Goal: Task Accomplishment & Management: Manage account settings

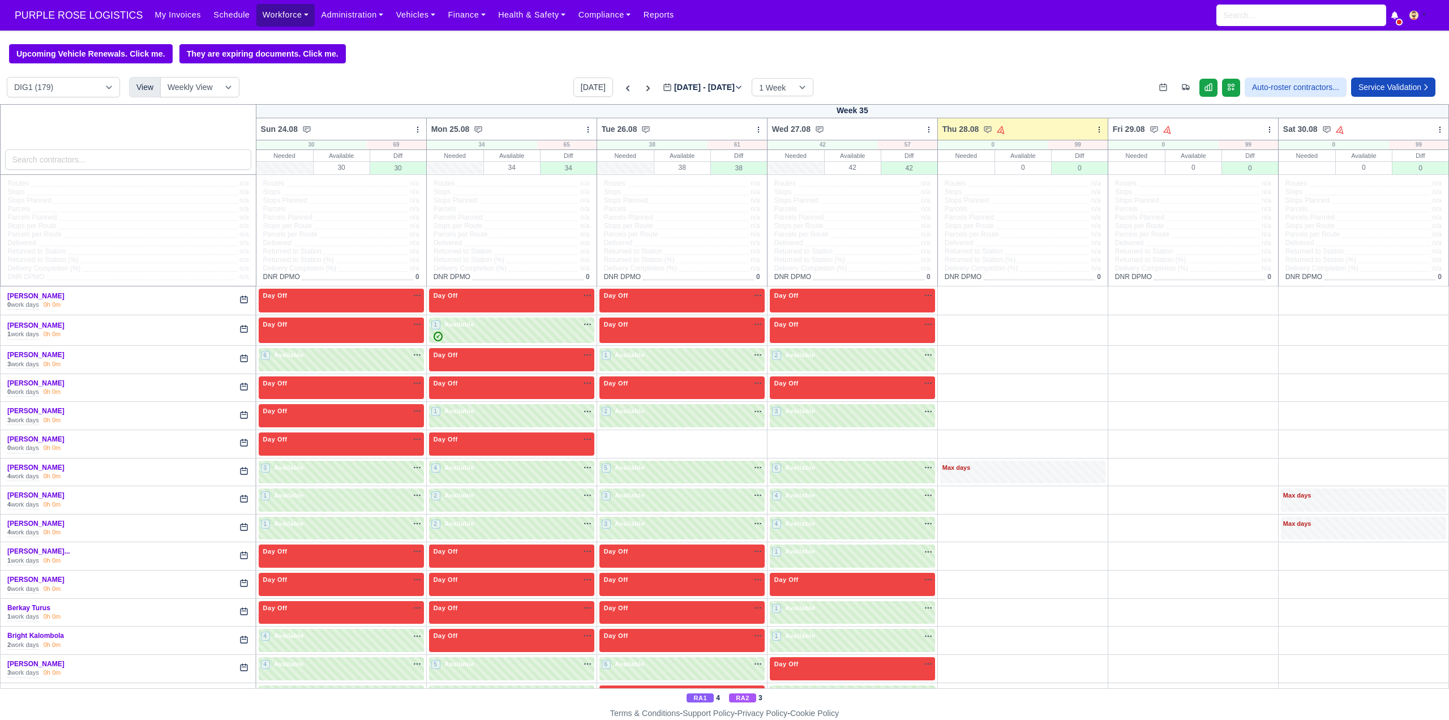
click at [257, 20] on link "Workforce" at bounding box center [285, 15] width 59 height 22
click at [273, 45] on link "Manpower" at bounding box center [308, 40] width 92 height 24
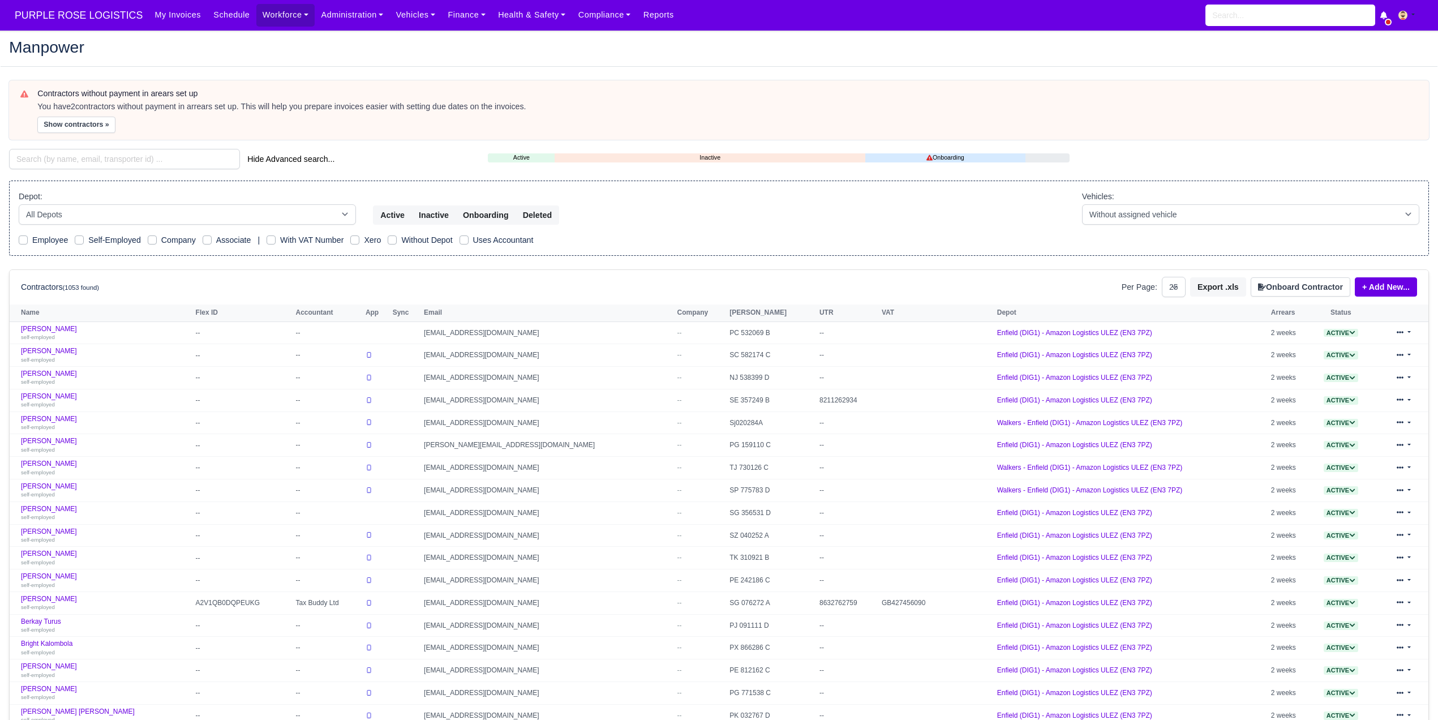
select select "25"
click at [127, 168] on input "search" at bounding box center [124, 159] width 231 height 20
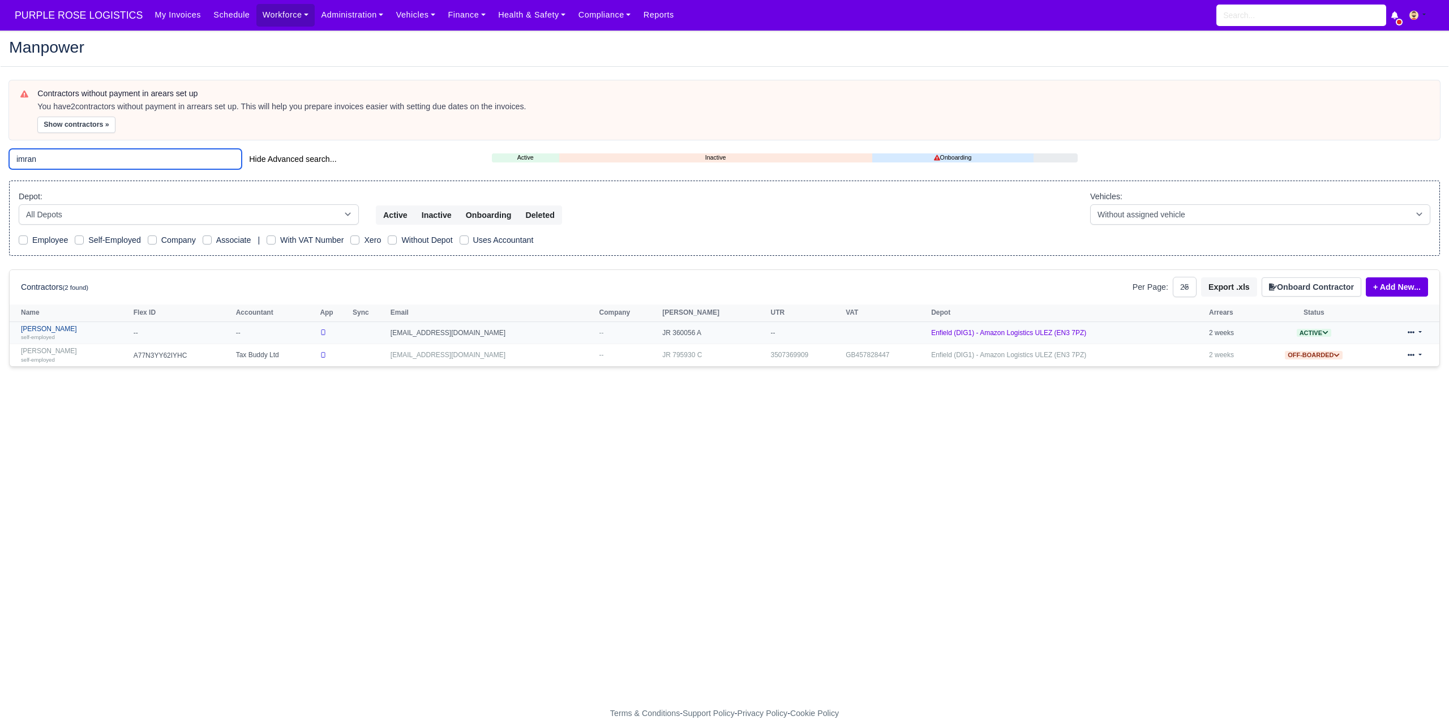
type input "imran"
click at [74, 336] on div "self-employed" at bounding box center [74, 337] width 107 height 8
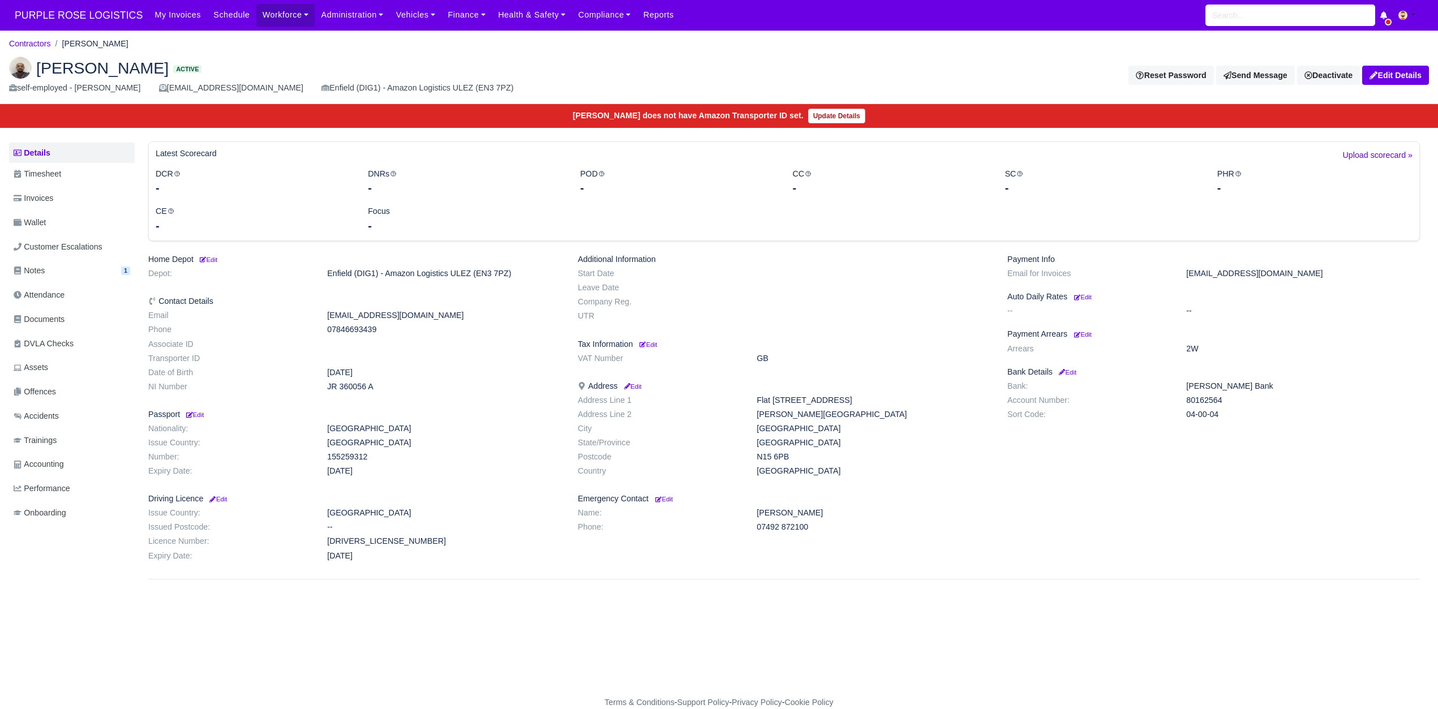
click at [59, 235] on ul "Details Timesheet Invoices Wallet Customer Escalations Notes 1 Attendance" at bounding box center [72, 335] width 126 height 384
click at [59, 223] on link "Wallet" at bounding box center [72, 223] width 126 height 22
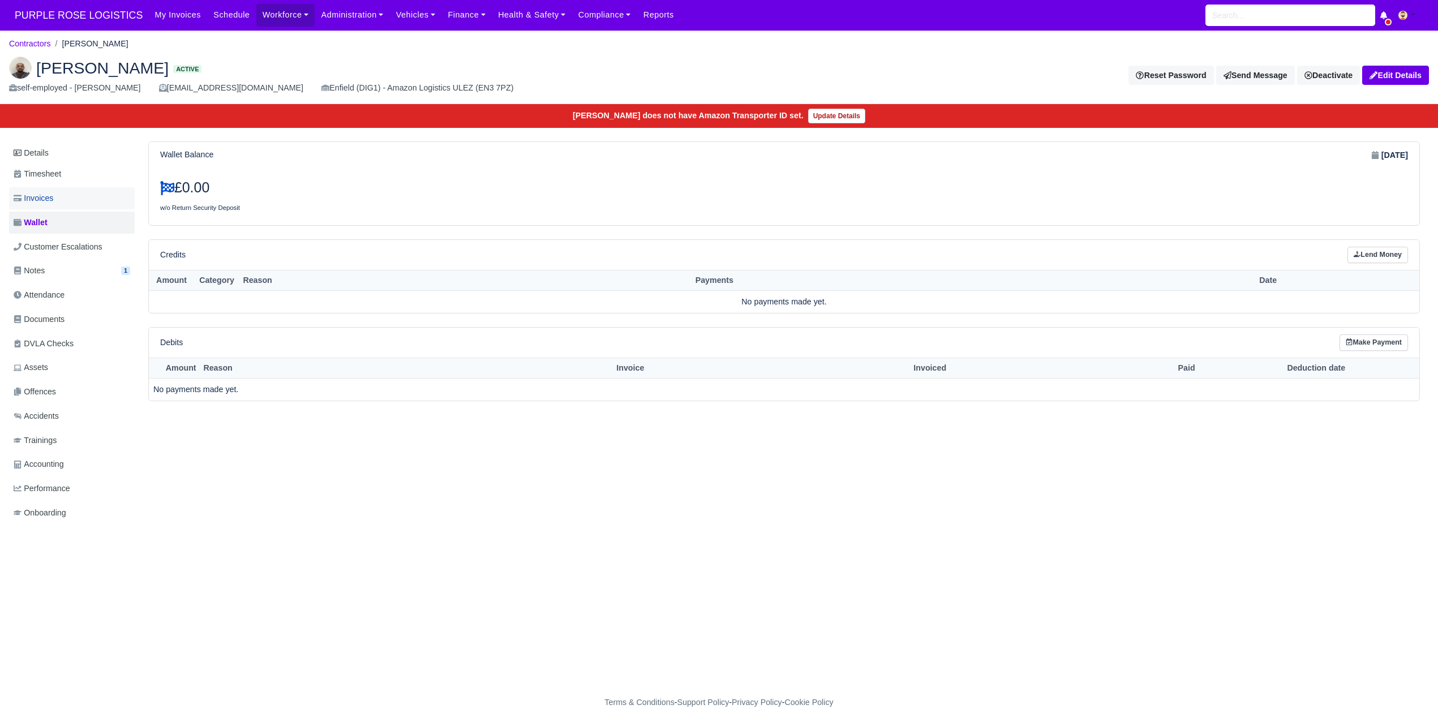
click at [87, 199] on link "Invoices" at bounding box center [72, 198] width 126 height 22
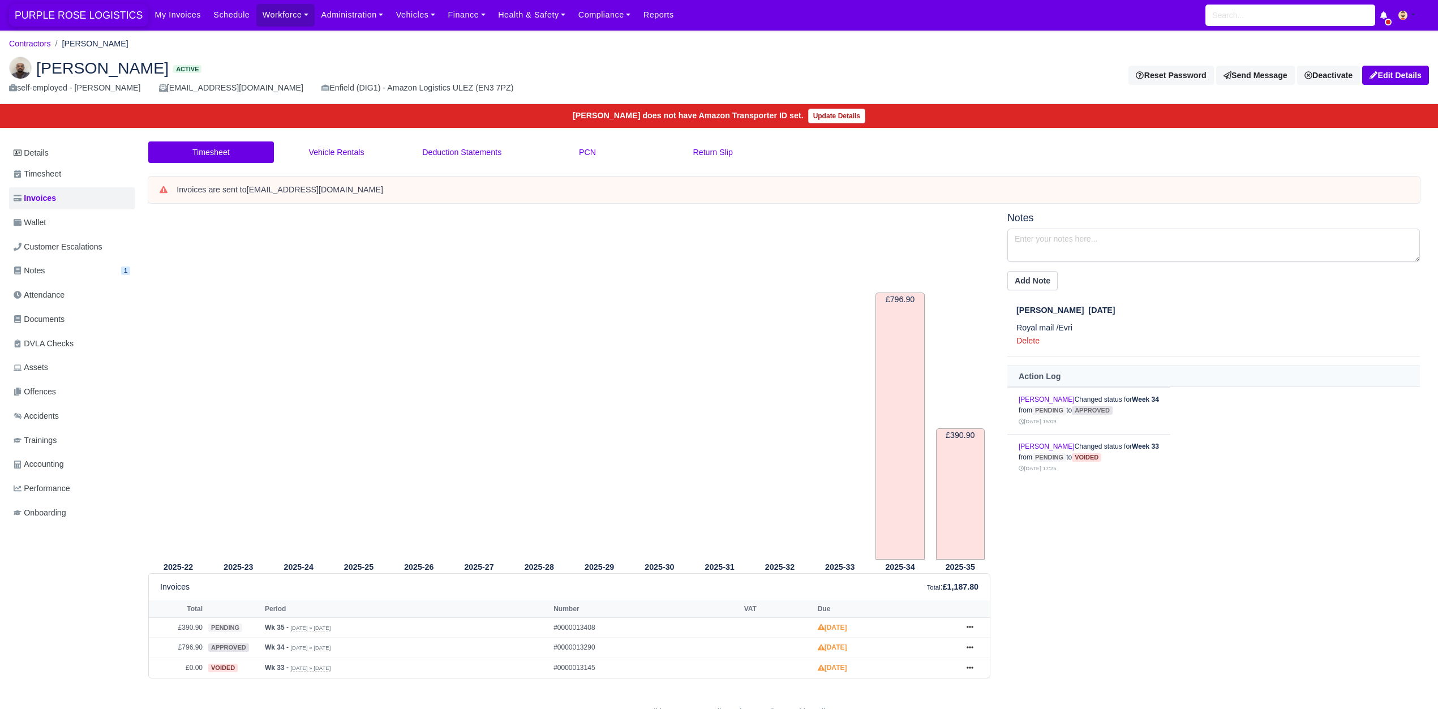
drag, startPoint x: 61, startPoint y: 19, endPoint x: 74, endPoint y: 16, distance: 13.3
click at [61, 19] on span "PURPLE ROSE LOGISTICS" at bounding box center [78, 15] width 139 height 23
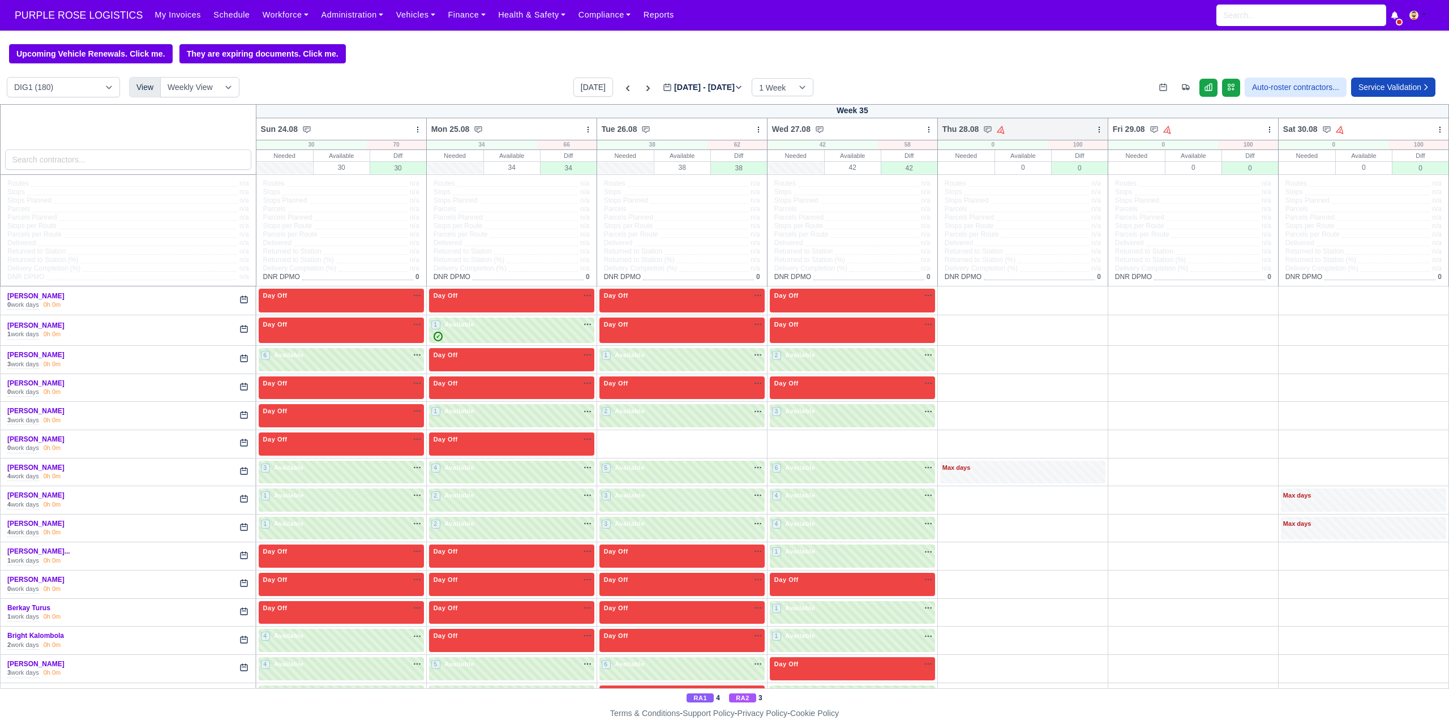
click at [1095, 134] on icon at bounding box center [1099, 130] width 8 height 8
click at [1047, 171] on link "Bulk Status Change" at bounding box center [1040, 170] width 127 height 20
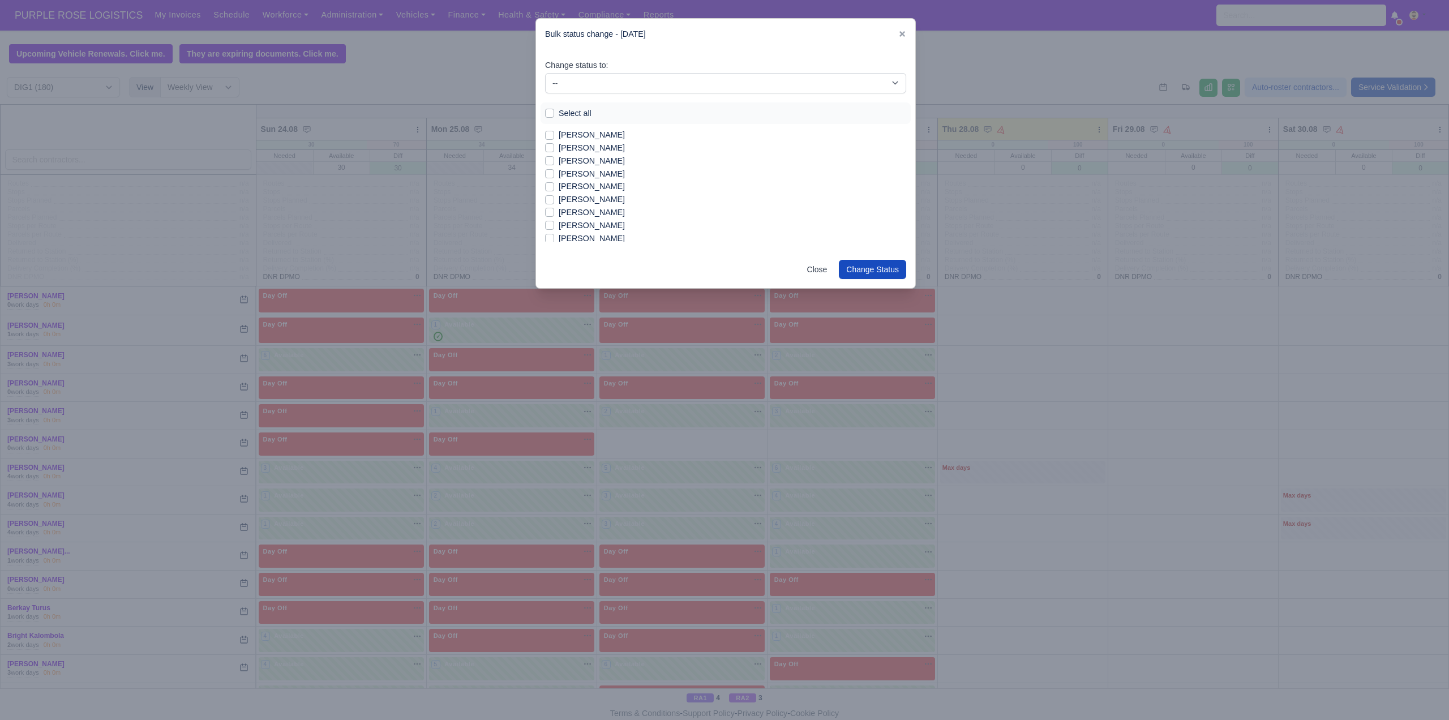
click at [587, 115] on label "Select all" at bounding box center [575, 113] width 33 height 13
click at [554, 115] on input "Select all" at bounding box center [549, 111] width 9 height 9
checkbox input "true"
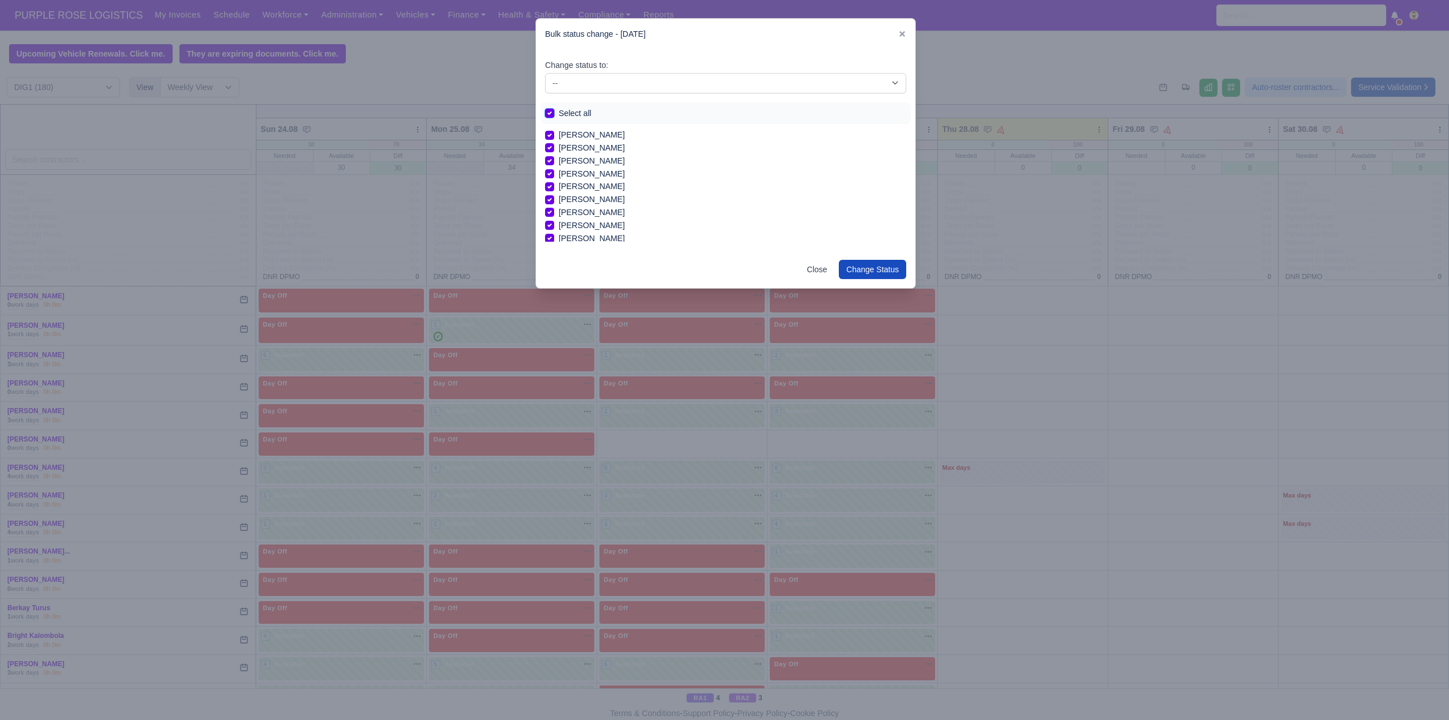
checkbox input "true"
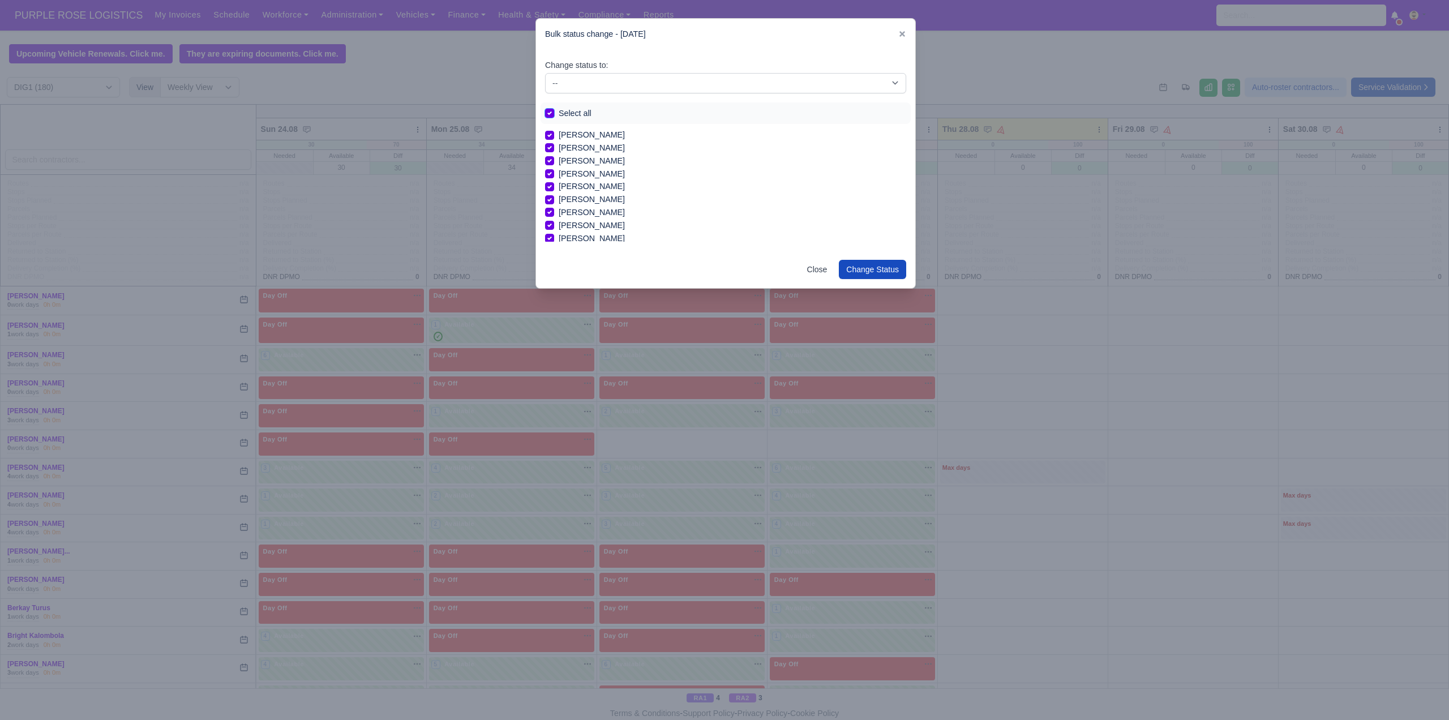
checkbox input "true"
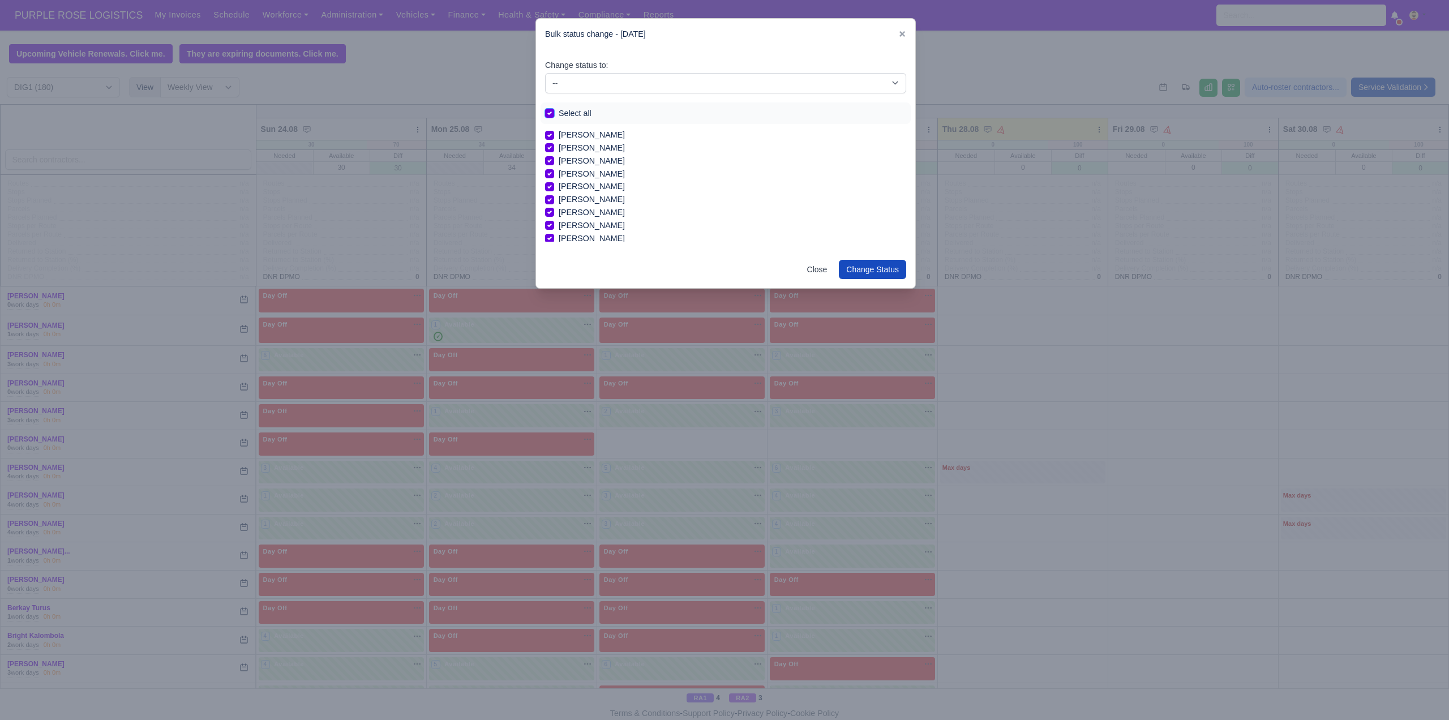
checkbox input "true"
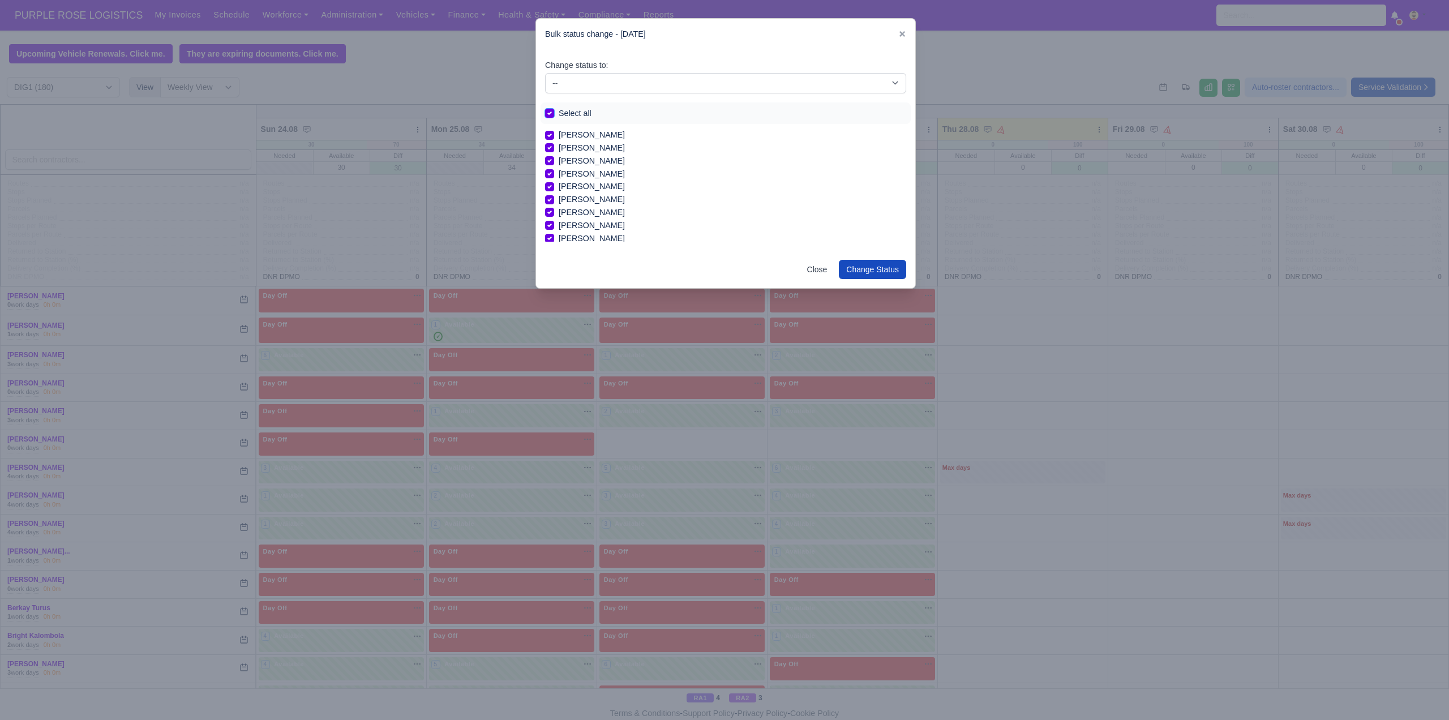
checkbox input "true"
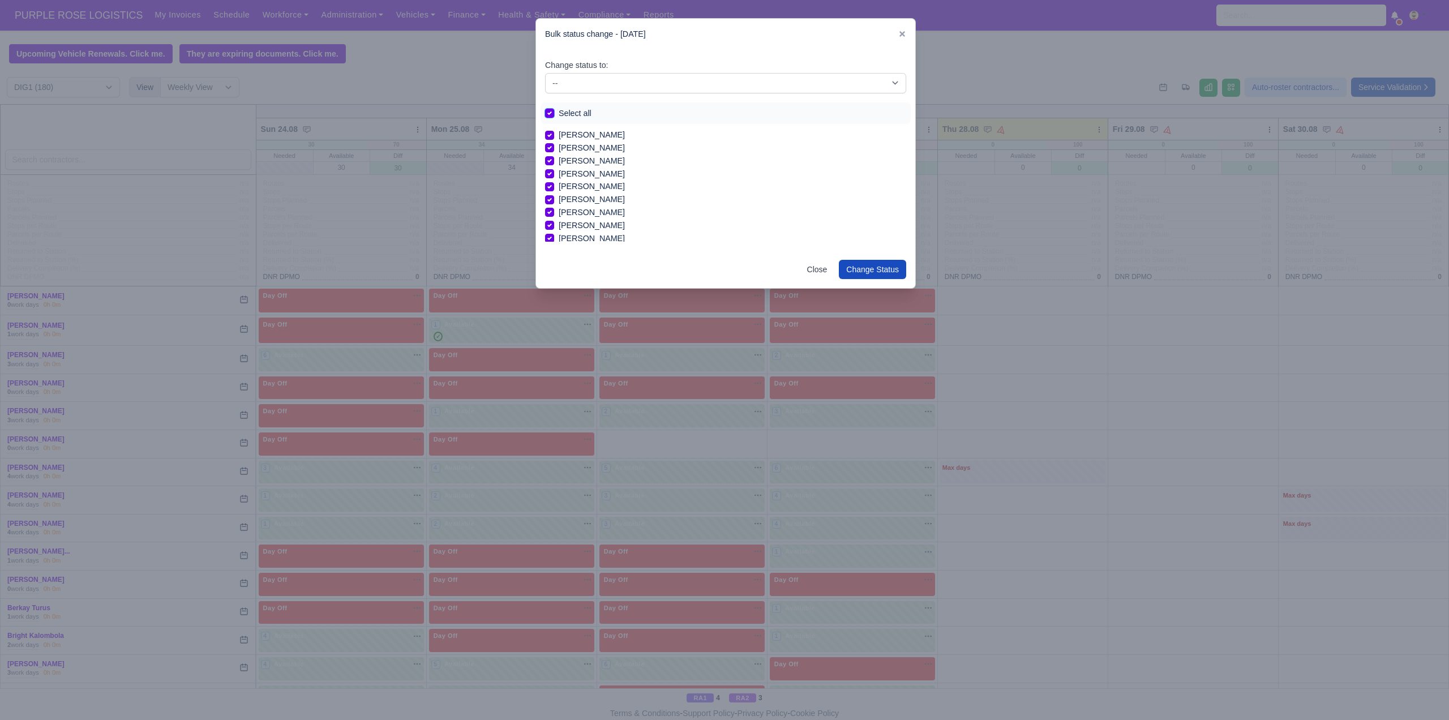
checkbox input "true"
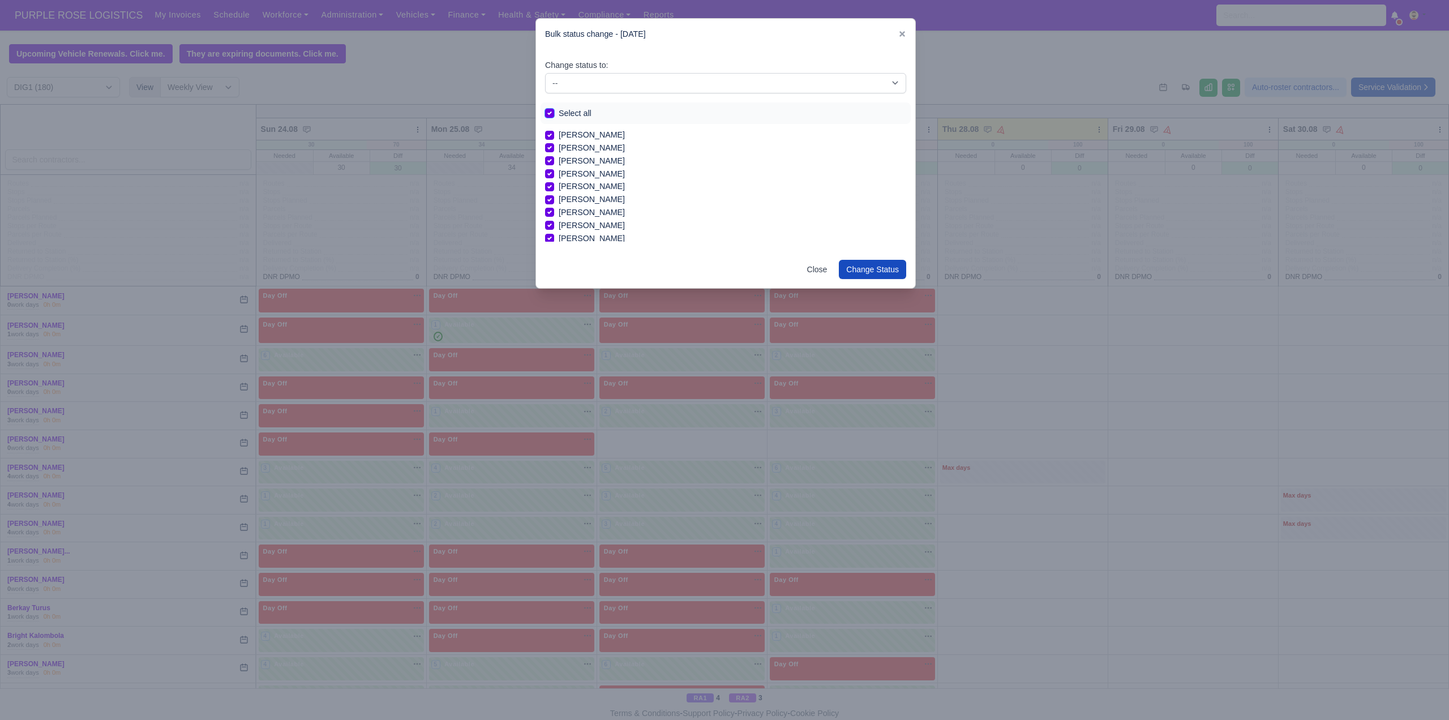
checkbox input "true"
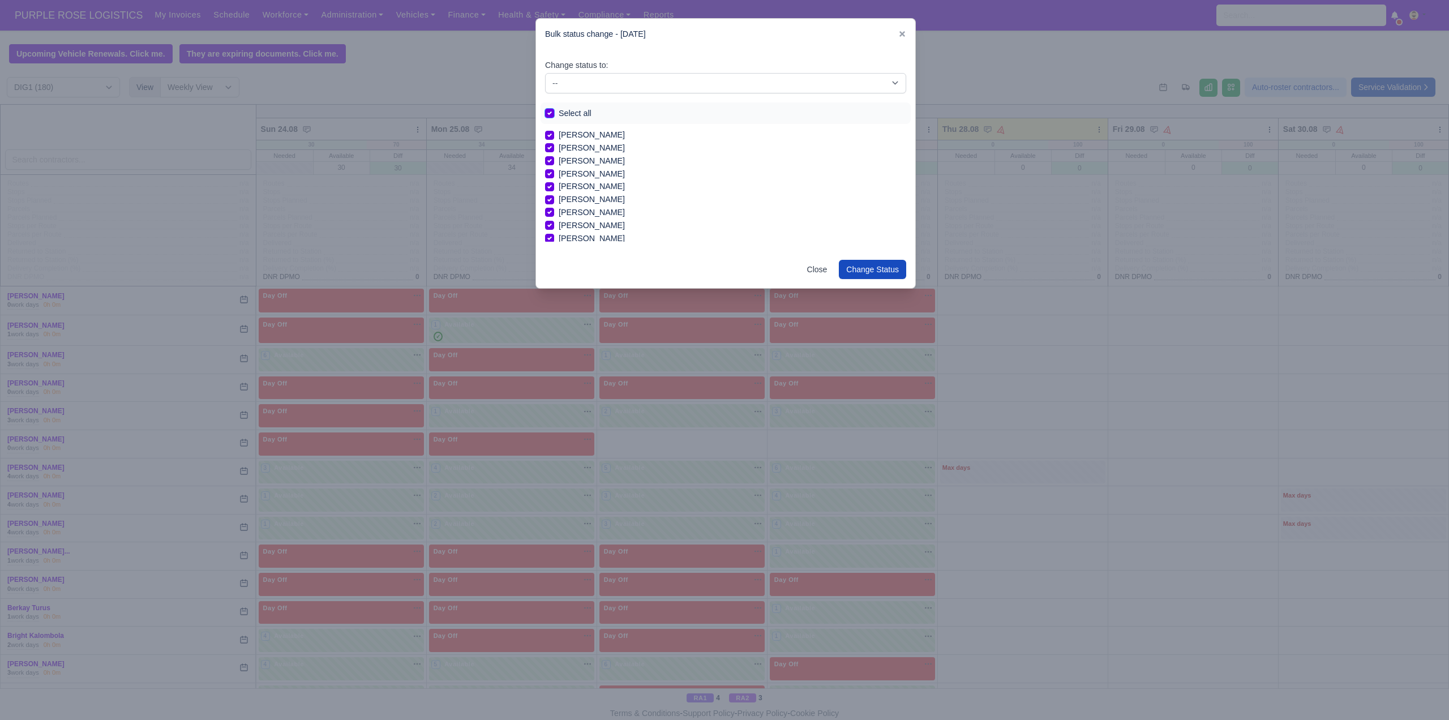
checkbox input "true"
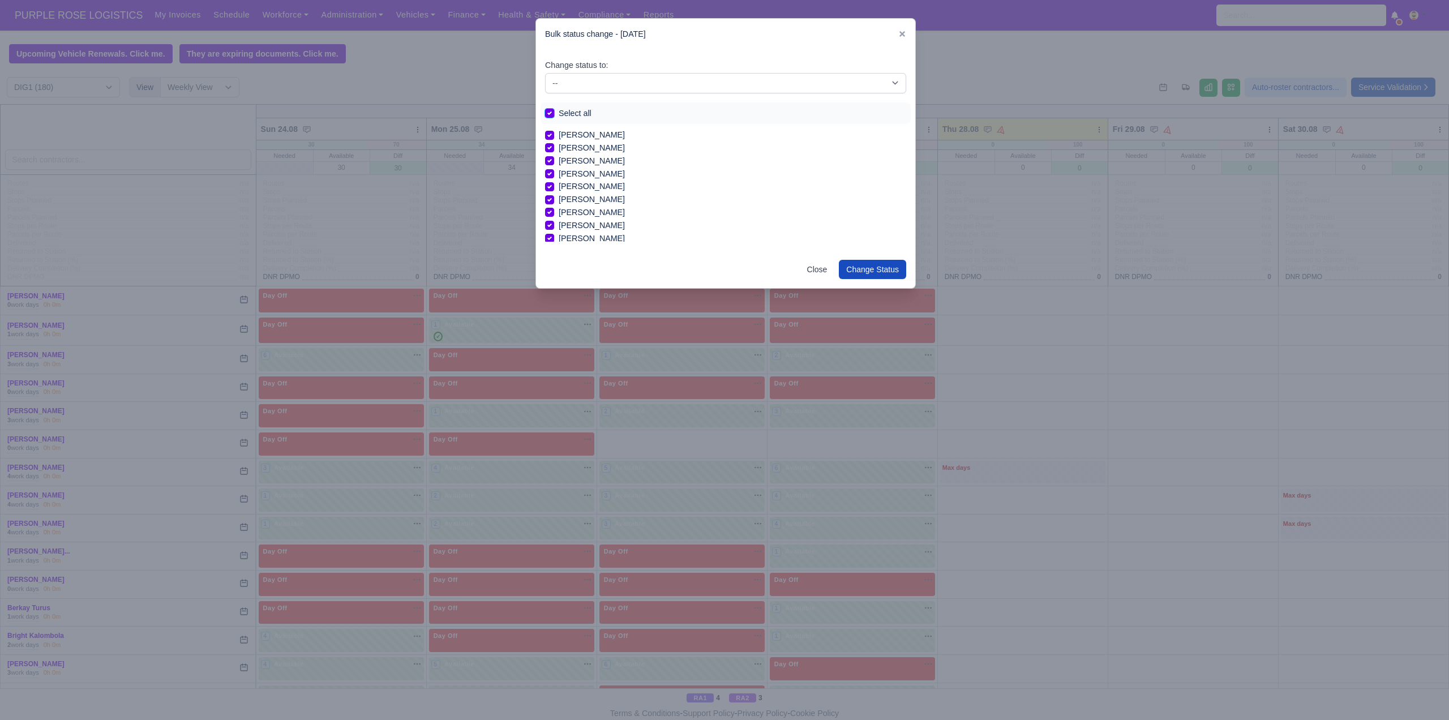
checkbox input "true"
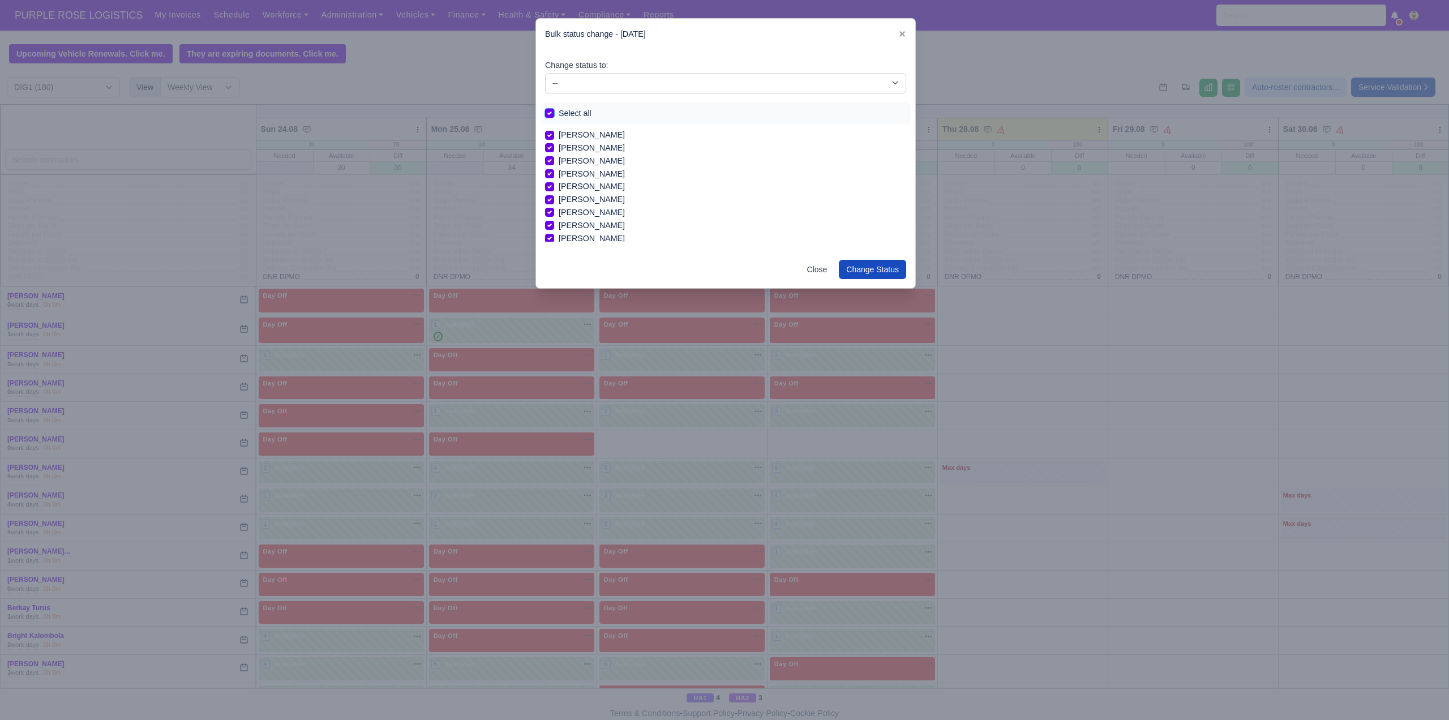
checkbox input "true"
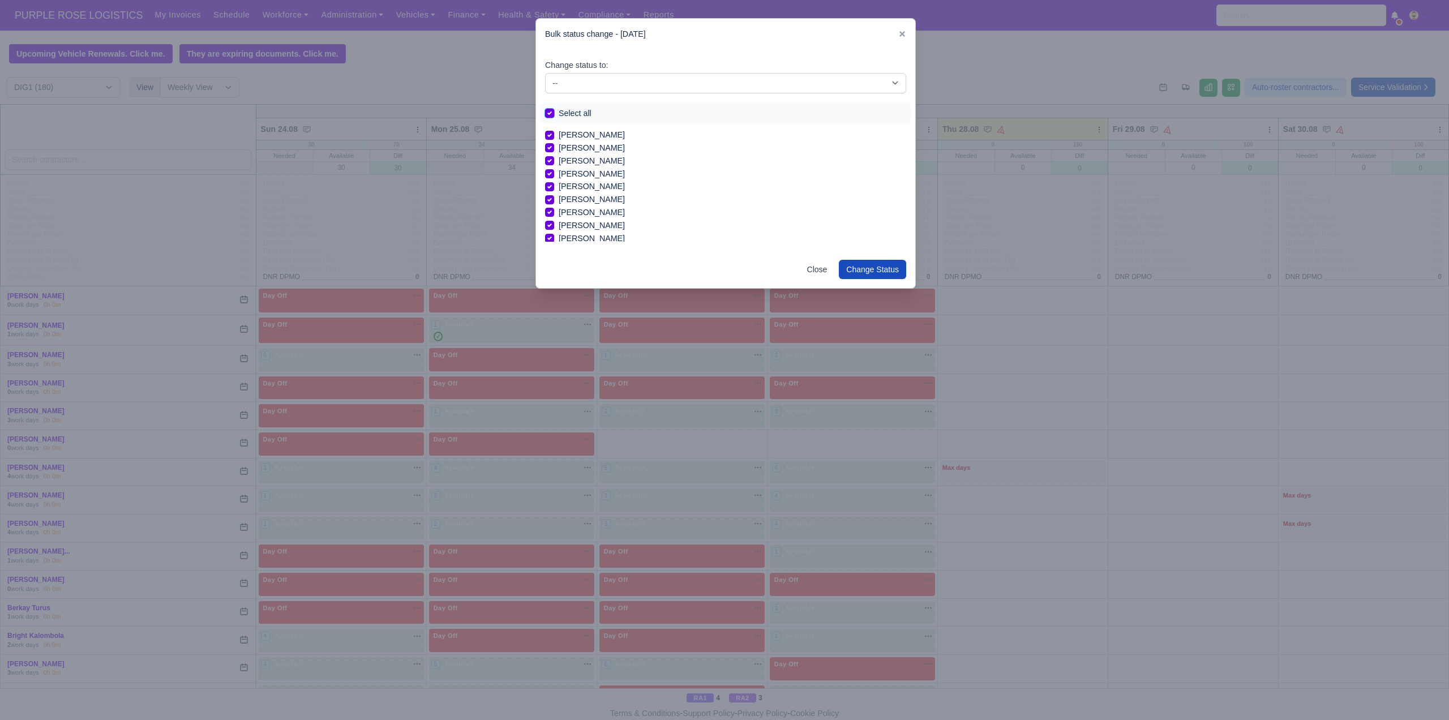
checkbox input "true"
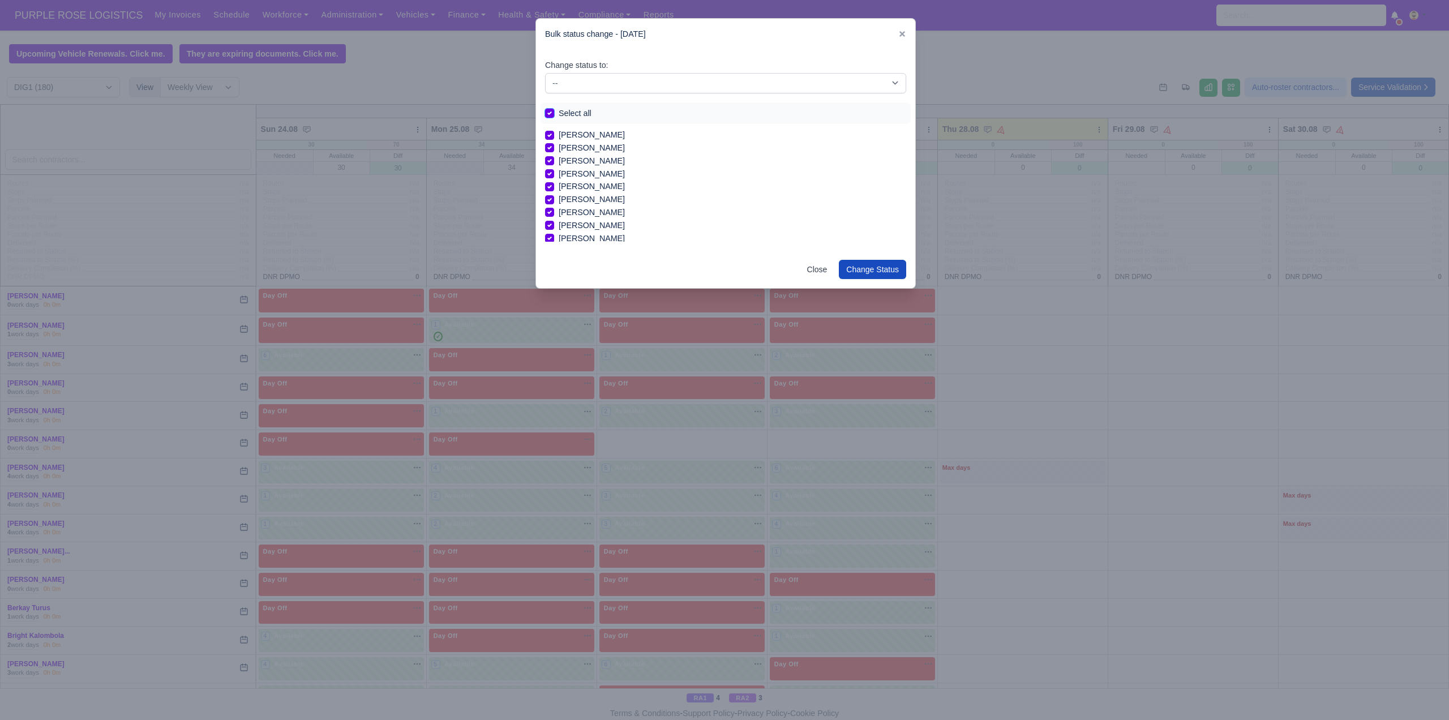
checkbox input "true"
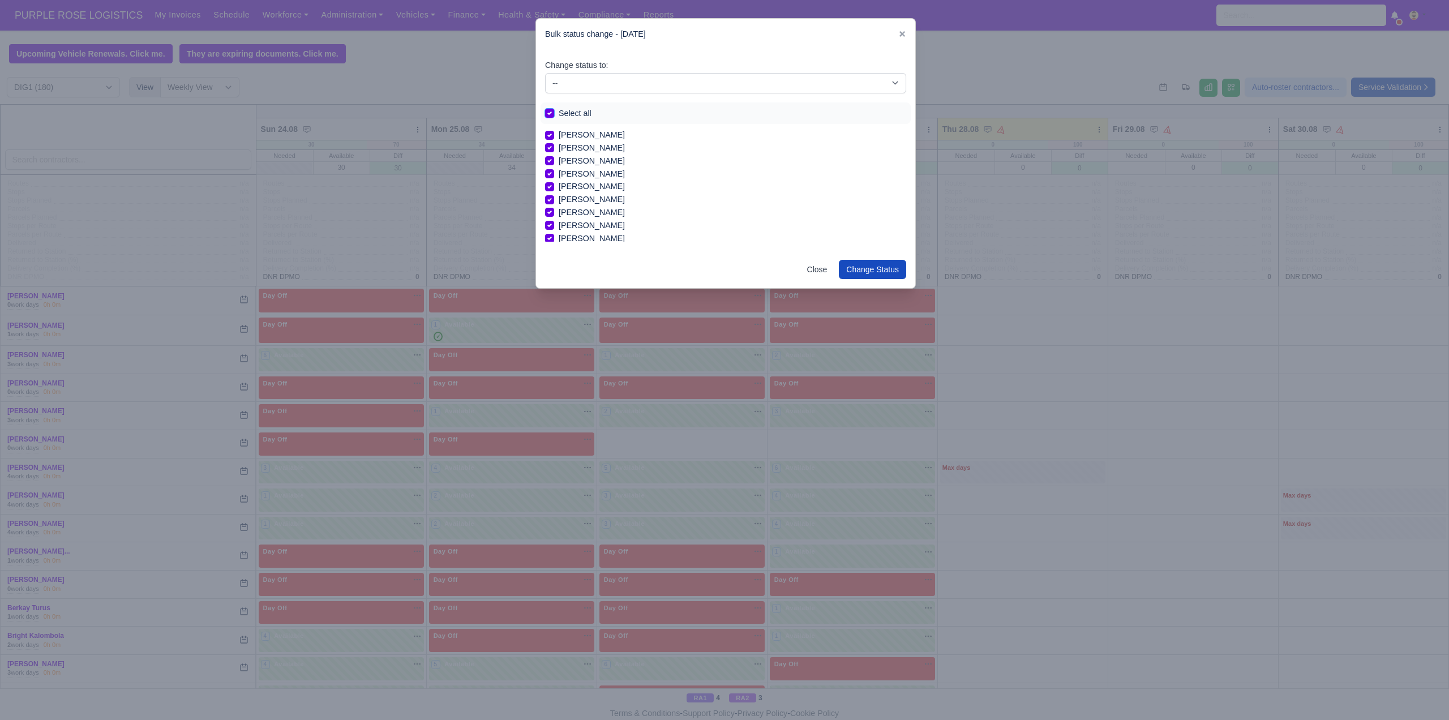
checkbox input "true"
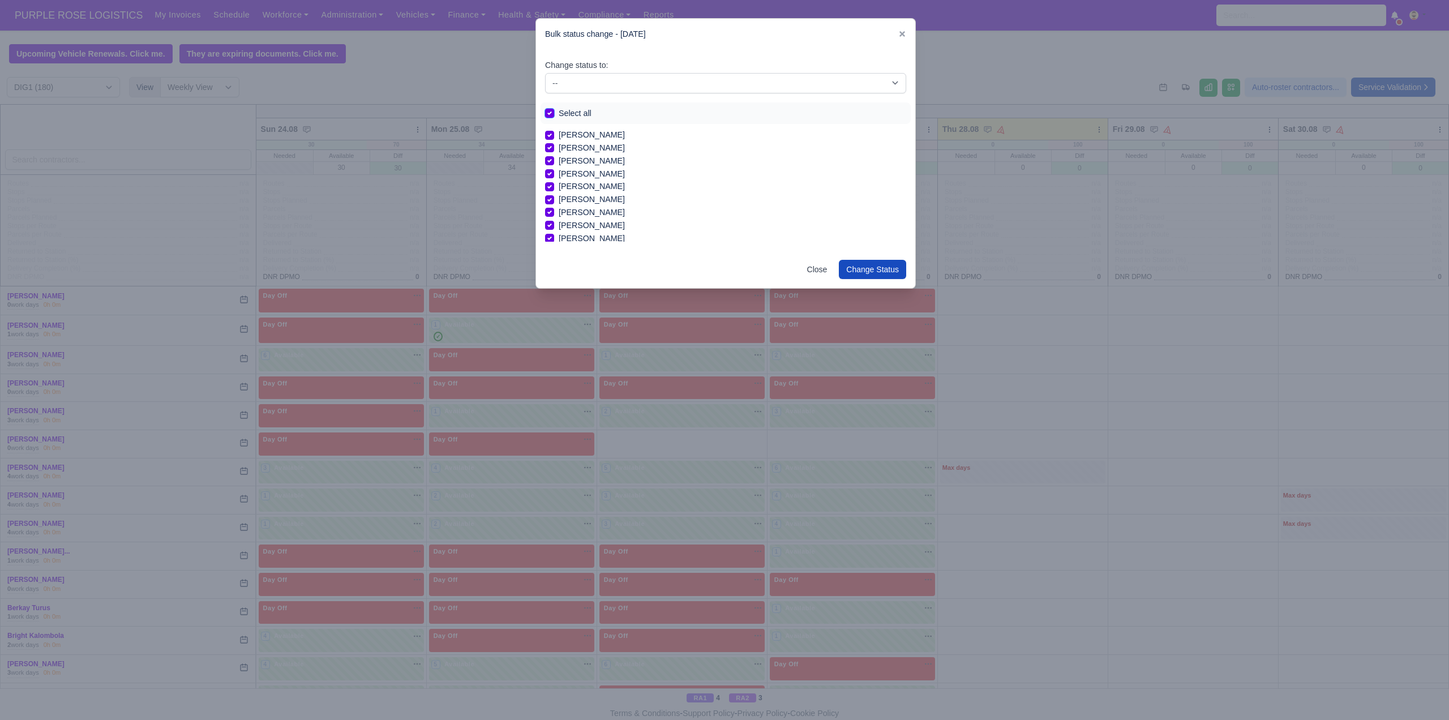
checkbox input "true"
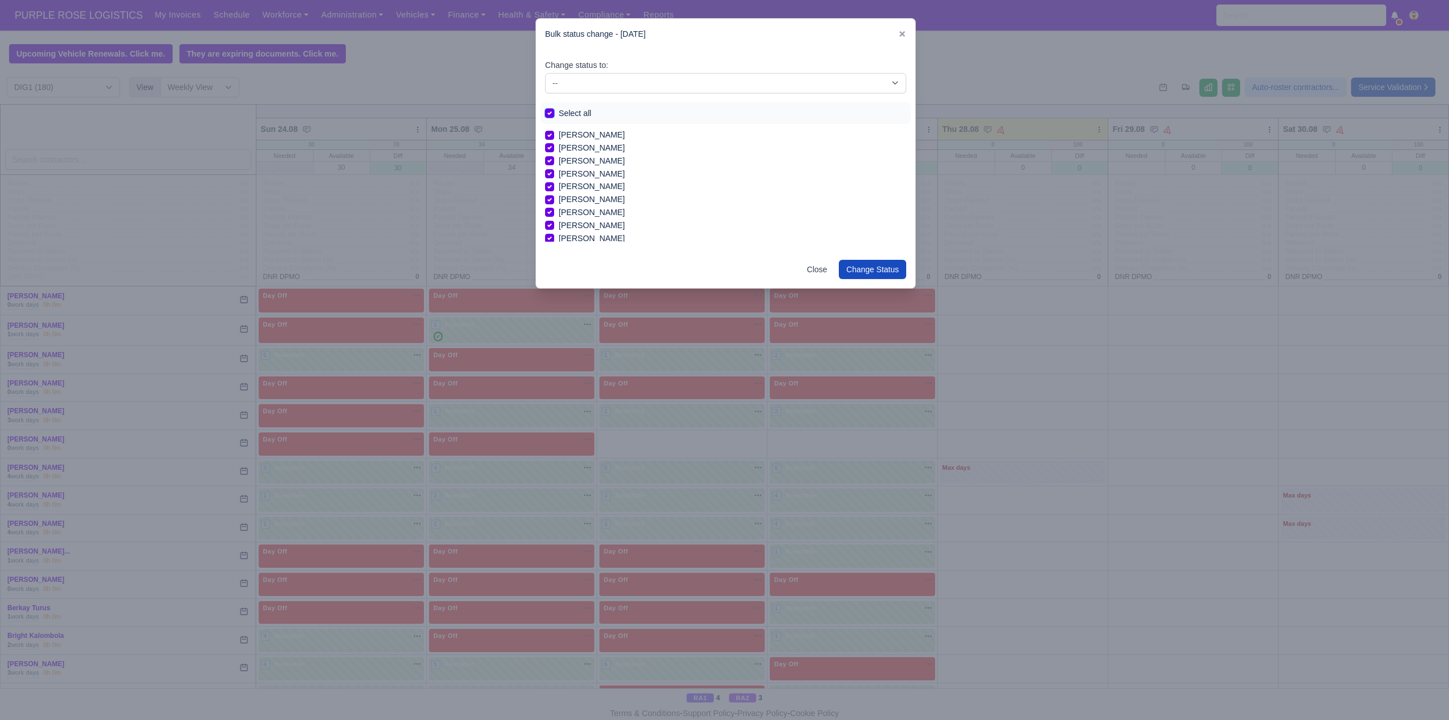
checkbox input "true"
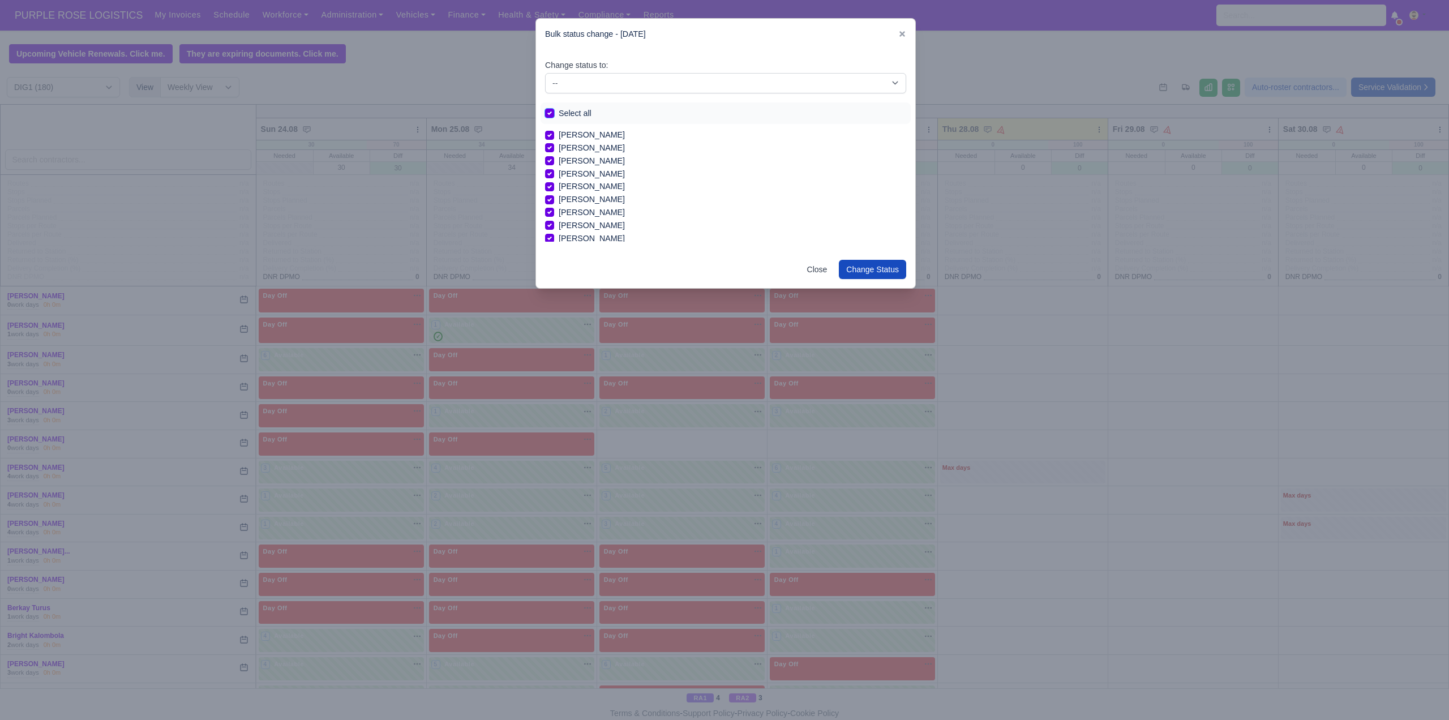
checkbox input "true"
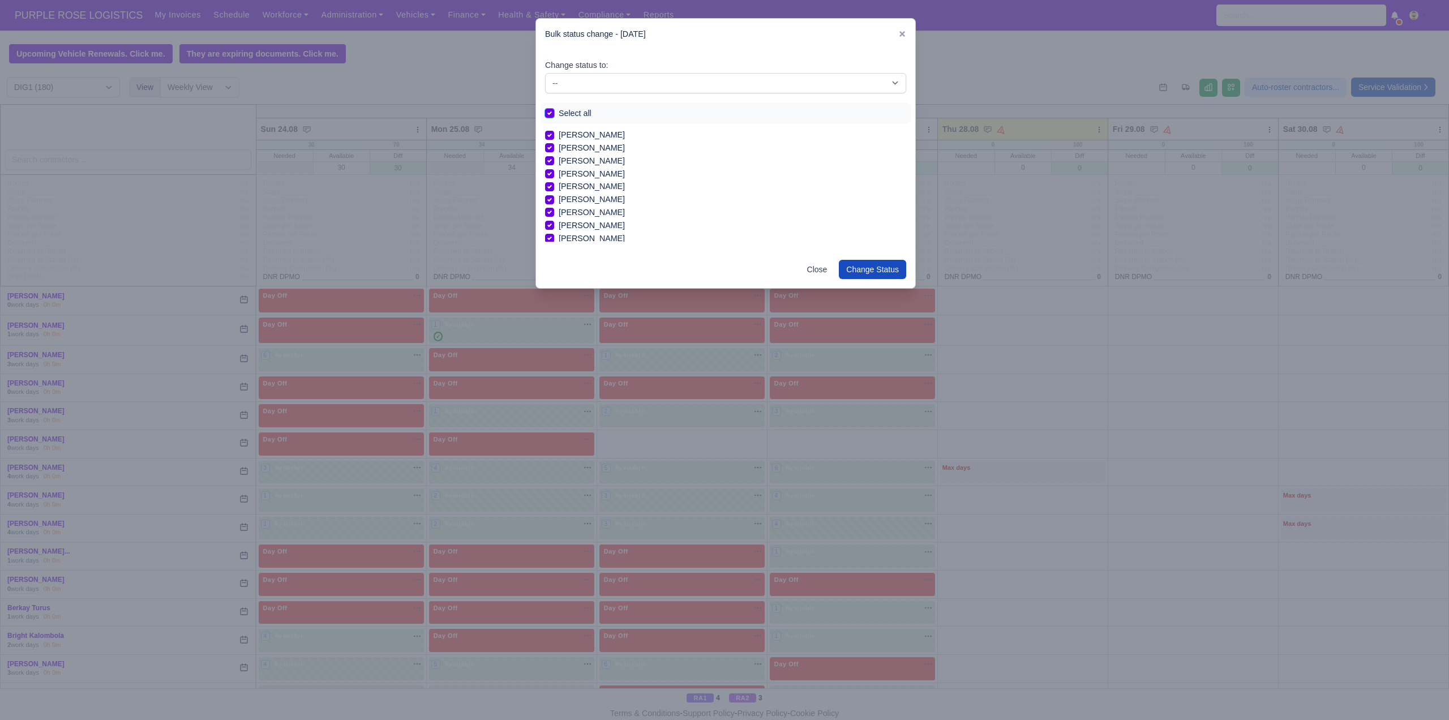
checkbox input "true"
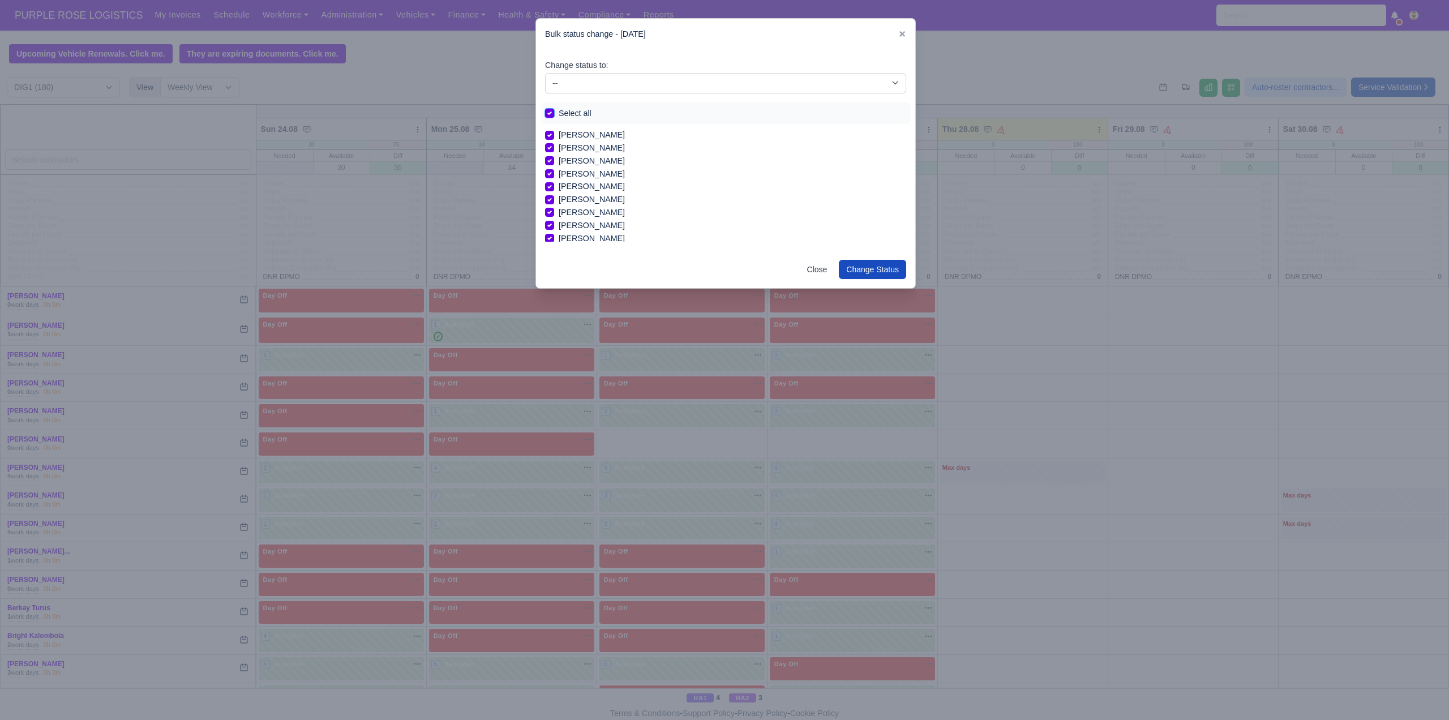
checkbox input "true"
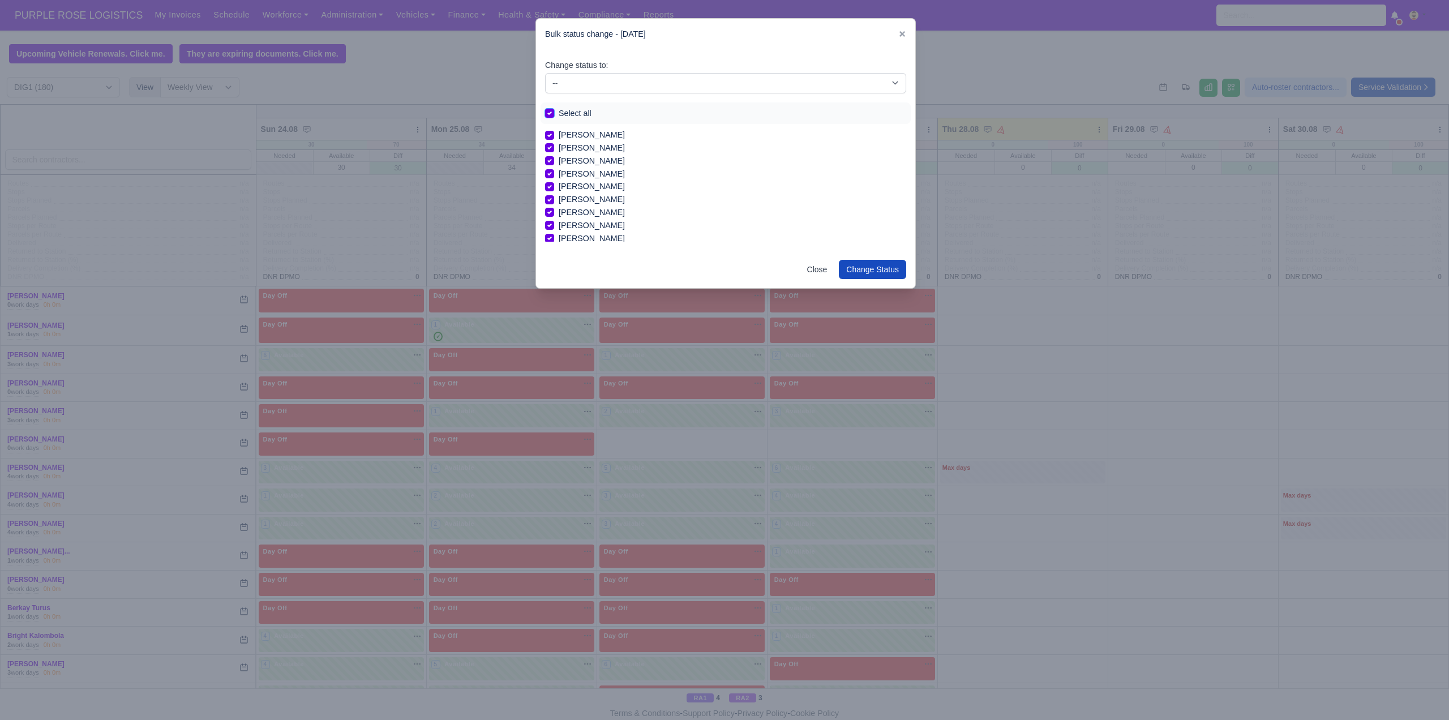
checkbox input "true"
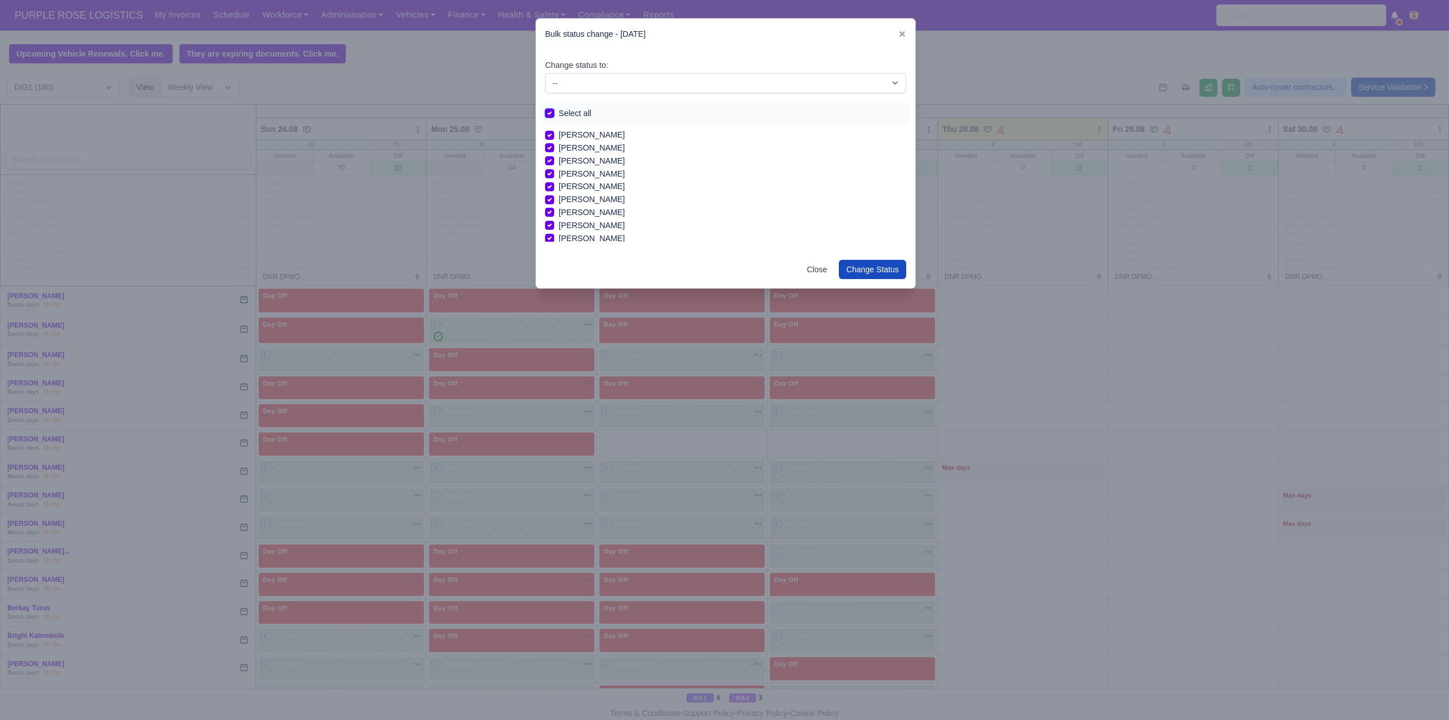
checkbox input "true"
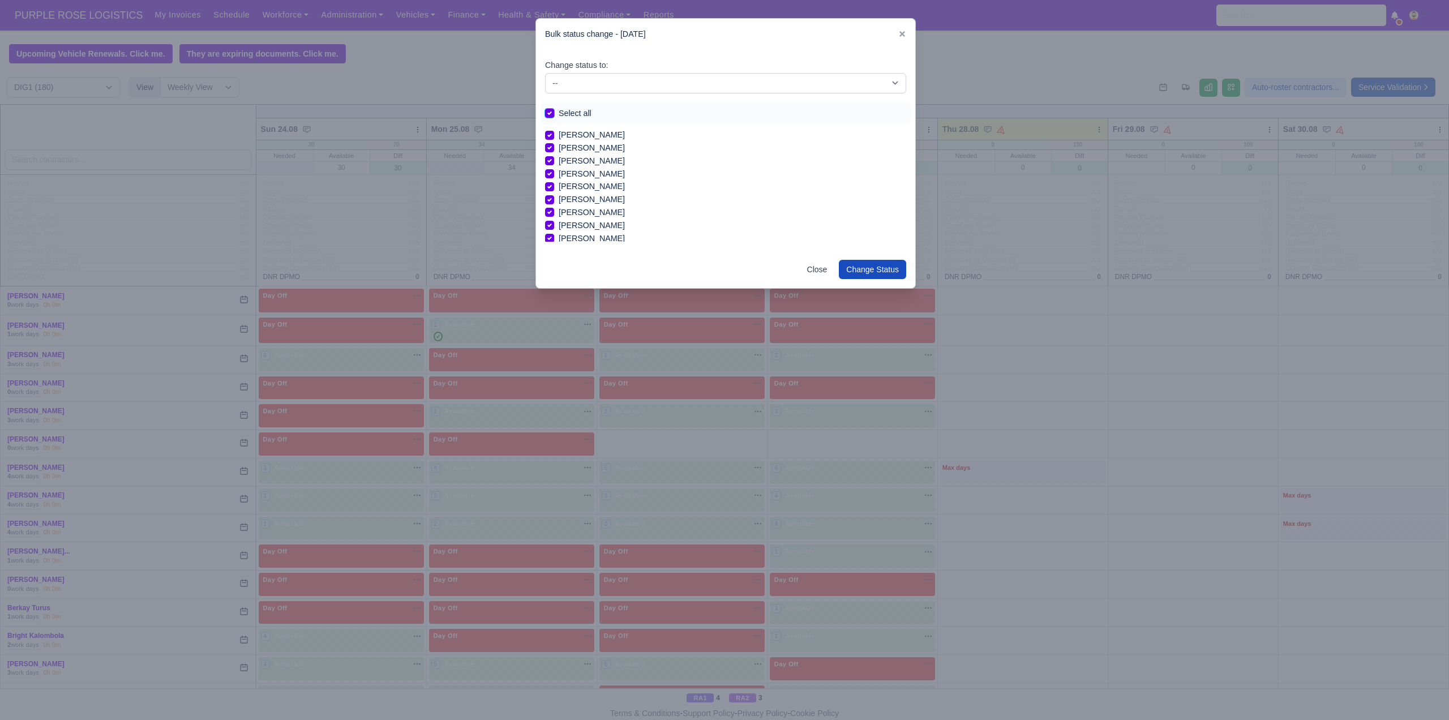
checkbox input "true"
click at [599, 95] on div "Change status to: -- Unasigned Available Day Off Stand By Other Depot Select al…" at bounding box center [725, 151] width 379 height 202
drag, startPoint x: 605, startPoint y: 84, endPoint x: 600, endPoint y: 92, distance: 9.1
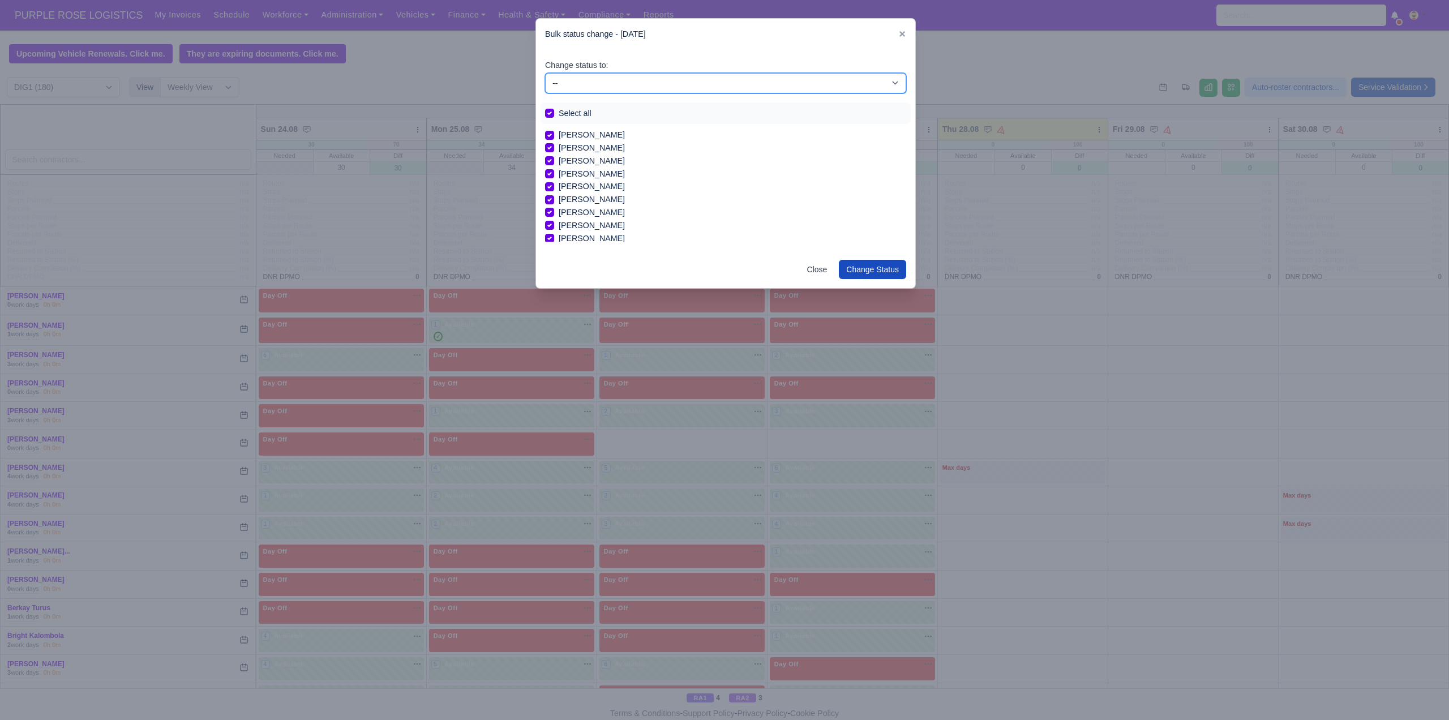
click at [605, 84] on select "-- Unasigned Available Day Off Stand By Other Depot" at bounding box center [725, 83] width 361 height 20
select select "Day Off"
click at [545, 73] on select "-- Unasigned Available Day Off Stand By Other Depot" at bounding box center [725, 83] width 361 height 20
click at [871, 262] on button "Change Status" at bounding box center [872, 269] width 67 height 19
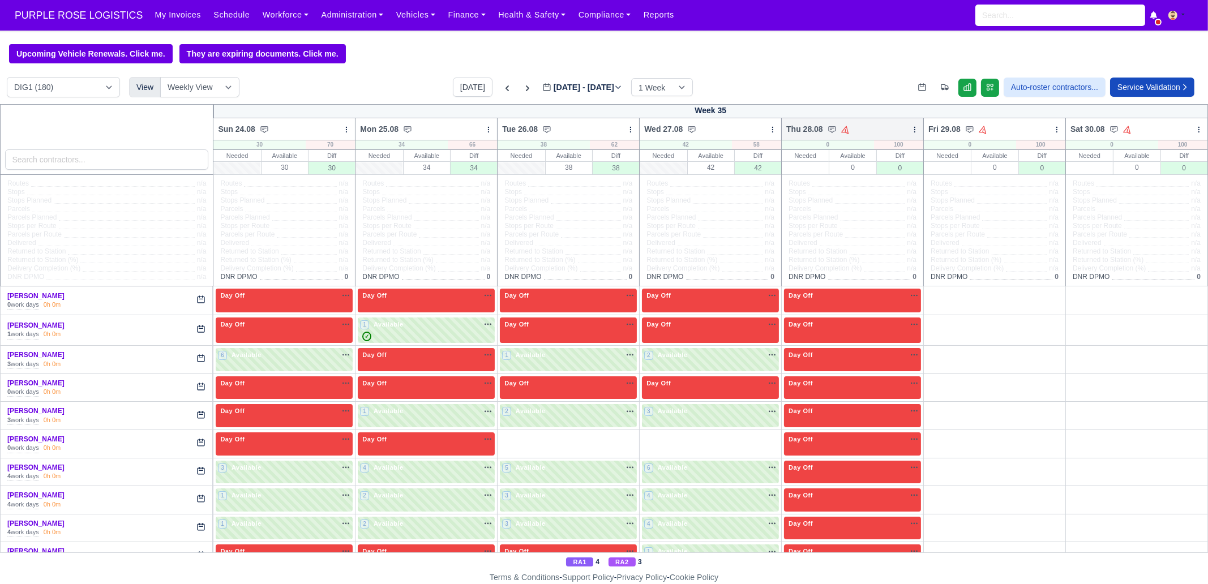
click at [911, 129] on icon at bounding box center [915, 130] width 8 height 8
click at [880, 173] on link "Bulk Status Change" at bounding box center [855, 170] width 127 height 20
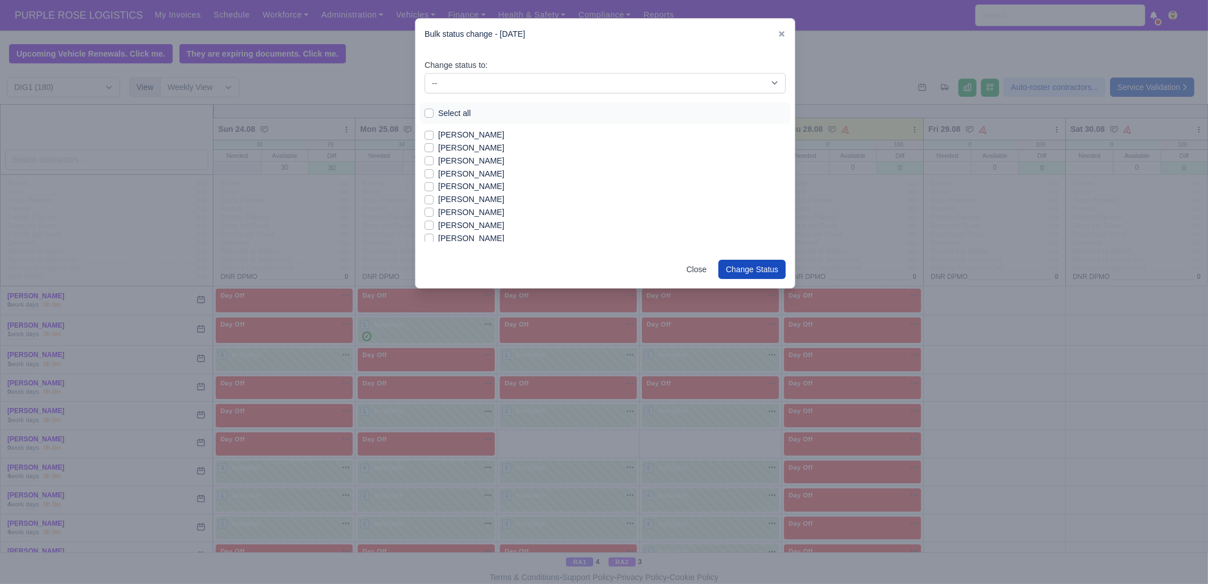
click at [473, 134] on label "[PERSON_NAME]" at bounding box center [471, 135] width 66 height 13
click at [434, 134] on input "[PERSON_NAME]" at bounding box center [429, 133] width 9 height 9
checkbox input "true"
click at [467, 147] on label "[PERSON_NAME]" at bounding box center [471, 148] width 66 height 13
click at [434, 147] on input "[PERSON_NAME]" at bounding box center [429, 146] width 9 height 9
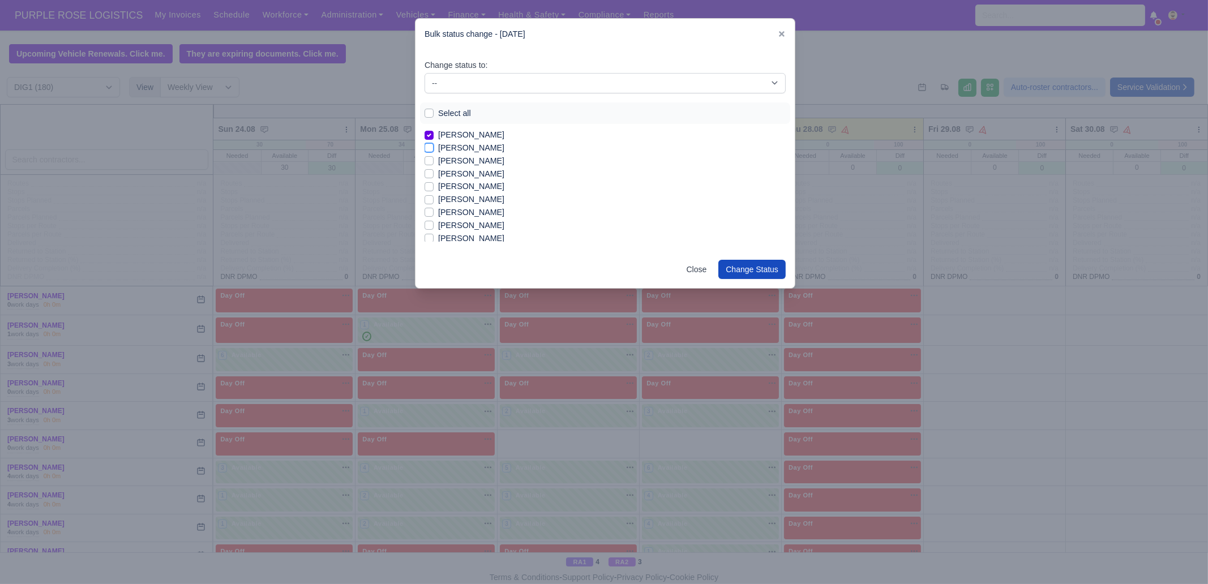
checkbox input "true"
click at [464, 158] on label "[PERSON_NAME]" at bounding box center [471, 161] width 66 height 13
click at [434, 158] on input "[PERSON_NAME]" at bounding box center [429, 159] width 9 height 9
checkbox input "true"
click at [472, 186] on label "[PERSON_NAME]" at bounding box center [471, 186] width 66 height 13
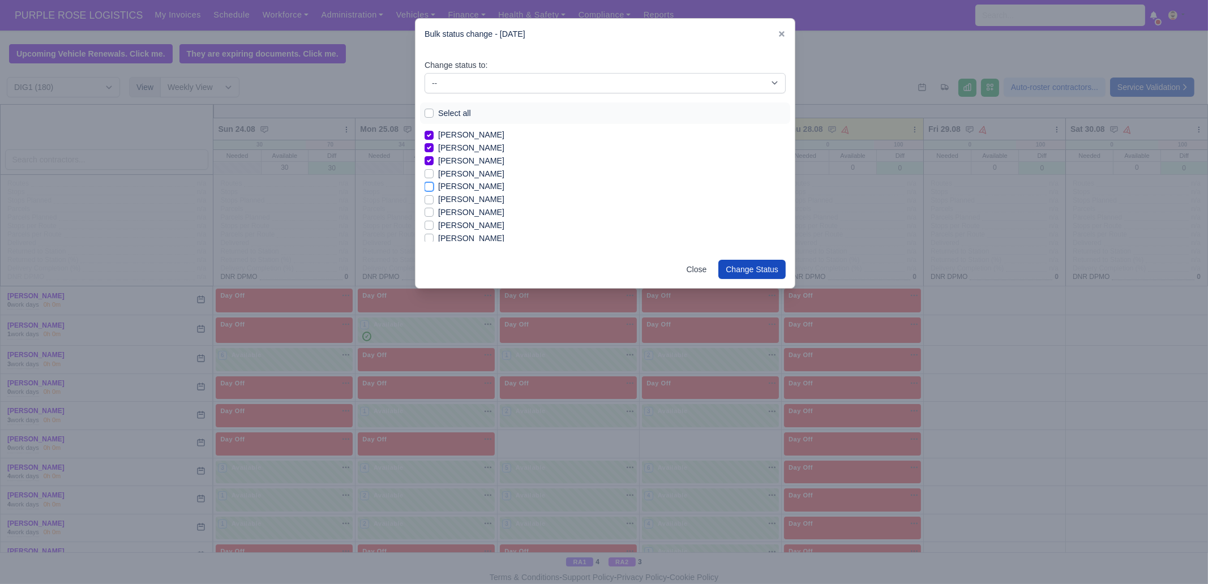
click at [434, 186] on input "[PERSON_NAME]" at bounding box center [429, 184] width 9 height 9
checkbox input "true"
click at [460, 228] on label "[PERSON_NAME]" at bounding box center [471, 225] width 66 height 13
click at [434, 228] on input "[PERSON_NAME]" at bounding box center [429, 223] width 9 height 9
checkbox input "true"
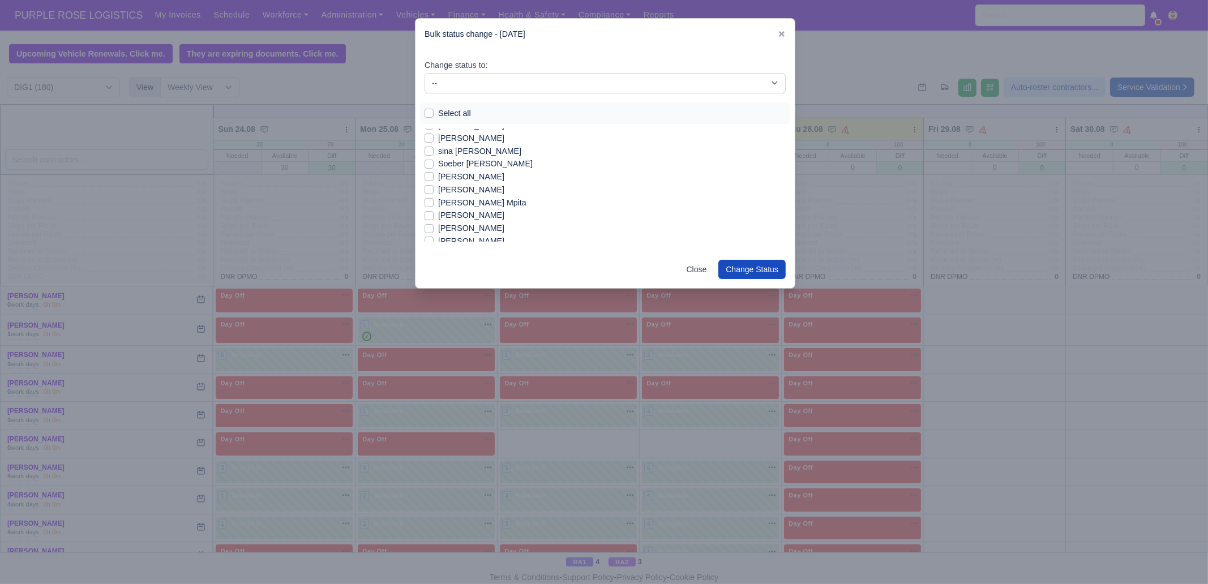
scroll to position [1185, 0]
click at [464, 230] on label "[PERSON_NAME]" at bounding box center [471, 226] width 66 height 13
click at [434, 229] on input "[PERSON_NAME]" at bounding box center [429, 224] width 9 height 9
checkbox input "true"
click at [460, 191] on label "[PERSON_NAME]" at bounding box center [471, 187] width 66 height 13
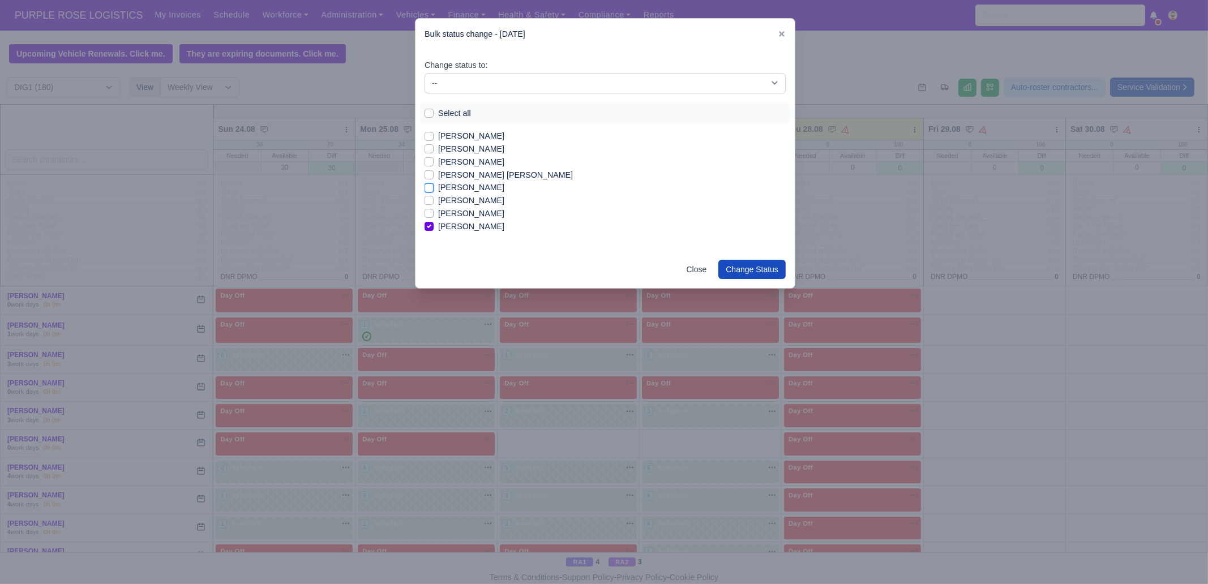
click at [434, 190] on input "[PERSON_NAME]" at bounding box center [429, 185] width 9 height 9
checkbox input "true"
click at [458, 152] on label "[PERSON_NAME]" at bounding box center [471, 149] width 66 height 13
click at [434, 152] on input "[PERSON_NAME]" at bounding box center [429, 147] width 9 height 9
checkbox input "true"
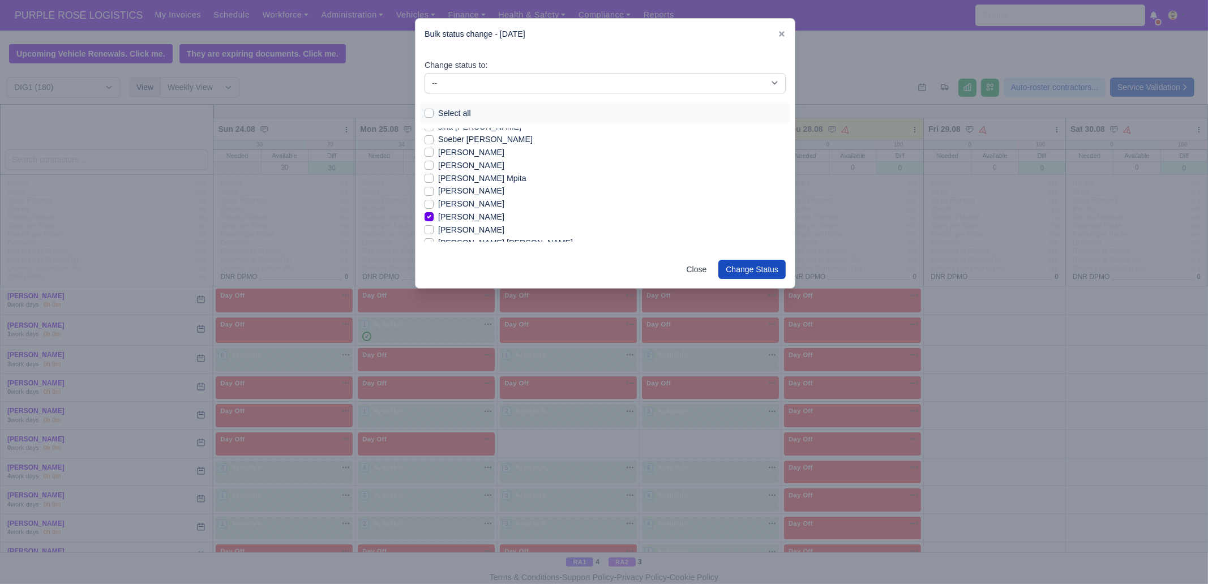
scroll to position [1115, 0]
click at [466, 171] on label "[PERSON_NAME]" at bounding box center [471, 168] width 66 height 13
click at [434, 171] on input "[PERSON_NAME]" at bounding box center [429, 166] width 9 height 9
checkbox input "true"
click at [466, 157] on label "Stanimir Krasimirov Chirakov" at bounding box center [471, 155] width 66 height 13
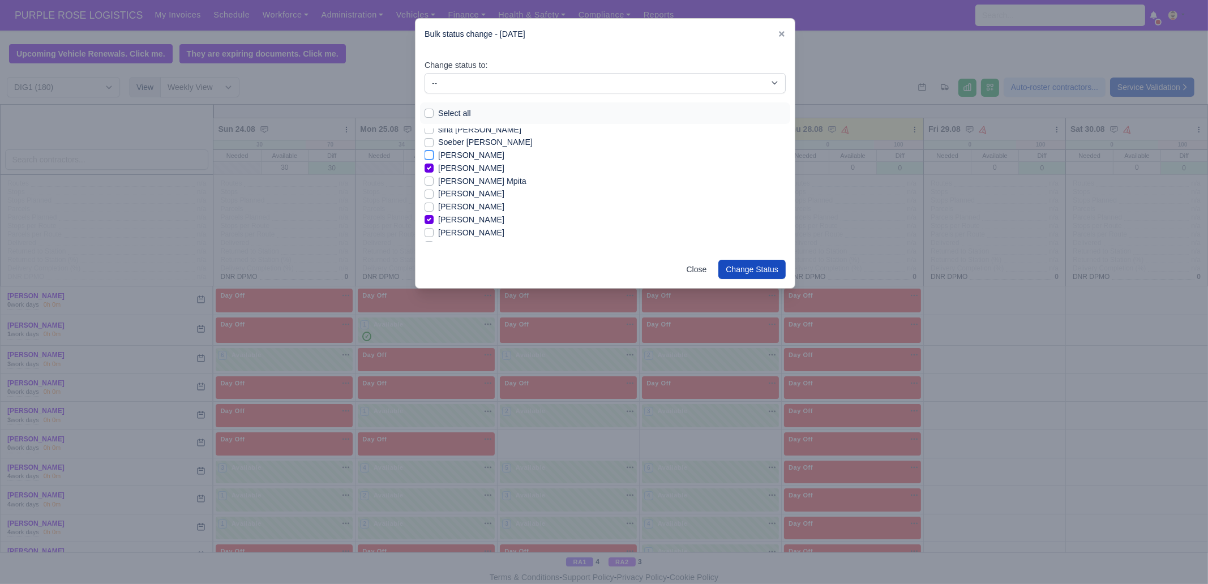
click at [434, 157] on input "Stanimir Krasimirov Chirakov" at bounding box center [429, 153] width 9 height 9
checkbox input "true"
click at [460, 177] on label "[PERSON_NAME]" at bounding box center [471, 174] width 66 height 13
click at [434, 177] on input "[PERSON_NAME]" at bounding box center [429, 172] width 9 height 9
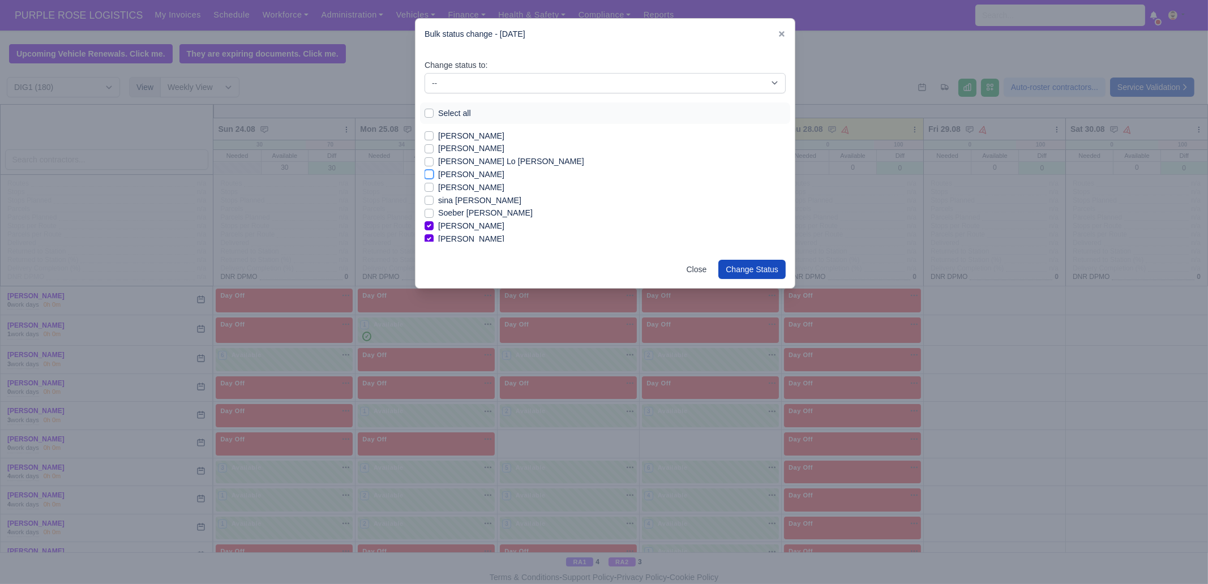
checkbox input "true"
click at [461, 171] on label "[PERSON_NAME]" at bounding box center [471, 167] width 66 height 13
click at [434, 170] on input "[PERSON_NAME]" at bounding box center [429, 165] width 9 height 9
checkbox input "true"
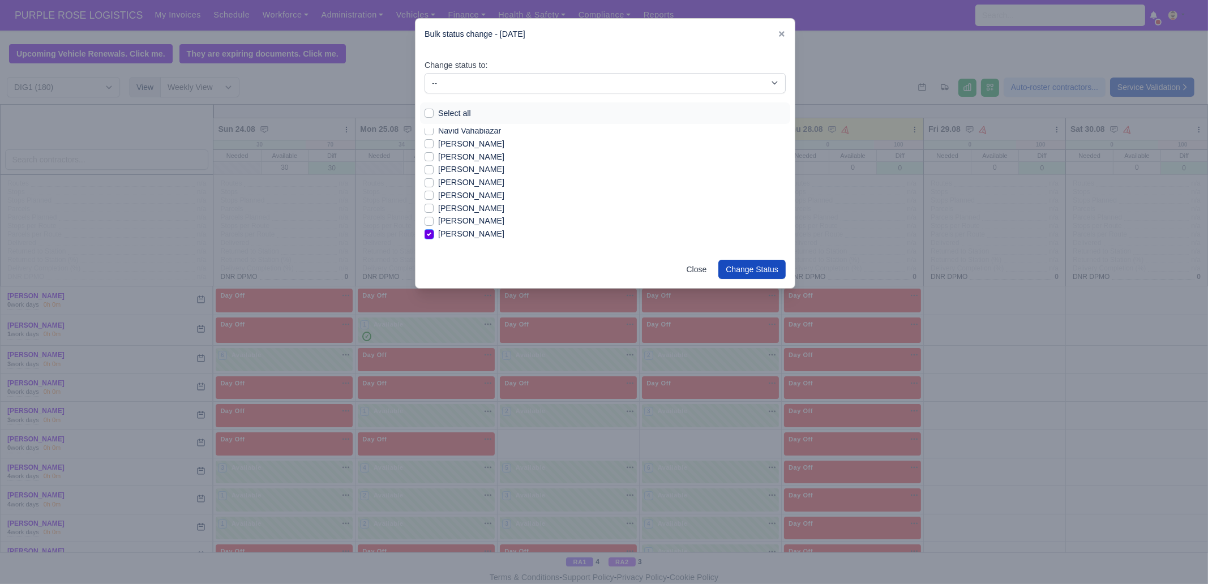
scroll to position [902, 0]
click at [455, 165] on label "[PERSON_NAME]" at bounding box center [471, 161] width 66 height 13
click at [434, 164] on input "[PERSON_NAME]" at bounding box center [429, 159] width 9 height 9
checkbox input "true"
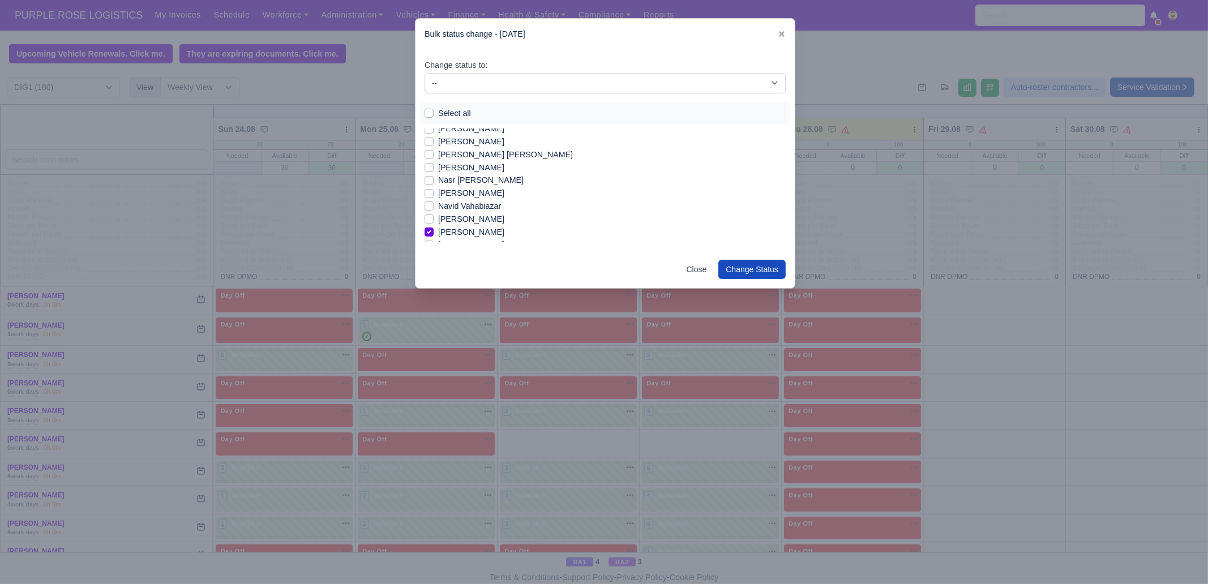
click at [468, 195] on label "[PERSON_NAME]" at bounding box center [471, 193] width 66 height 13
click at [434, 195] on input "[PERSON_NAME]" at bounding box center [429, 191] width 9 height 9
checkbox input "true"
click at [464, 171] on label "[PERSON_NAME]" at bounding box center [471, 167] width 66 height 13
click at [434, 170] on input "[PERSON_NAME]" at bounding box center [429, 165] width 9 height 9
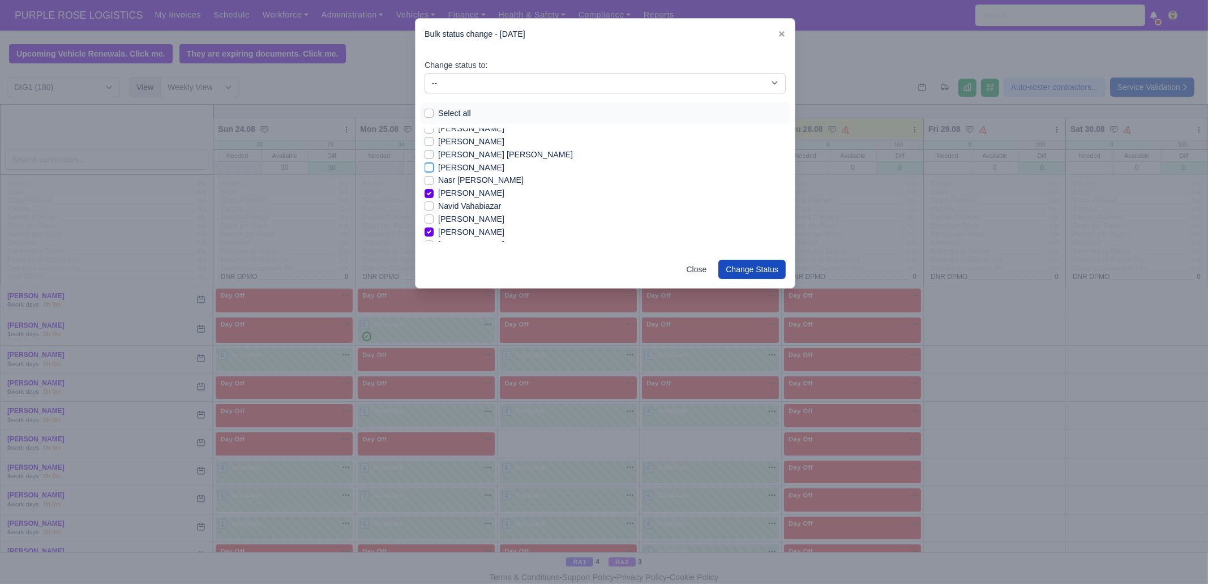
checkbox input "true"
click at [478, 203] on label "[PERSON_NAME]" at bounding box center [471, 199] width 66 height 13
click at [434, 202] on input "[PERSON_NAME]" at bounding box center [429, 197] width 9 height 9
checkbox input "true"
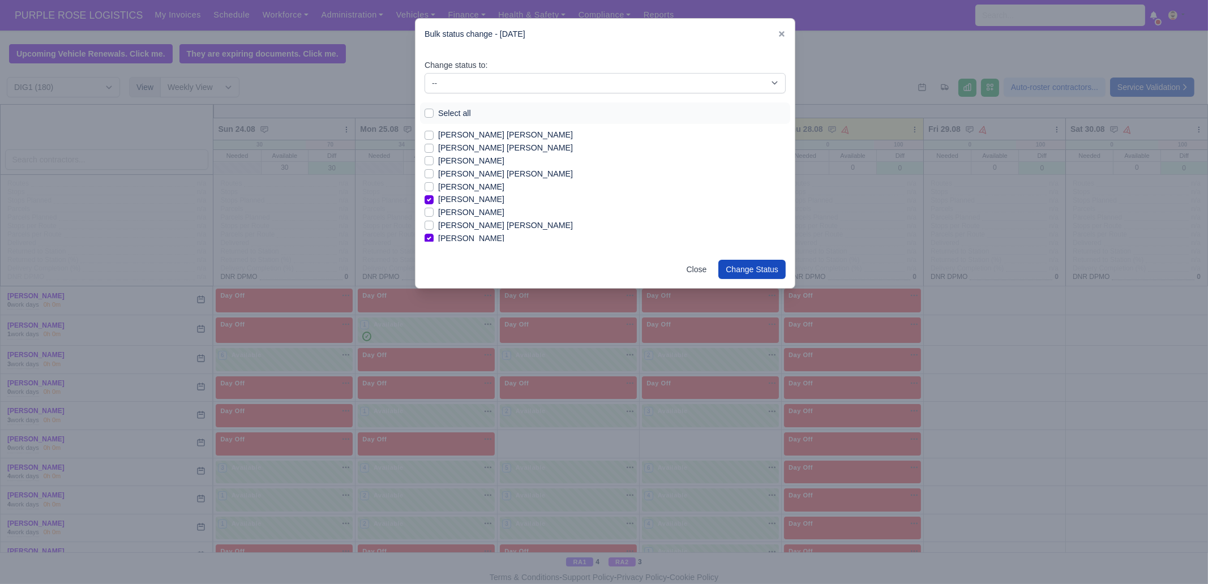
click at [476, 189] on label "[PERSON_NAME]" at bounding box center [471, 187] width 66 height 13
click at [434, 189] on input "[PERSON_NAME]" at bounding box center [429, 185] width 9 height 9
checkbox input "true"
click at [479, 155] on label "[PERSON_NAME]" at bounding box center [471, 154] width 66 height 13
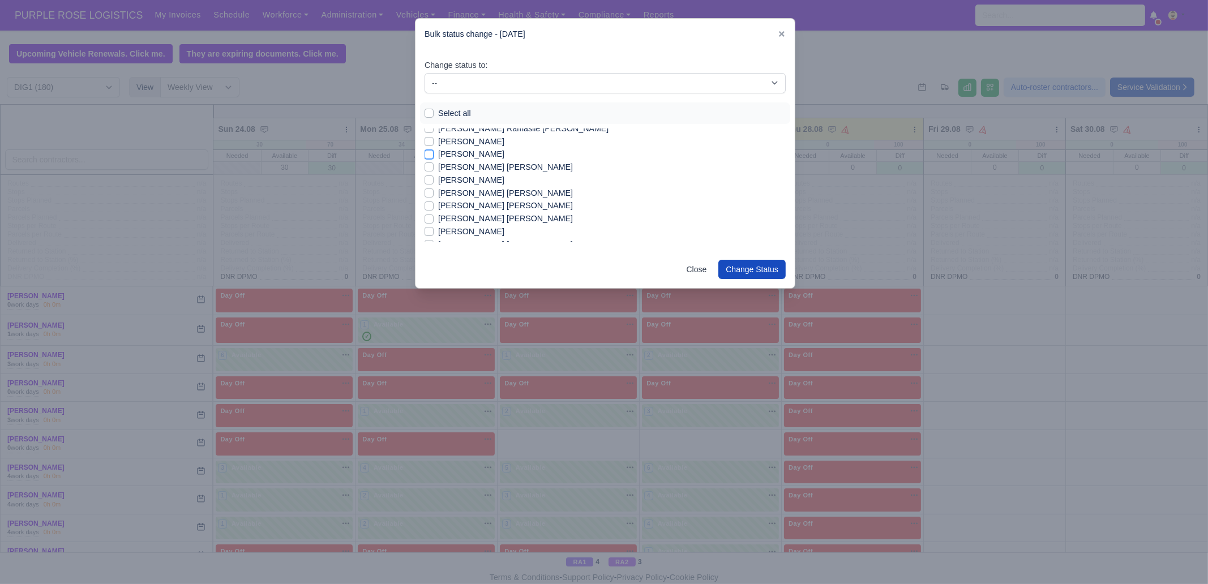
click at [434, 155] on input "[PERSON_NAME]" at bounding box center [429, 152] width 9 height 9
checkbox input "true"
click at [464, 174] on label "Leotrim Rexhepi" at bounding box center [467, 173] width 59 height 13
click at [434, 174] on input "Leotrim Rexhepi" at bounding box center [429, 171] width 9 height 9
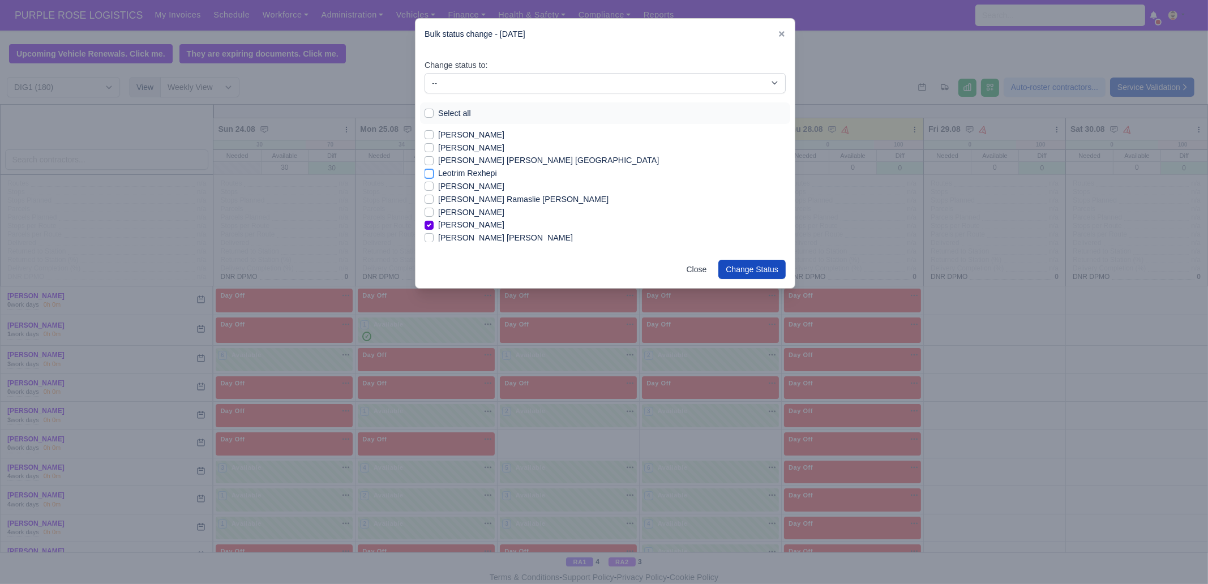
checkbox input "true"
click at [468, 143] on label "[PERSON_NAME]" at bounding box center [471, 141] width 66 height 13
click at [434, 143] on input "[PERSON_NAME]" at bounding box center [429, 139] width 9 height 9
checkbox input "true"
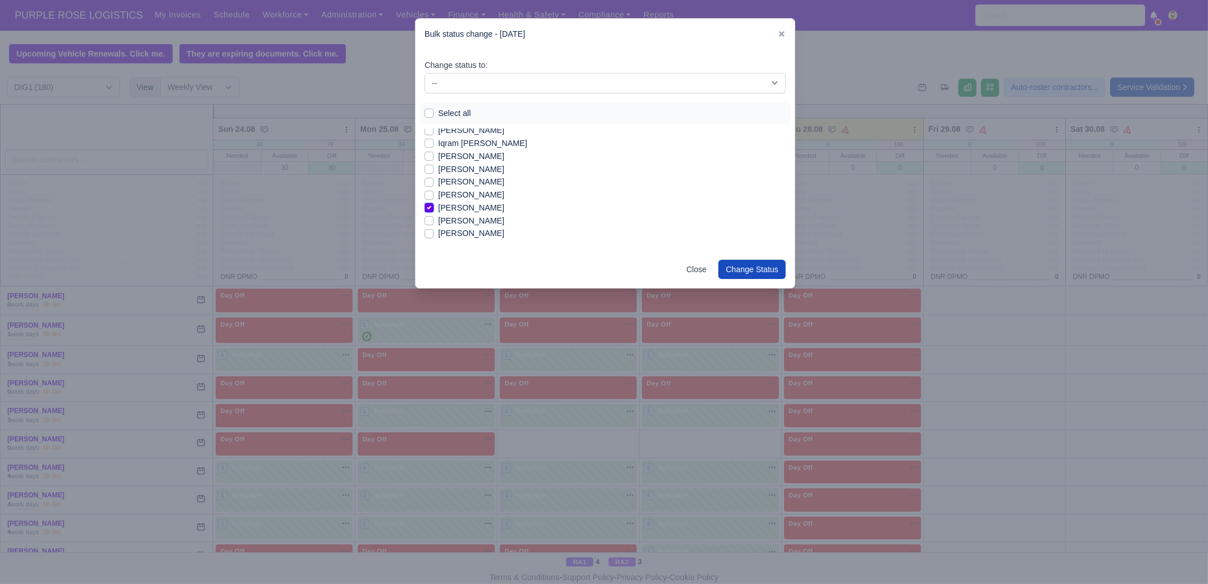
scroll to position [478, 0]
click at [468, 200] on label "[PERSON_NAME]" at bounding box center [471, 198] width 66 height 13
click at [434, 200] on input "[PERSON_NAME]" at bounding box center [429, 196] width 9 height 9
checkbox input "true"
click at [465, 175] on label "[PERSON_NAME]" at bounding box center [471, 173] width 66 height 13
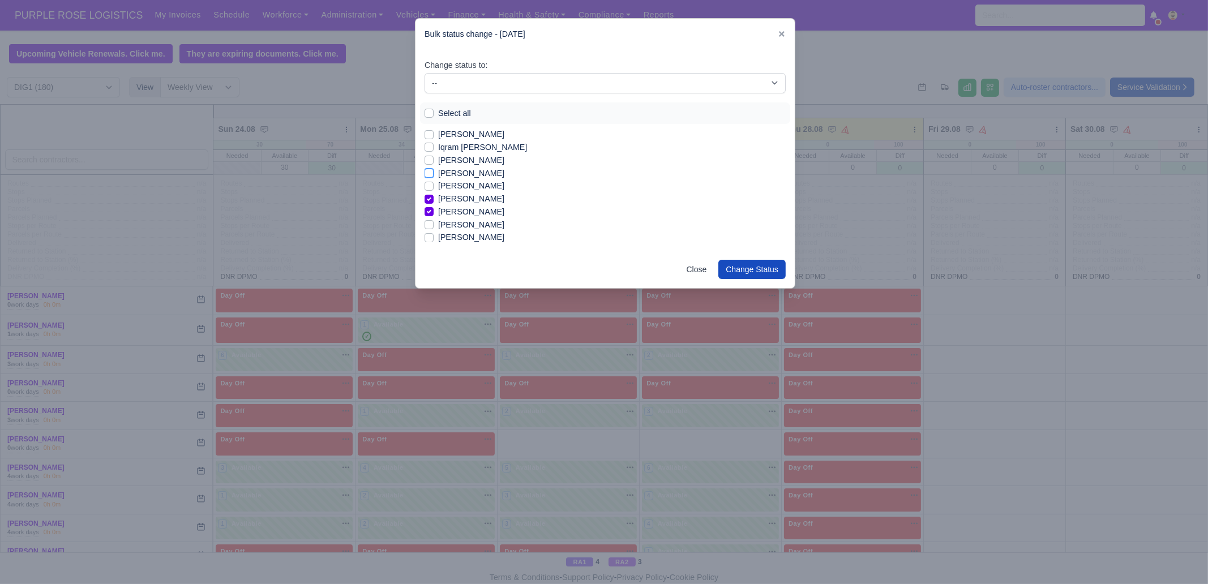
click at [434, 175] on input "[PERSON_NAME]" at bounding box center [429, 171] width 9 height 9
checkbox input "true"
click at [468, 160] on label "[PERSON_NAME]" at bounding box center [471, 160] width 66 height 13
click at [448, 159] on label "[PERSON_NAME]" at bounding box center [471, 160] width 66 height 13
click at [434, 159] on input "[PERSON_NAME]" at bounding box center [429, 158] width 9 height 9
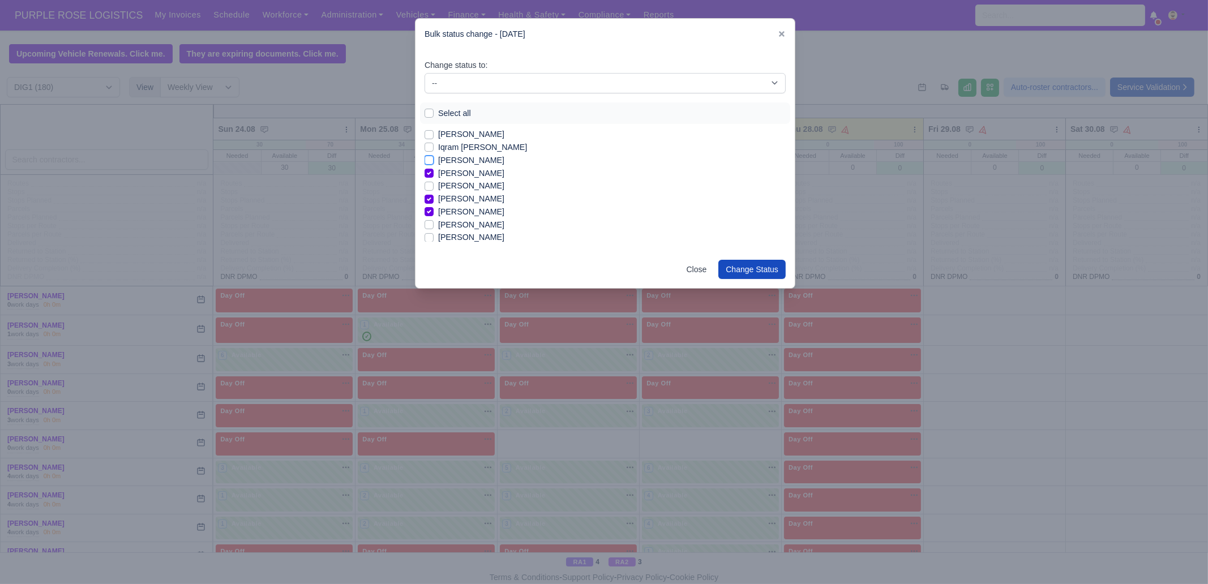
checkbox input "true"
click at [451, 151] on label "Iqram [PERSON_NAME]" at bounding box center [482, 147] width 89 height 13
click at [434, 150] on input "Iqram [PERSON_NAME]" at bounding box center [429, 145] width 9 height 9
checkbox input "true"
click at [453, 138] on label "[PERSON_NAME]" at bounding box center [471, 134] width 66 height 13
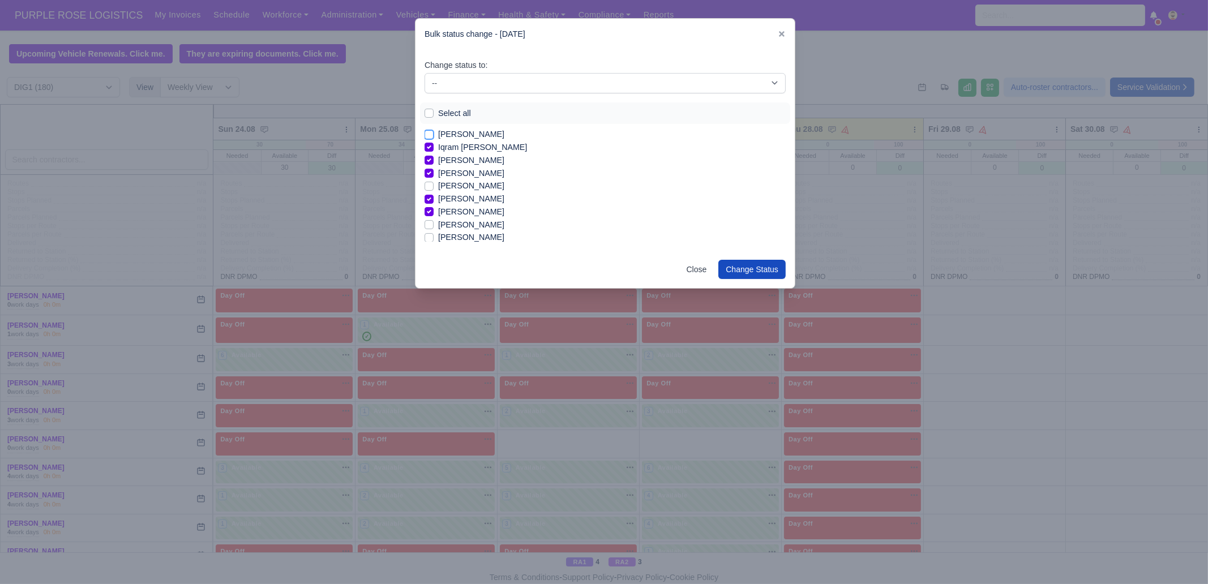
click at [434, 137] on input "[PERSON_NAME]" at bounding box center [429, 132] width 9 height 9
checkbox input "true"
click at [461, 170] on label "[PERSON_NAME]" at bounding box center [471, 167] width 66 height 13
click at [434, 170] on input "[PERSON_NAME]" at bounding box center [429, 165] width 9 height 9
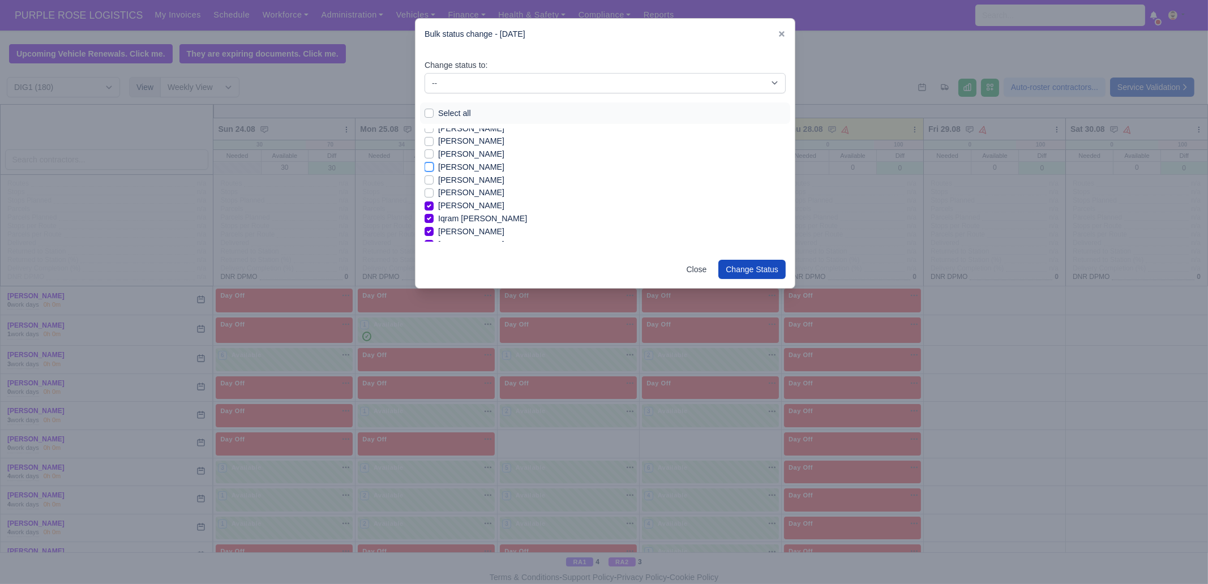
checkbox input "true"
click at [459, 182] on label "[PERSON_NAME]" at bounding box center [471, 180] width 66 height 13
click at [434, 182] on input "[PERSON_NAME]" at bounding box center [429, 178] width 9 height 9
checkbox input "true"
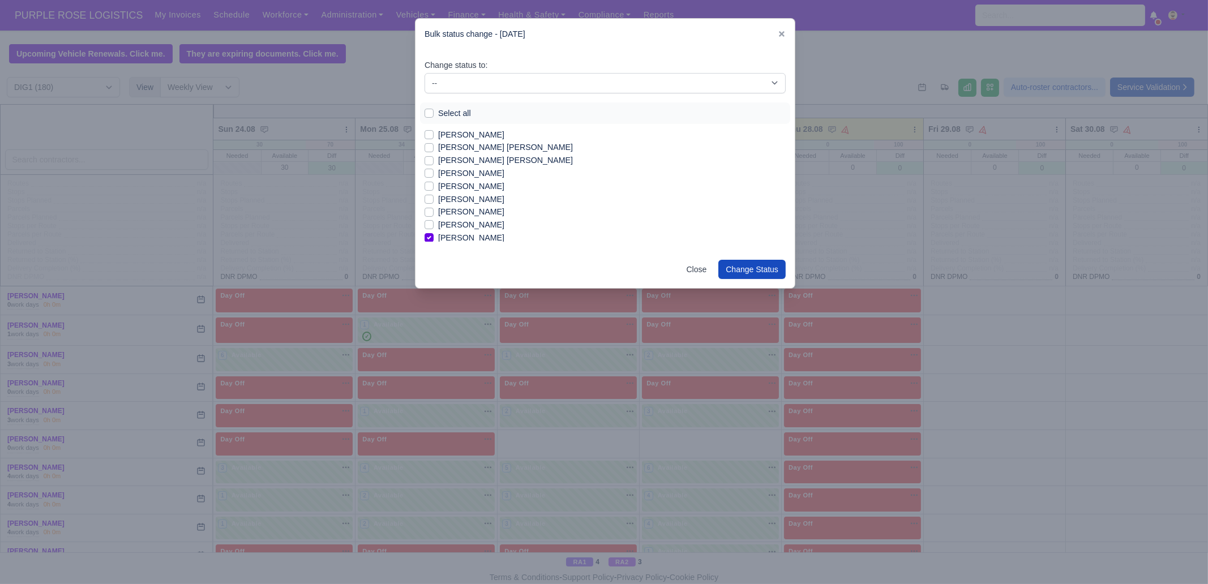
click at [464, 201] on label "[PERSON_NAME]" at bounding box center [471, 199] width 66 height 13
click at [434, 201] on input "[PERSON_NAME]" at bounding box center [429, 197] width 9 height 9
checkbox input "true"
click at [459, 186] on label "[PERSON_NAME]" at bounding box center [471, 186] width 66 height 13
click at [434, 186] on input "[PERSON_NAME]" at bounding box center [429, 184] width 9 height 9
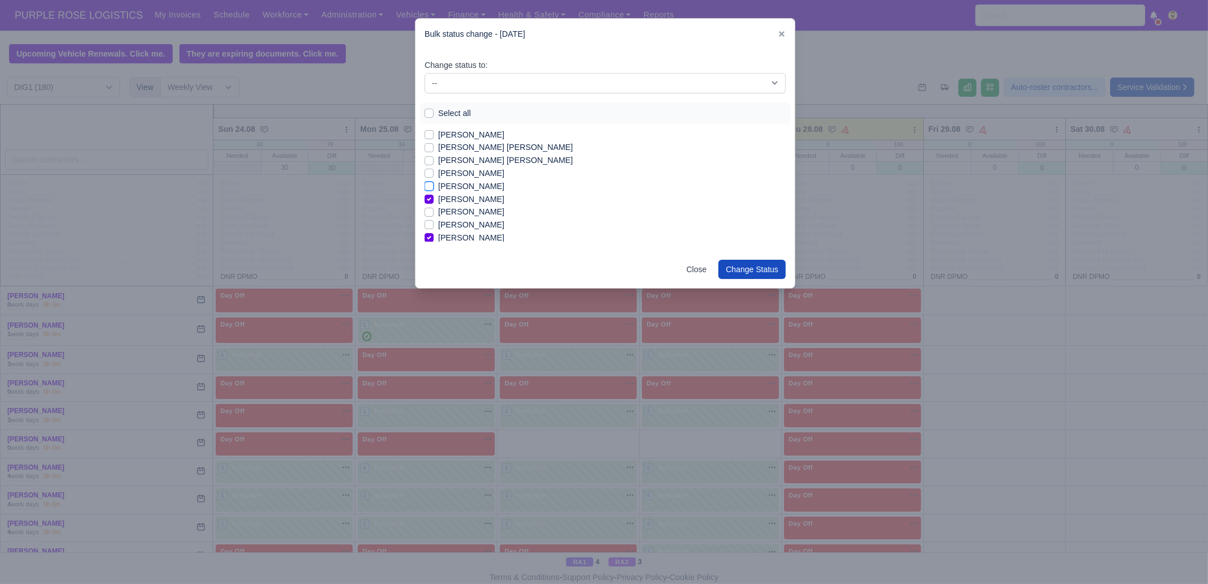
checkbox input "true"
click at [458, 151] on label "Glen Michael O Connor" at bounding box center [505, 147] width 135 height 13
click at [434, 150] on input "Glen Michael O Connor" at bounding box center [429, 145] width 9 height 9
checkbox input "true"
click at [459, 138] on label "[PERSON_NAME]" at bounding box center [471, 135] width 66 height 13
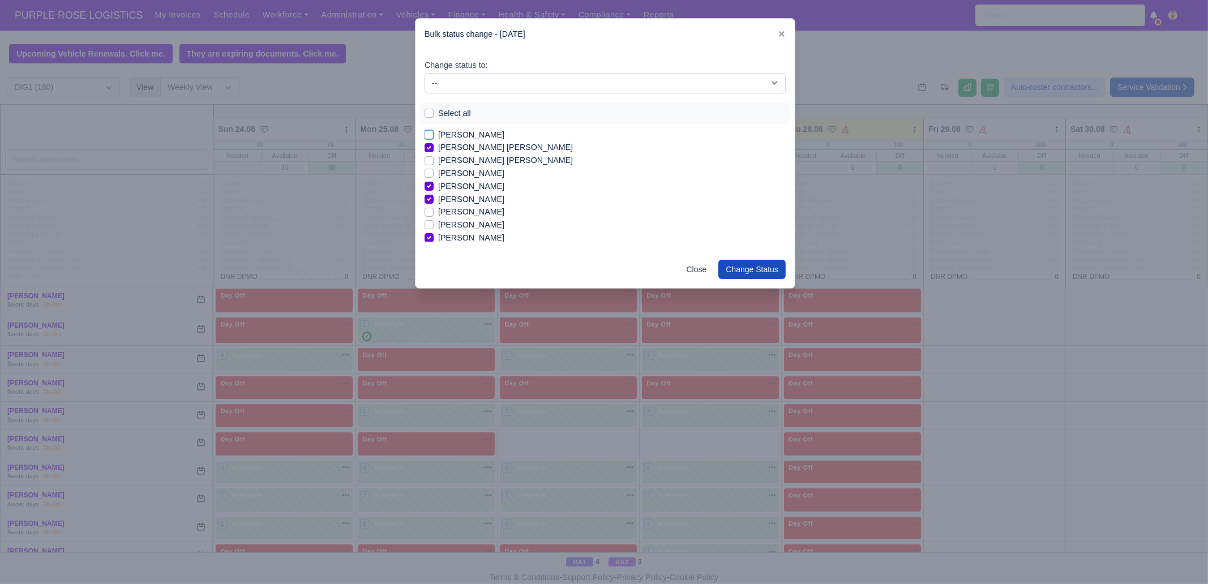
click at [434, 138] on input "[PERSON_NAME]" at bounding box center [429, 133] width 9 height 9
checkbox input "true"
click at [456, 157] on label "Edmund Nathaniel Kwakye" at bounding box center [471, 154] width 66 height 13
click at [434, 157] on input "Edmund Nathaniel Kwakye" at bounding box center [429, 152] width 9 height 9
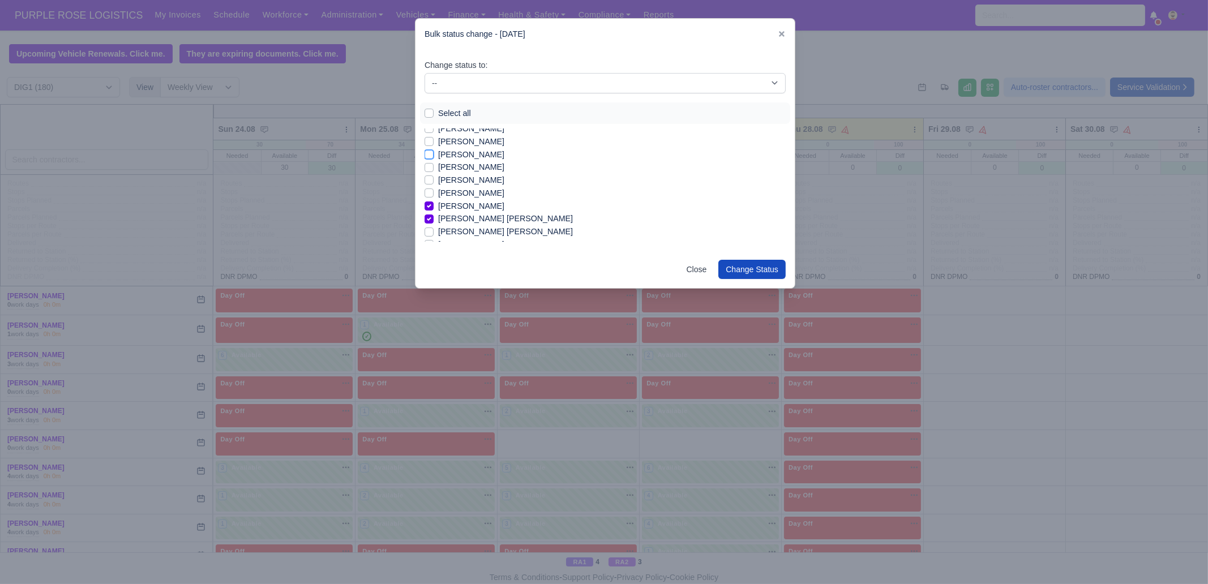
checkbox input "true"
click at [456, 202] on label "[PERSON_NAME]" at bounding box center [471, 199] width 66 height 13
click at [434, 202] on input "[PERSON_NAME]" at bounding box center [429, 197] width 9 height 9
checkbox input "true"
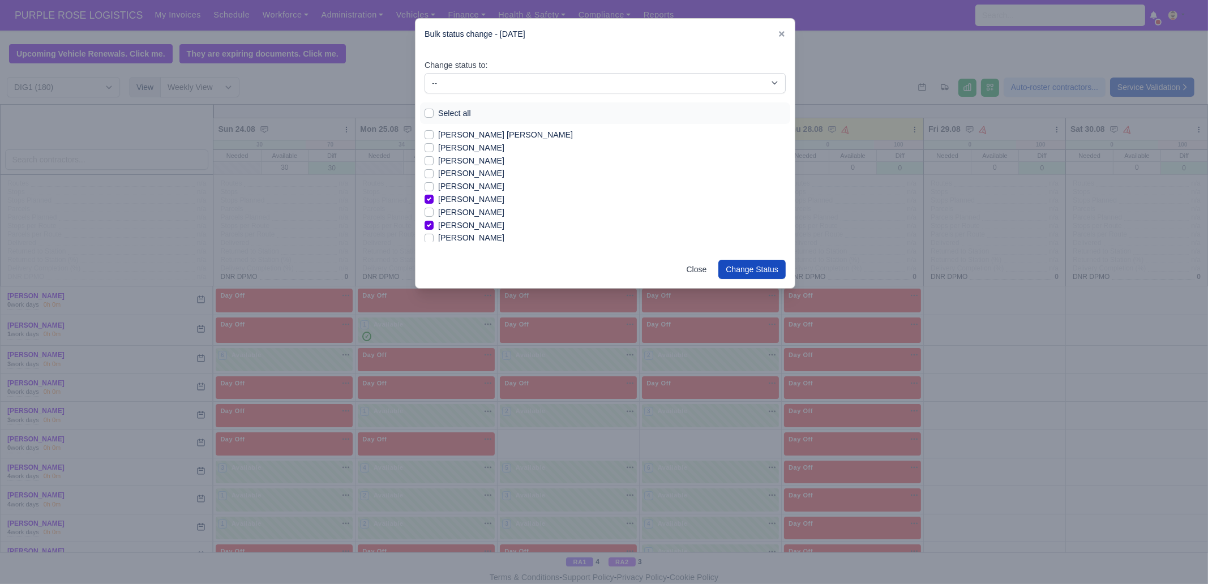
click at [459, 188] on label "[PERSON_NAME]" at bounding box center [471, 186] width 66 height 13
click at [434, 188] on input "[PERSON_NAME]" at bounding box center [429, 184] width 9 height 9
checkbox input "true"
click at [460, 174] on label "[PERSON_NAME]" at bounding box center [471, 173] width 66 height 13
click at [434, 174] on input "[PERSON_NAME]" at bounding box center [429, 171] width 9 height 9
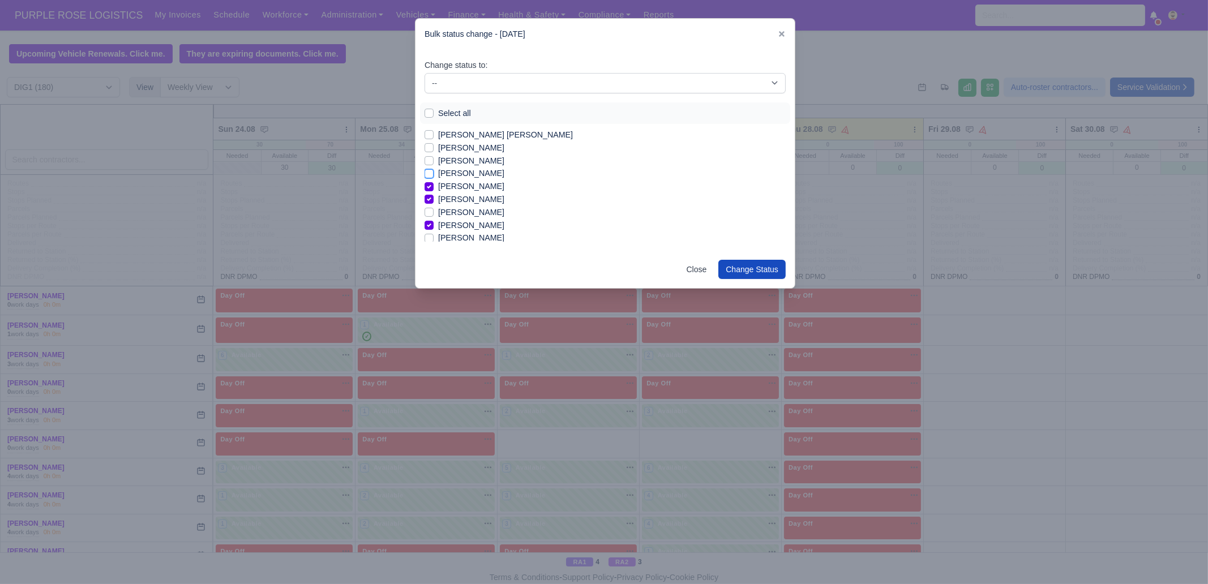
checkbox input "true"
click at [478, 132] on label "Chisom Simon Halliday" at bounding box center [505, 135] width 135 height 13
click at [434, 132] on input "Chisom Simon Halliday" at bounding box center [429, 133] width 9 height 9
checkbox input "true"
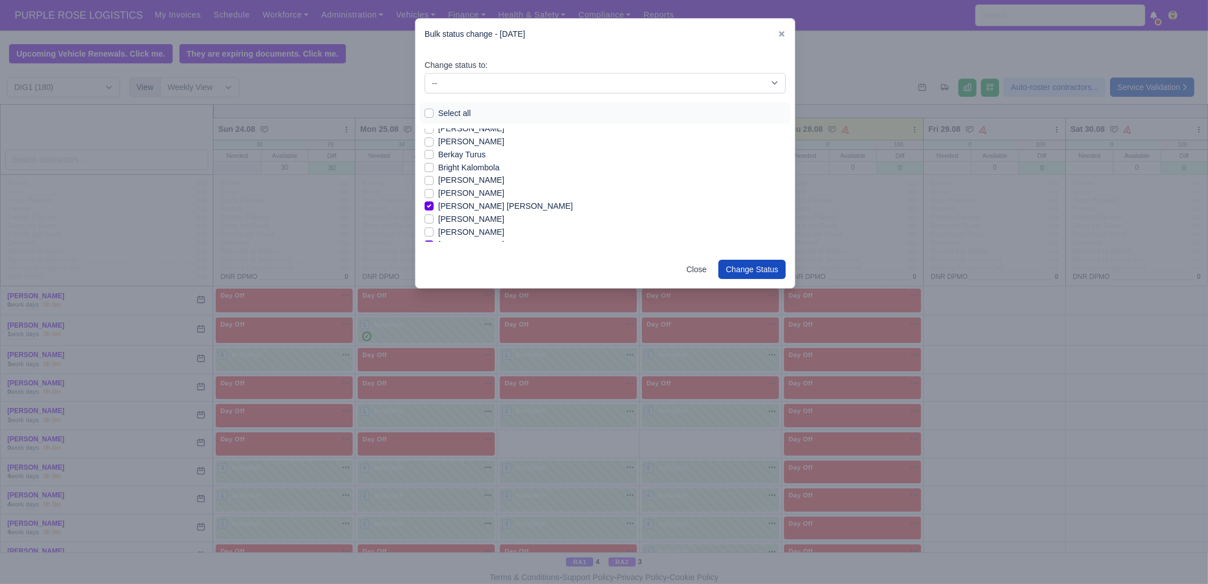
click at [467, 185] on label "[PERSON_NAME]" at bounding box center [471, 180] width 66 height 13
click at [434, 183] on input "[PERSON_NAME]" at bounding box center [429, 178] width 9 height 9
checkbox input "true"
click at [470, 159] on label "Berkay Turus" at bounding box center [462, 154] width 48 height 13
click at [434, 157] on input "Berkay Turus" at bounding box center [429, 152] width 9 height 9
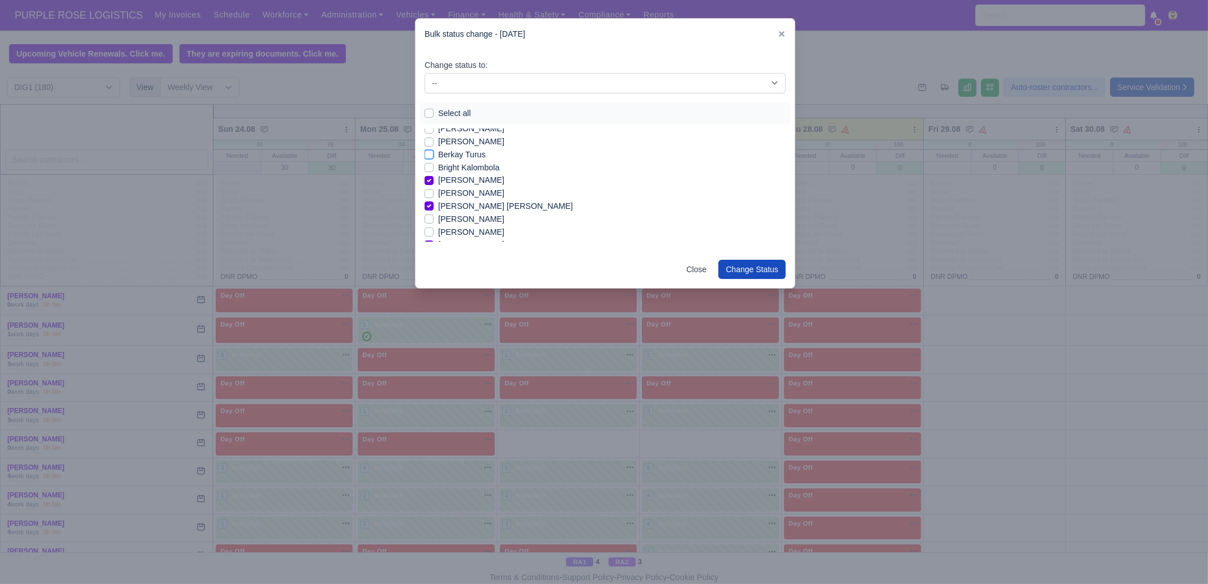
checkbox input "true"
click at [480, 202] on label "Ashton Albert Sylvester" at bounding box center [471, 199] width 66 height 13
click at [434, 202] on input "Ashton Albert Sylvester" at bounding box center [429, 197] width 9 height 9
checkbox input "true"
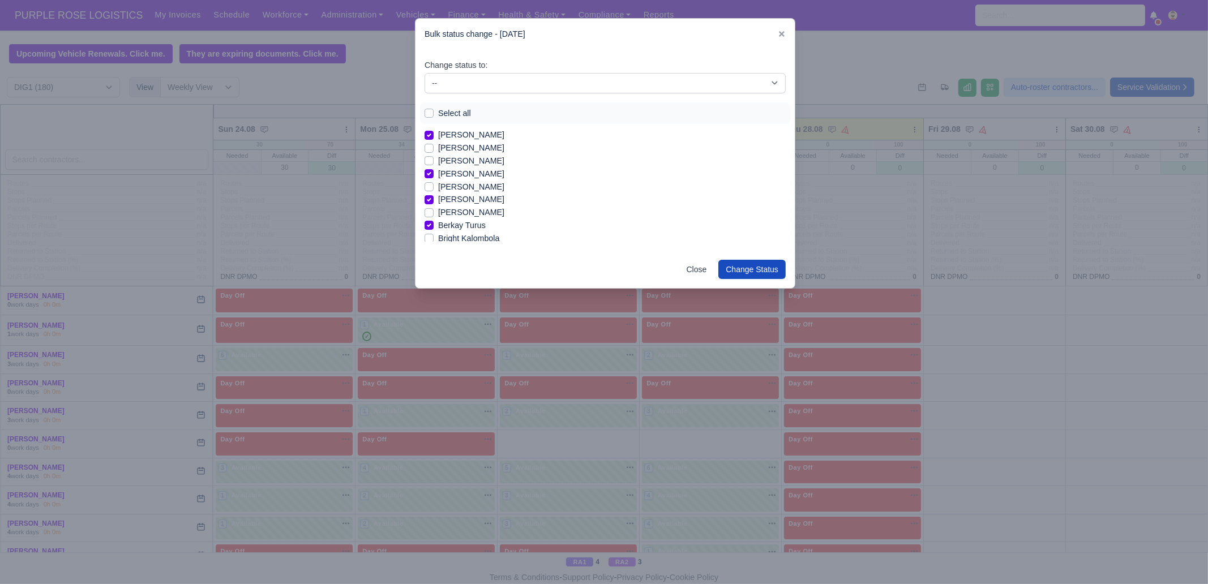
click at [473, 191] on label "[PERSON_NAME]" at bounding box center [471, 187] width 66 height 13
click at [434, 190] on input "[PERSON_NAME]" at bounding box center [429, 185] width 9 height 9
checkbox input "true"
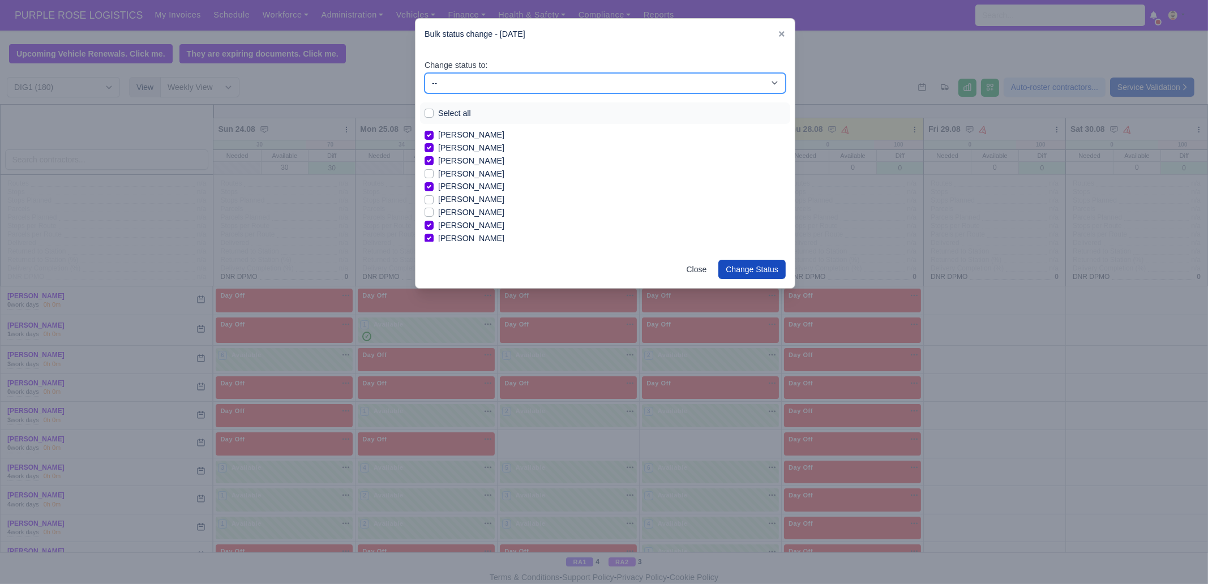
drag, startPoint x: 461, startPoint y: 86, endPoint x: 464, endPoint y: 92, distance: 6.6
click at [461, 86] on select "-- Unasigned Available Day Off Stand By Other Depot" at bounding box center [605, 83] width 361 height 20
select select "Available"
click at [425, 73] on select "-- Unasigned Available Day Off Stand By Other Depot" at bounding box center [605, 83] width 361 height 20
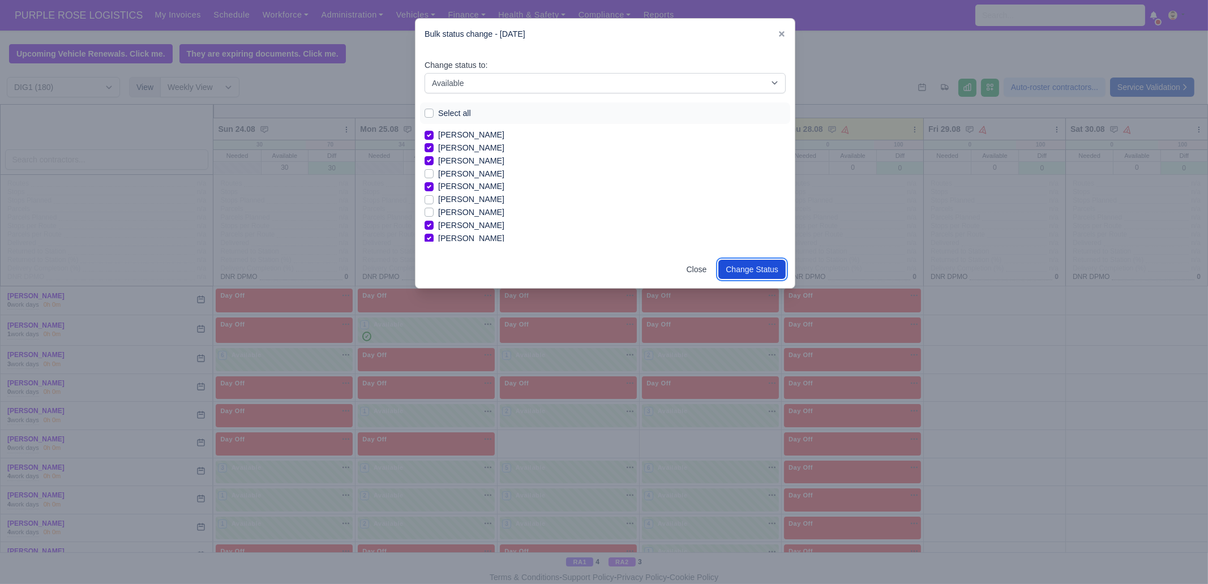
click at [738, 267] on button "Change Status" at bounding box center [751, 269] width 67 height 19
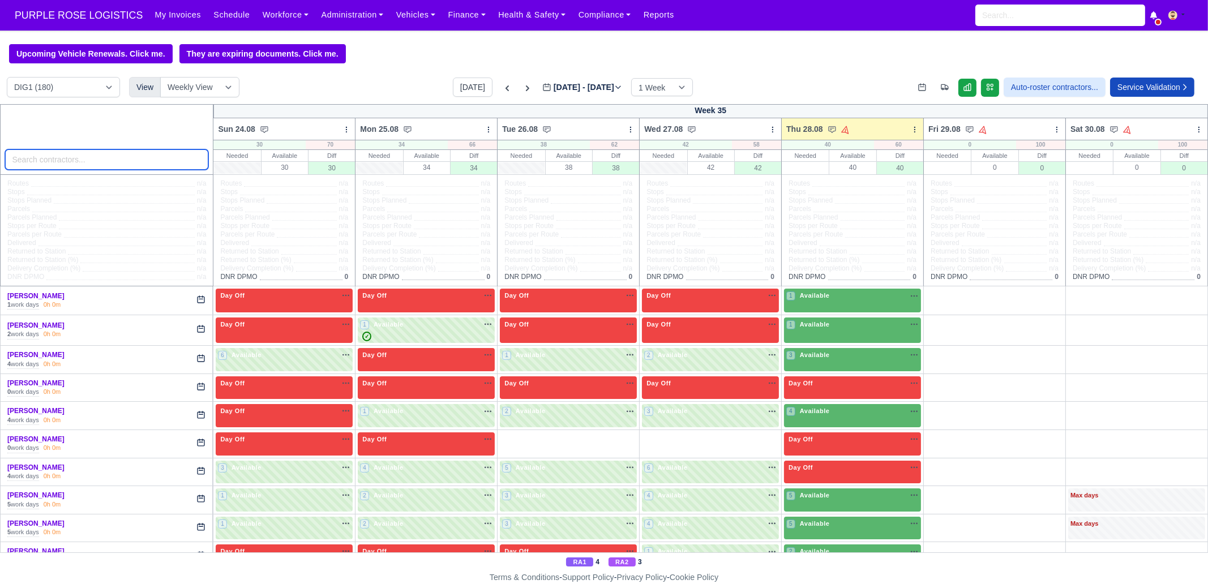
click at [125, 158] on input "search" at bounding box center [107, 159] width 204 height 20
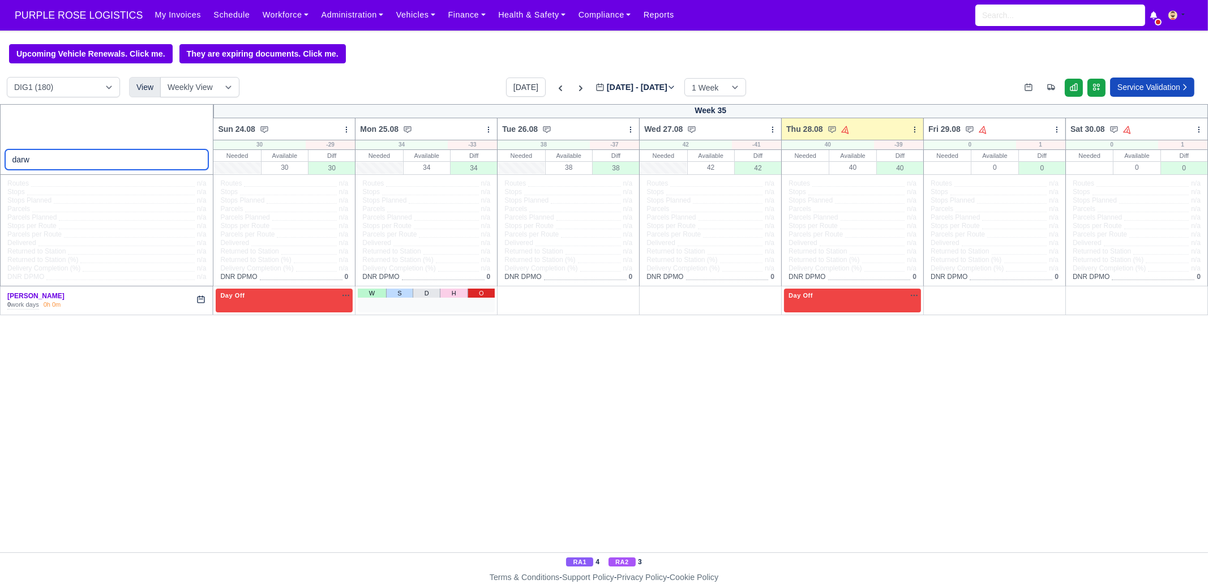
type input "darw"
click at [485, 291] on link "O" at bounding box center [482, 293] width 28 height 9
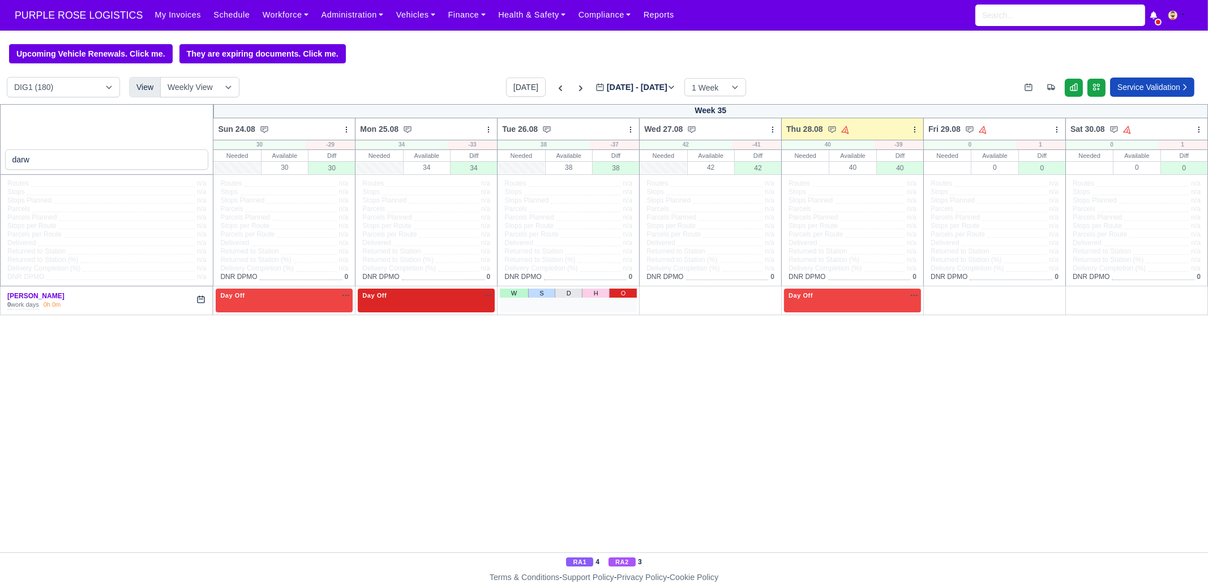
click at [614, 293] on link "O" at bounding box center [623, 293] width 28 height 9
click at [663, 294] on link "W" at bounding box center [656, 293] width 28 height 9
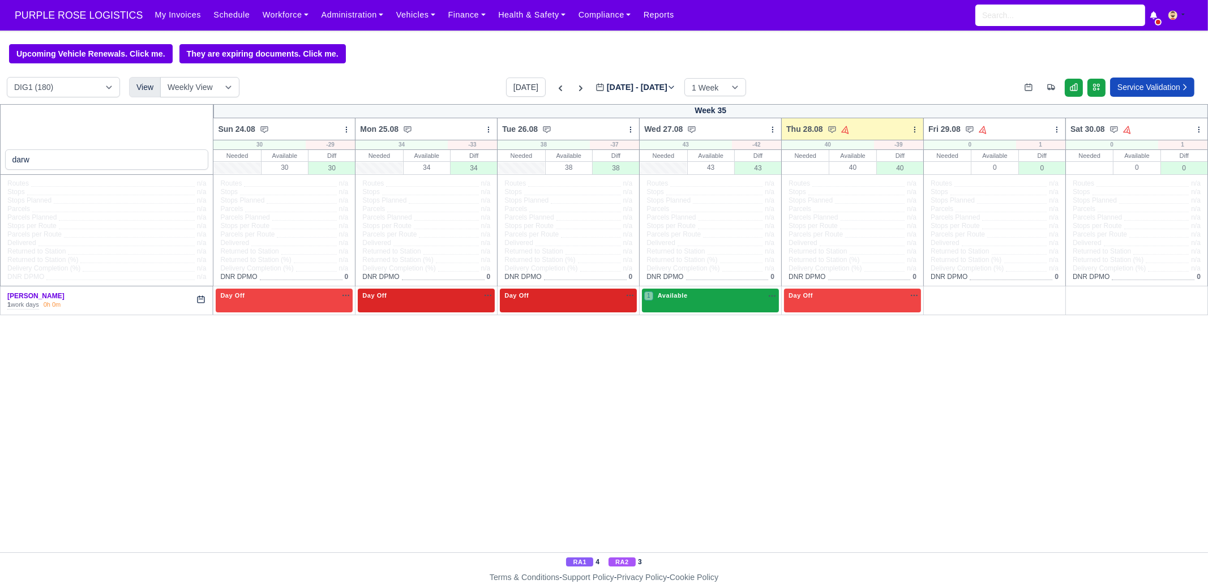
click at [677, 301] on div "1 Available na" at bounding box center [710, 297] width 132 height 12
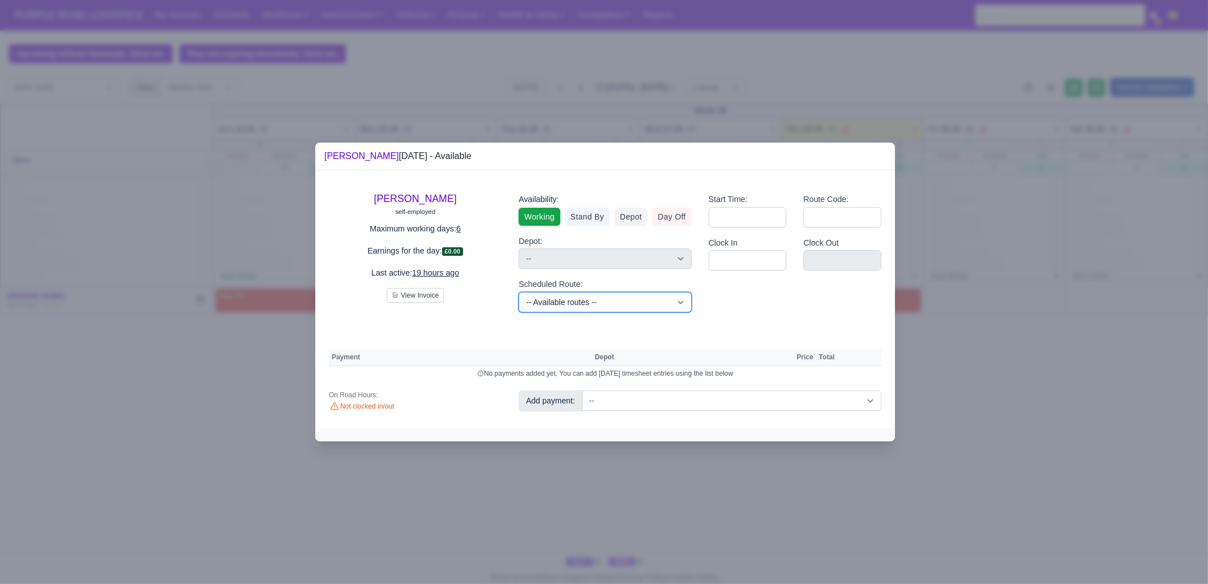
click at [558, 302] on select "-- Available routes -- Standard Parcel - Block of 6 Hours - (SD6) AmFlex RTS Ve…" at bounding box center [605, 302] width 173 height 20
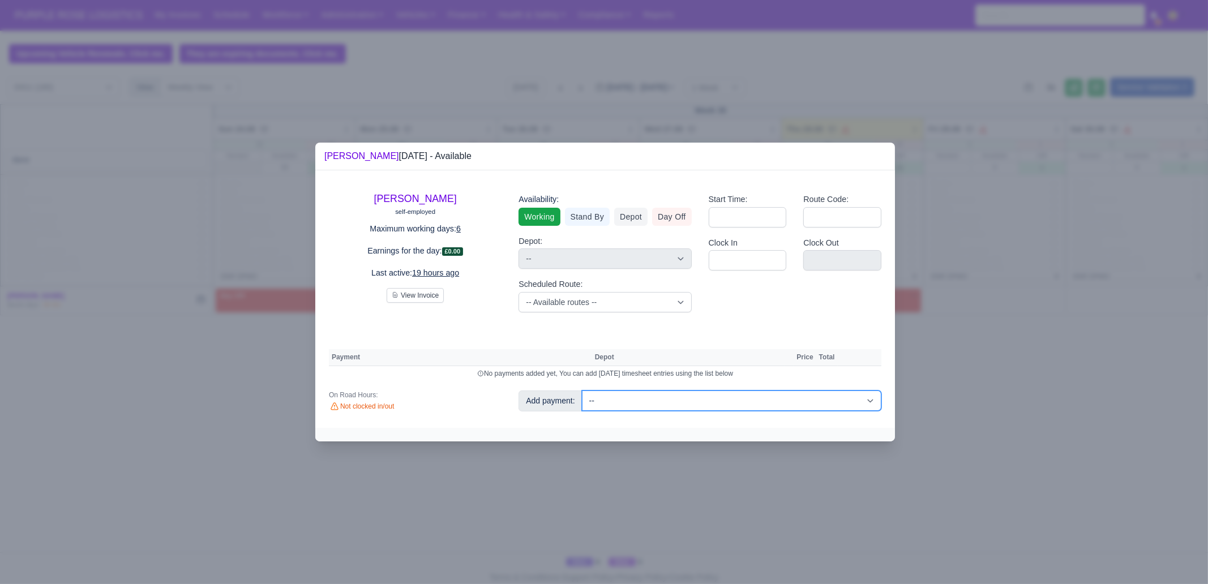
click at [654, 405] on select "-- Additional Hour Support (£14.50) Additional Hour Support (Walkers) (£13.50) …" at bounding box center [731, 401] width 299 height 20
select select "103"
click at [582, 391] on select "-- Additional Hour Support (£14.50) Additional Hour Support (Walkers) (£13.50) …" at bounding box center [731, 401] width 299 height 20
select select "1"
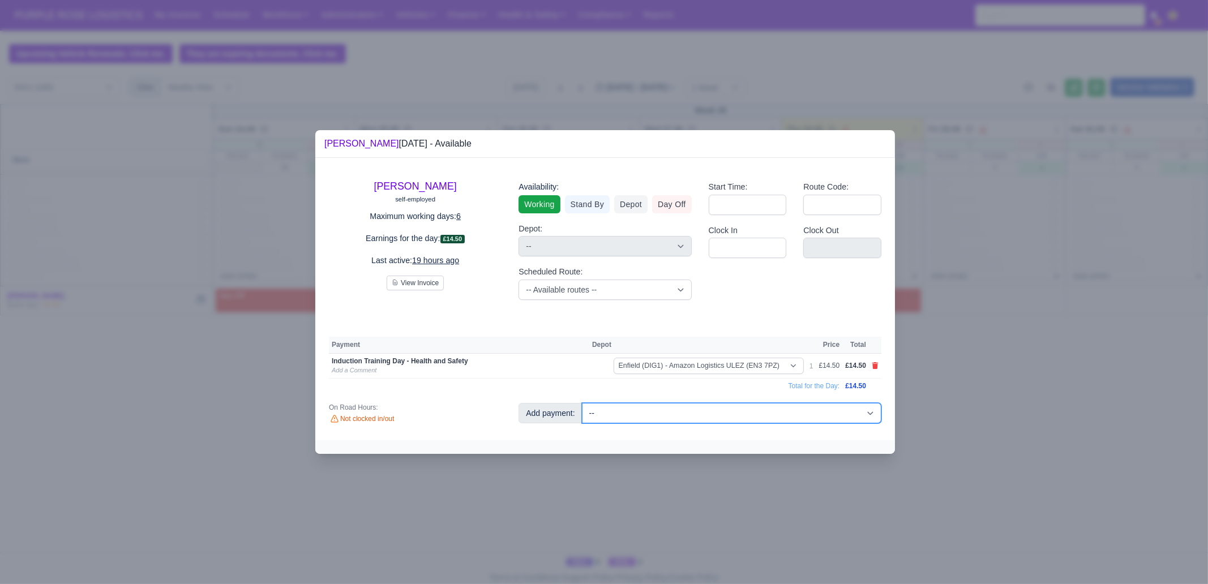
click at [731, 414] on select "-- Additional Hour Support (£14.50) Additional Hour Support (Walkers) (£13.50) …" at bounding box center [731, 413] width 299 height 20
select select "85"
click at [582, 403] on select "-- Additional Hour Support (£14.50) Additional Hour Support (Walkers) (£13.50) …" at bounding box center [731, 413] width 299 height 20
select select "1"
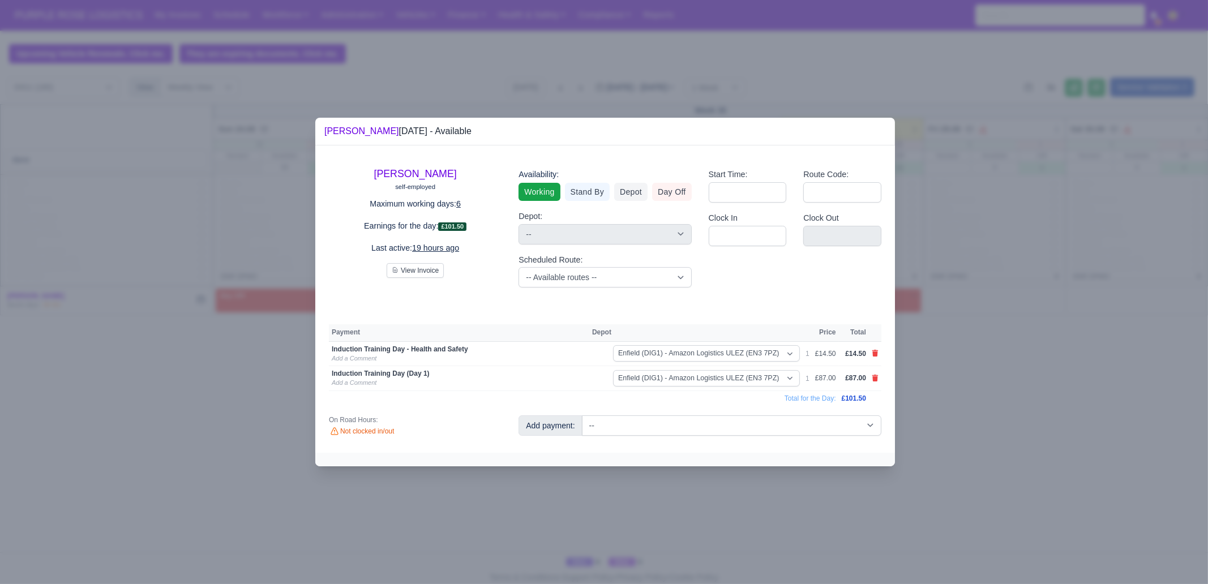
click at [977, 372] on div at bounding box center [604, 292] width 1208 height 584
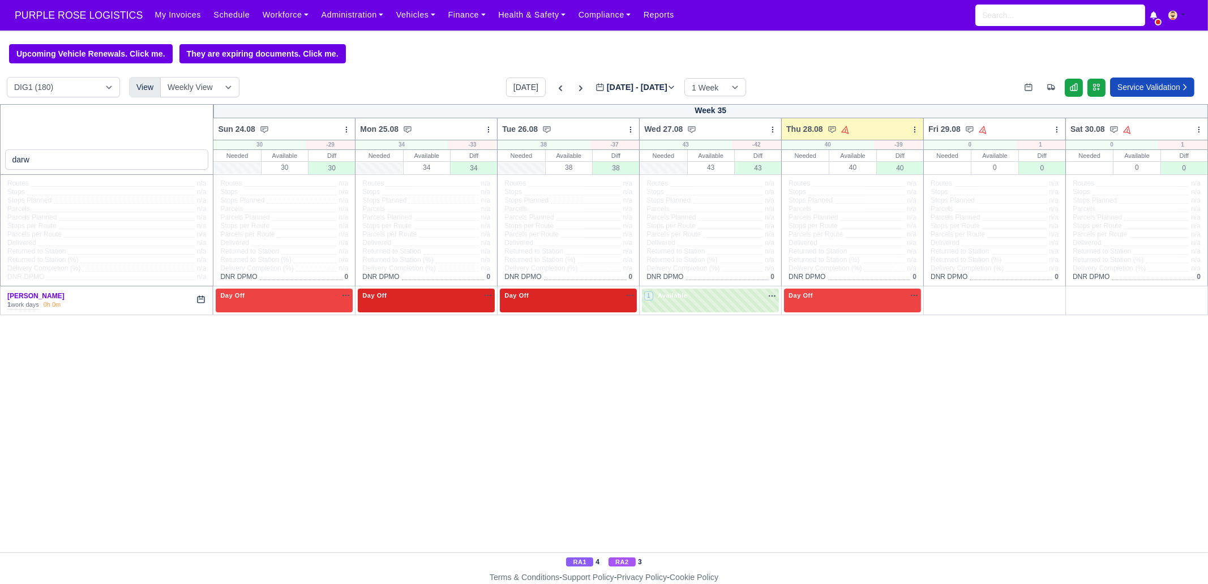
click at [675, 316] on div "darw Week 35 Sun 24.08 Bulk Status Change Daily Tasks Planned Routes Service De…" at bounding box center [604, 328] width 1208 height 448
click at [683, 309] on div "1 Available" at bounding box center [710, 300] width 137 height 23
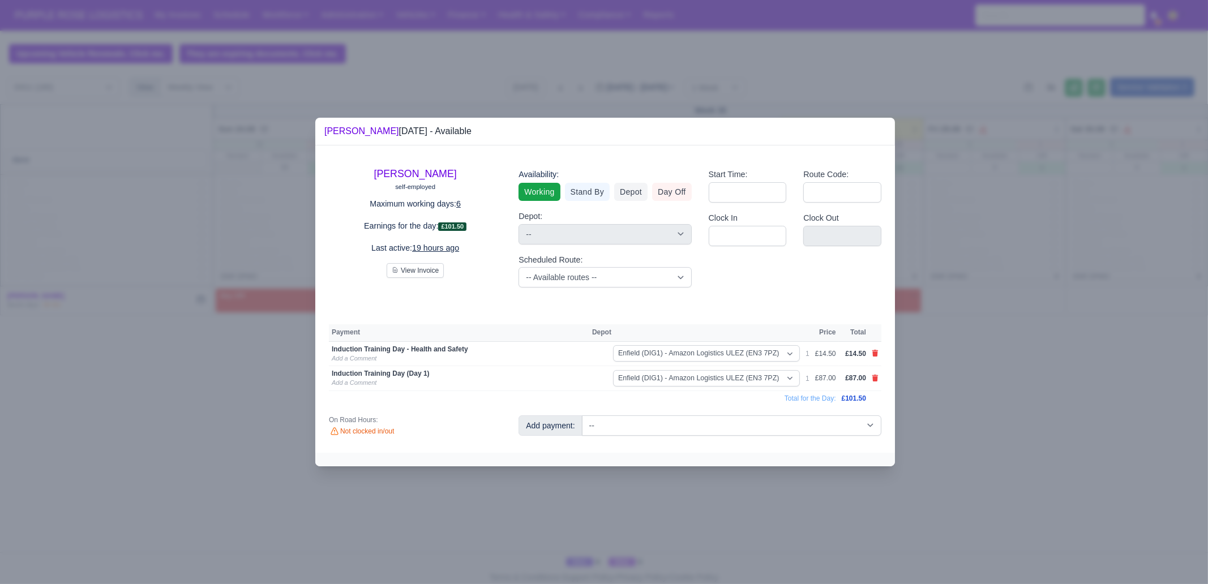
click at [1042, 389] on div at bounding box center [604, 292] width 1208 height 584
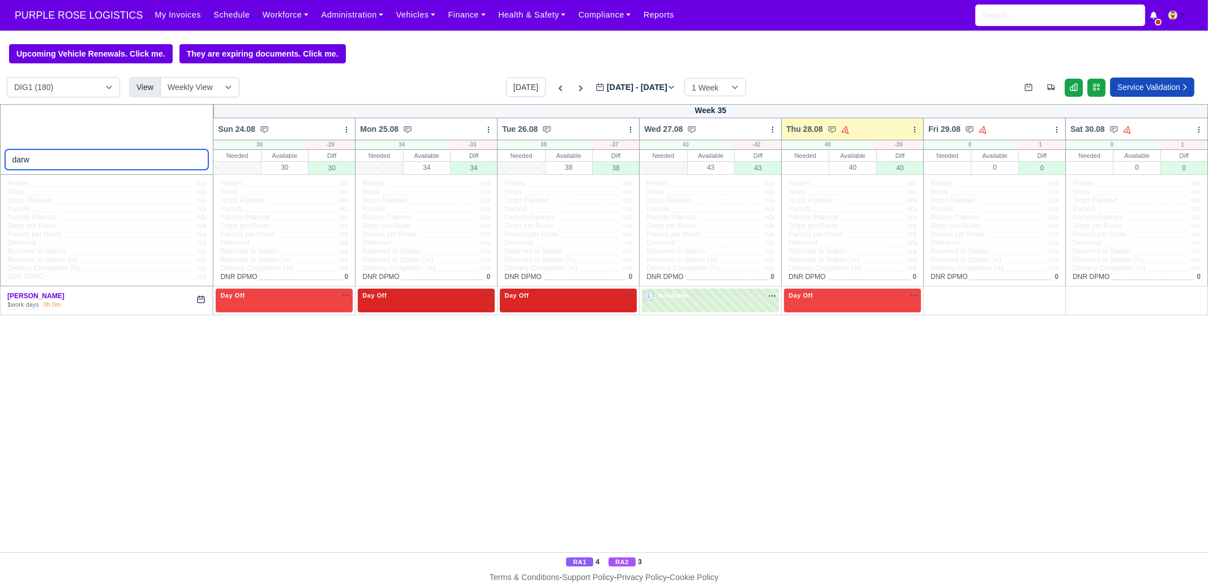
click at [76, 163] on input "darw" at bounding box center [107, 159] width 204 height 20
click at [95, 166] on input "darw" at bounding box center [107, 159] width 204 height 20
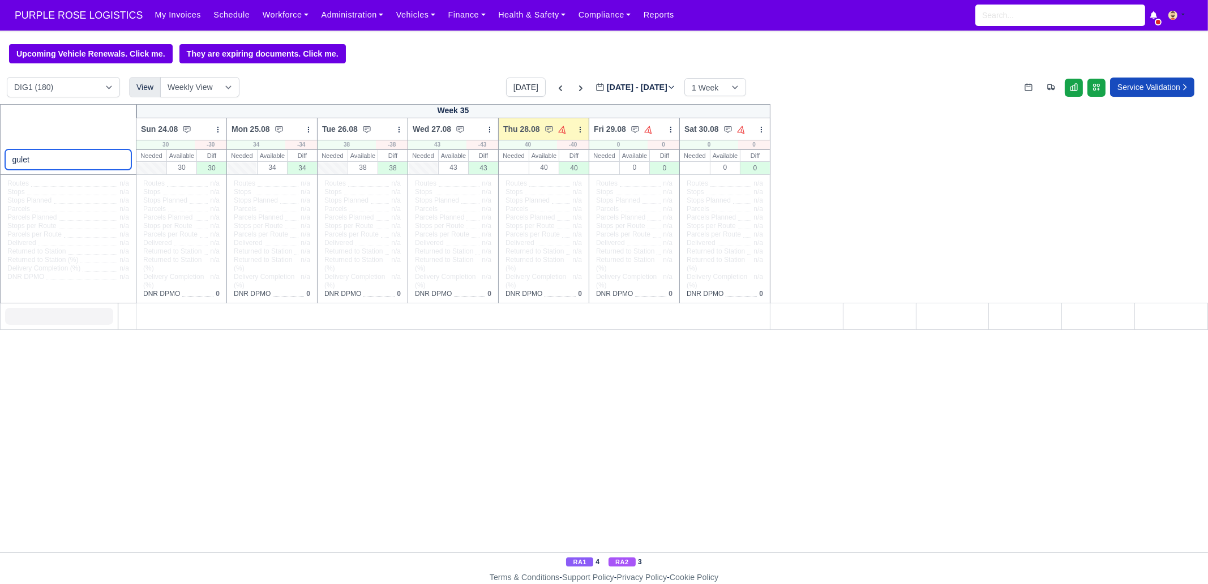
click at [66, 157] on input "gulet" at bounding box center [68, 159] width 127 height 20
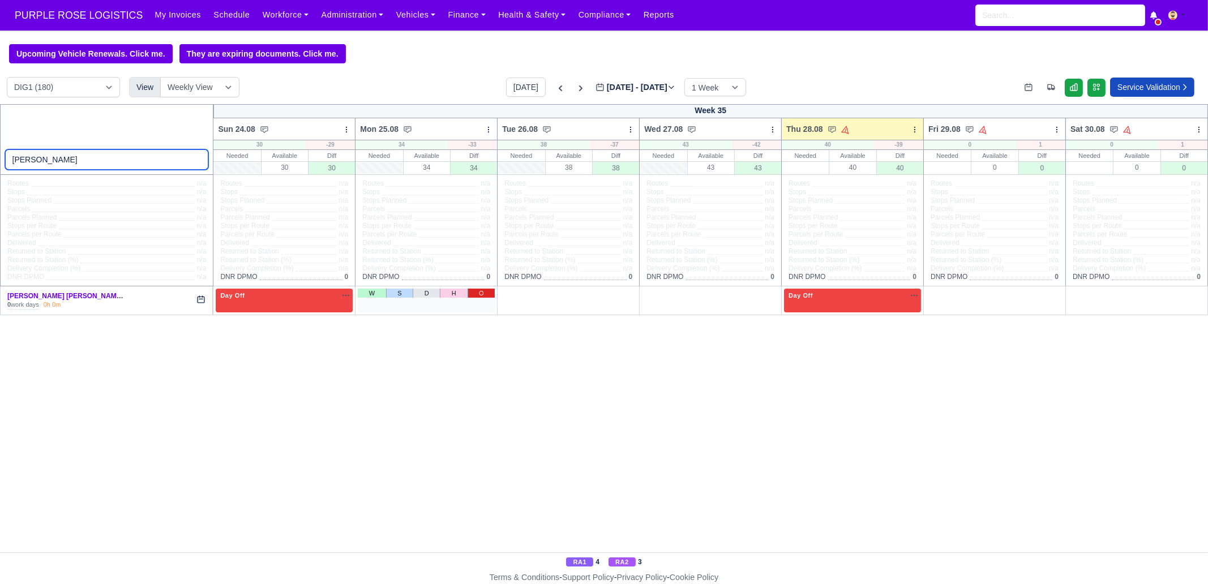
type input "guled"
drag, startPoint x: 472, startPoint y: 296, endPoint x: 485, endPoint y: 297, distance: 13.7
click at [471, 295] on link "O" at bounding box center [482, 293] width 28 height 9
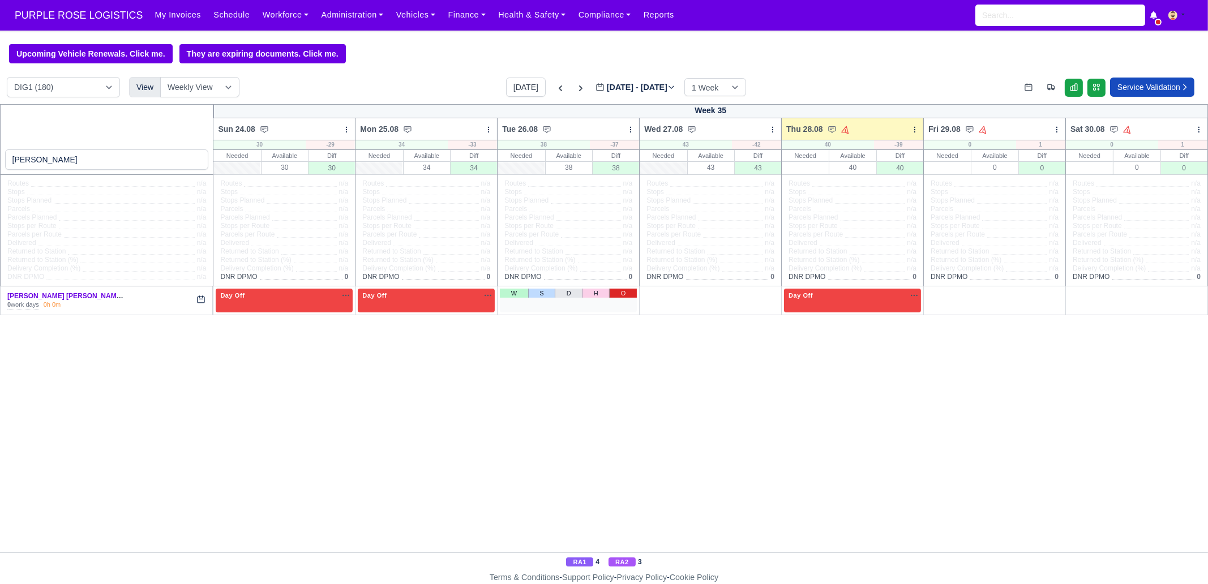
click at [613, 290] on link "O" at bounding box center [623, 293] width 28 height 9
click at [646, 298] on link "W" at bounding box center [656, 293] width 28 height 9
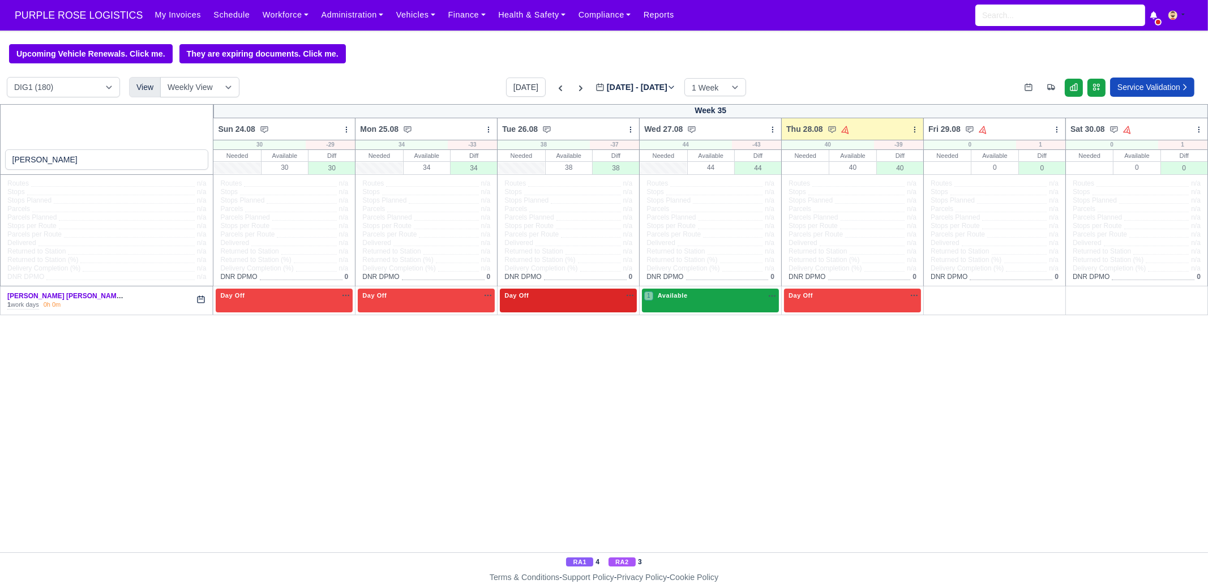
click at [667, 316] on div "guled Week 35 Sun 24.08 Bulk Status Change Daily Tasks Planned Routes Service D…" at bounding box center [604, 328] width 1208 height 448
click at [674, 308] on div "1 Available" at bounding box center [710, 300] width 137 height 23
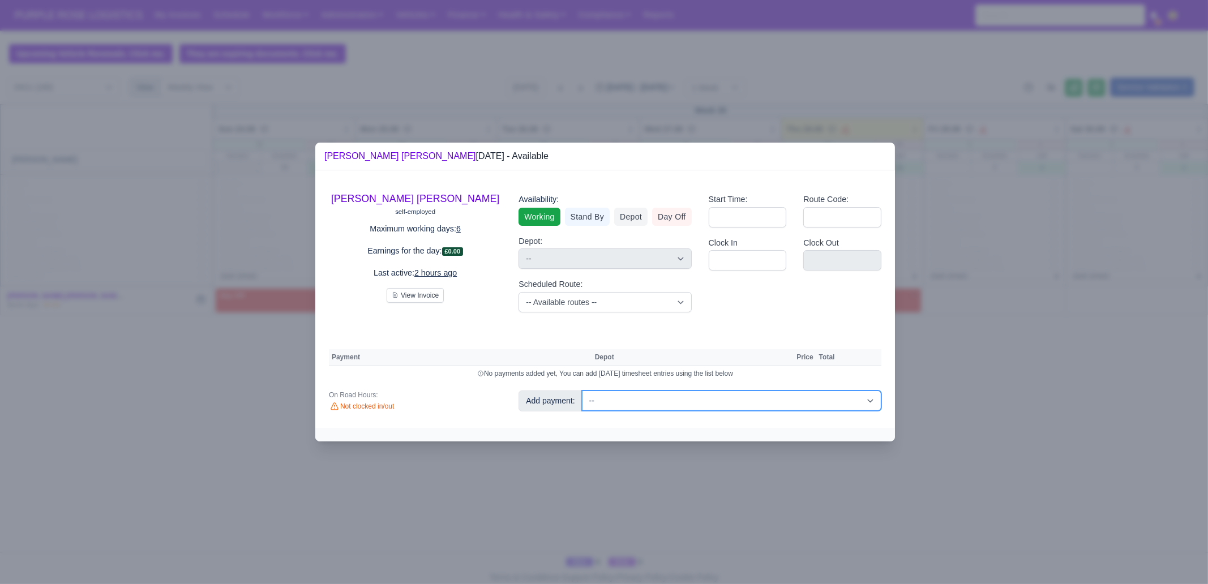
drag, startPoint x: 640, startPoint y: 398, endPoint x: 649, endPoint y: 392, distance: 10.2
click at [640, 398] on select "-- Additional Hour Support (£14.50) Additional Hour Support (Walkers) (£13.50) …" at bounding box center [731, 401] width 299 height 20
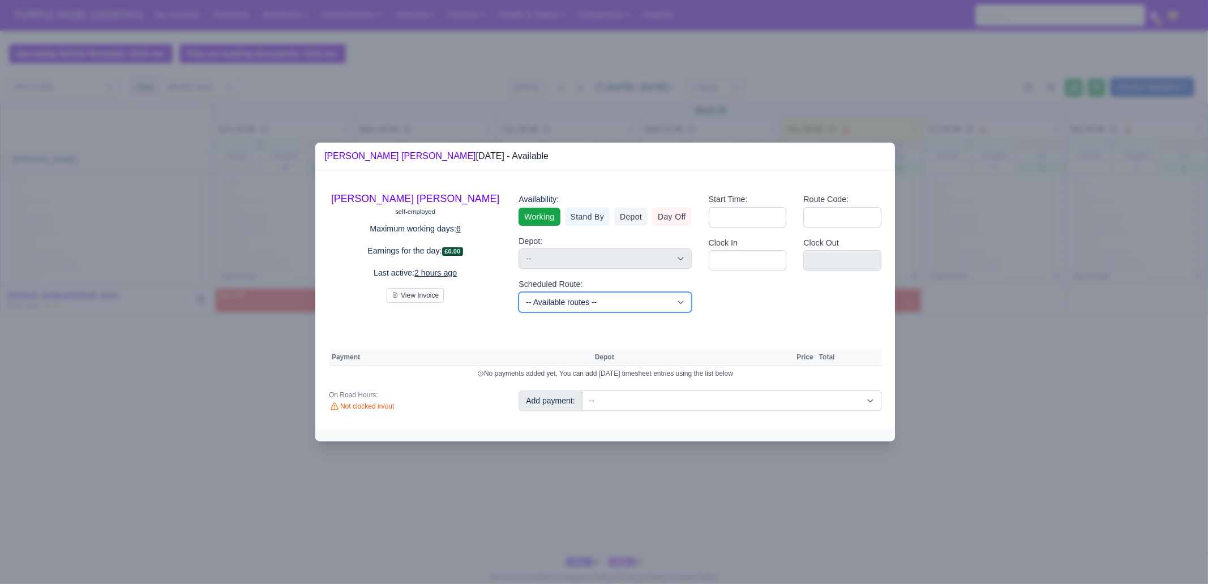
drag, startPoint x: 543, startPoint y: 307, endPoint x: 554, endPoint y: 301, distance: 12.9
click at [543, 307] on select "-- Available routes -- Standard Parcel - Block of 6 Hours - (SD6) AmFlex RTS Ve…" at bounding box center [605, 302] width 173 height 20
select select "6"
click at [519, 292] on select "-- Available routes -- Standard Parcel - Block of 6 Hours - (SD6) AmFlex RTS Ve…" at bounding box center [605, 302] width 173 height 20
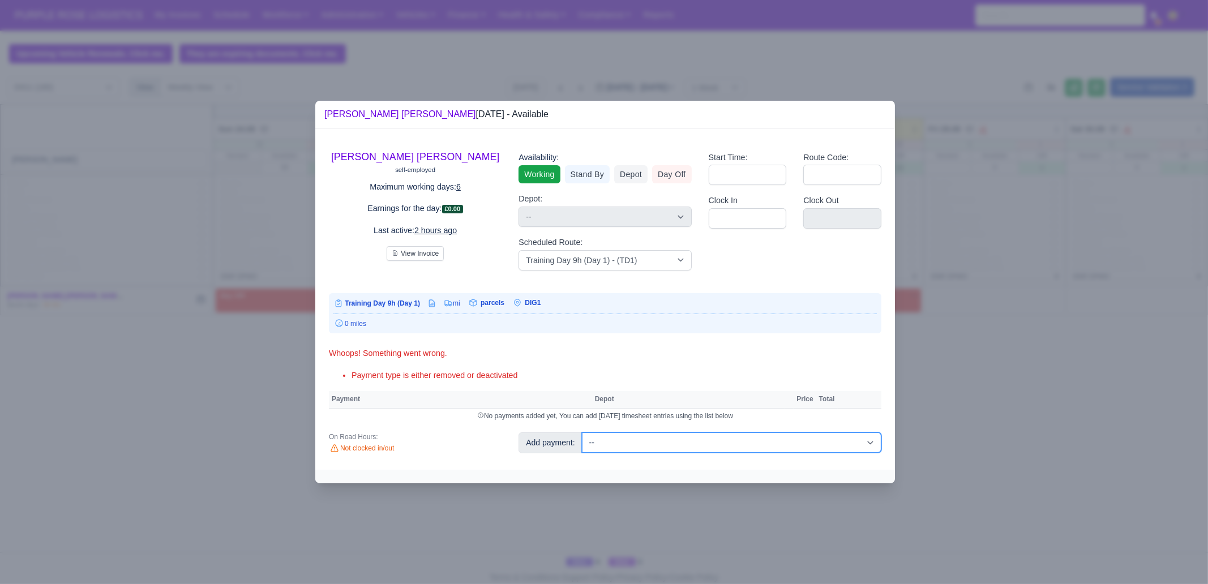
click at [668, 443] on select "-- Additional Hour Support (£14.50) Additional Hour Support (Walkers) (£13.50) …" at bounding box center [731, 443] width 299 height 20
select select "103"
click at [582, 433] on select "-- Additional Hour Support (£14.50) Additional Hour Support (Walkers) (£13.50) …" at bounding box center [731, 443] width 299 height 20
select select "1"
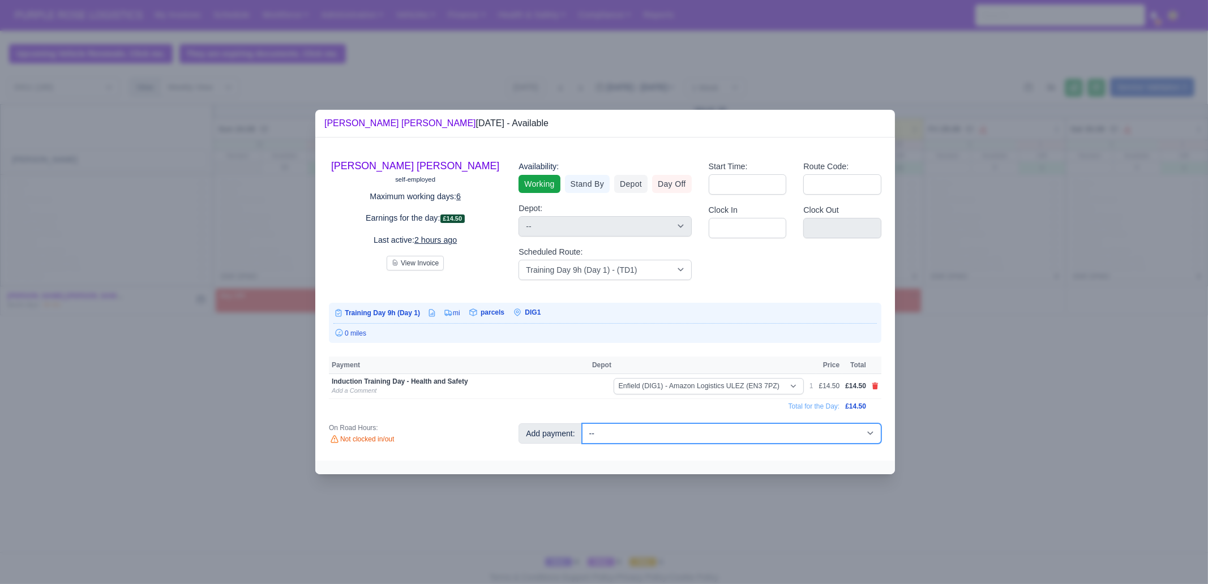
drag, startPoint x: 730, startPoint y: 431, endPoint x: 738, endPoint y: 425, distance: 9.6
click at [730, 431] on select "-- Additional Hour Support (£14.50) Additional Hour Support (Walkers) (£13.50) …" at bounding box center [731, 433] width 299 height 20
select select "85"
click at [582, 423] on select "-- Additional Hour Support (£14.50) Additional Hour Support (Walkers) (£13.50) …" at bounding box center [731, 433] width 299 height 20
select select "1"
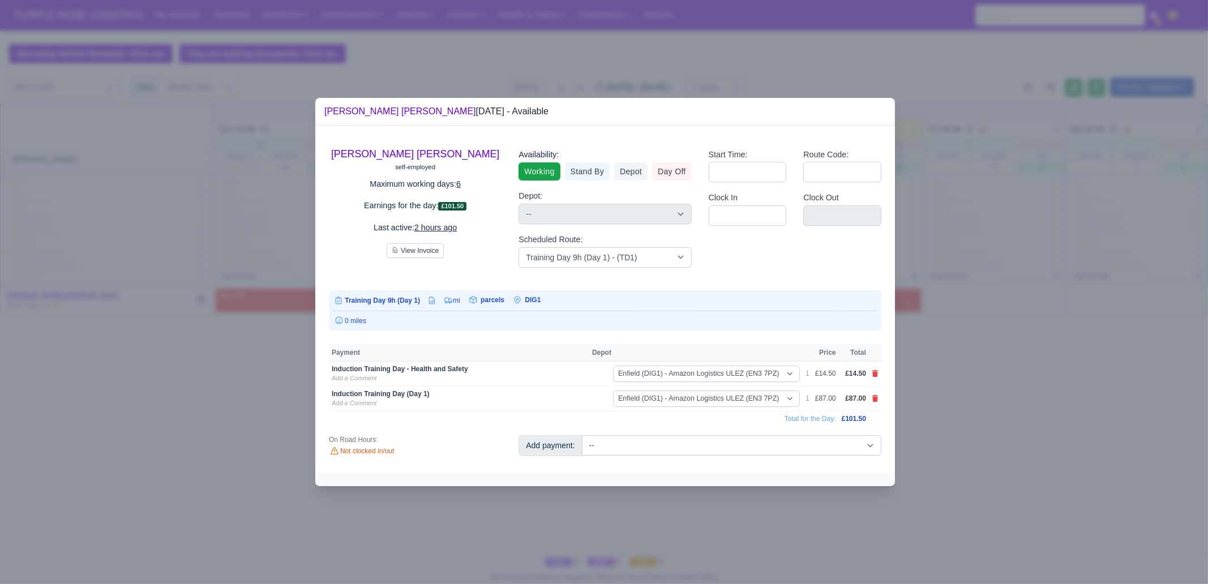
click at [988, 457] on div at bounding box center [604, 292] width 1208 height 584
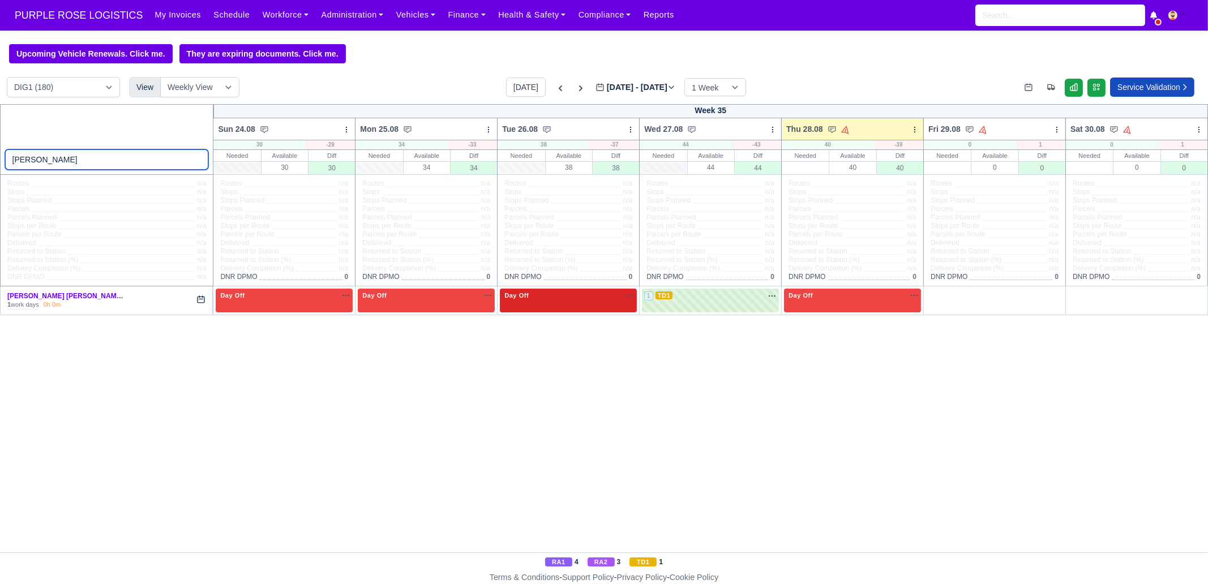
click at [81, 159] on input "guled" at bounding box center [107, 159] width 204 height 20
click at [81, 159] on input "darw" at bounding box center [107, 159] width 204 height 20
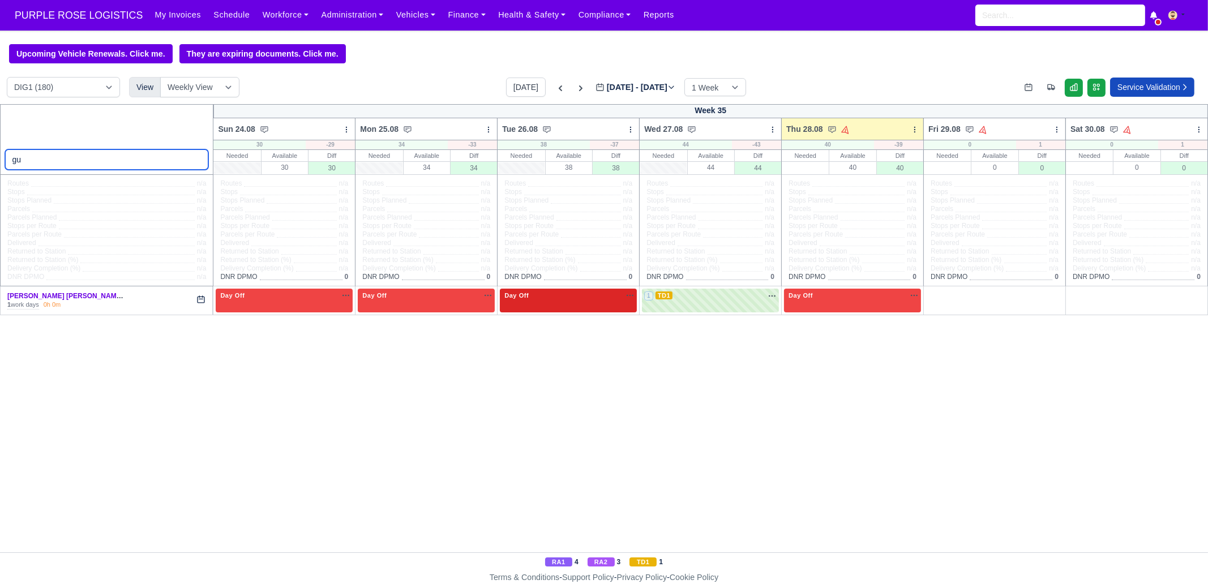
type input "g"
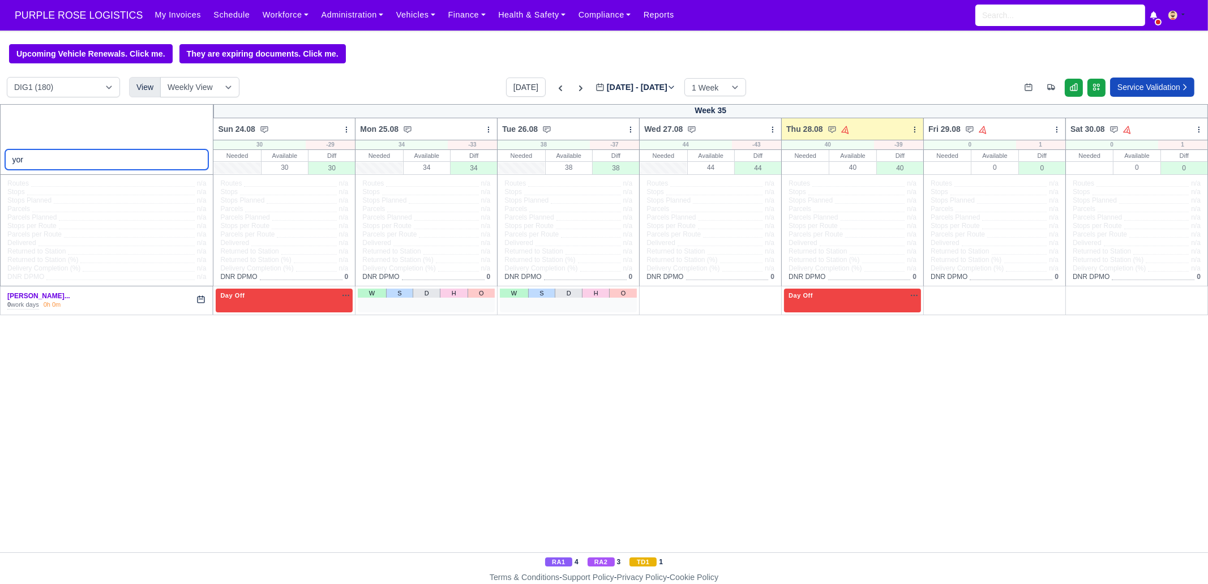
type input "yor"
click at [478, 298] on div "W S D H O" at bounding box center [426, 300] width 137 height 23
click at [490, 296] on link "O" at bounding box center [482, 293] width 28 height 9
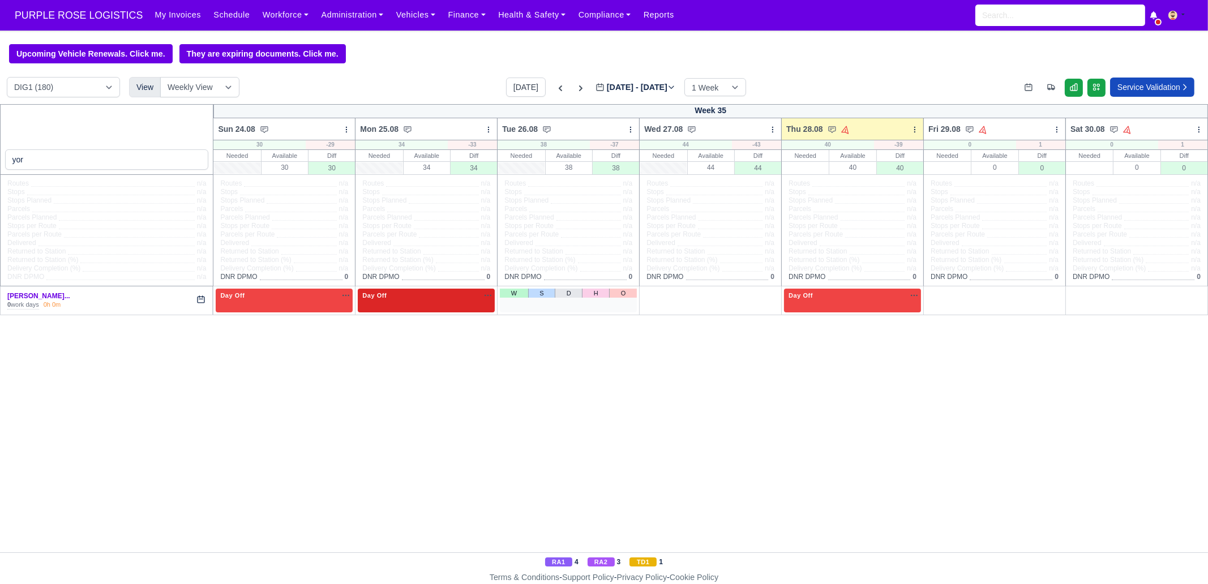
click at [622, 298] on div "W S D H O" at bounding box center [568, 300] width 137 height 23
click at [622, 296] on link "O" at bounding box center [623, 293] width 28 height 9
click at [770, 295] on link "O" at bounding box center [765, 293] width 28 height 9
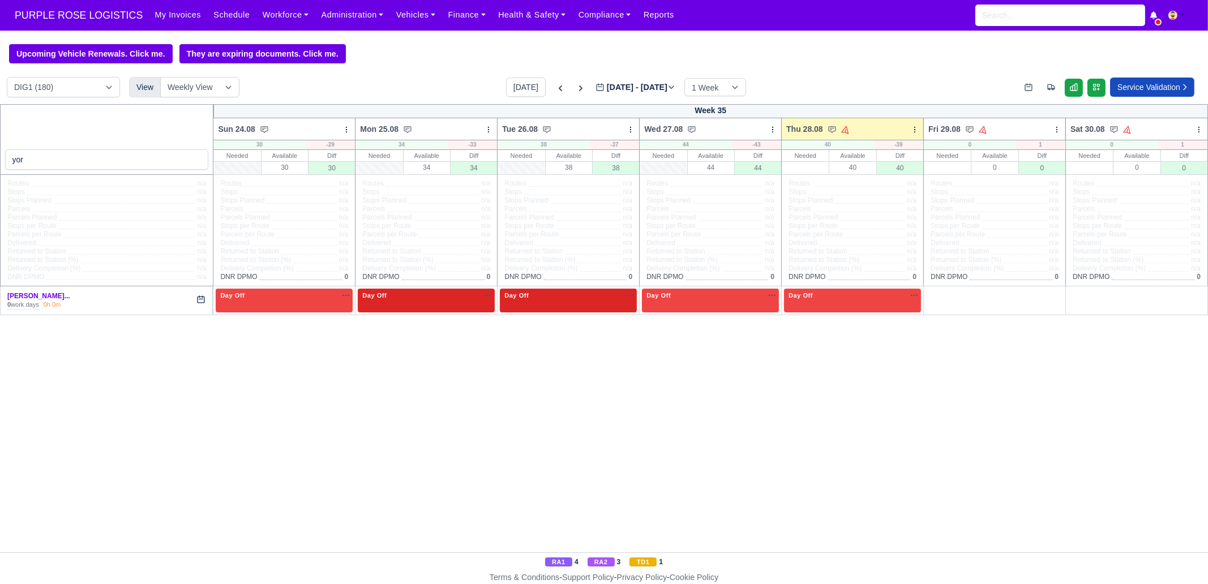
click at [709, 296] on div "Day Off Available" at bounding box center [710, 296] width 132 height 10
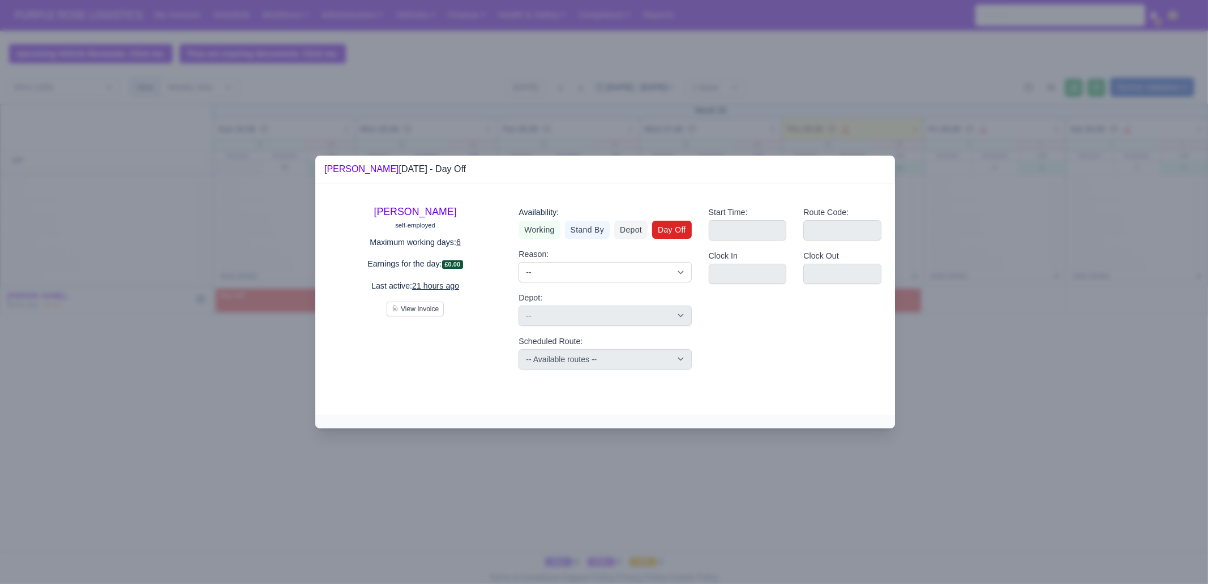
click at [999, 379] on div at bounding box center [604, 292] width 1208 height 584
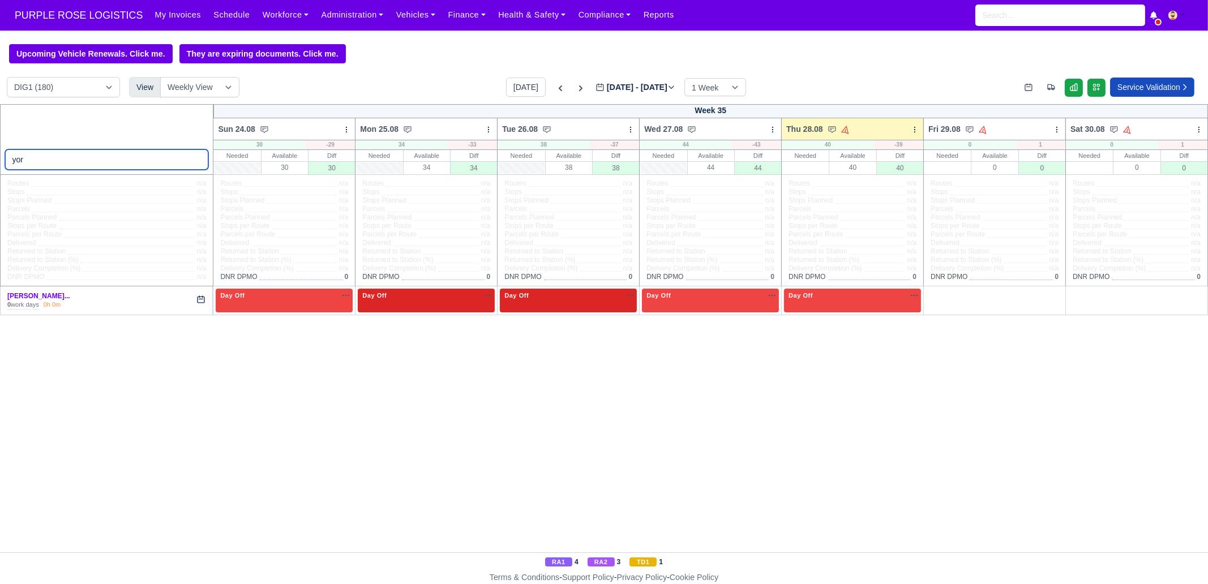
click at [199, 159] on input "yor" at bounding box center [107, 159] width 204 height 20
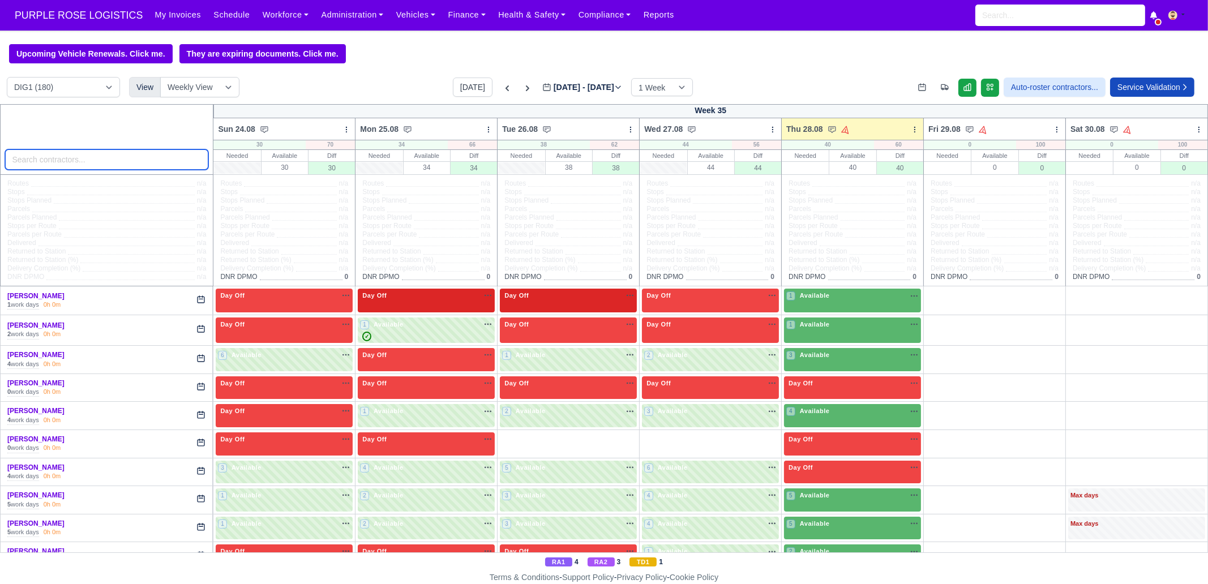
click at [68, 165] on input "search" at bounding box center [107, 159] width 204 height 20
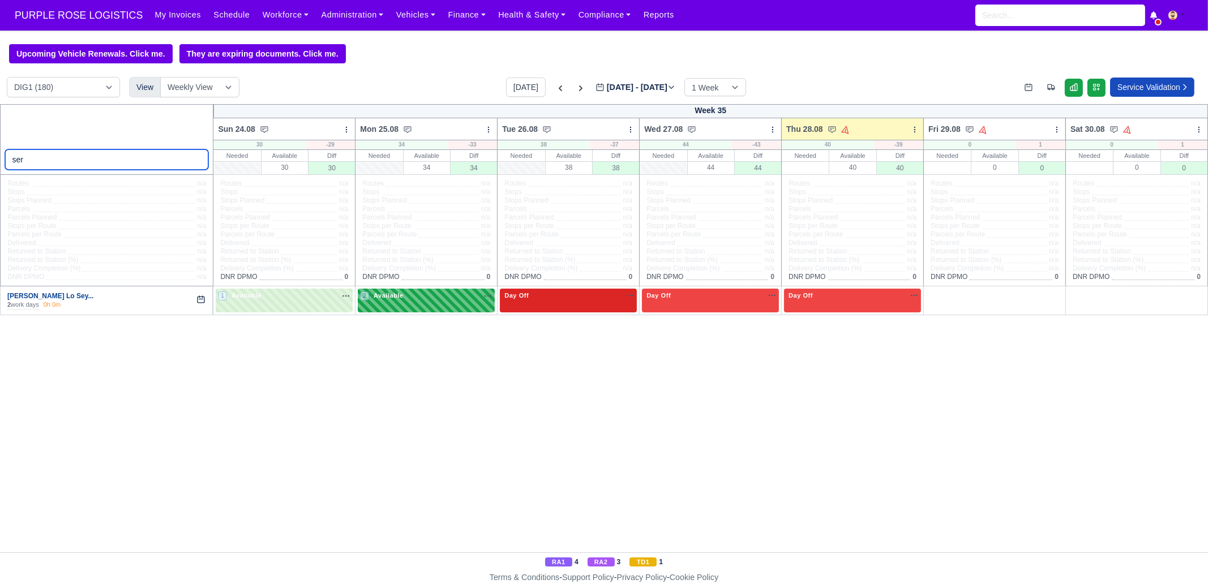
type input "ser"
click at [49, 296] on link "[PERSON_NAME] Lo Sey..." at bounding box center [50, 296] width 86 height 8
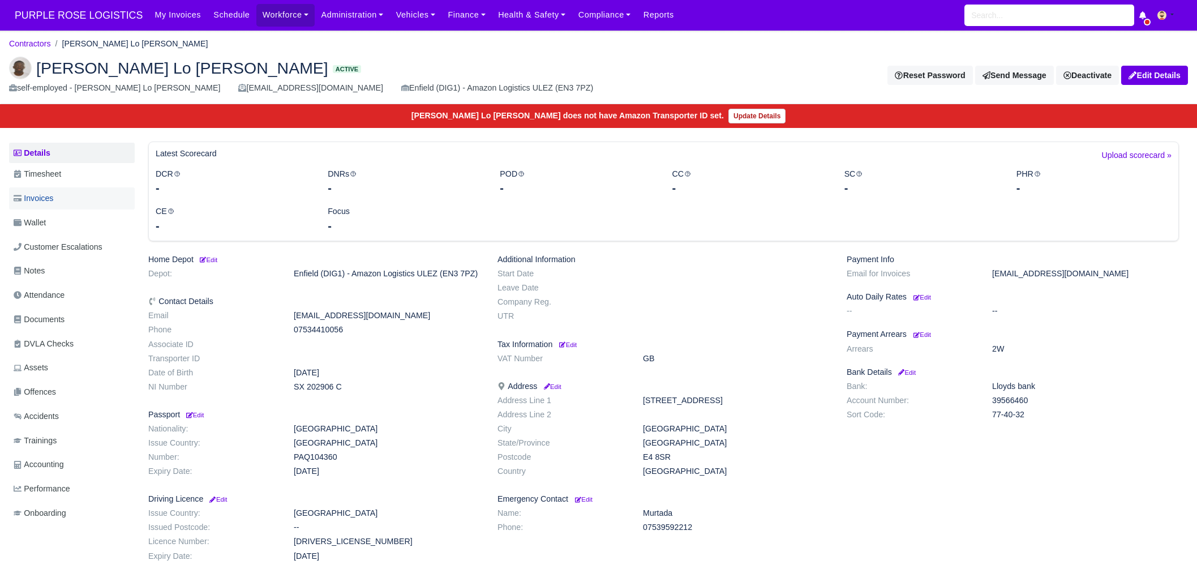
click at [51, 196] on span "Invoices" at bounding box center [34, 198] width 40 height 13
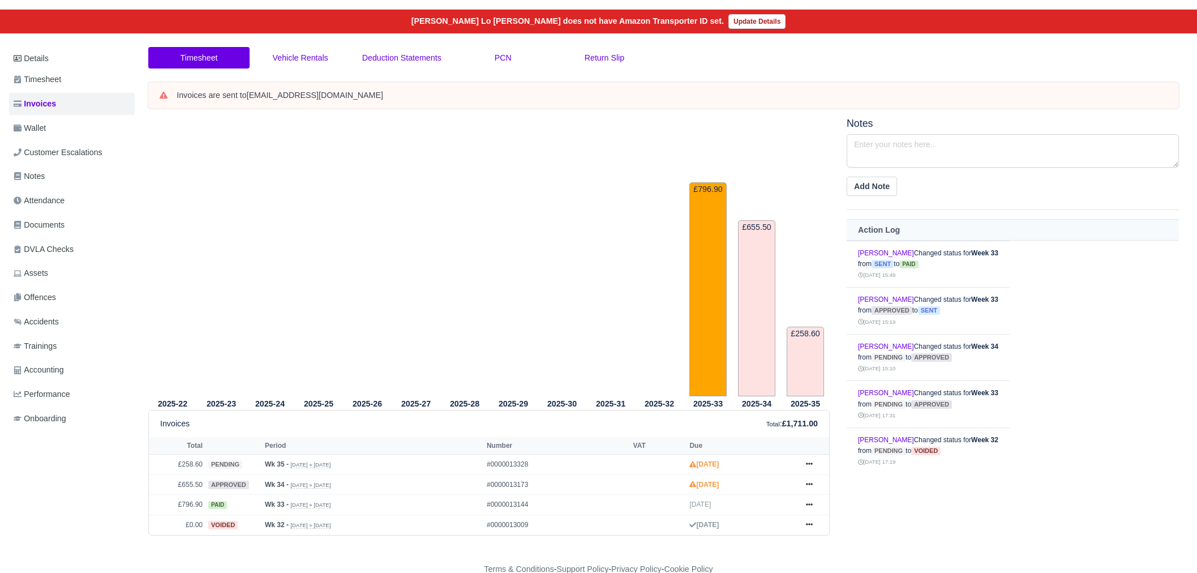
scroll to position [95, 0]
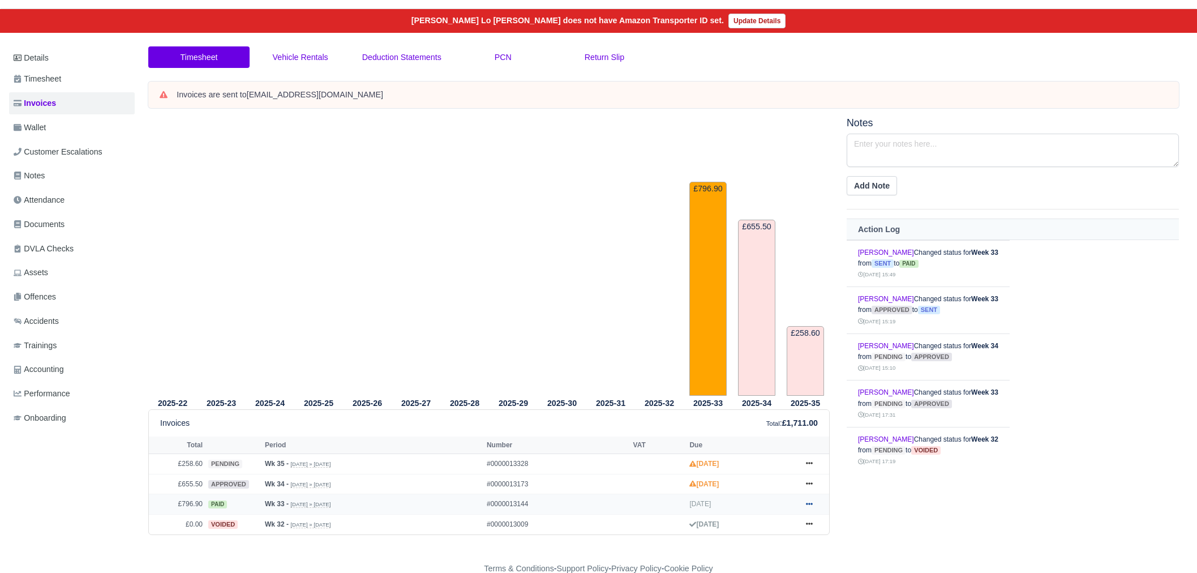
click at [813, 502] on link at bounding box center [809, 504] width 17 height 14
click at [768, 437] on link "Show Invoice" at bounding box center [767, 436] width 101 height 24
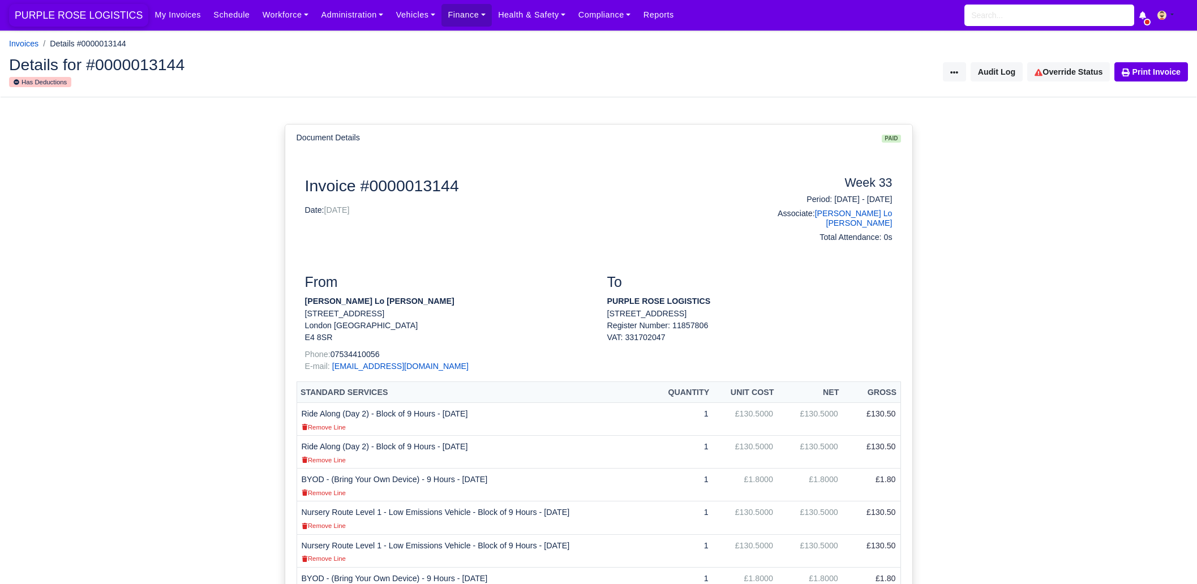
click at [85, 20] on span "PURPLE ROSE LOGISTICS" at bounding box center [78, 15] width 139 height 23
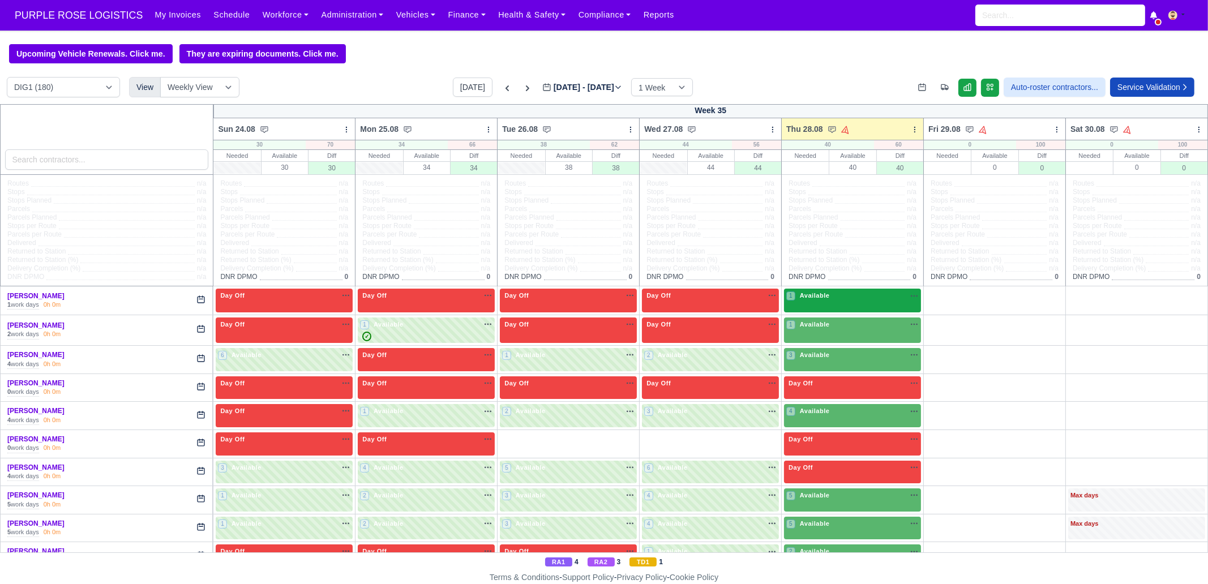
click at [827, 301] on div "1 Available na" at bounding box center [852, 297] width 132 height 12
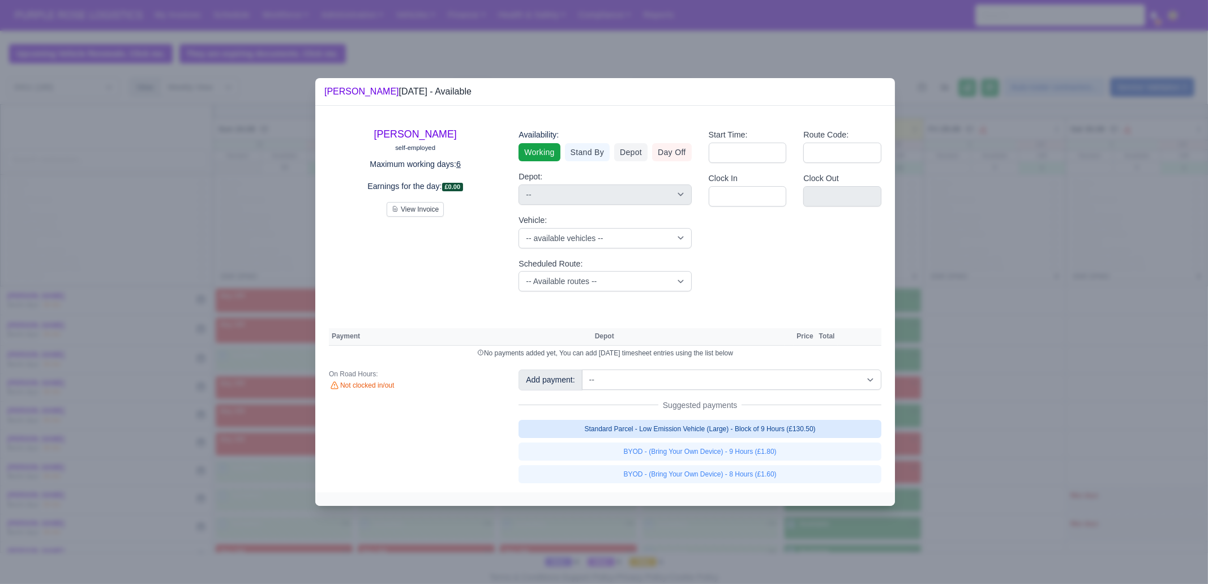
click at [761, 431] on link "Standard Parcel - Low Emission Vehicle (Large) - Block of 9 Hours (£130.50)" at bounding box center [700, 429] width 363 height 18
select select "1"
click at [762, 453] on div "Standard Parcel - Low Emission Vehicle (Large) - Block of 9 Hours (£130.50) BYO…" at bounding box center [700, 451] width 363 height 63
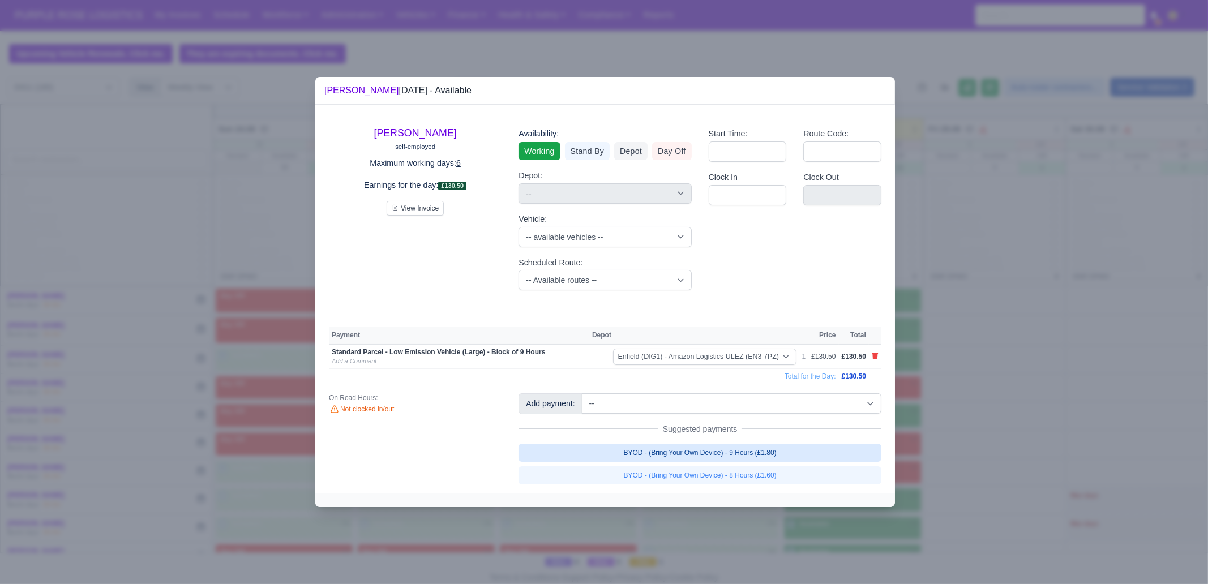
click at [734, 453] on link "BYOD - (Bring Your Own Device) - 9 Hours (£1.80)" at bounding box center [700, 453] width 363 height 18
select select "1"
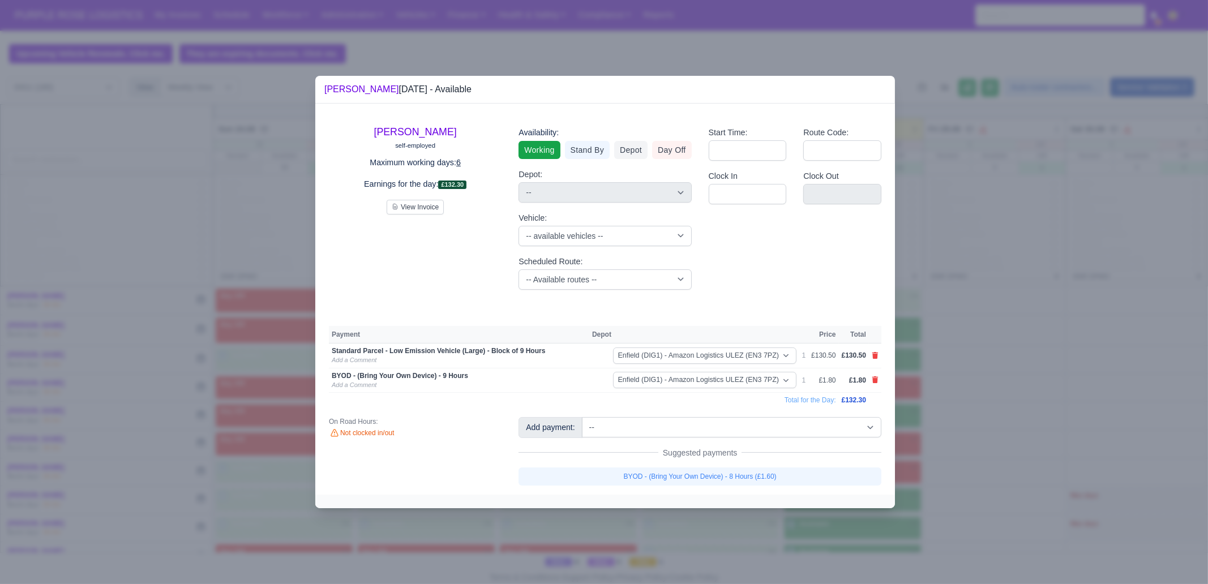
click at [986, 378] on div at bounding box center [604, 292] width 1208 height 584
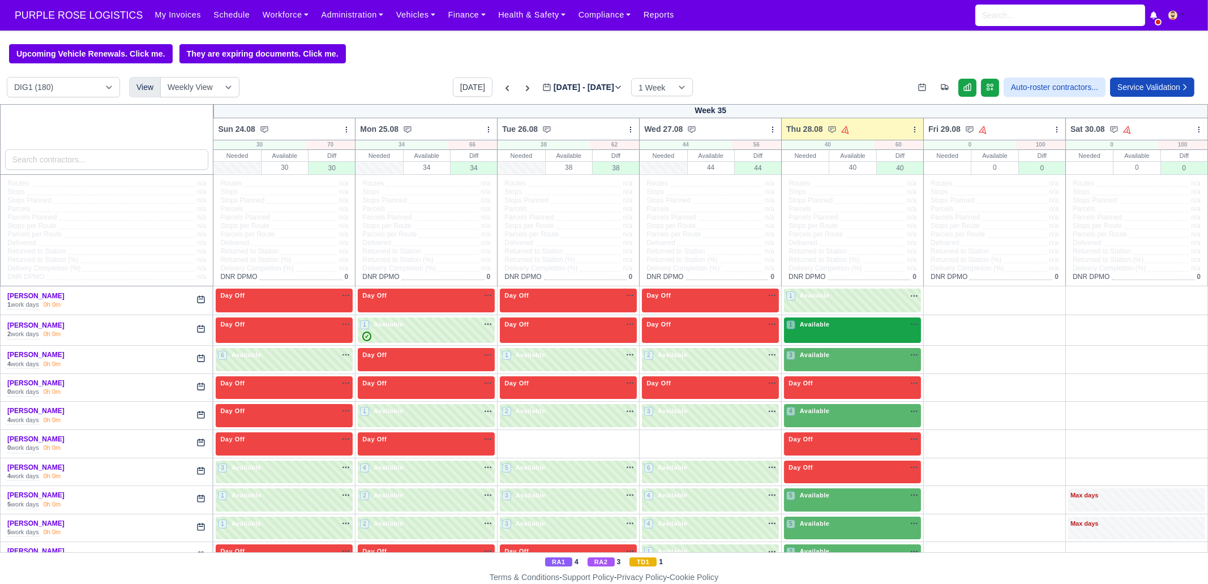
click at [841, 332] on div "1 Available na" at bounding box center [852, 326] width 132 height 12
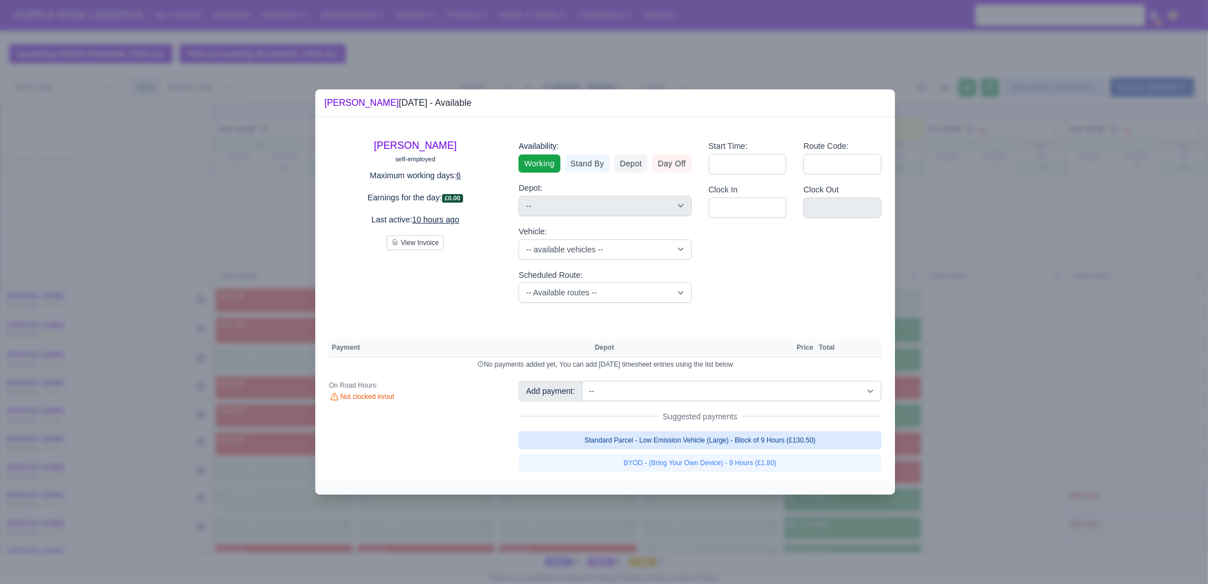
click at [769, 444] on link "Standard Parcel - Low Emission Vehicle (Large) - Block of 9 Hours (£130.50)" at bounding box center [700, 440] width 363 height 18
click at [756, 464] on link "BYOD - (Bring Your Own Device) - 9 Hours (£1.80)" at bounding box center [700, 463] width 363 height 18
select select "1"
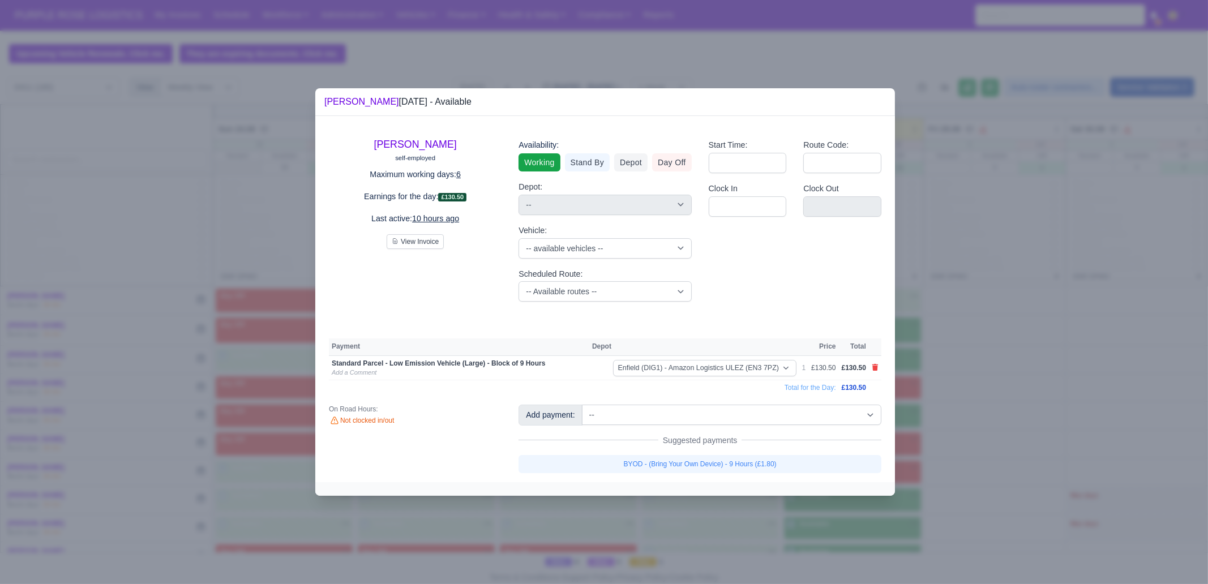
select select "1"
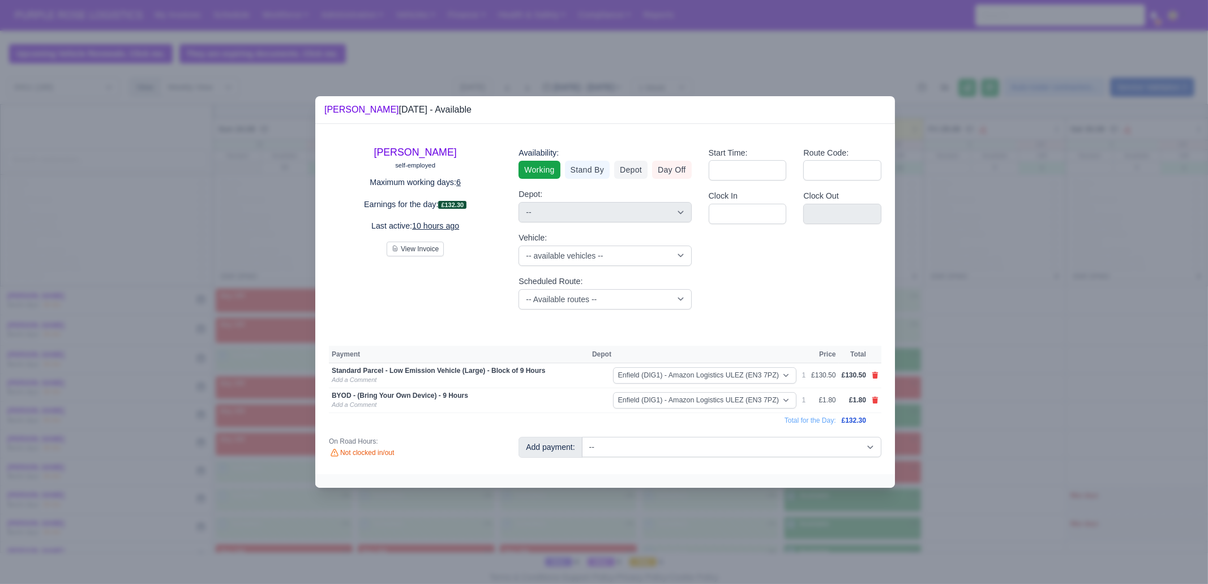
click at [986, 376] on div at bounding box center [604, 292] width 1208 height 584
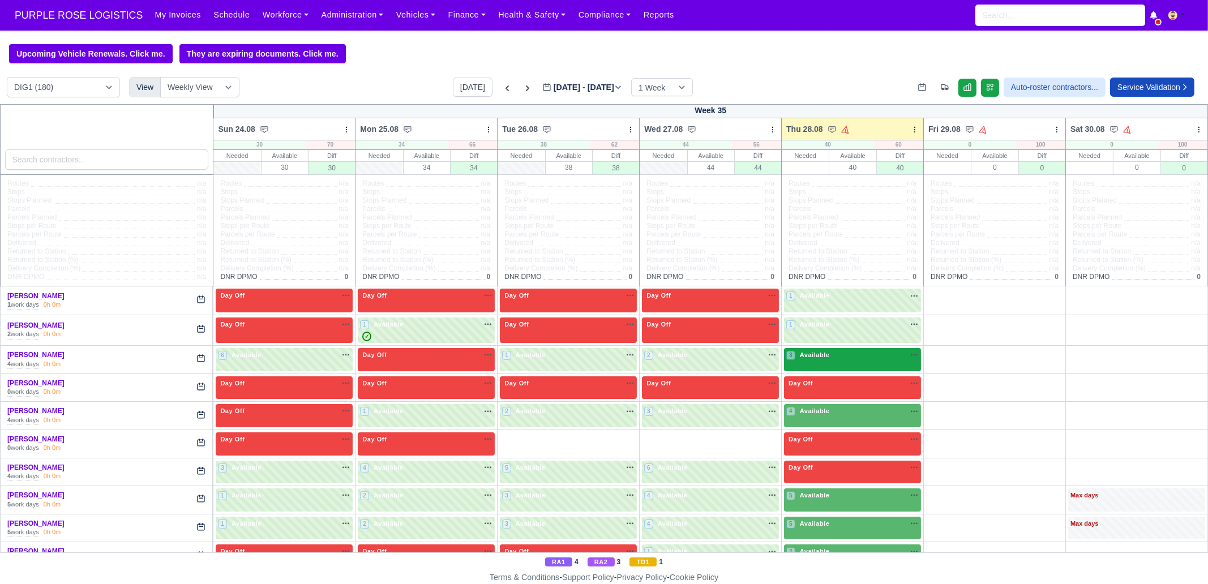
click at [843, 354] on div "3 Available na" at bounding box center [852, 355] width 132 height 10
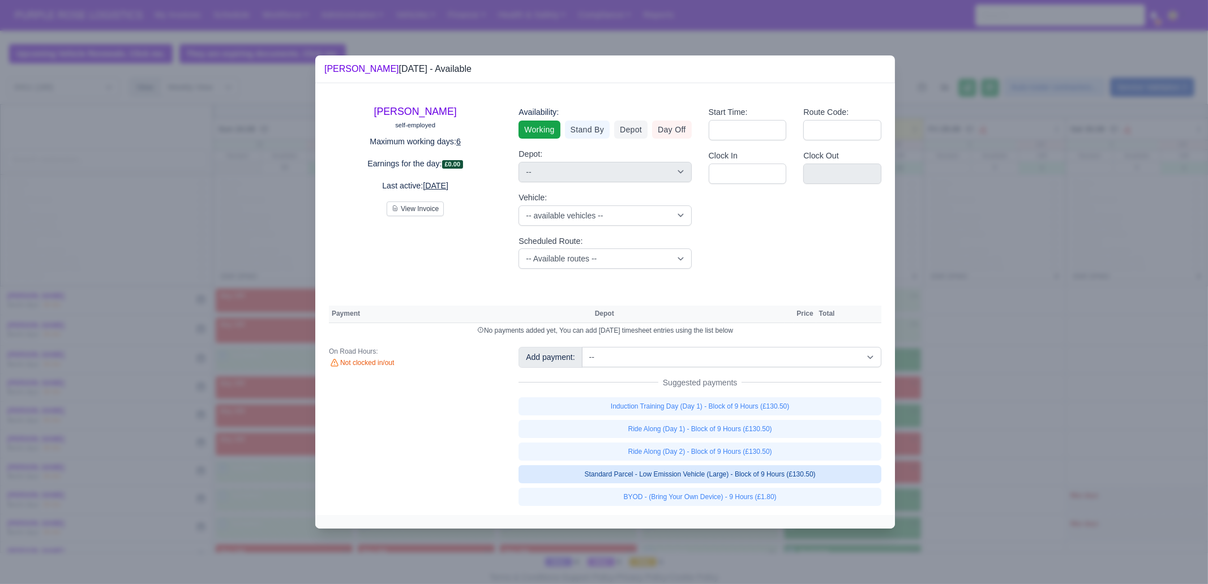
click at [790, 477] on link "Standard Parcel - Low Emission Vehicle (Large) - Block of 9 Hours (£130.50)" at bounding box center [700, 474] width 363 height 18
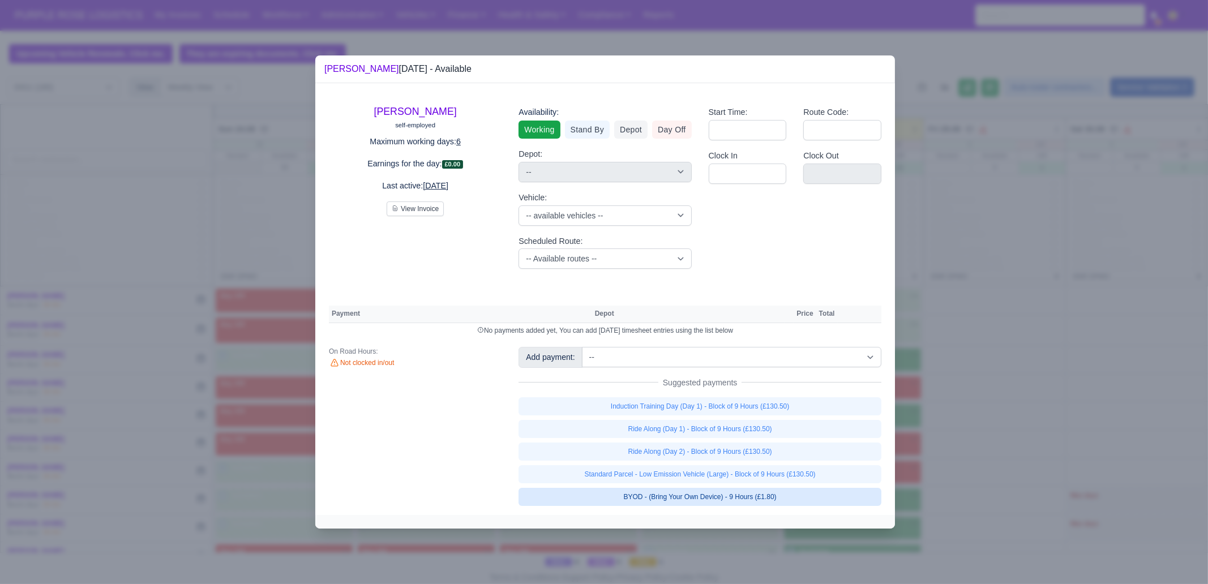
select select "1"
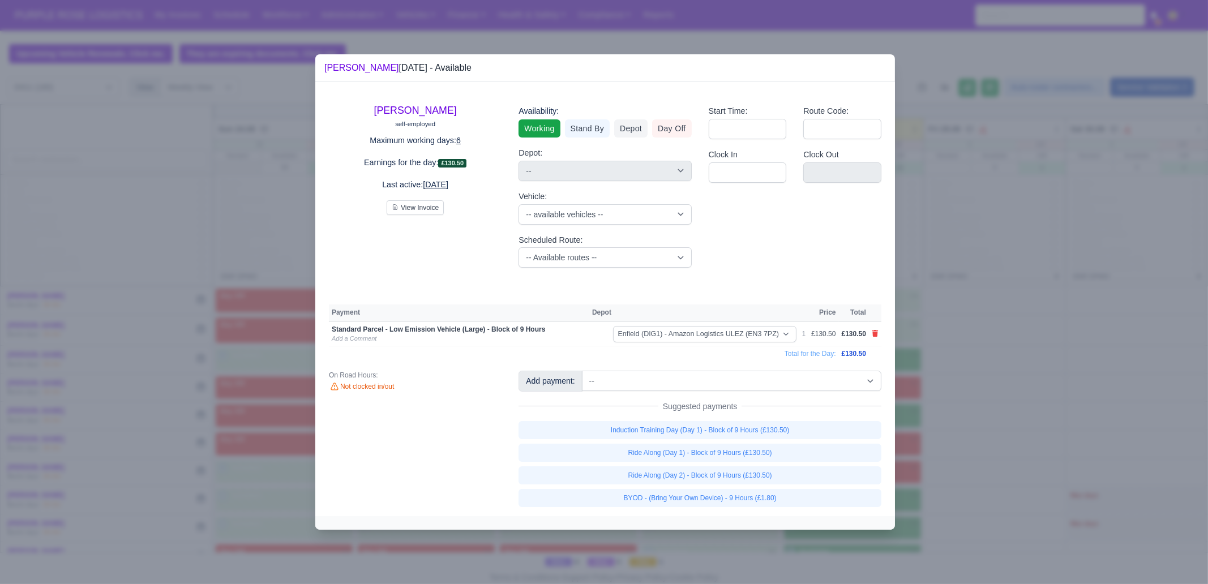
click at [773, 498] on link "BYOD - (Bring Your Own Device) - 9 Hours (£1.80)" at bounding box center [700, 498] width 363 height 18
select select "1"
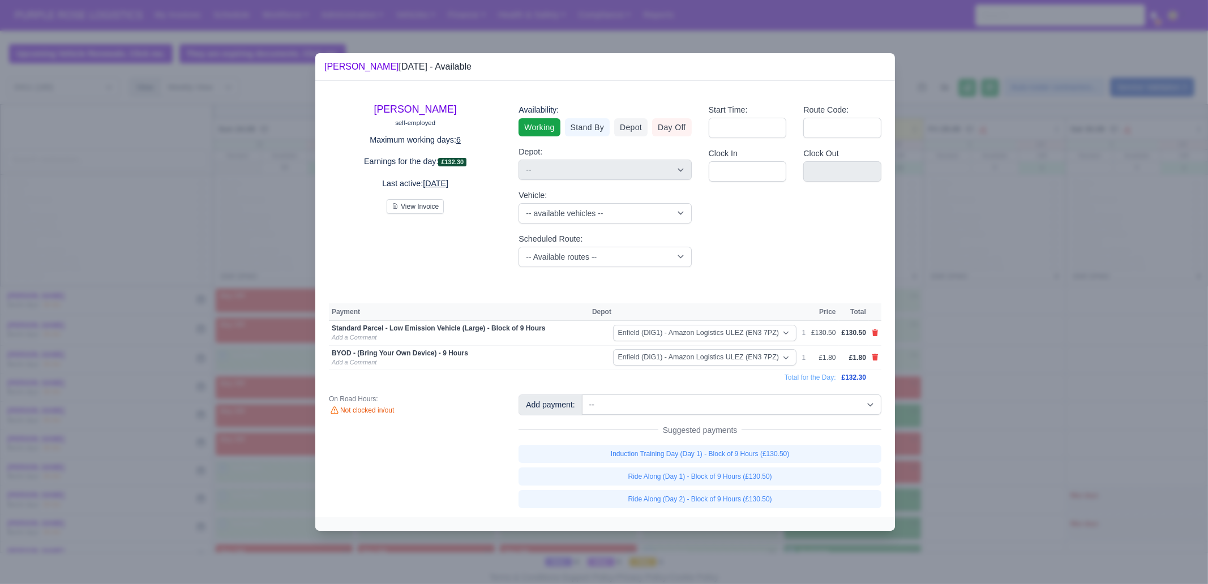
click at [980, 446] on div at bounding box center [604, 292] width 1208 height 584
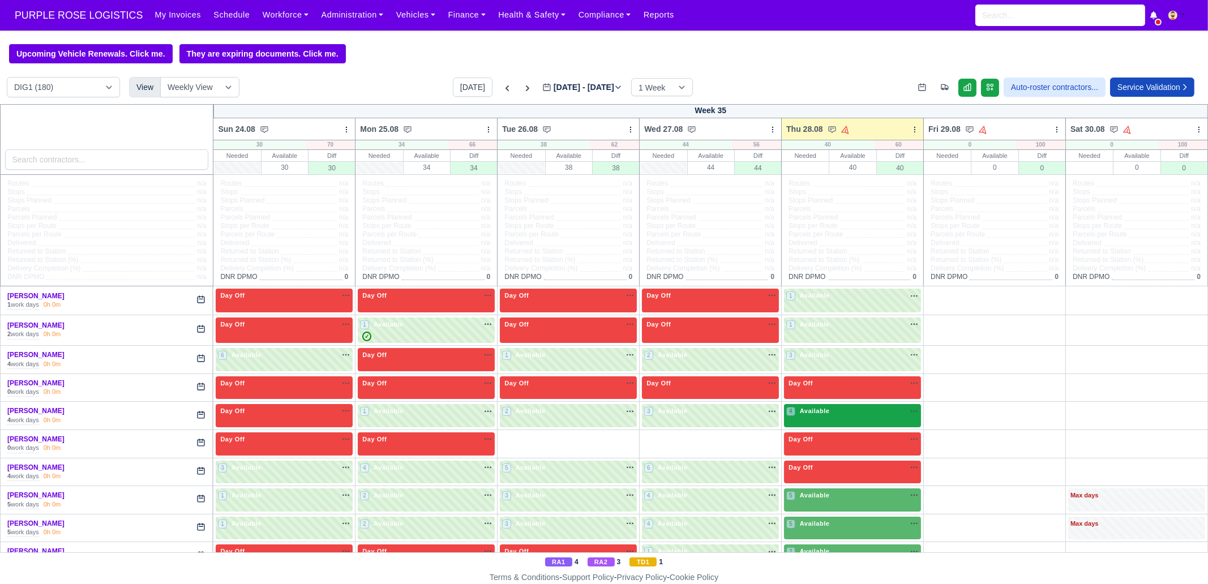
click at [854, 414] on div "4 Available na" at bounding box center [852, 411] width 132 height 10
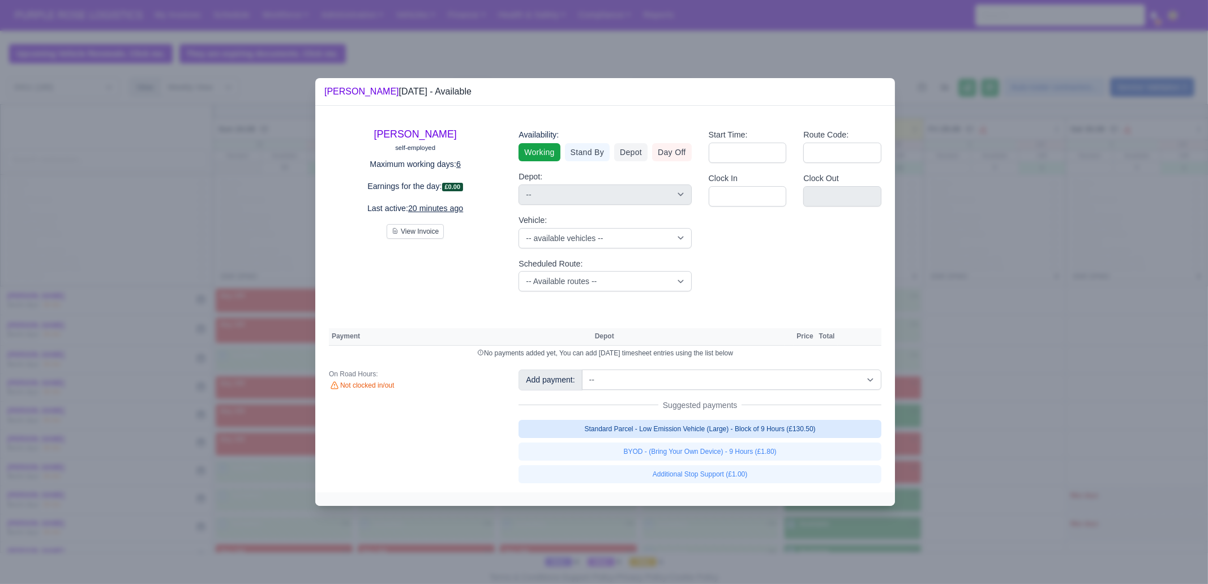
click at [787, 426] on link "Standard Parcel - Low Emission Vehicle (Large) - Block of 9 Hours (£130.50)" at bounding box center [700, 429] width 363 height 18
select select "1"
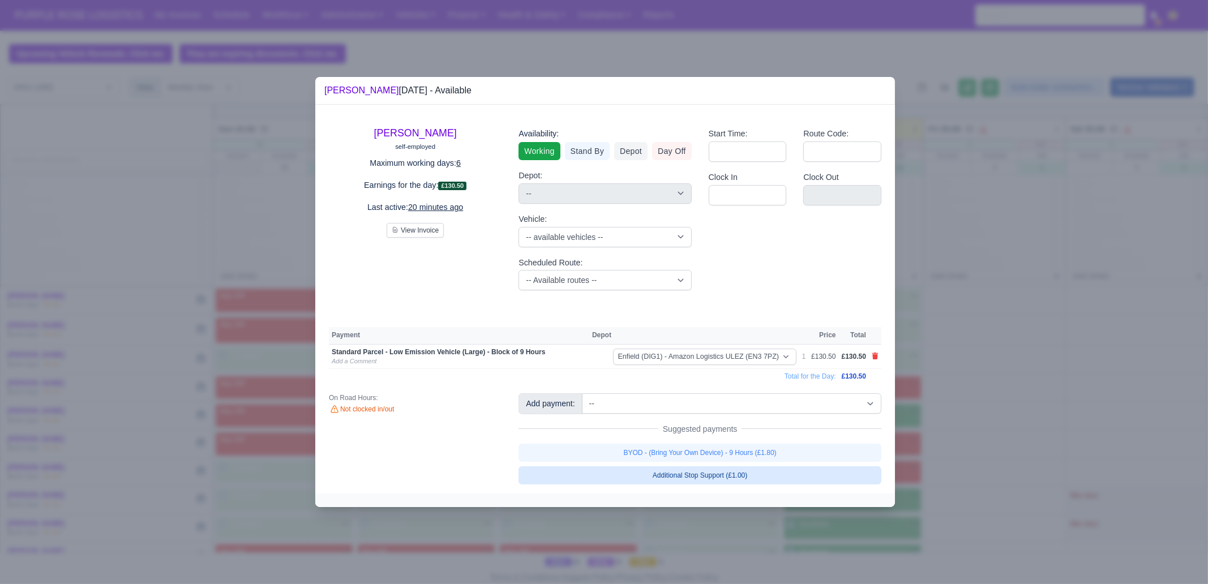
click at [781, 455] on link "BYOD - (Bring Your Own Device) - 9 Hours (£1.80)" at bounding box center [700, 453] width 363 height 18
select select "1"
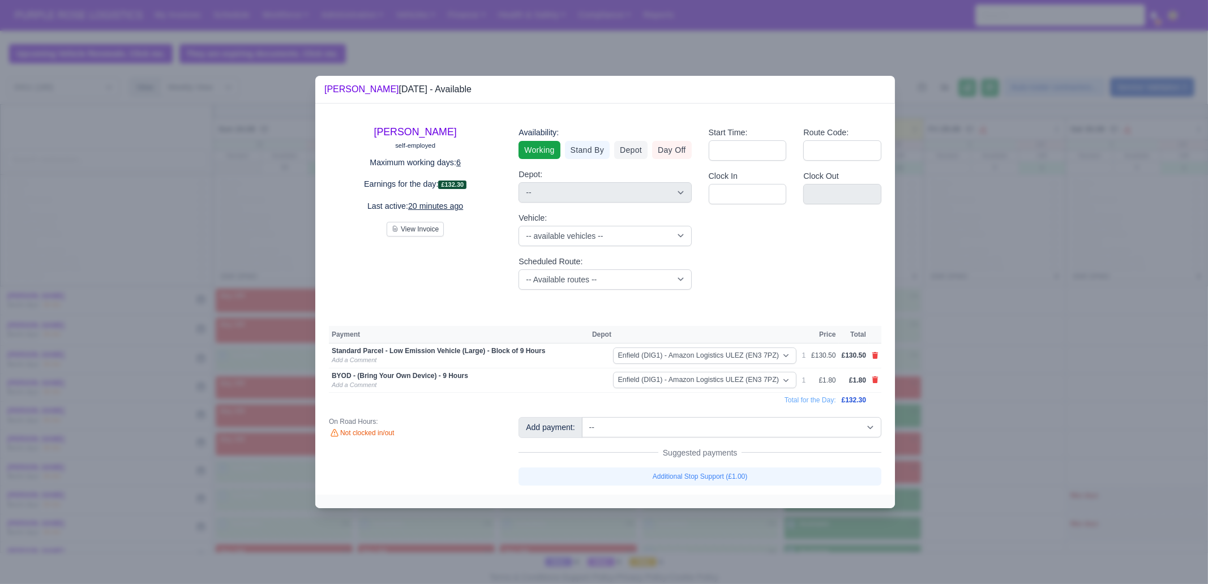
click at [969, 435] on div at bounding box center [604, 292] width 1208 height 584
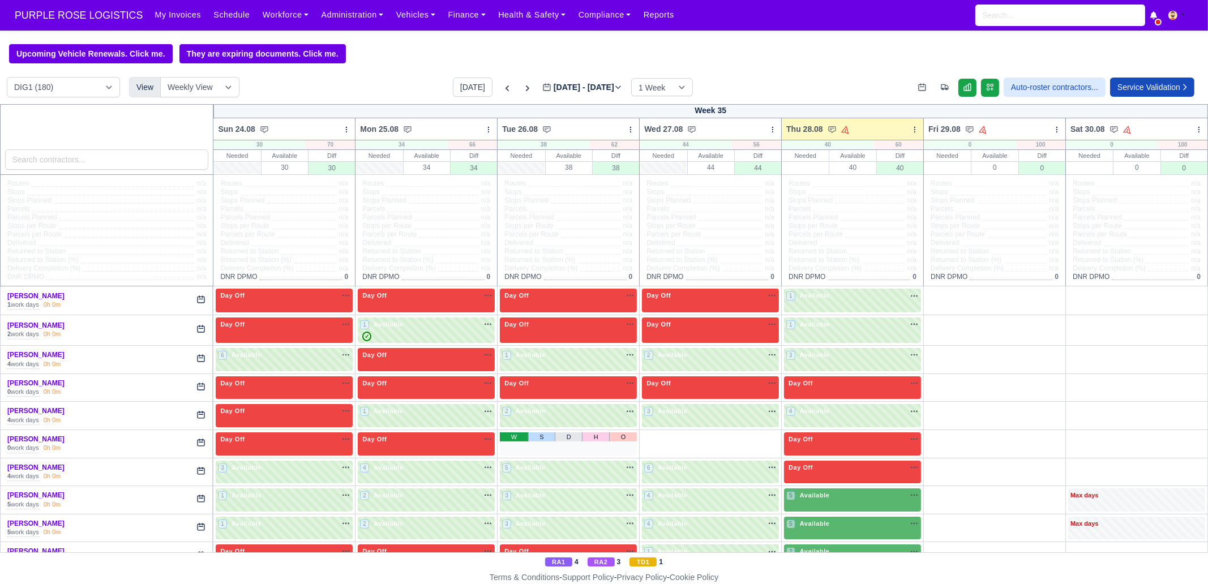
click at [507, 438] on link "W" at bounding box center [514, 437] width 28 height 9
click at [753, 434] on link "O" at bounding box center [765, 437] width 28 height 9
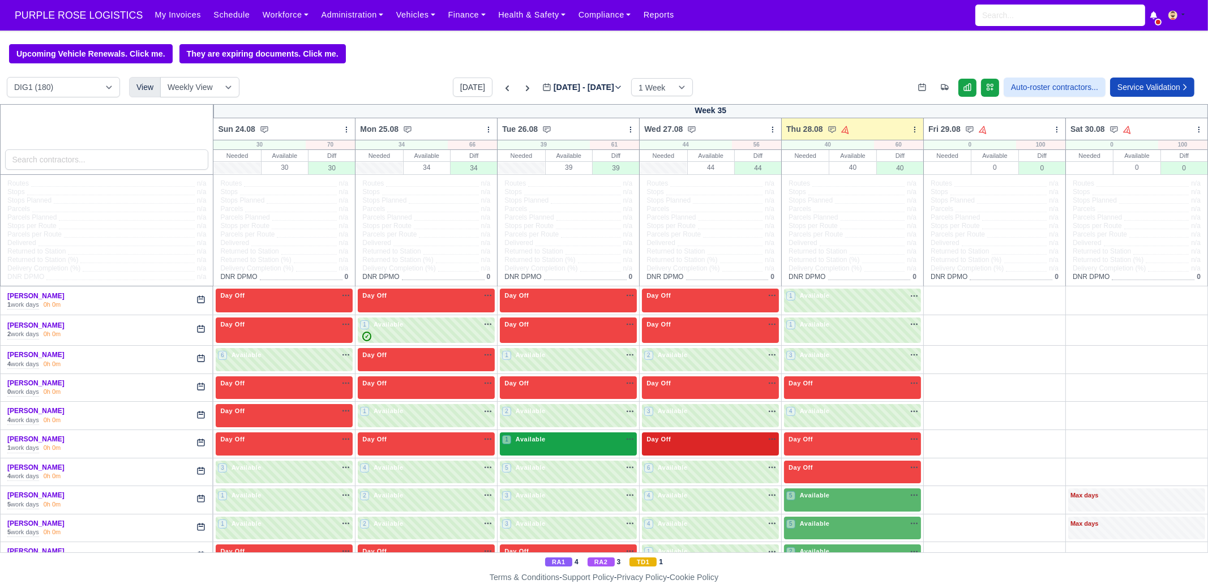
click at [553, 444] on div "1 Available na" at bounding box center [568, 441] width 132 height 12
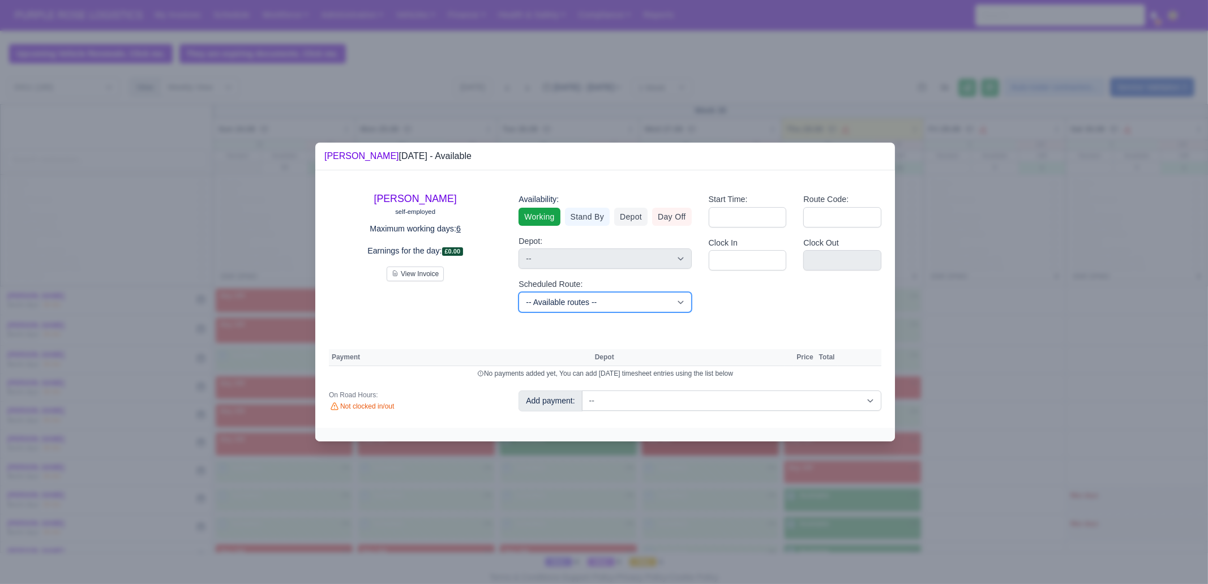
click at [572, 293] on select "-- Available routes -- Standard Parcel - Block of 6 Hours - (SD6) AmFlex RTS Ve…" at bounding box center [605, 302] width 173 height 20
select select "6"
click at [519, 292] on select "-- Available routes -- Standard Parcel - Block of 6 Hours - (SD6) AmFlex RTS Ve…" at bounding box center [605, 302] width 173 height 20
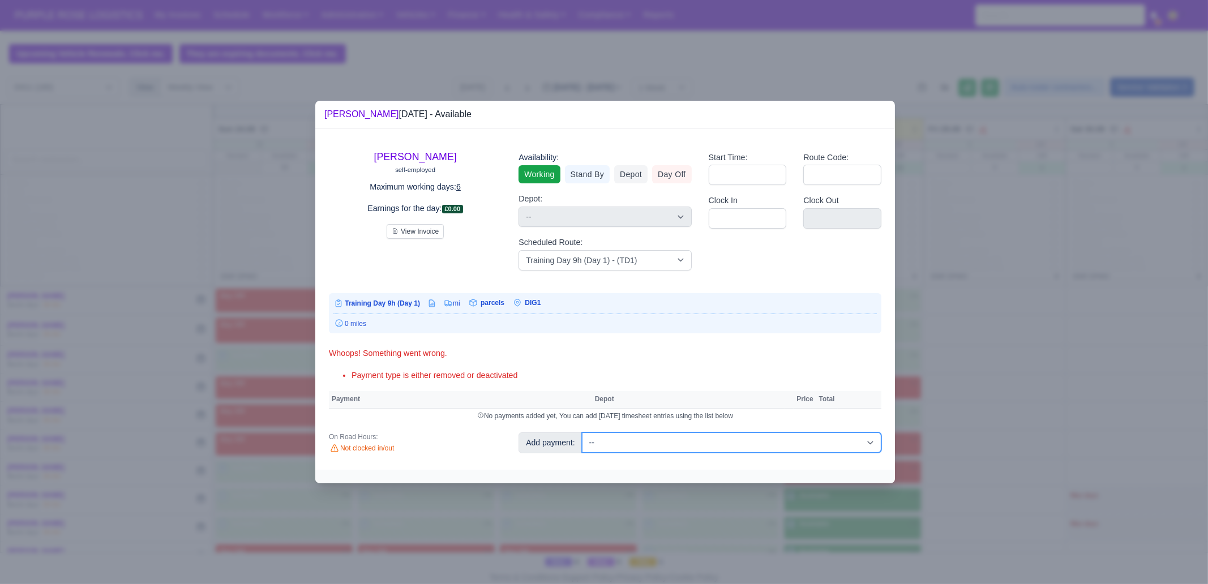
click at [643, 443] on select "-- Additional Hour Support (£14.50) Additional Hour Support (Walkers) (£13.50) …" at bounding box center [731, 443] width 299 height 20
select select "103"
click at [582, 433] on select "-- Additional Hour Support (£14.50) Additional Hour Support (Walkers) (£13.50) …" at bounding box center [731, 443] width 299 height 20
select select "1"
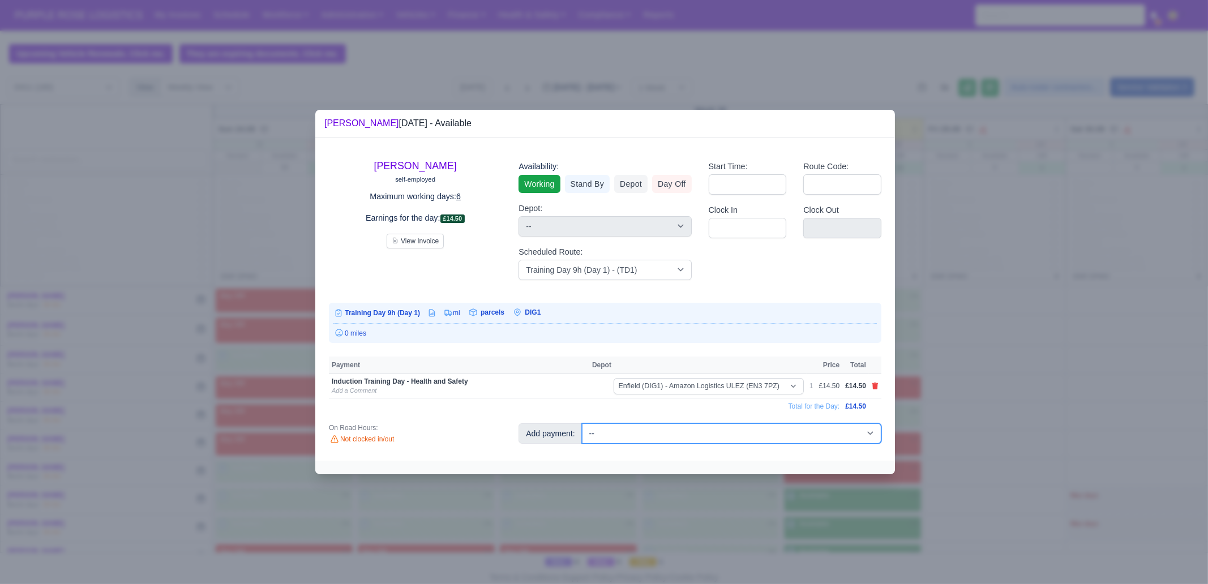
click at [739, 431] on select "-- Additional Hour Support (£14.50) Additional Hour Support (Walkers) (£13.50) …" at bounding box center [731, 433] width 299 height 20
select select "85"
click at [582, 423] on select "-- Additional Hour Support (£14.50) Additional Hour Support (Walkers) (£13.50) …" at bounding box center [731, 433] width 299 height 20
select select "1"
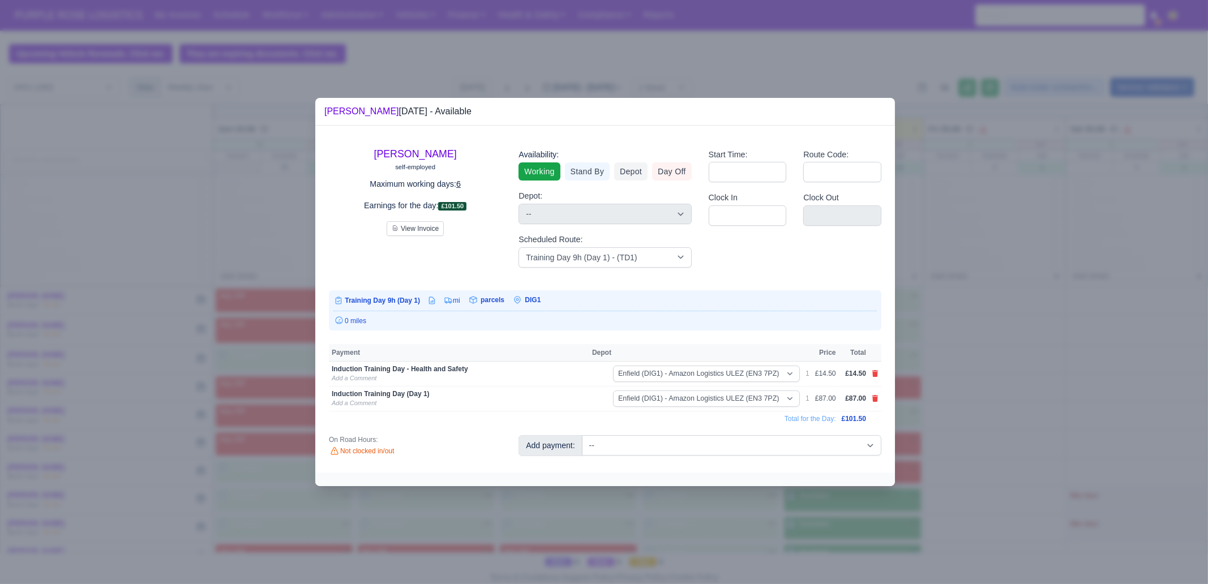
click at [958, 436] on div at bounding box center [604, 292] width 1208 height 584
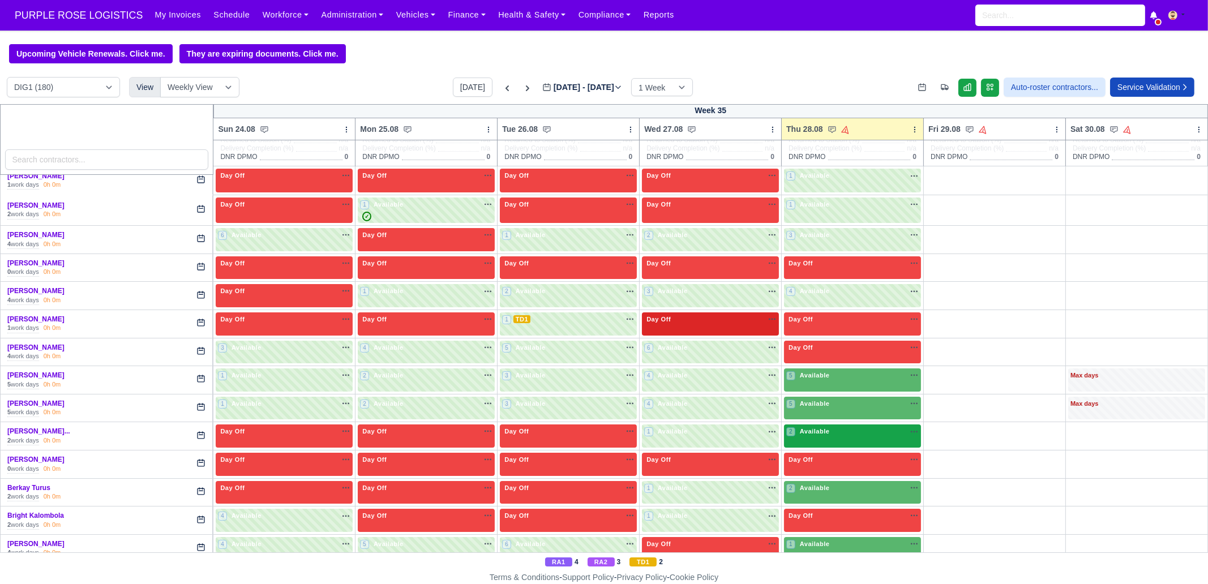
scroll to position [141, 0]
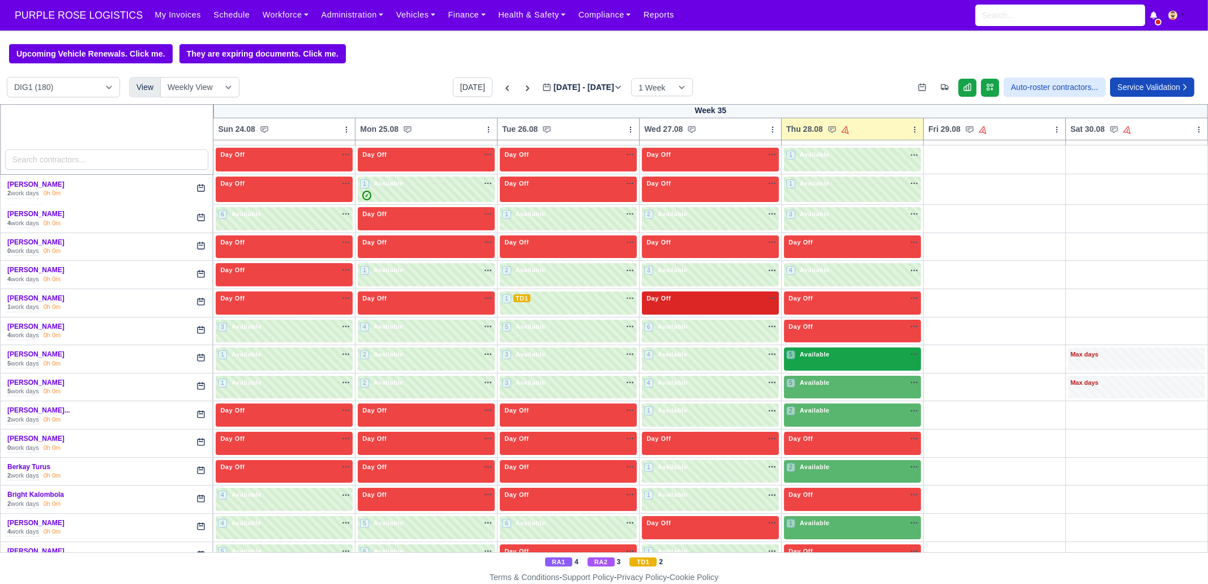
click at [819, 352] on span "Available" at bounding box center [815, 354] width 35 height 8
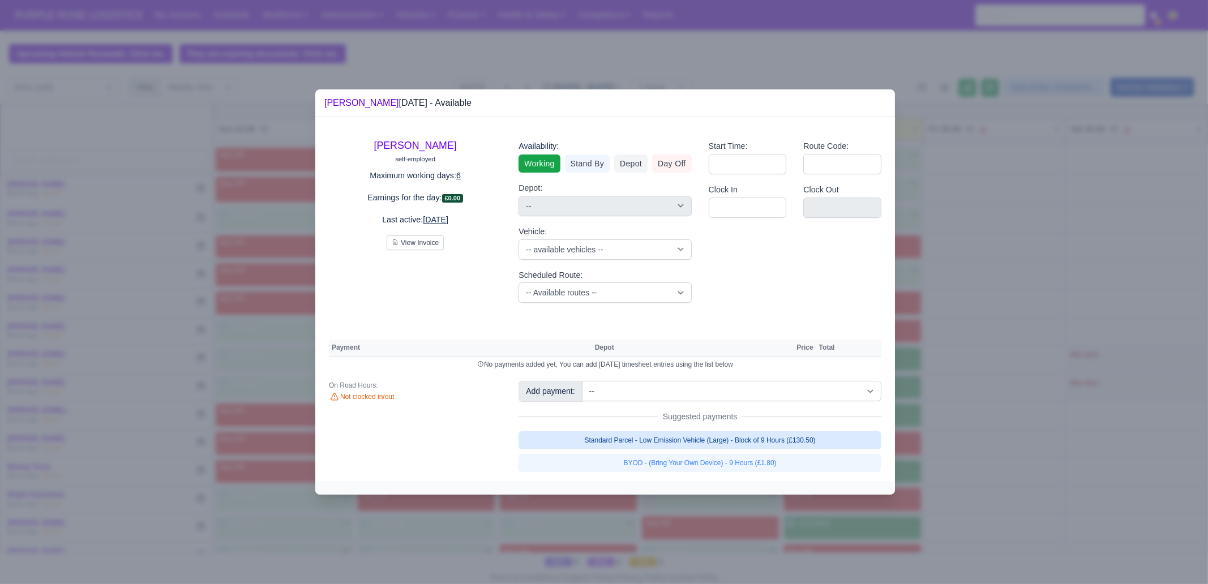
click at [738, 444] on link "Standard Parcel - Low Emission Vehicle (Large) - Block of 9 Hours (£130.50)" at bounding box center [700, 440] width 363 height 18
select select "1"
click at [738, 449] on link "Standard Parcel - Low Emission Vehicle (Large) - Block of 9 Hours (£130.50)" at bounding box center [700, 440] width 363 height 18
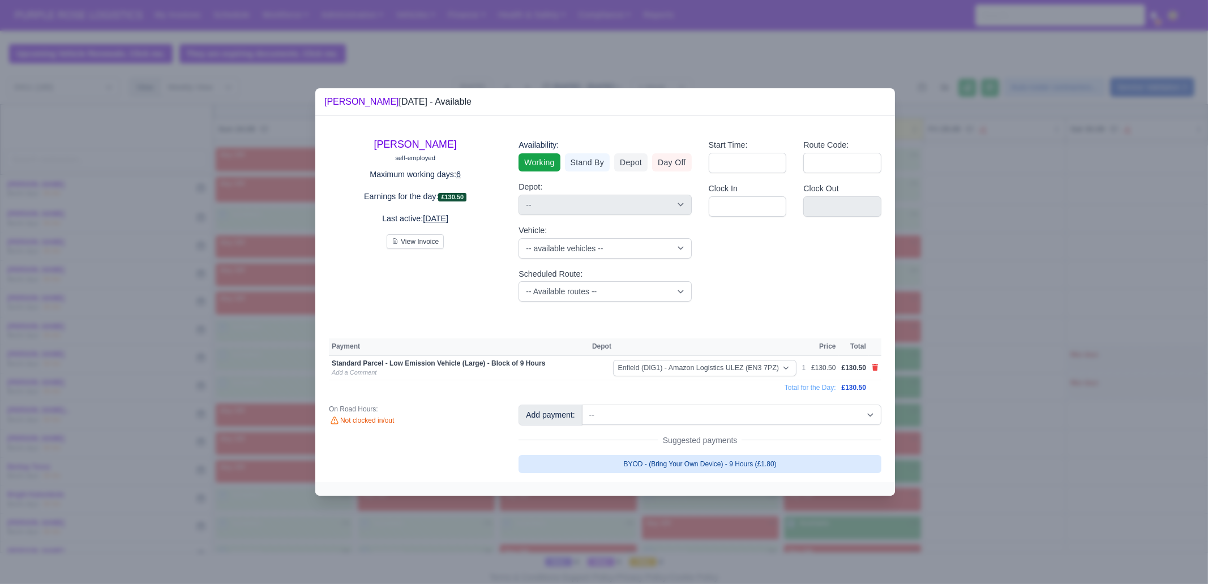
select select "1"
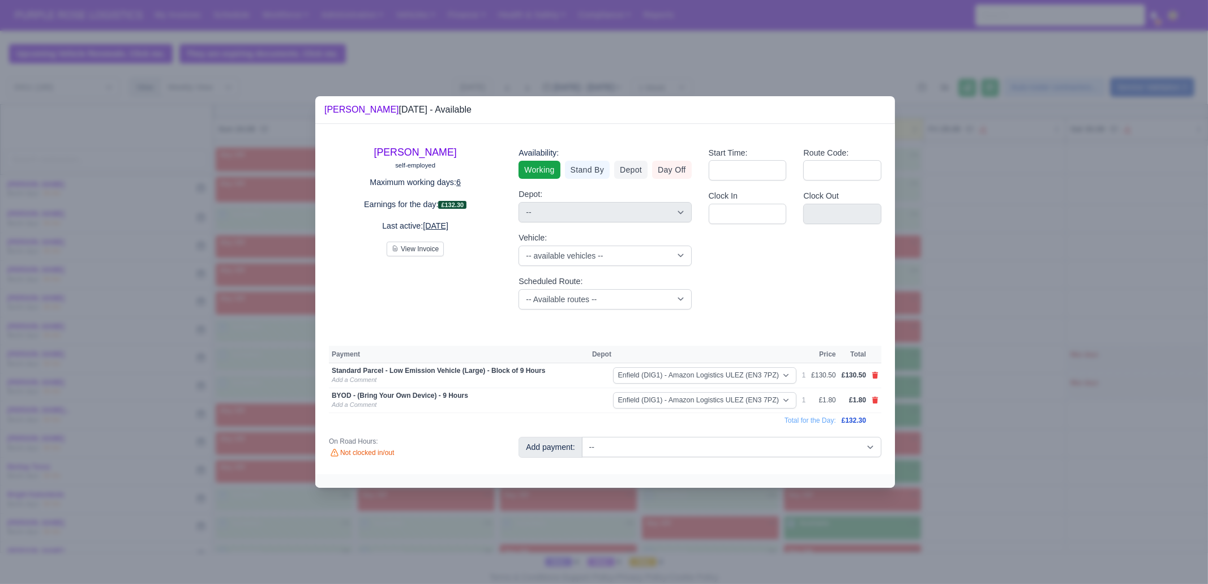
click at [750, 515] on div at bounding box center [604, 292] width 1208 height 584
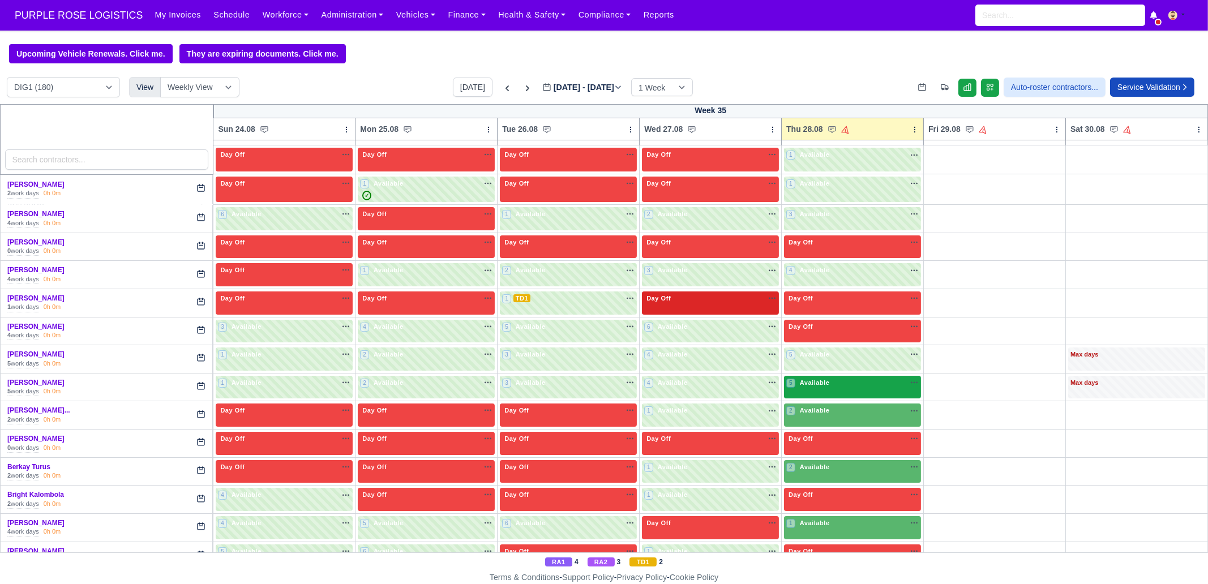
click at [835, 389] on div "5 Available" at bounding box center [852, 387] width 137 height 23
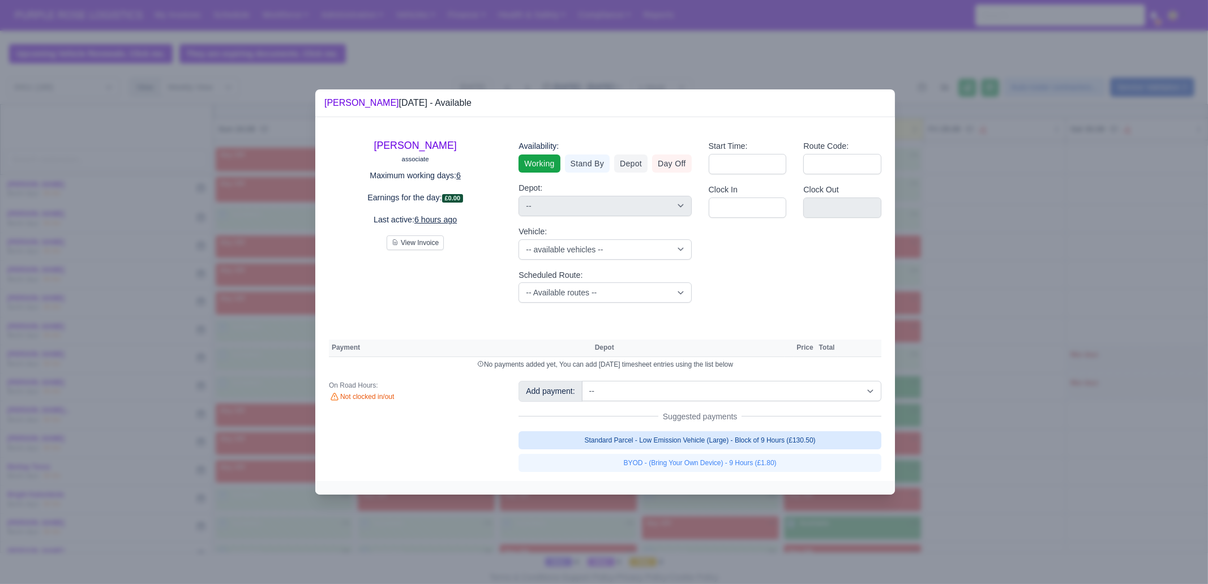
click at [687, 442] on link "Standard Parcel - Low Emission Vehicle (Large) - Block of 9 Hours (£130.50)" at bounding box center [700, 440] width 363 height 18
select select "1"
click at [693, 449] on link "Standard Parcel - Low Emission Vehicle (Large) - Block of 9 Hours (£130.50)" at bounding box center [700, 440] width 363 height 18
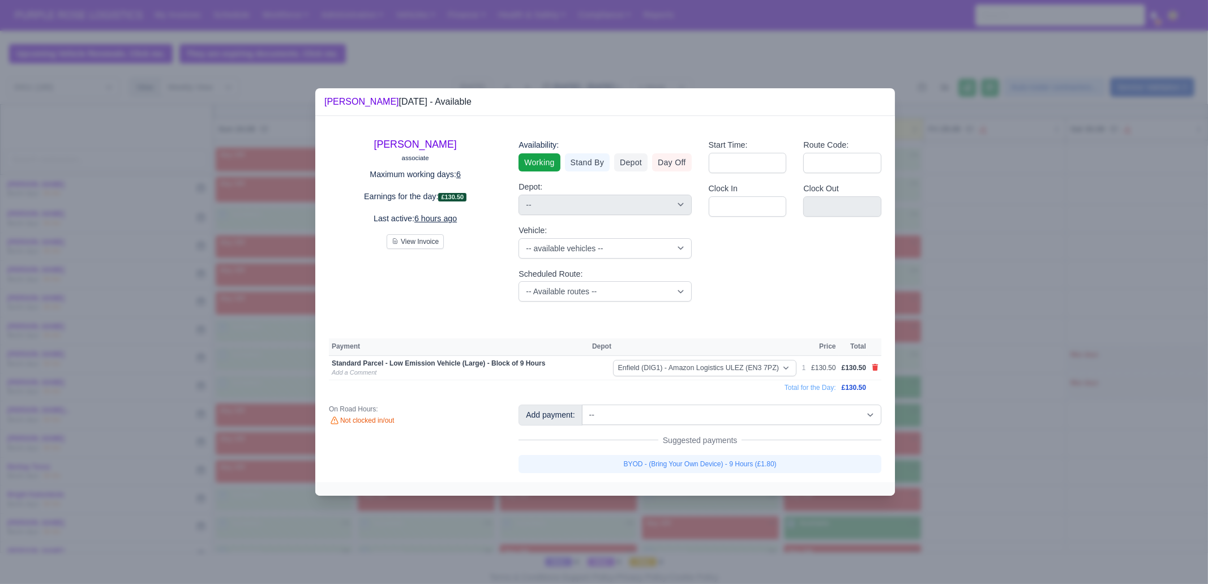
select select "1"
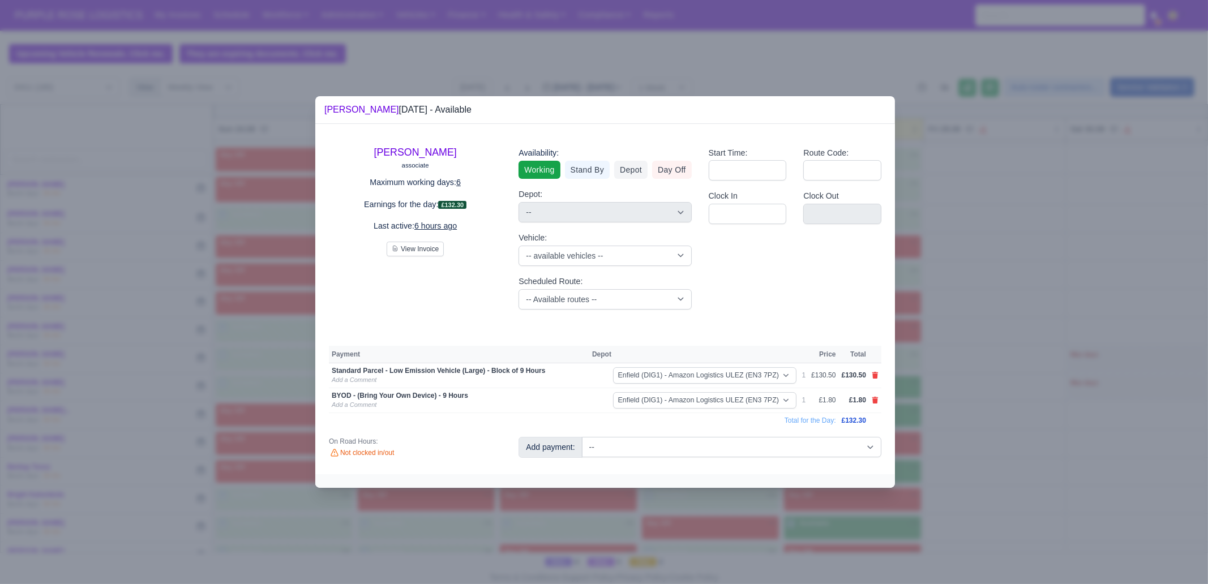
click at [687, 525] on div at bounding box center [604, 292] width 1208 height 584
click at [853, 389] on td "£1.80" at bounding box center [854, 400] width 30 height 25
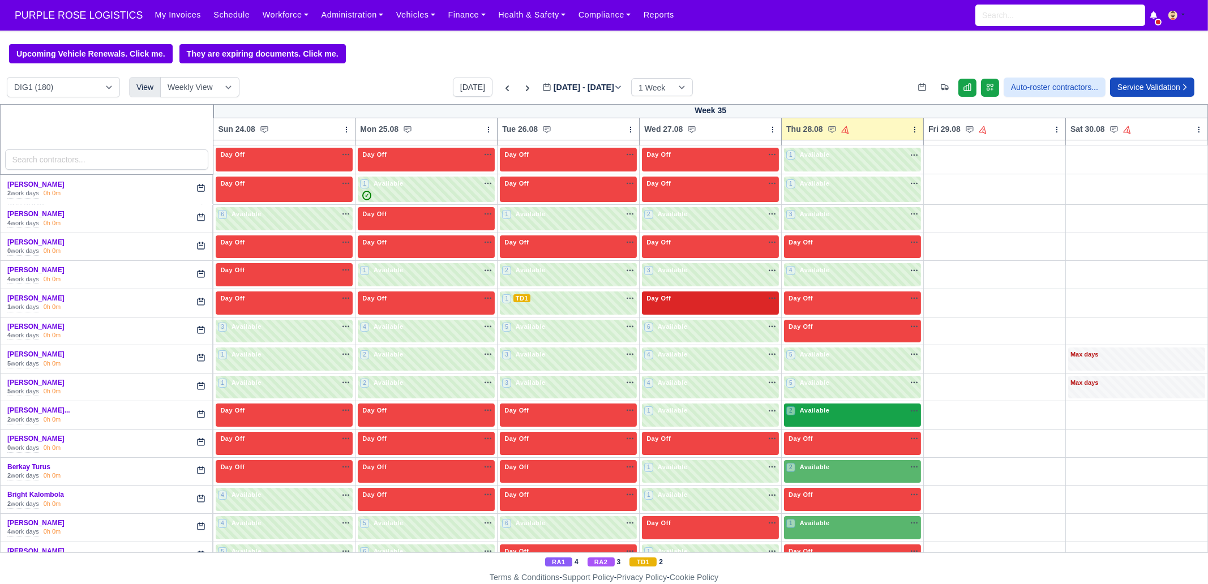
click at [832, 418] on div "2 Available" at bounding box center [852, 415] width 137 height 23
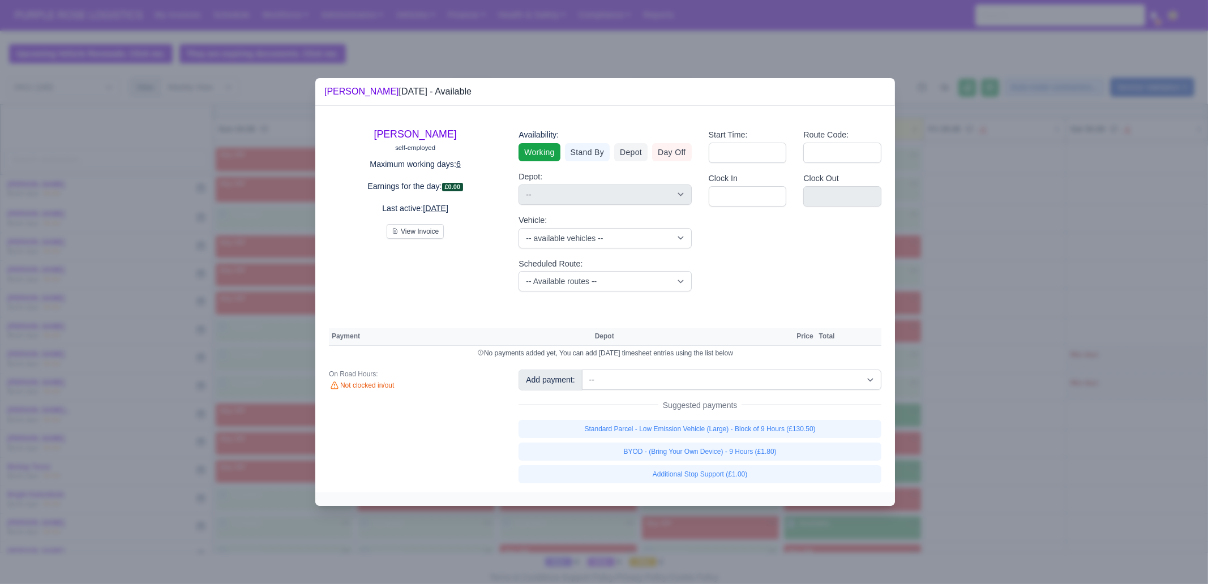
click at [679, 439] on div "Standard Parcel - Low Emission Vehicle (Large) - Block of 9 Hours (£130.50) BYO…" at bounding box center [700, 451] width 363 height 63
click at [691, 433] on link "Standard Parcel - Low Emission Vehicle (Large) - Block of 9 Hours (£130.50)" at bounding box center [700, 429] width 363 height 18
select select "1"
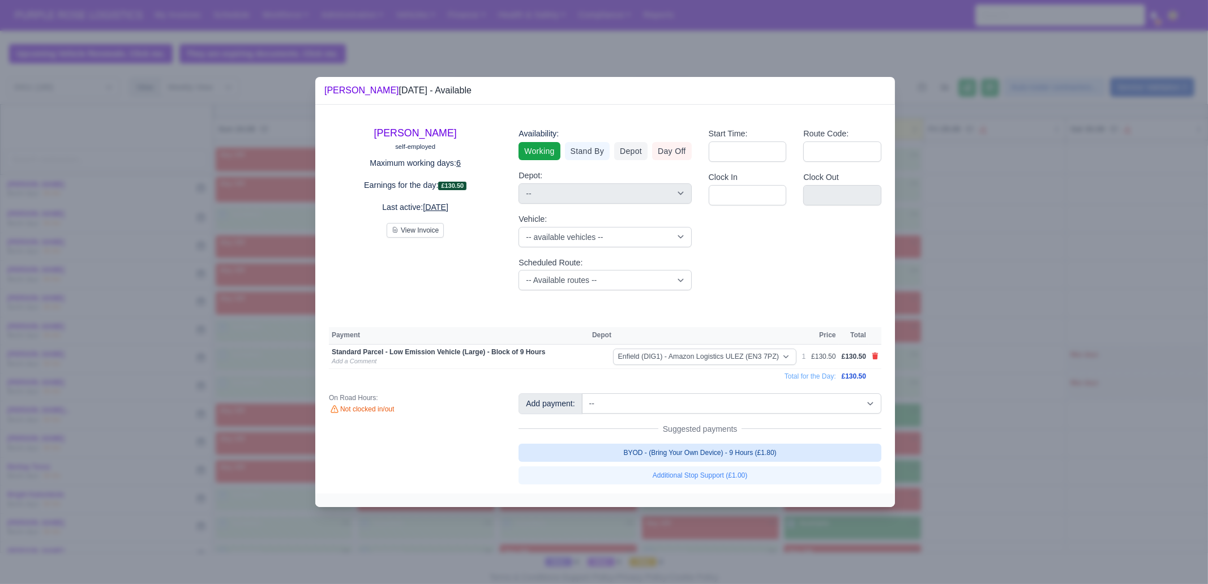
click at [693, 452] on link "BYOD - (Bring Your Own Device) - 9 Hours (£1.80)" at bounding box center [700, 453] width 363 height 18
select select "1"
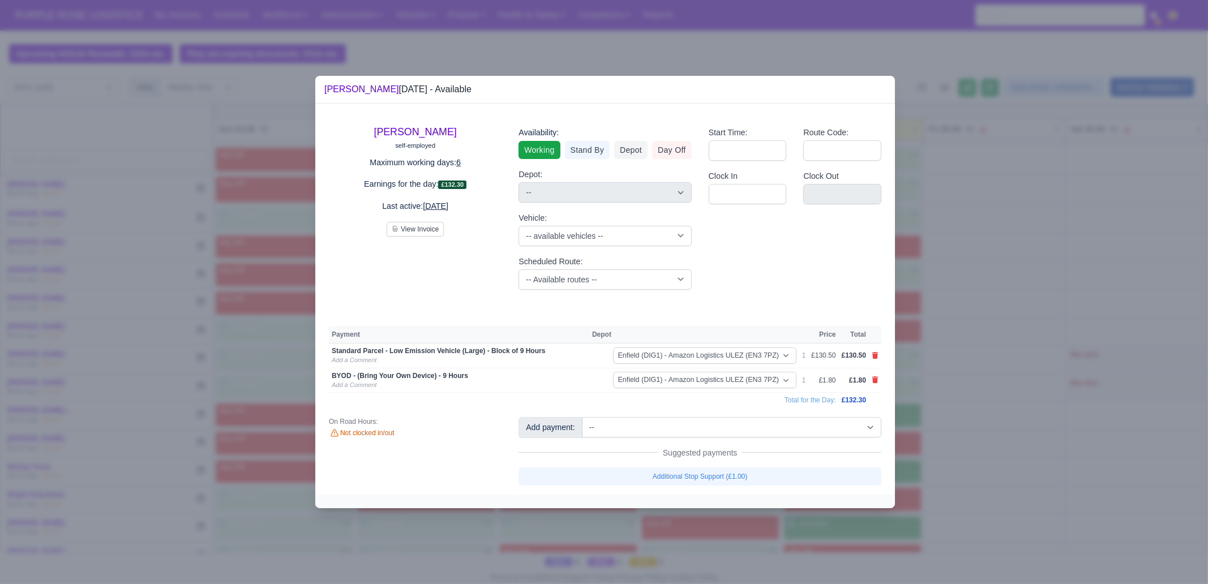
click at [728, 535] on div at bounding box center [604, 292] width 1208 height 584
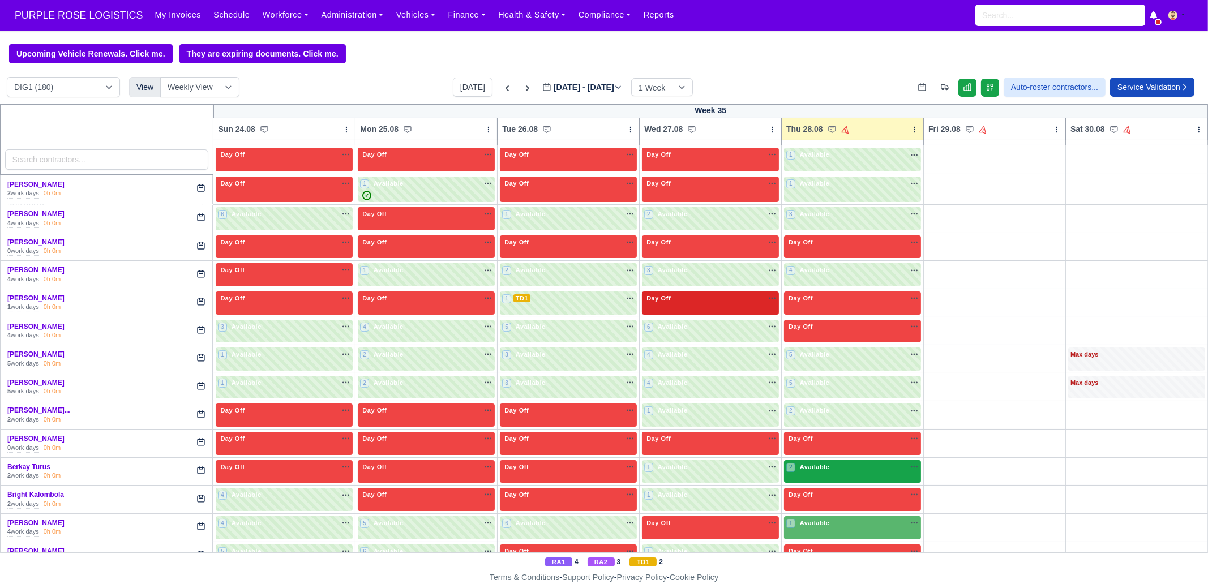
click at [845, 468] on div "2 Available na" at bounding box center [852, 468] width 132 height 10
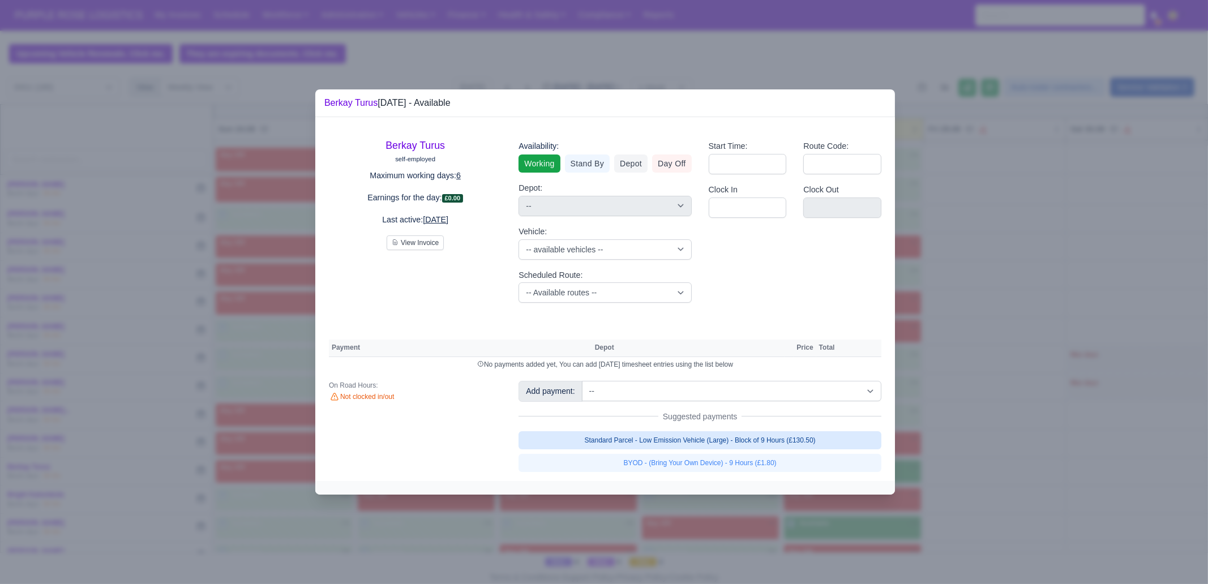
click at [773, 436] on link "Standard Parcel - Low Emission Vehicle (Large) - Block of 9 Hours (£130.50)" at bounding box center [700, 440] width 363 height 18
select select "1"
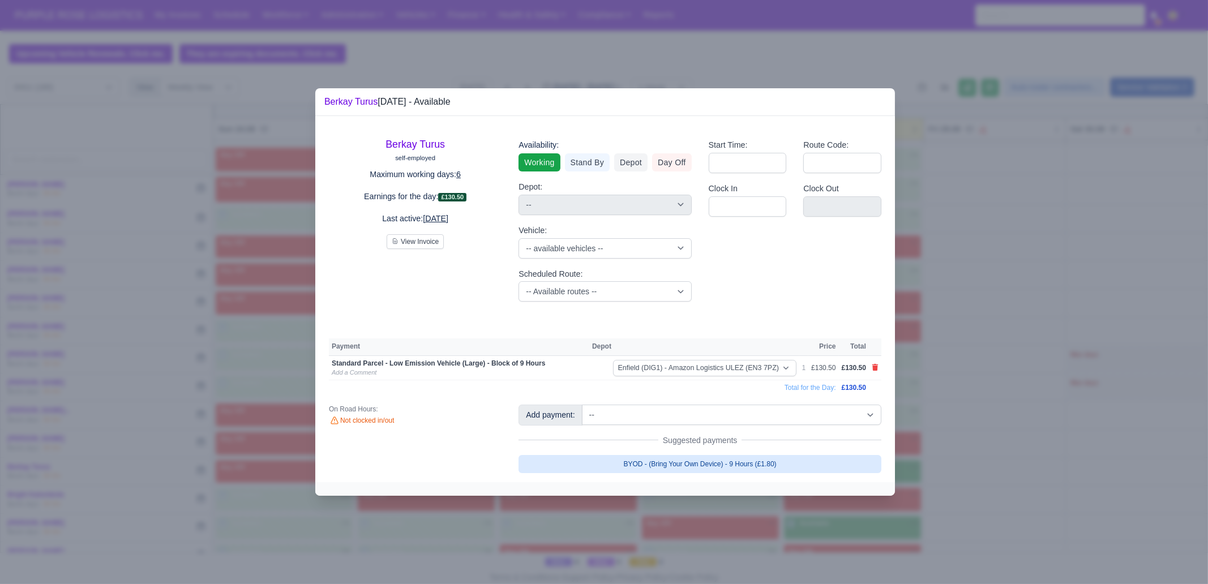
click at [747, 462] on link "BYOD - (Bring Your Own Device) - 9 Hours (£1.80)" at bounding box center [700, 464] width 363 height 18
select select "1"
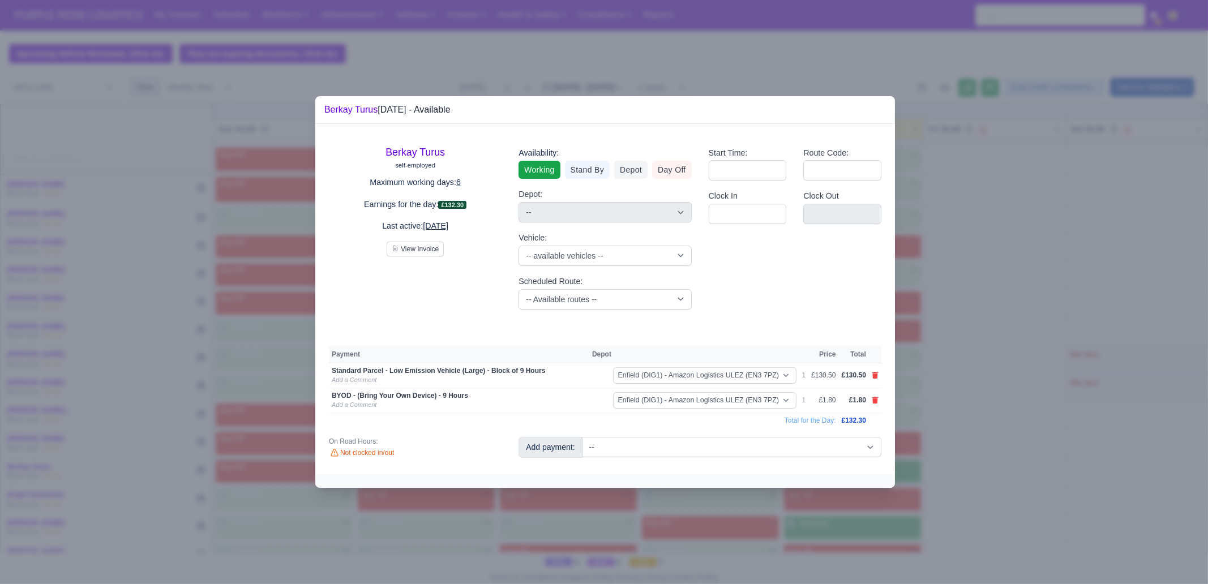
click at [756, 519] on div at bounding box center [604, 292] width 1208 height 584
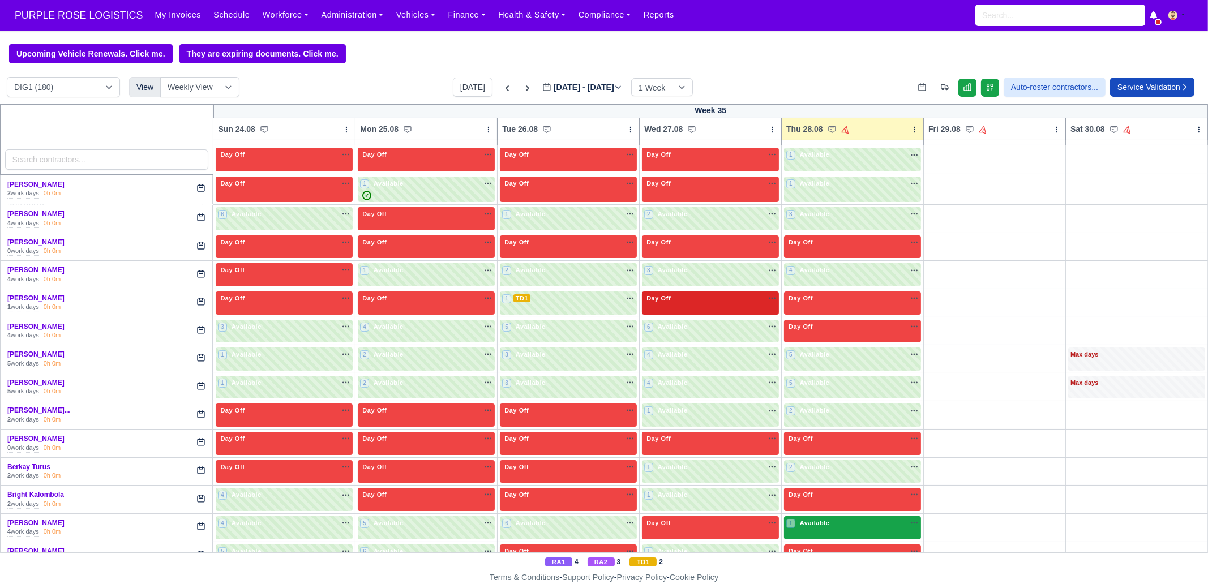
click at [837, 529] on div "1 Available" at bounding box center [852, 527] width 137 height 23
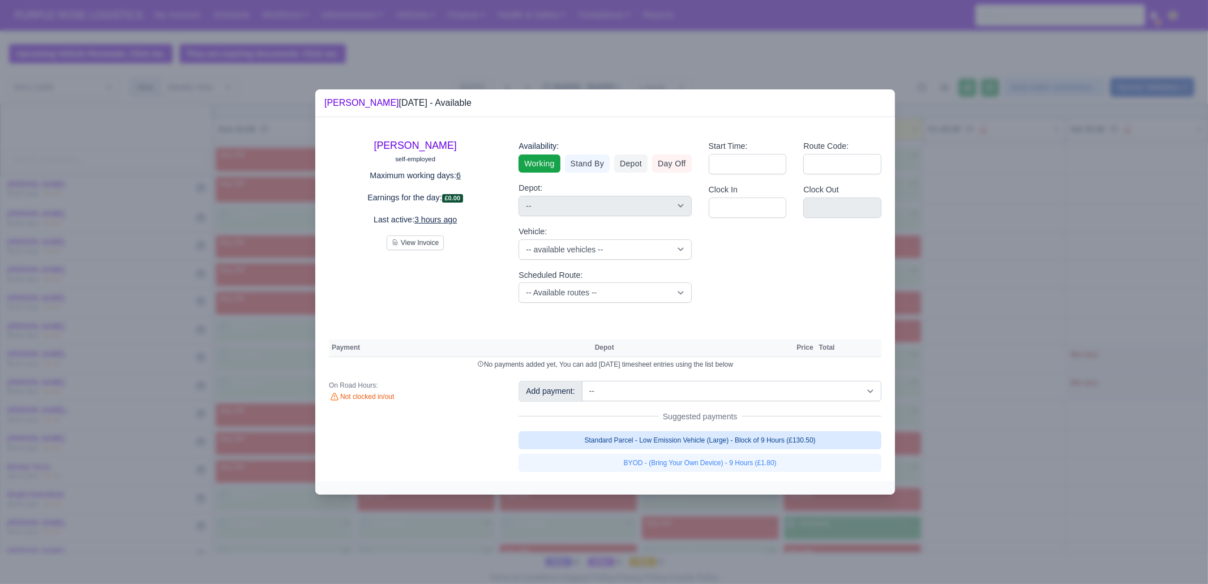
click at [837, 440] on link "Standard Parcel - Low Emission Vehicle (Large) - Block of 9 Hours (£130.50)" at bounding box center [700, 440] width 363 height 18
select select "1"
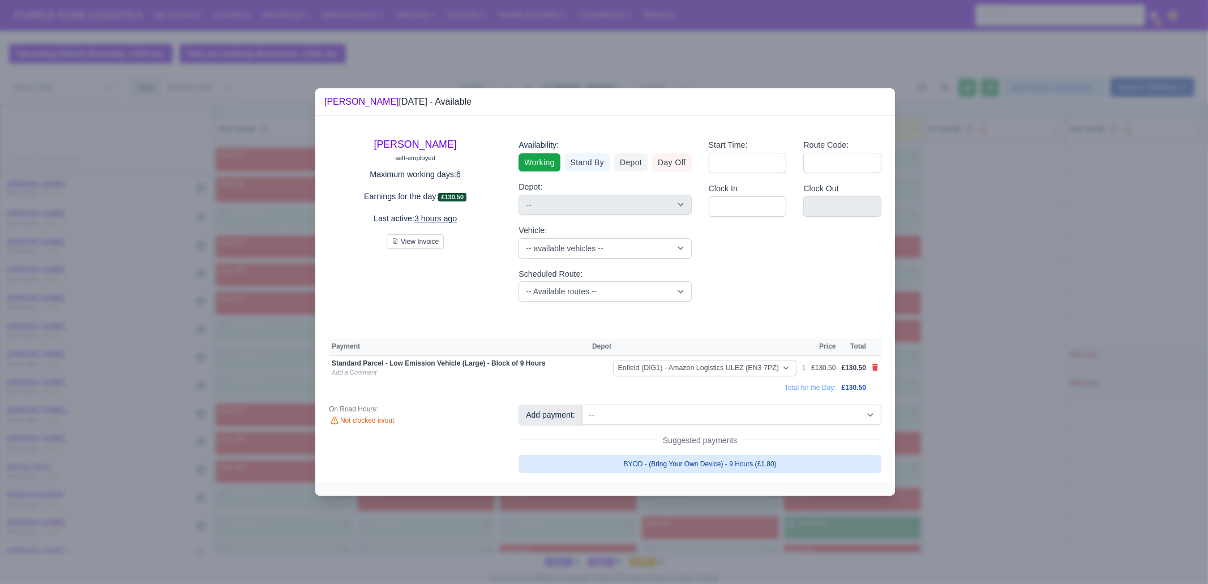
click at [812, 460] on link "BYOD - (Bring Your Own Device) - 9 Hours (£1.80)" at bounding box center [700, 464] width 363 height 18
select select "1"
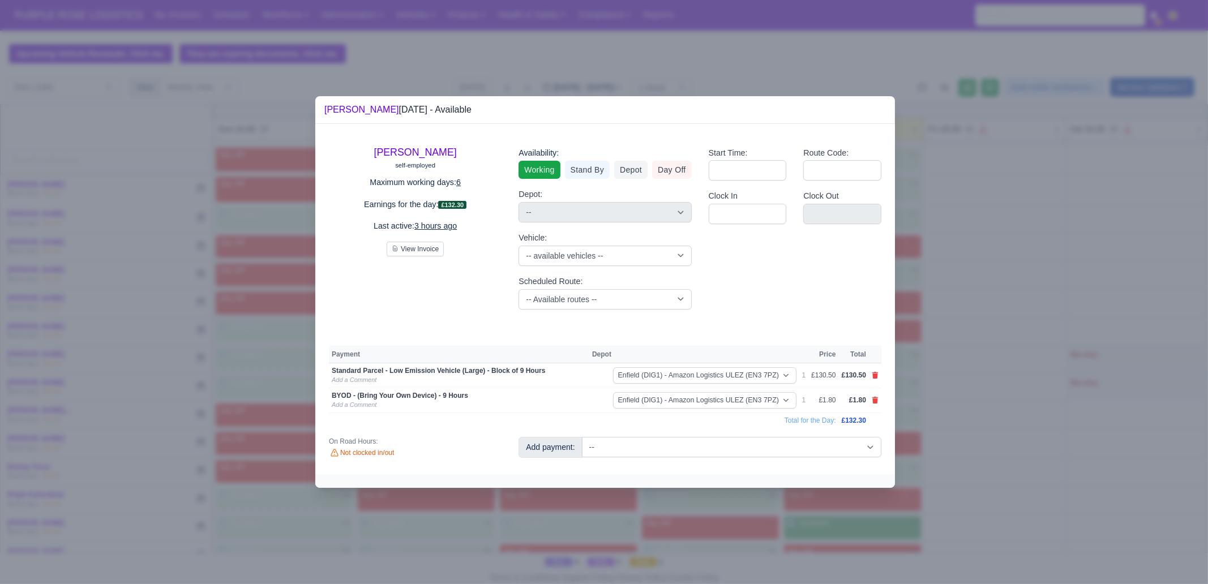
click at [917, 485] on div at bounding box center [604, 292] width 1208 height 584
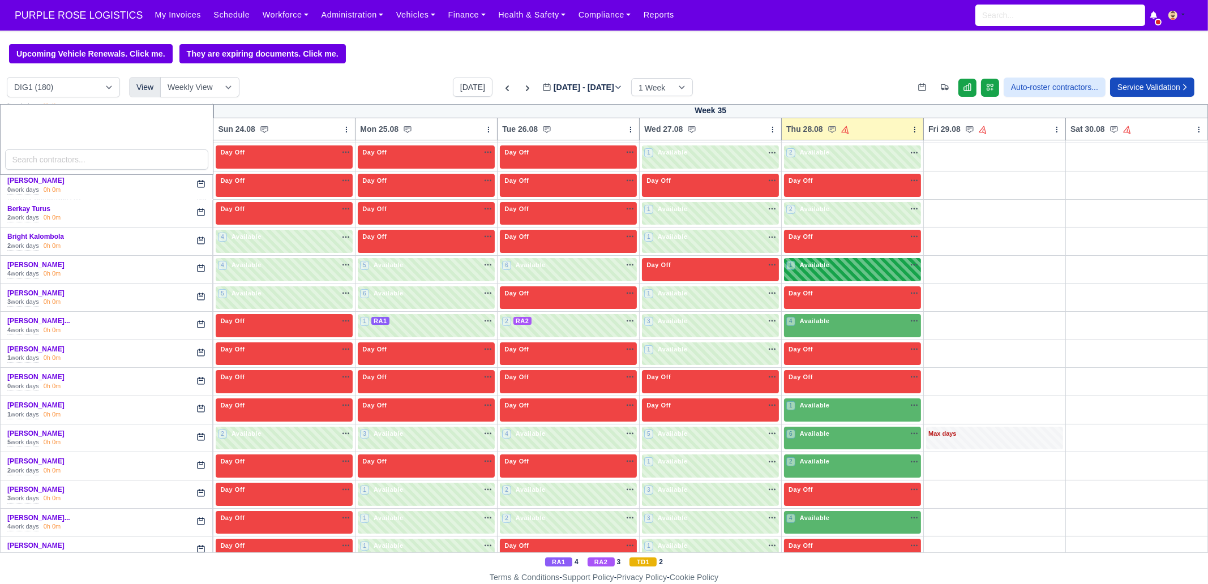
scroll to position [495, 0]
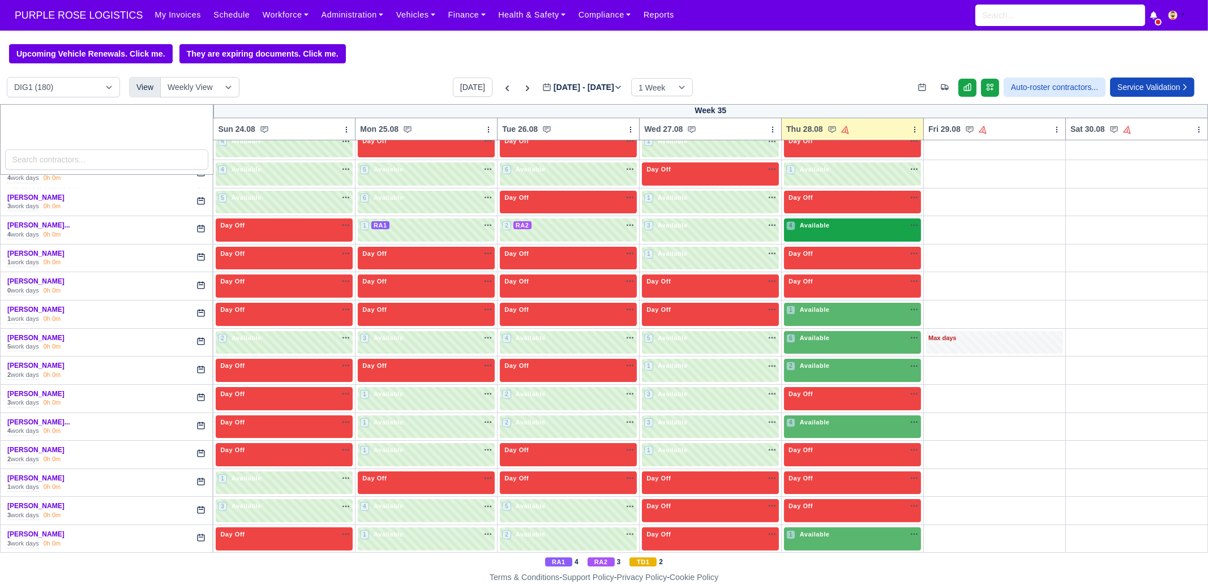
click at [806, 224] on span "Available" at bounding box center [815, 225] width 35 height 8
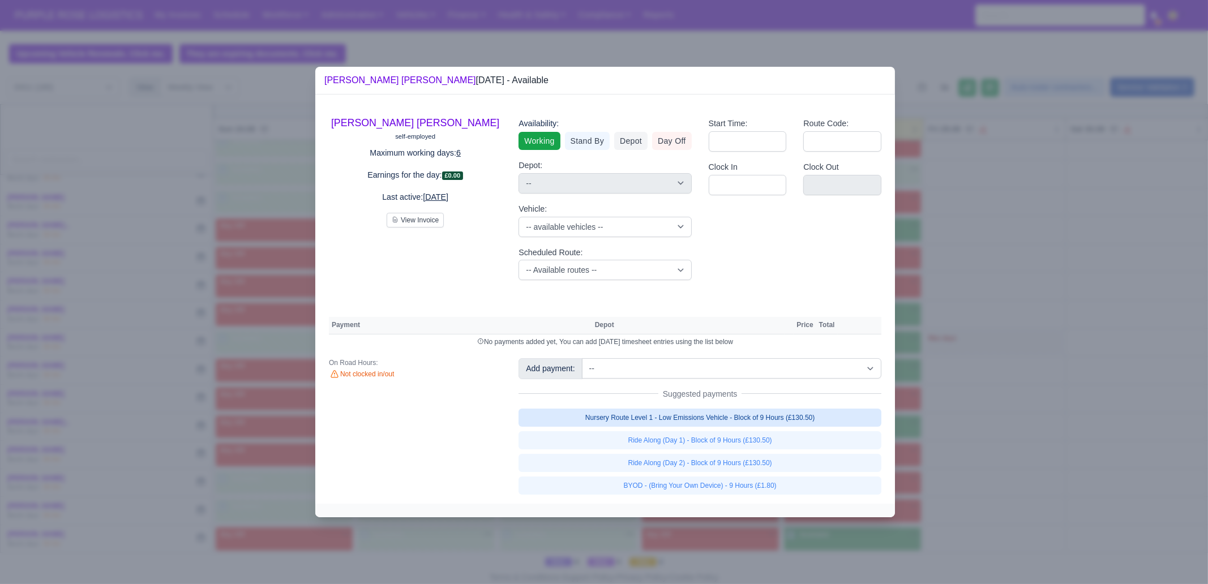
click at [774, 414] on link "Nursery Route Level 1 - Low Emissions Vehicle - Block of 9 Hours (£130.50)" at bounding box center [700, 418] width 363 height 18
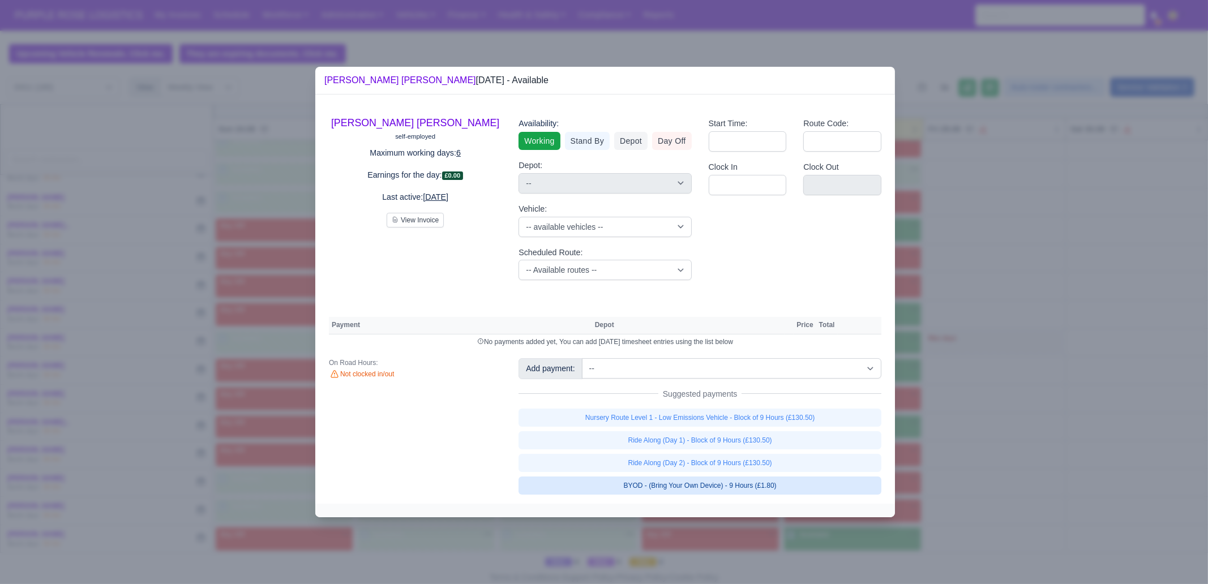
select select "1"
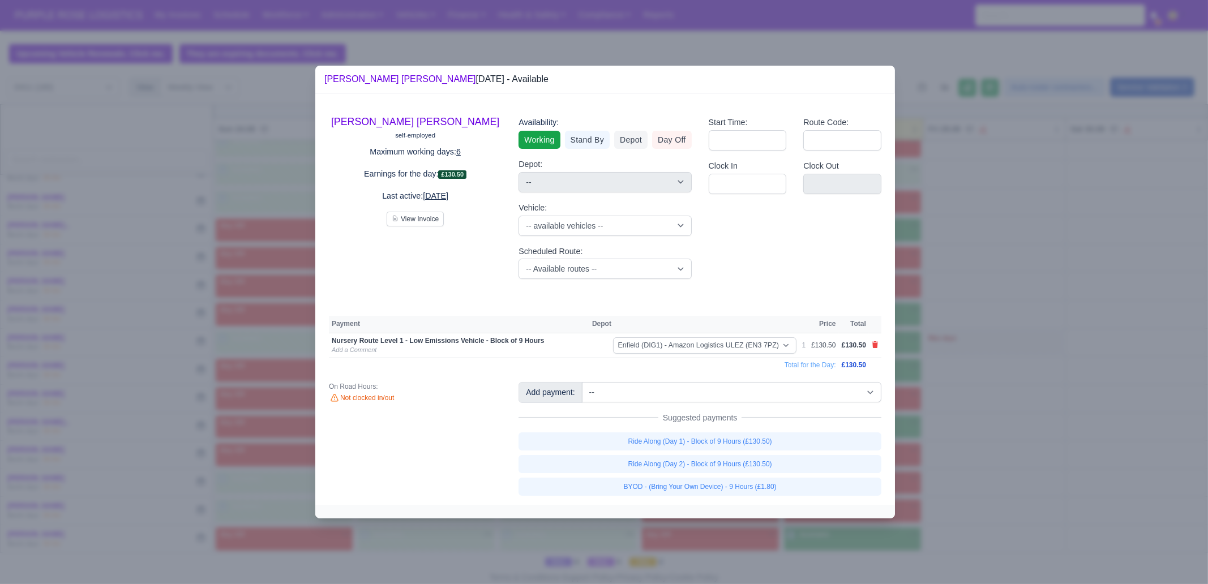
click at [791, 478] on link "BYOD - (Bring Your Own Device) - 9 Hours (£1.80)" at bounding box center [700, 487] width 363 height 18
select select "1"
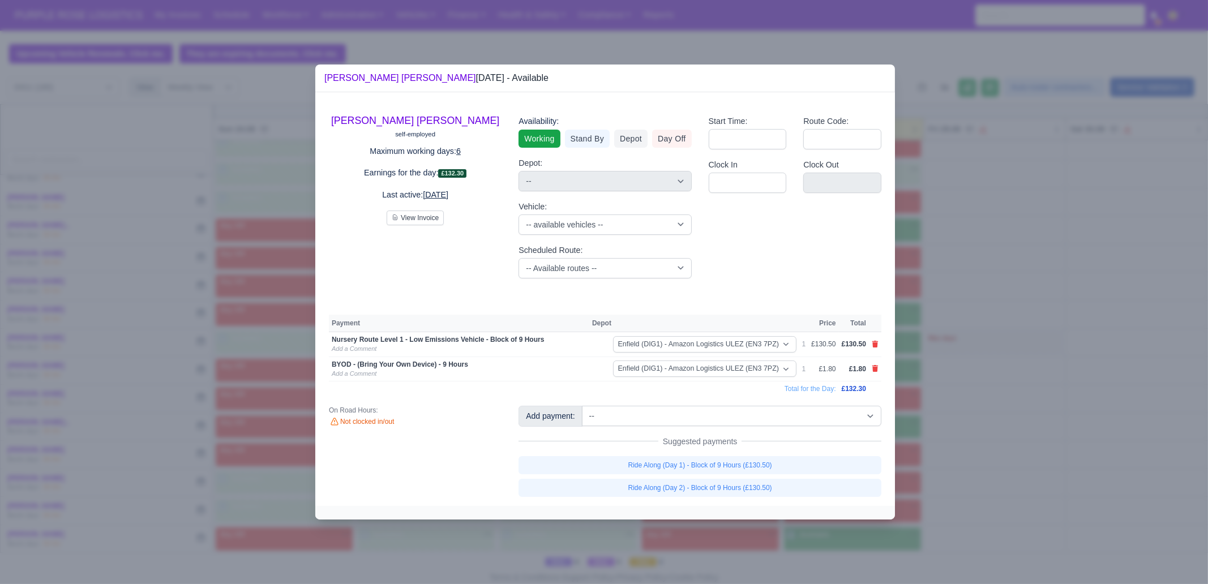
click at [964, 425] on div at bounding box center [604, 292] width 1208 height 584
click at [914, 242] on div at bounding box center [604, 292] width 1208 height 584
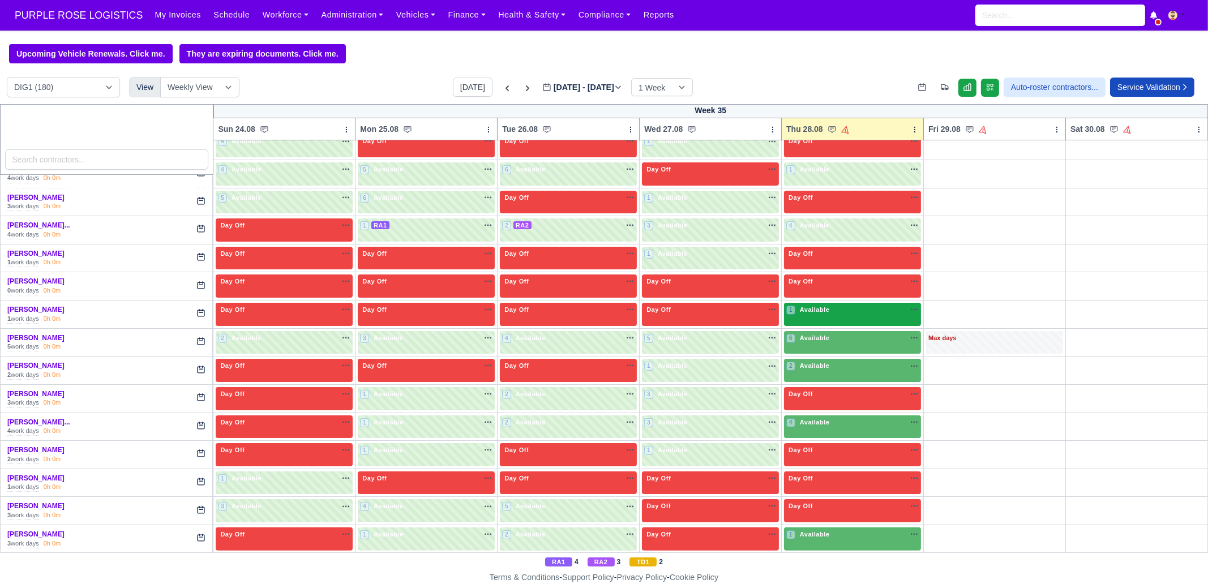
click at [818, 307] on span "Available" at bounding box center [815, 310] width 35 height 8
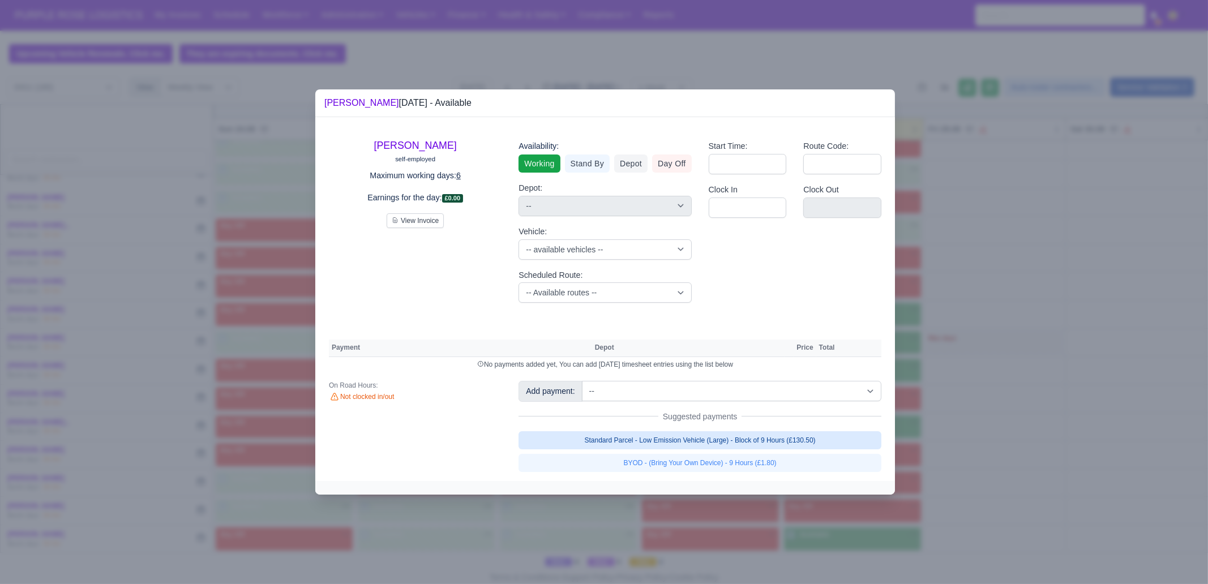
click at [697, 439] on link "Standard Parcel - Low Emission Vehicle (Large) - Block of 9 Hours (£130.50)" at bounding box center [700, 440] width 363 height 18
select select "1"
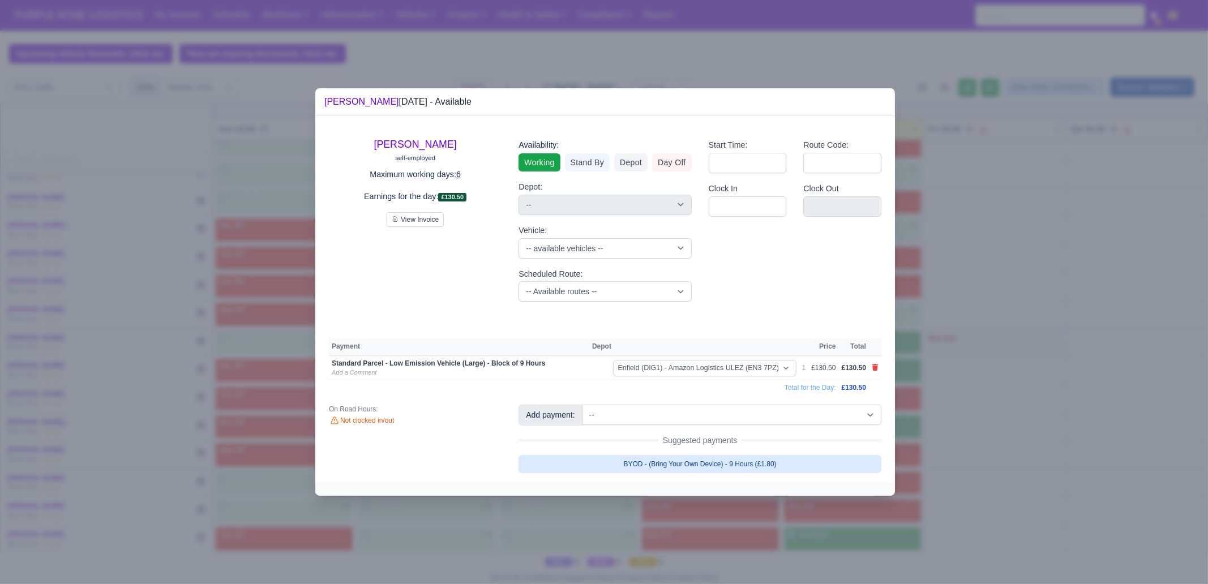
click at [804, 459] on link "BYOD - (Bring Your Own Device) - 9 Hours (£1.80)" at bounding box center [700, 464] width 363 height 18
select select "1"
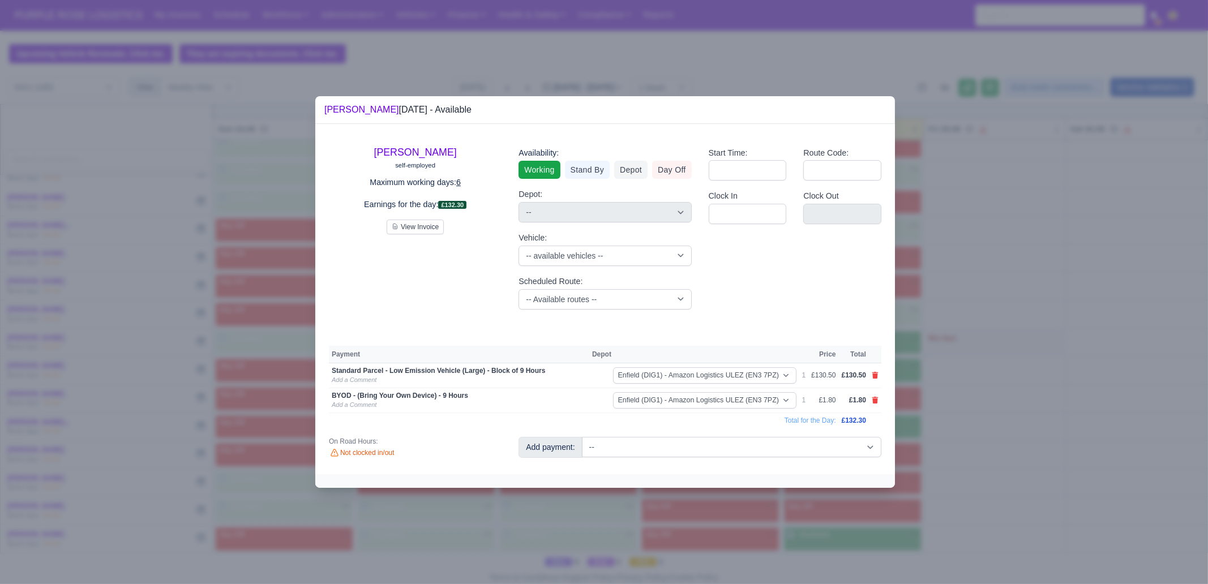
click at [1017, 362] on div at bounding box center [604, 292] width 1208 height 584
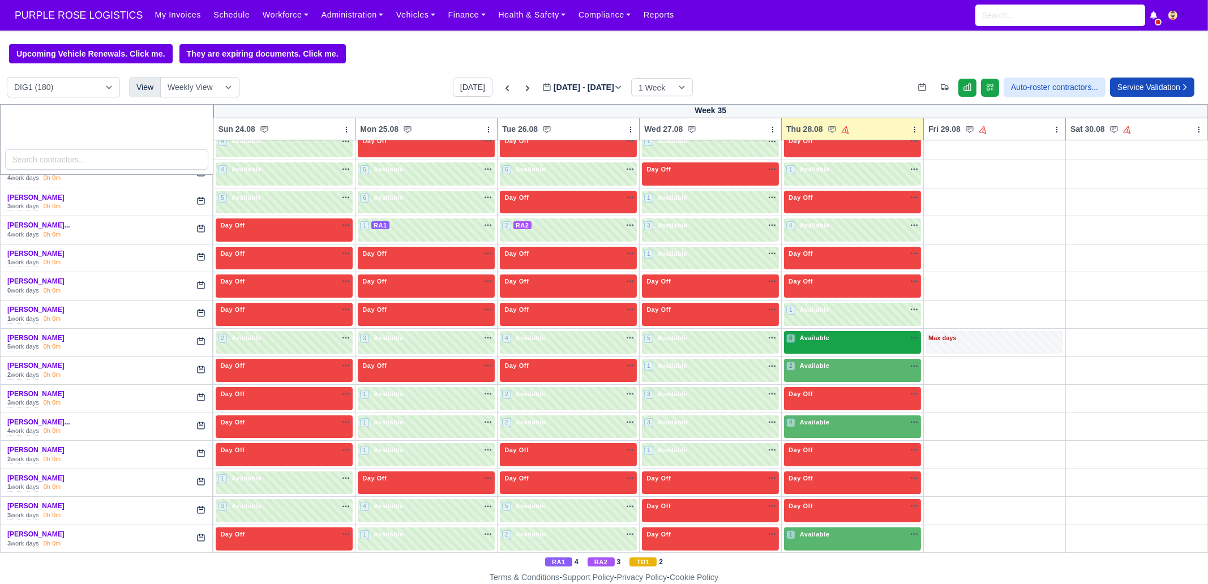
click at [819, 334] on span "Available" at bounding box center [815, 338] width 35 height 8
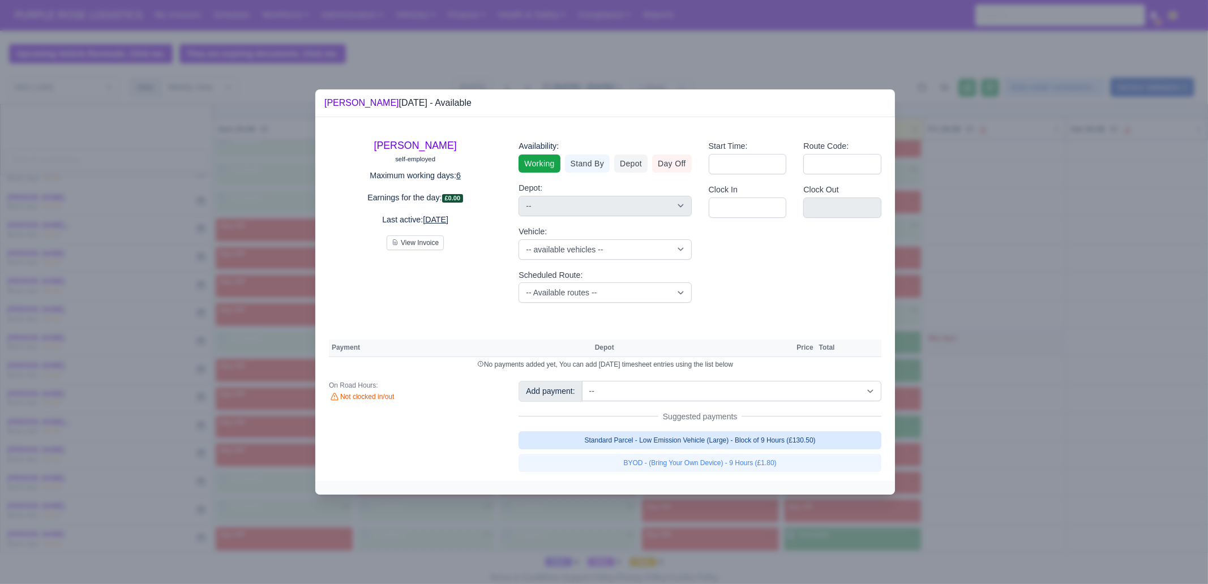
click at [734, 436] on link "Standard Parcel - Low Emission Vehicle (Large) - Block of 9 Hours (£130.50)" at bounding box center [700, 440] width 363 height 18
select select "1"
click at [730, 449] on link "Standard Parcel - Low Emission Vehicle (Large) - Block of 9 Hours (£130.50)" at bounding box center [700, 440] width 363 height 18
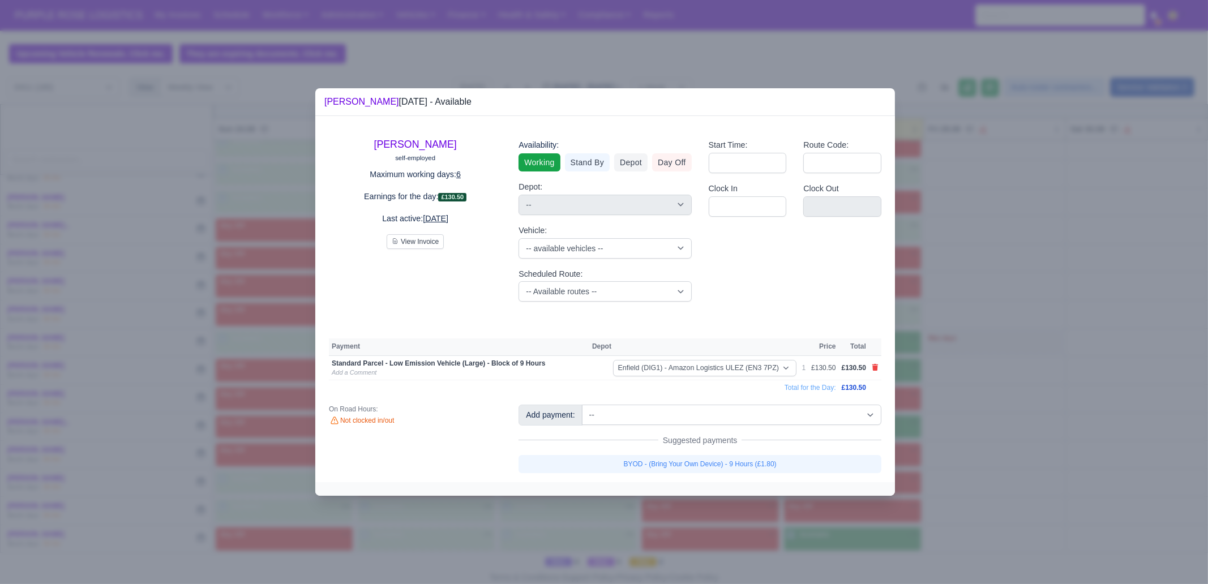
select select "1"
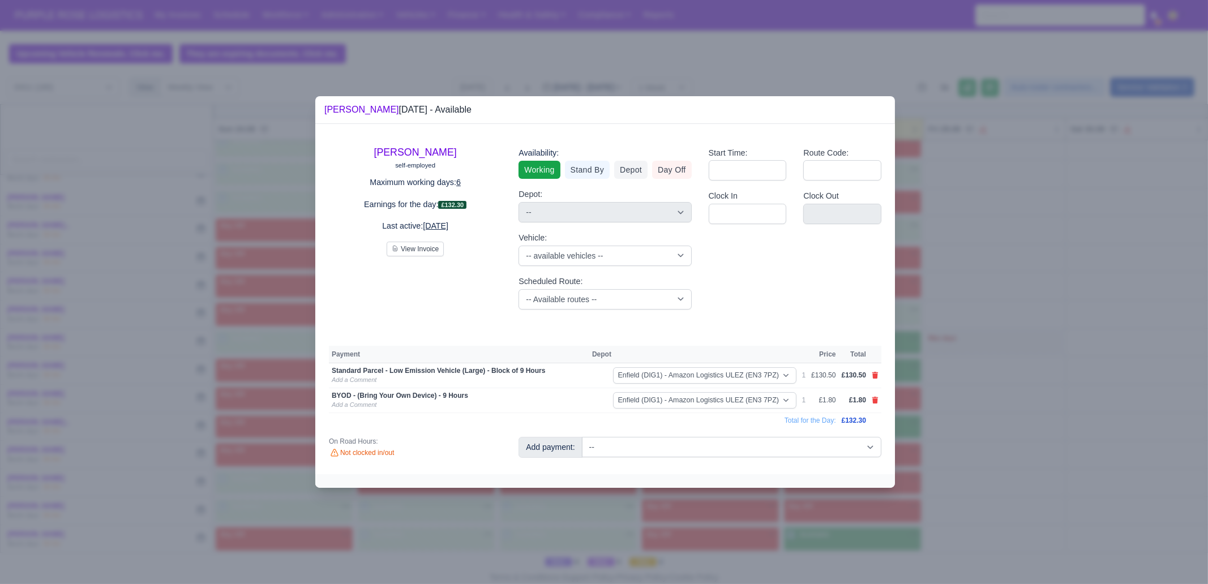
click at [947, 451] on div at bounding box center [604, 292] width 1208 height 584
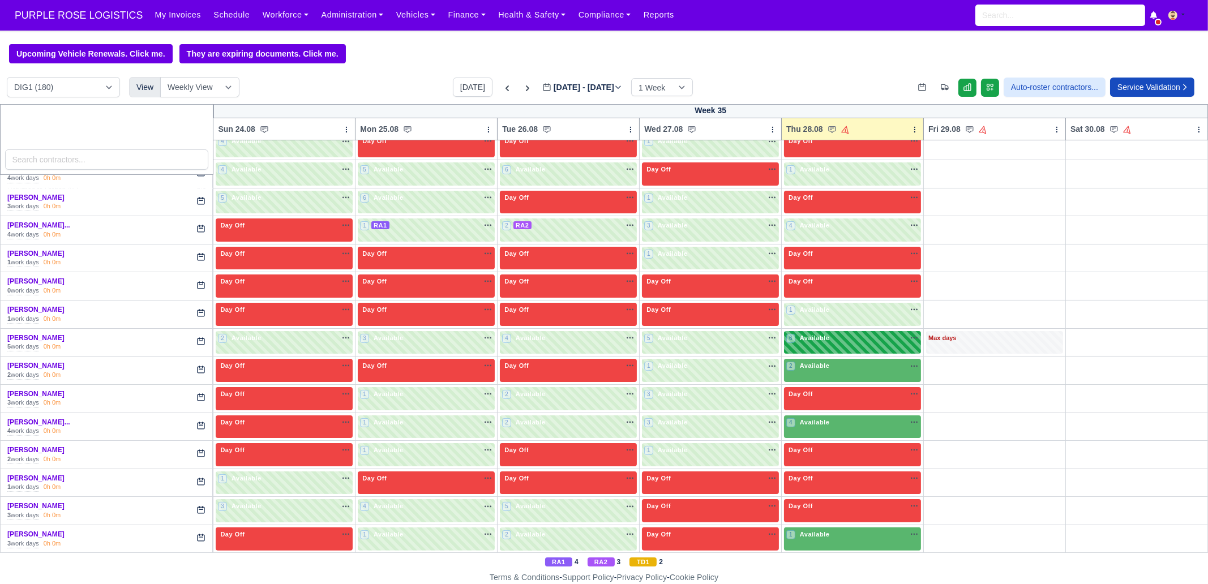
click at [846, 346] on div "6 Available" at bounding box center [852, 342] width 137 height 23
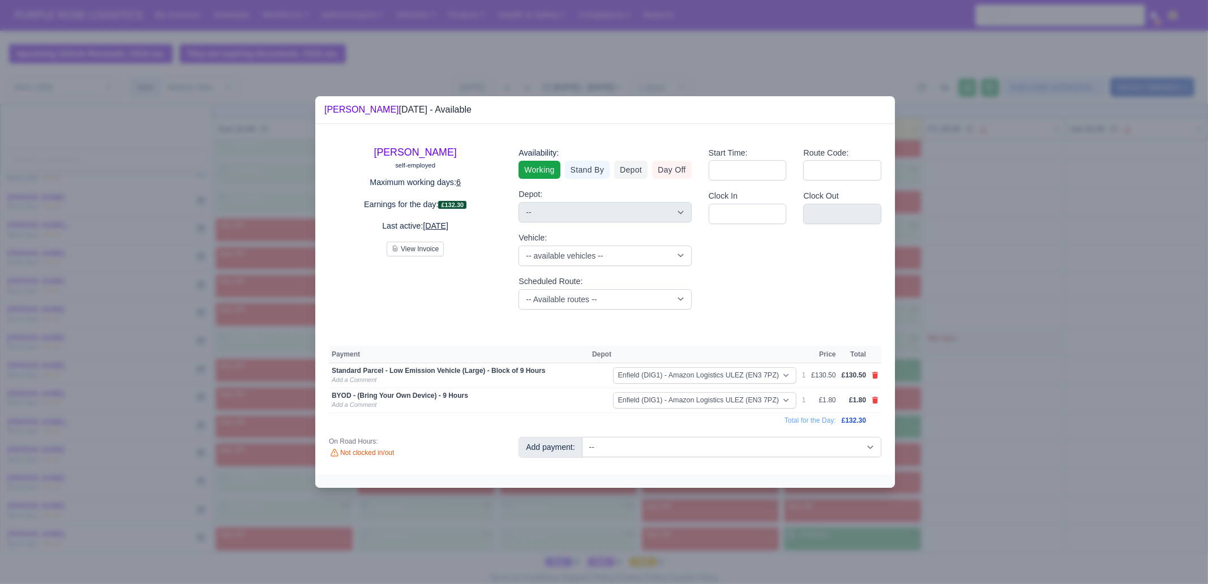
click at [1004, 339] on div at bounding box center [604, 292] width 1208 height 584
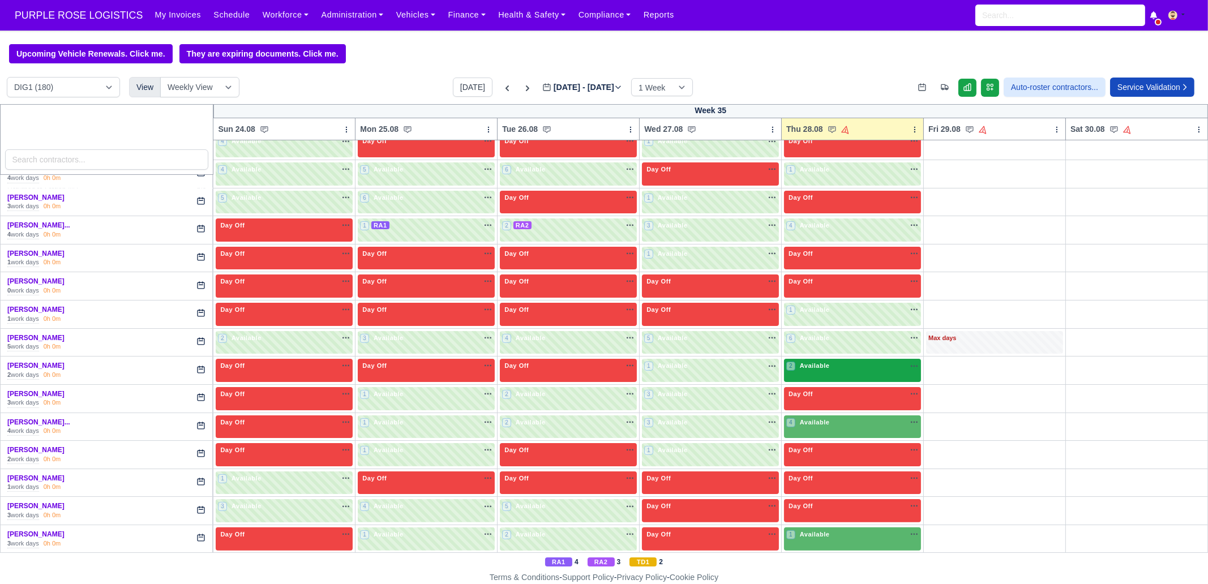
click at [815, 370] on div "2 Available" at bounding box center [852, 370] width 137 height 23
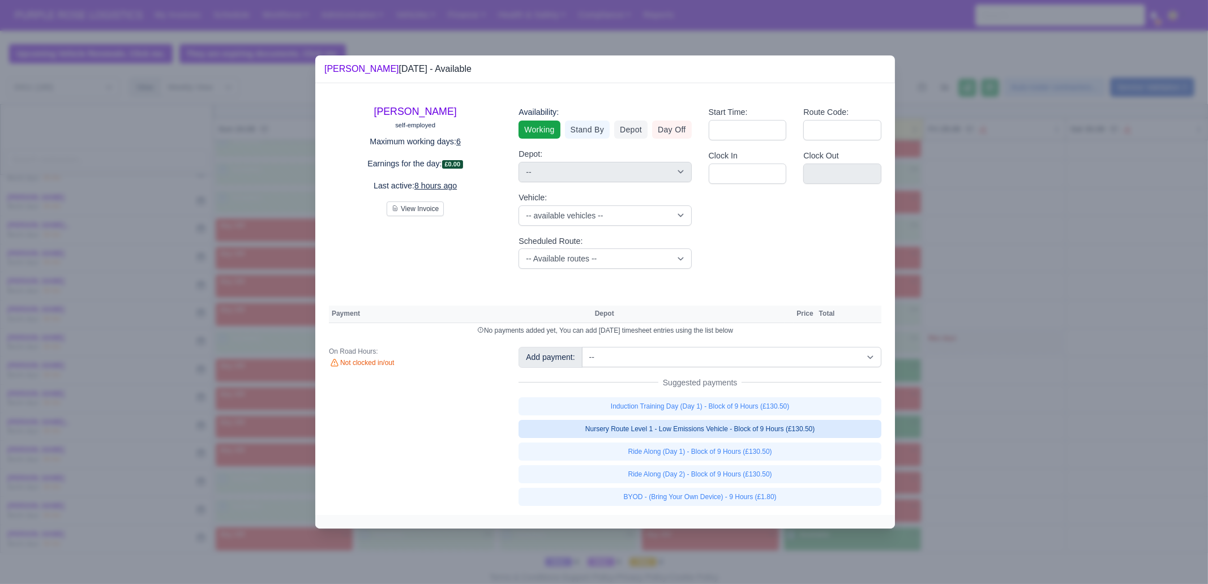
click at [807, 427] on link "Nursery Route Level 1 - Low Emissions Vehicle - Block of 9 Hours (£130.50)" at bounding box center [700, 429] width 363 height 18
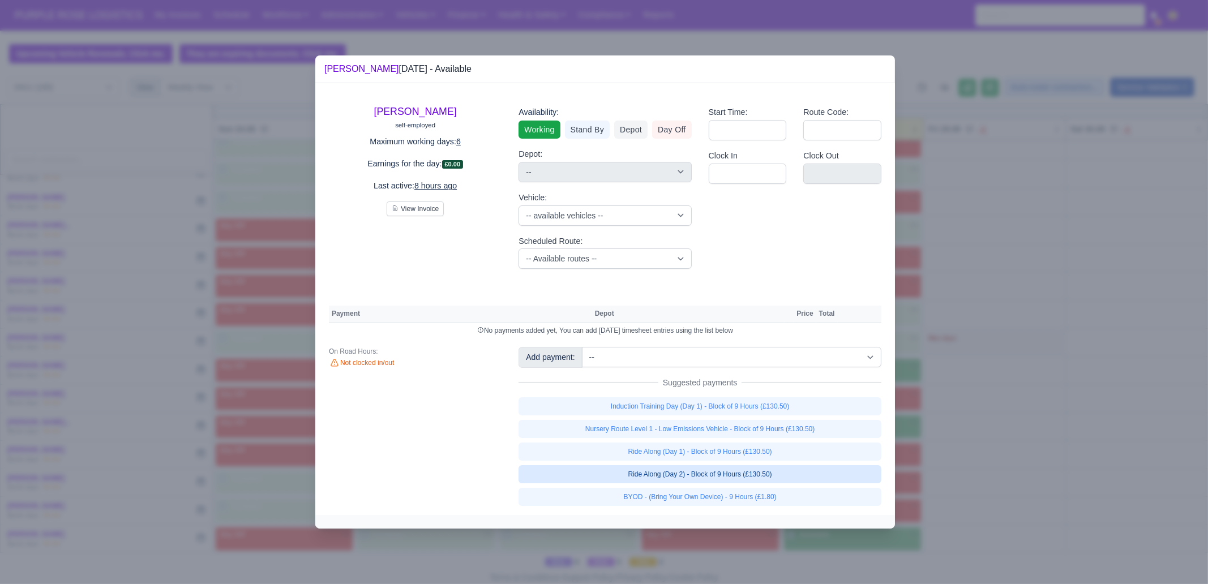
select select "1"
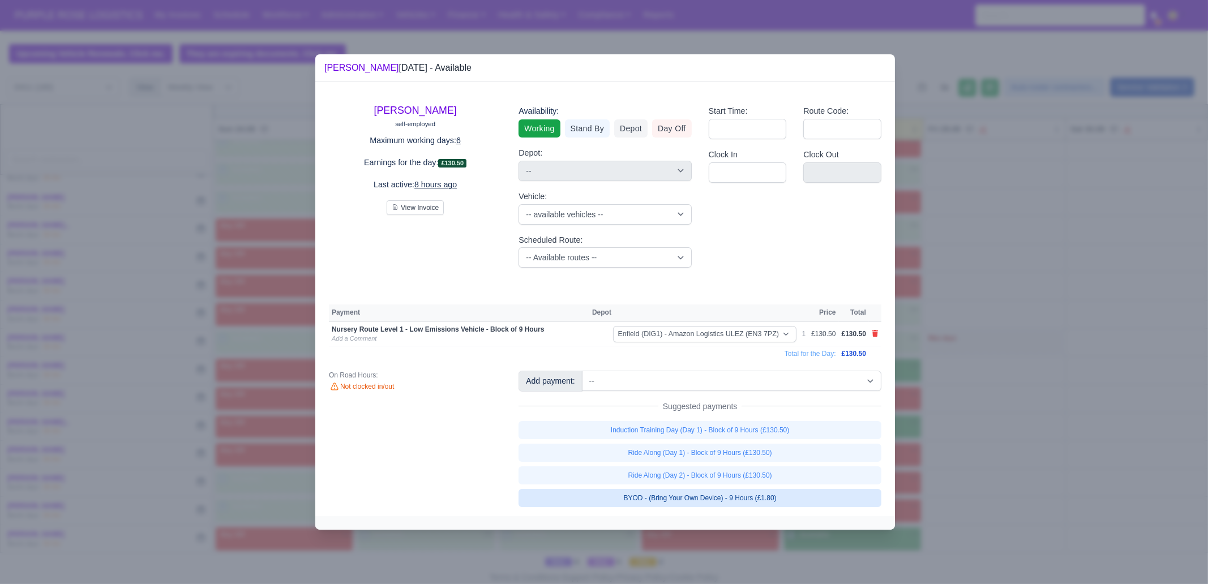
click at [783, 503] on link "BYOD - (Bring Your Own Device) - 9 Hours (£1.80)" at bounding box center [700, 498] width 363 height 18
select select "1"
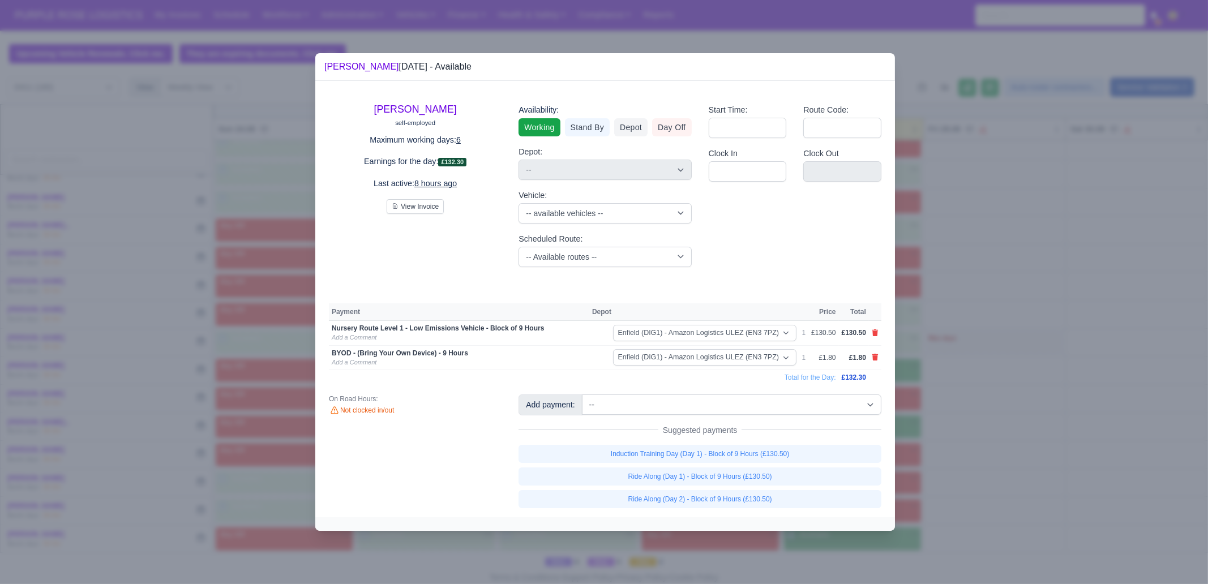
click at [962, 455] on div at bounding box center [604, 292] width 1208 height 584
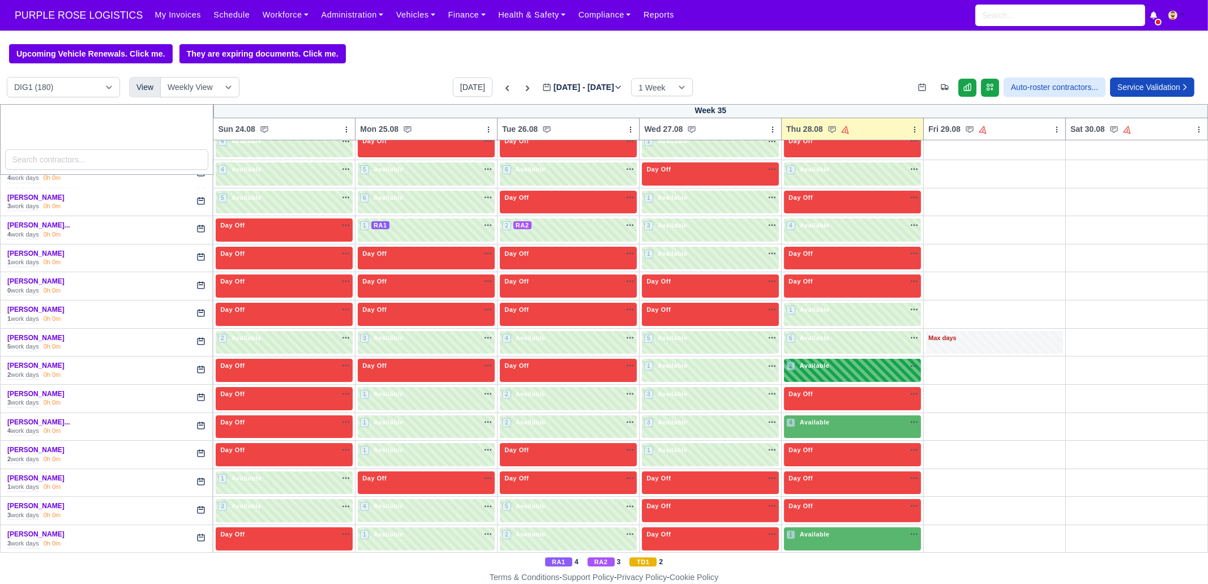
click at [836, 369] on div "2 Available na" at bounding box center [852, 367] width 132 height 12
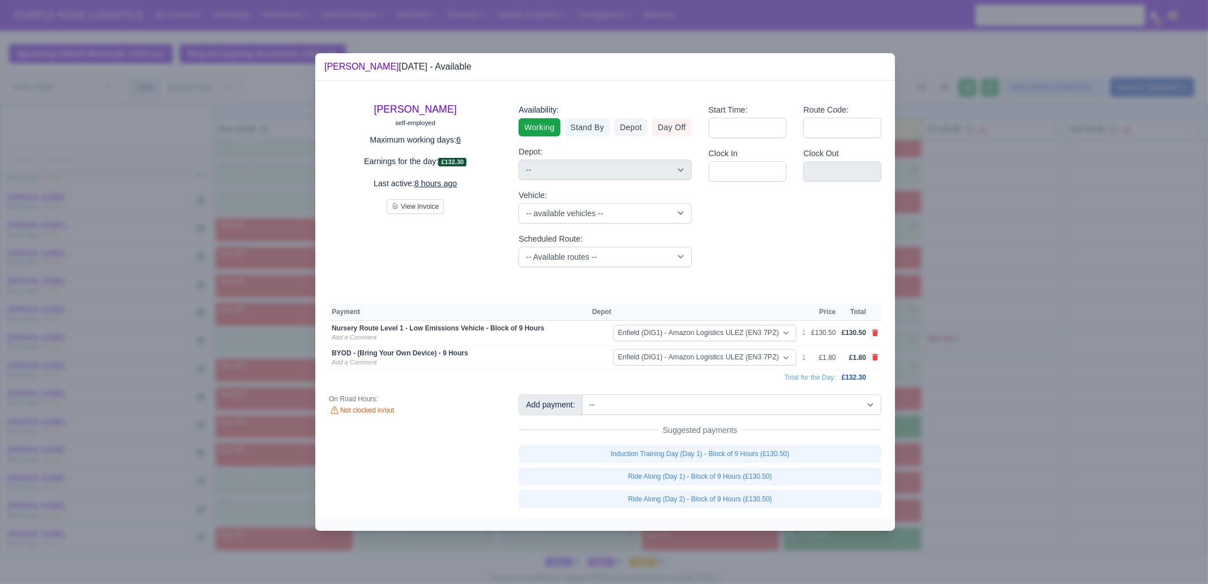
click at [1011, 406] on div at bounding box center [604, 292] width 1208 height 584
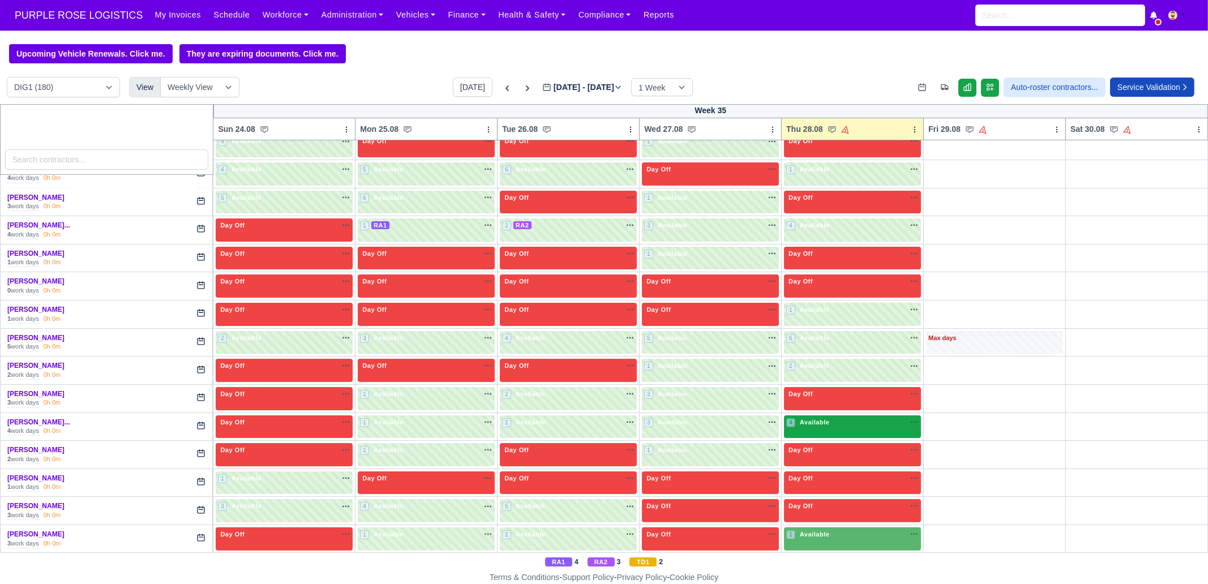
click at [858, 418] on div "4 Available na" at bounding box center [852, 423] width 132 height 10
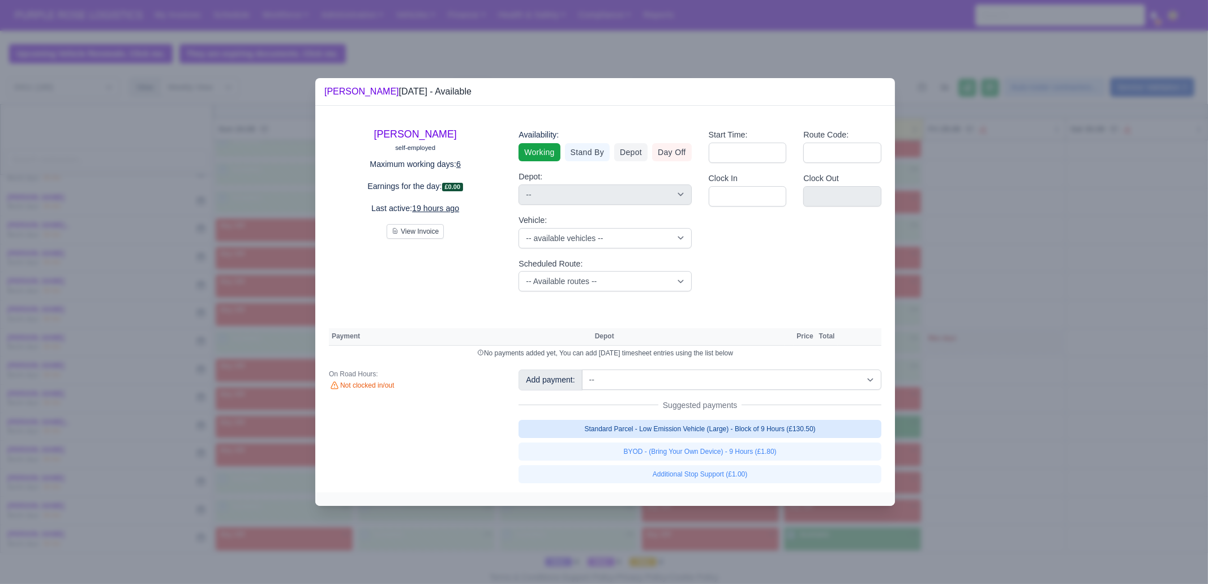
click at [785, 433] on link "Standard Parcel - Low Emission Vehicle (Large) - Block of 9 Hours (£130.50)" at bounding box center [700, 429] width 363 height 18
select select "1"
click at [776, 438] on link "Standard Parcel - Low Emission Vehicle (Large) - Block of 9 Hours (£130.50)" at bounding box center [700, 429] width 363 height 18
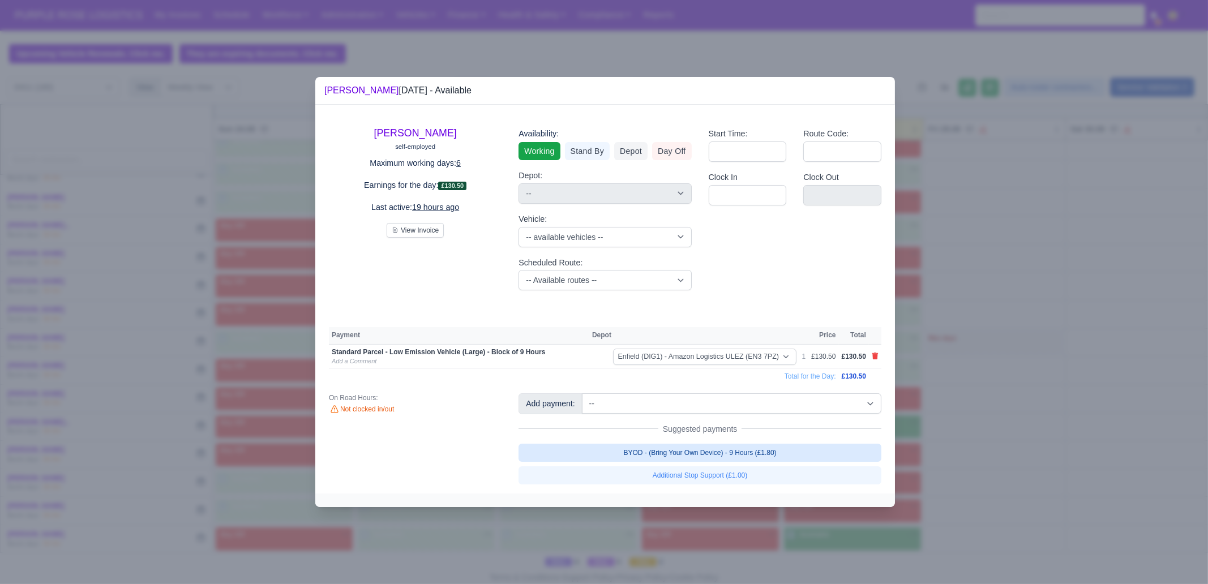
select select "1"
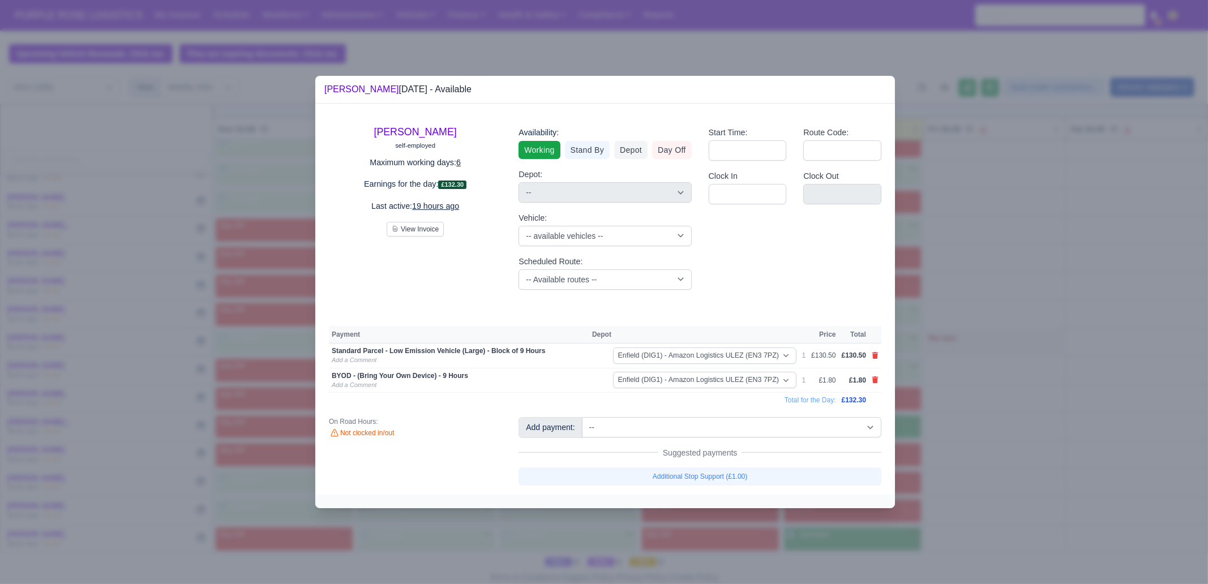
click at [959, 443] on div at bounding box center [604, 292] width 1208 height 584
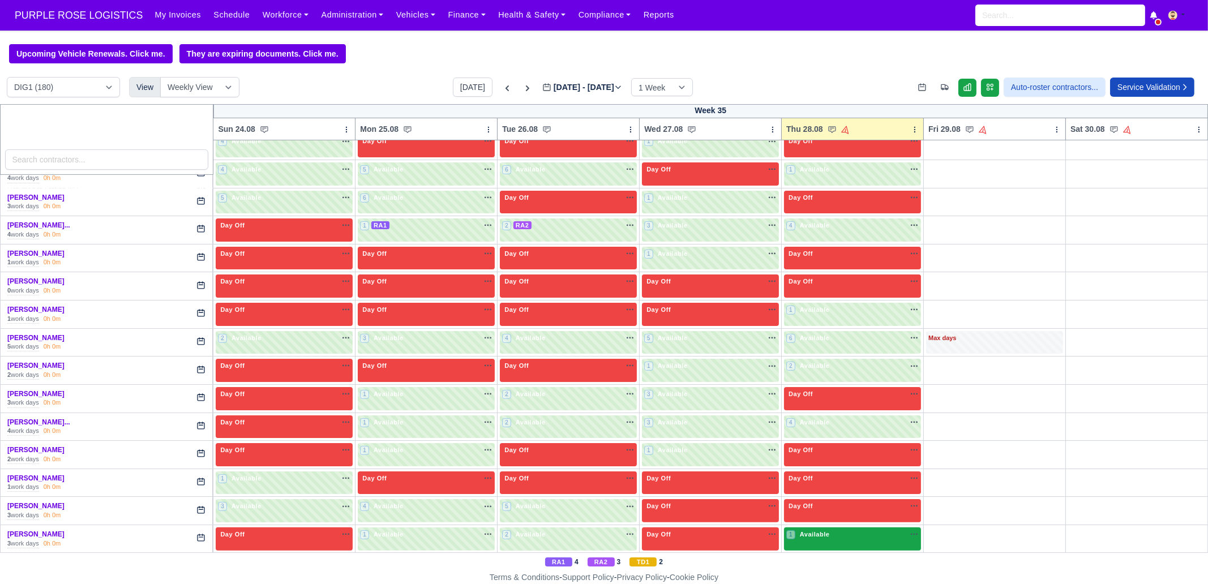
click at [837, 530] on div "1 Available na" at bounding box center [852, 535] width 132 height 10
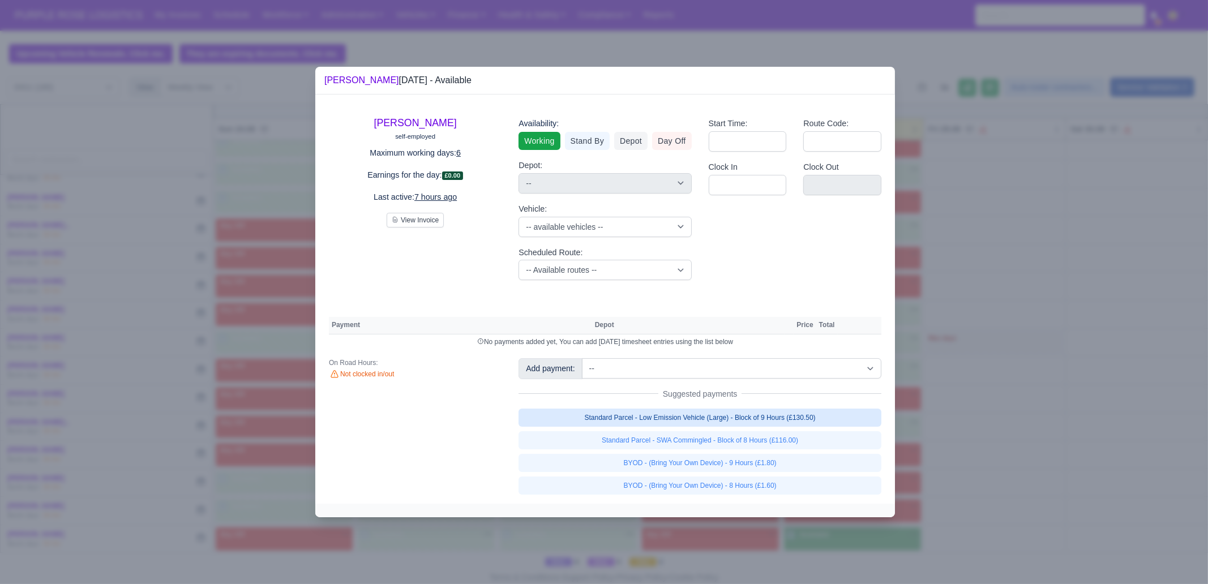
click at [810, 422] on link "Standard Parcel - Low Emission Vehicle (Large) - Block of 9 Hours (£130.50)" at bounding box center [700, 418] width 363 height 18
select select "1"
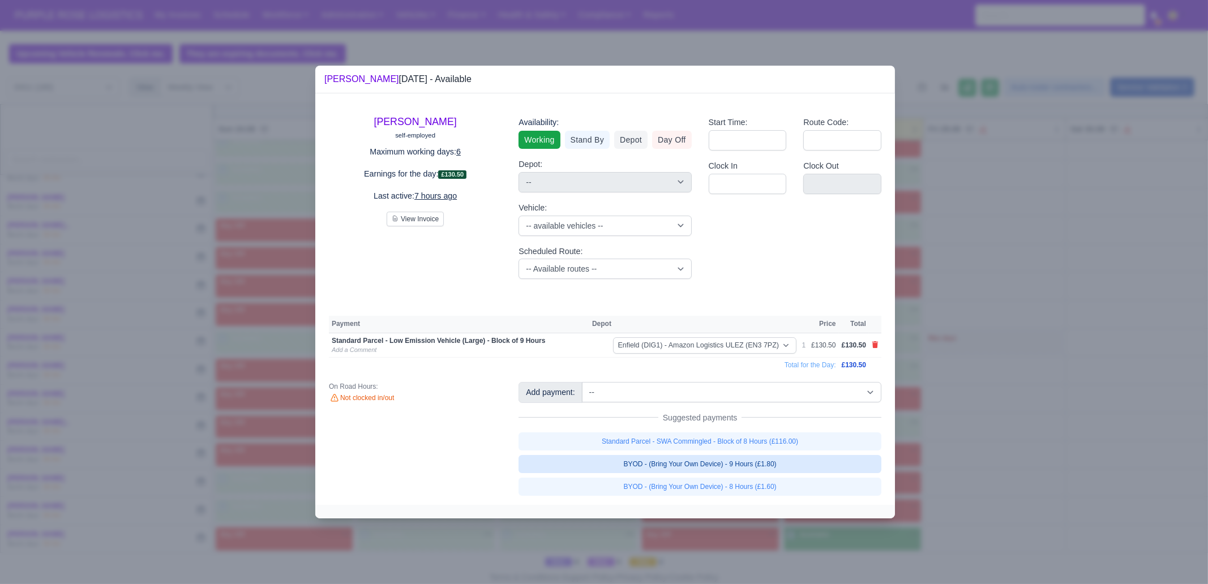
click at [790, 464] on link "BYOD - (Bring Your Own Device) - 9 Hours (£1.80)" at bounding box center [700, 464] width 363 height 18
select select "1"
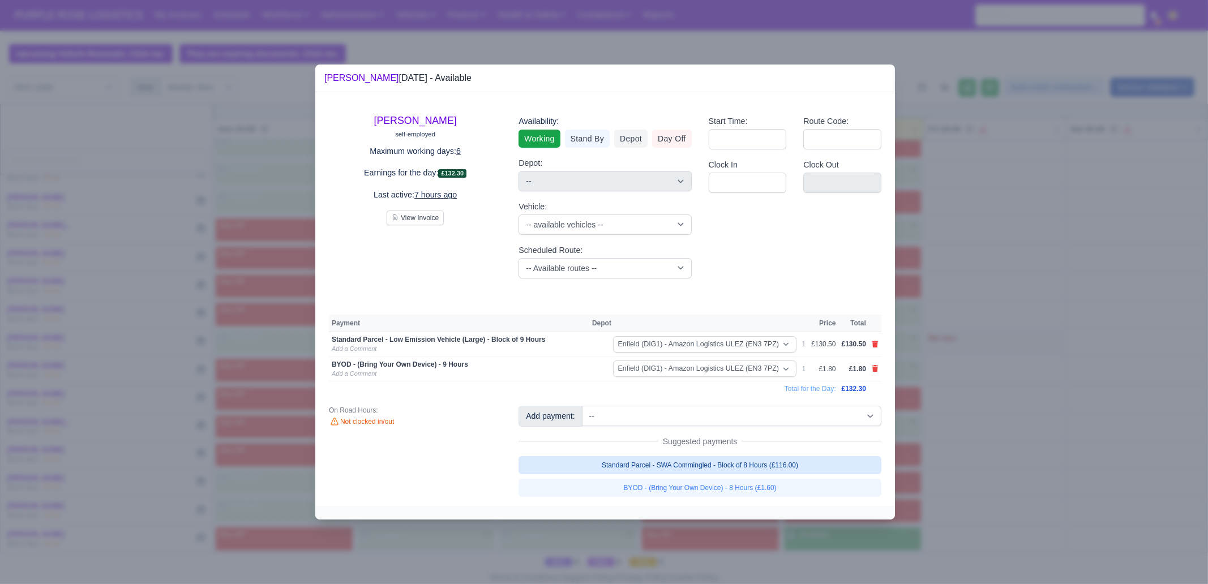
click at [986, 491] on div at bounding box center [604, 292] width 1208 height 584
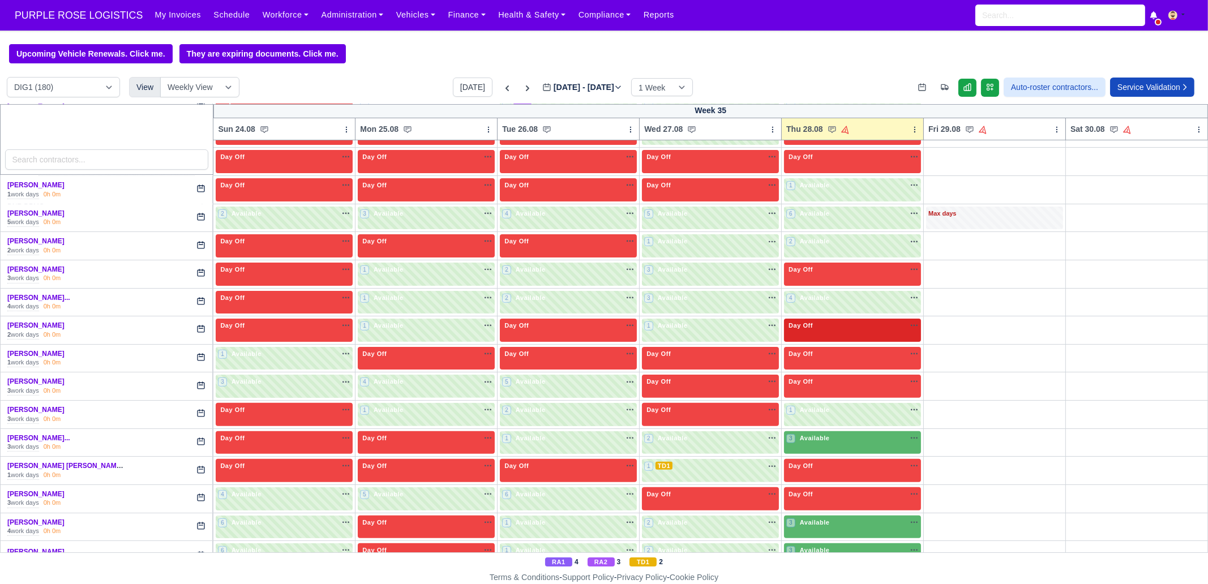
scroll to position [637, 0]
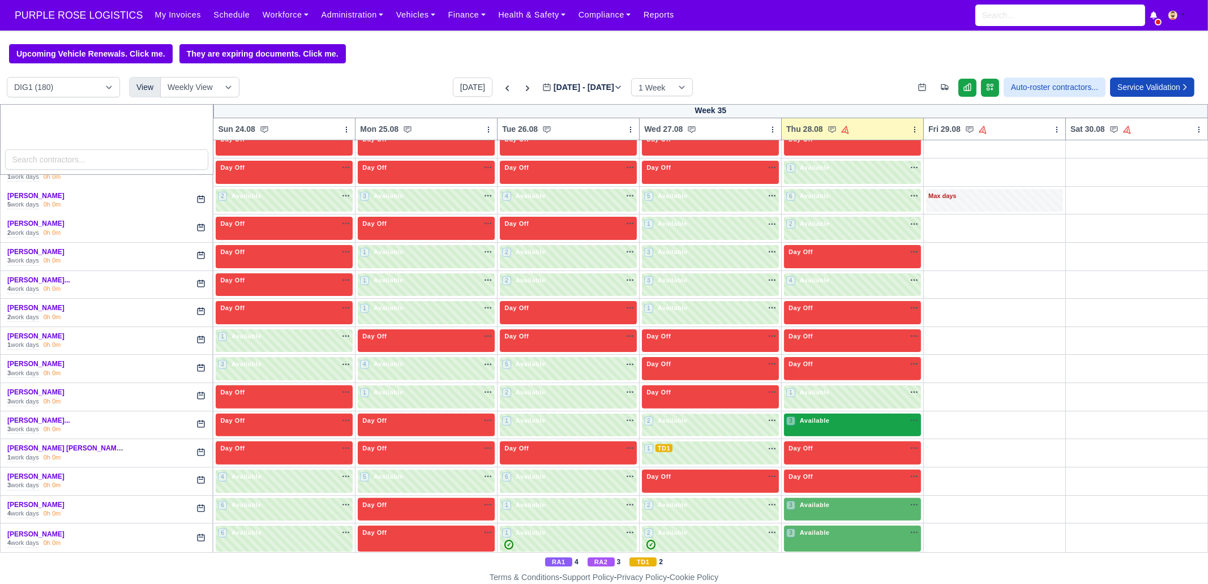
click at [813, 420] on span "Available" at bounding box center [815, 421] width 35 height 8
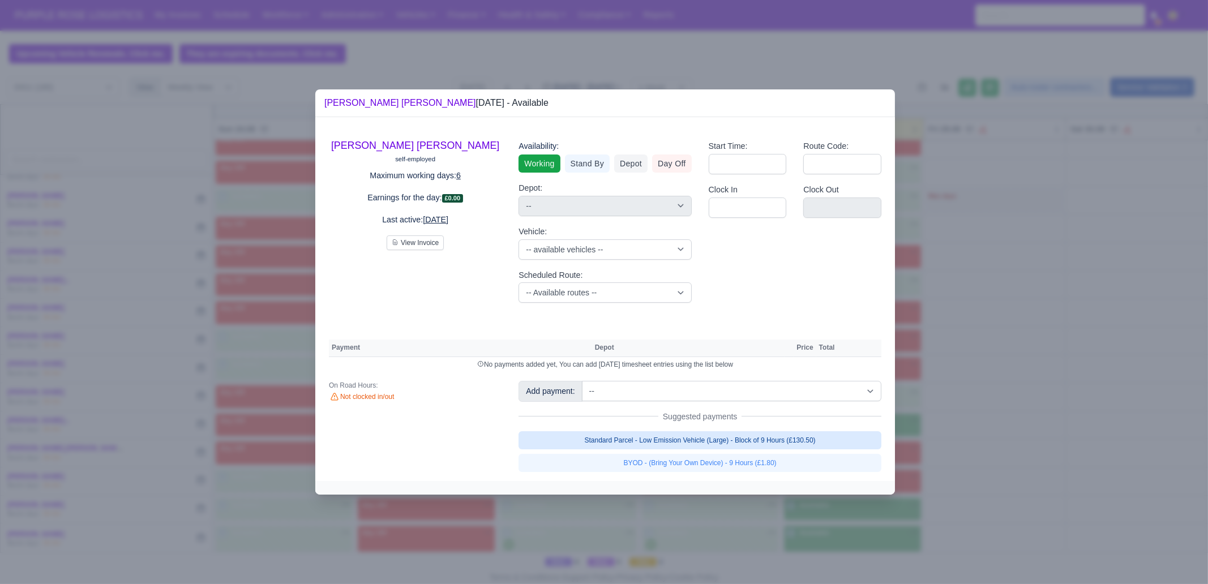
click at [764, 446] on link "Standard Parcel - Low Emission Vehicle (Large) - Block of 9 Hours (£130.50)" at bounding box center [700, 440] width 363 height 18
select select "1"
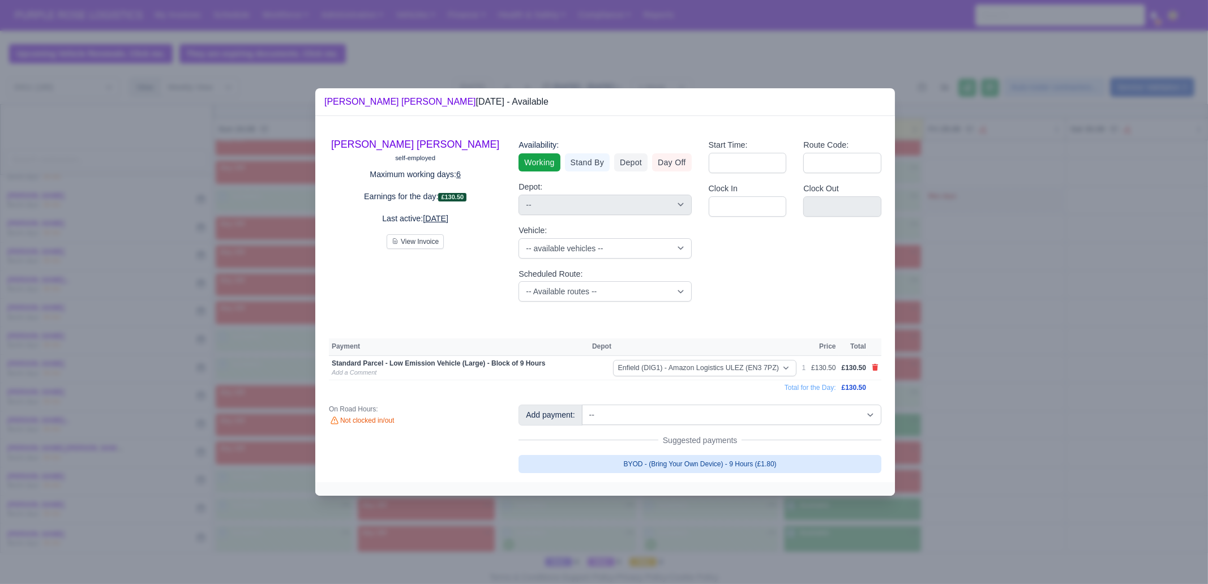
click at [830, 460] on link "BYOD - (Bring Your Own Device) - 9 Hours (£1.80)" at bounding box center [700, 464] width 363 height 18
click at [940, 406] on div at bounding box center [604, 292] width 1208 height 584
select select "1"
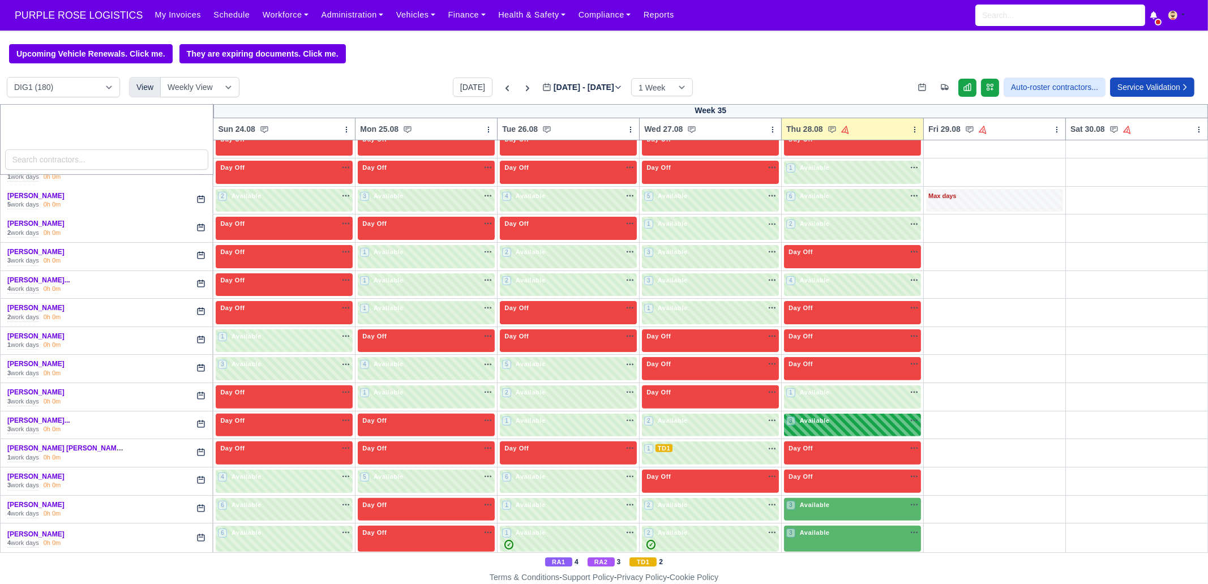
click at [849, 419] on div "3 Available na" at bounding box center [852, 421] width 132 height 10
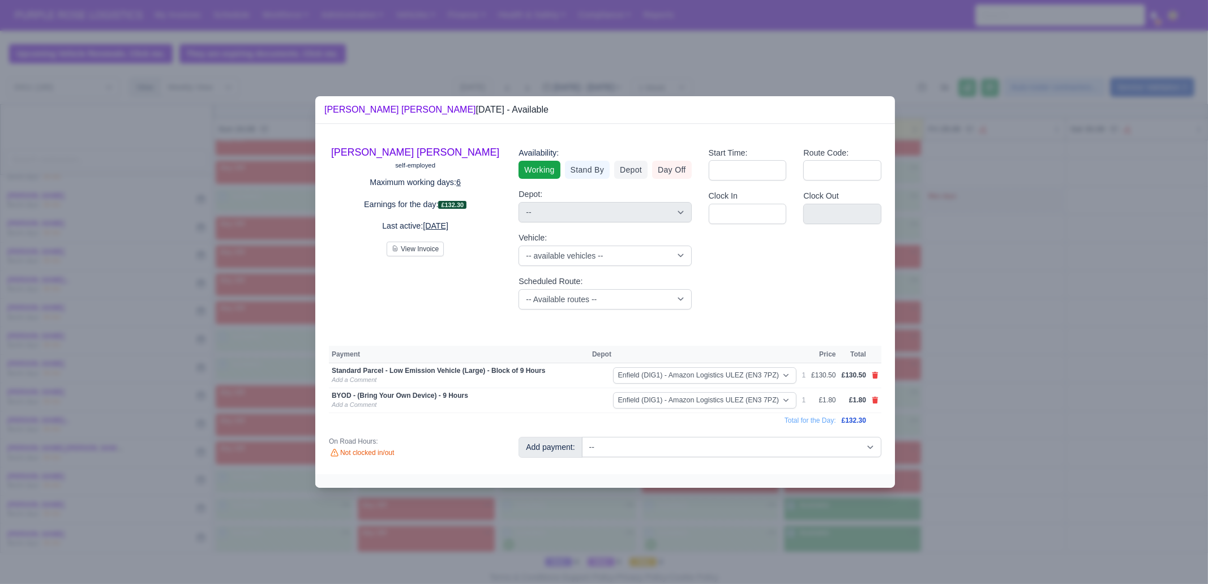
click at [951, 420] on div at bounding box center [604, 292] width 1208 height 584
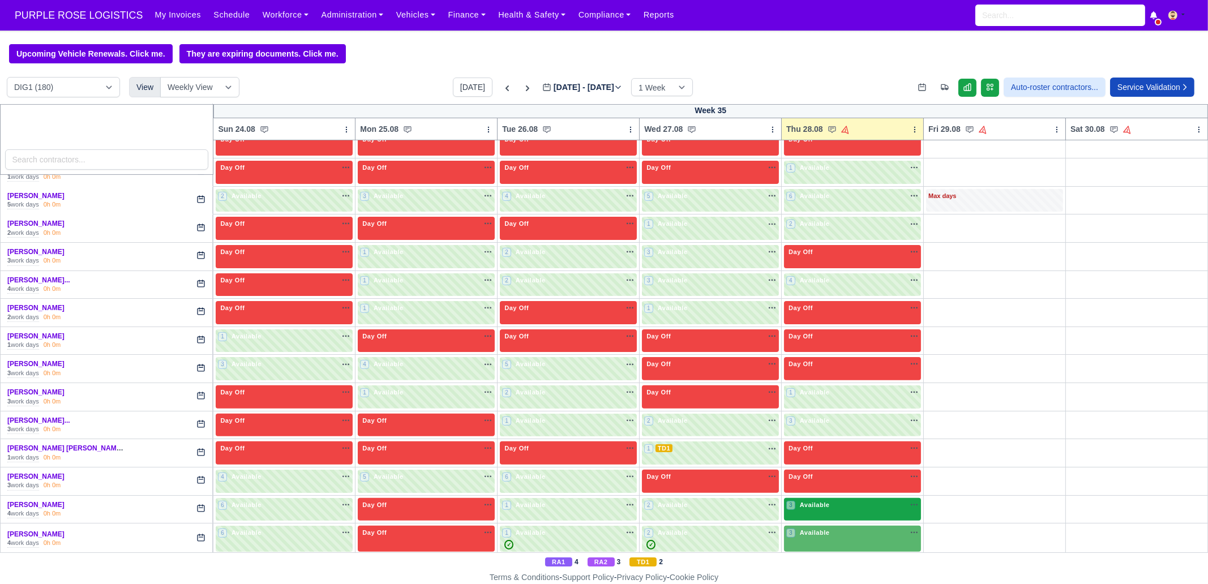
click at [825, 500] on div "3 Available na" at bounding box center [852, 505] width 132 height 10
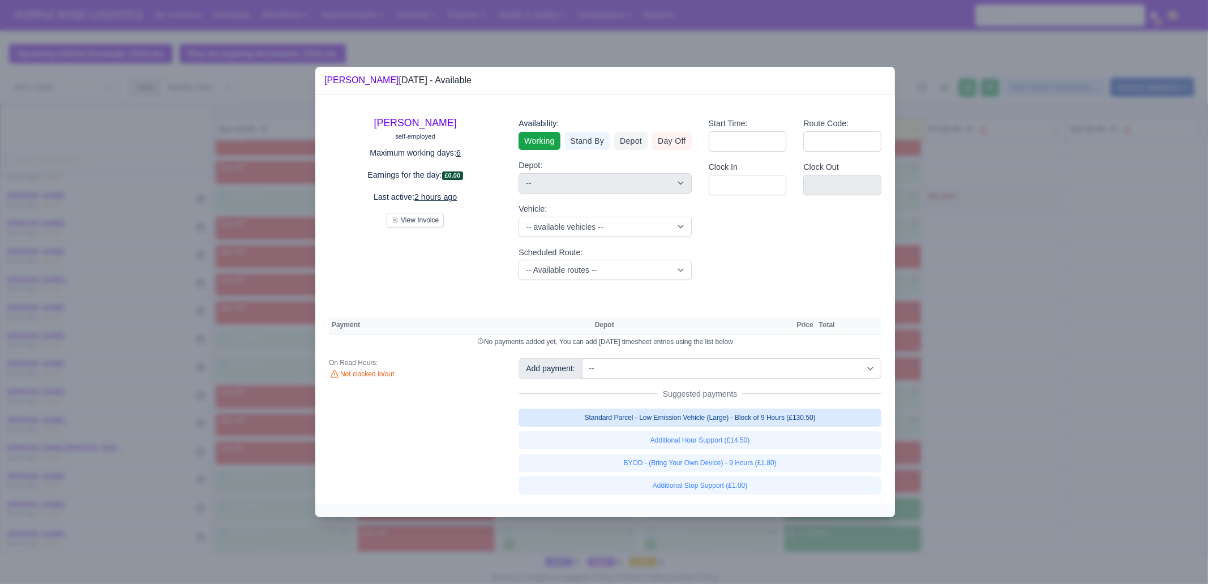
drag, startPoint x: 796, startPoint y: 416, endPoint x: 796, endPoint y: 437, distance: 21.5
click at [795, 415] on link "Standard Parcel - Low Emission Vehicle (Large) - Block of 9 Hours (£130.50)" at bounding box center [700, 418] width 363 height 18
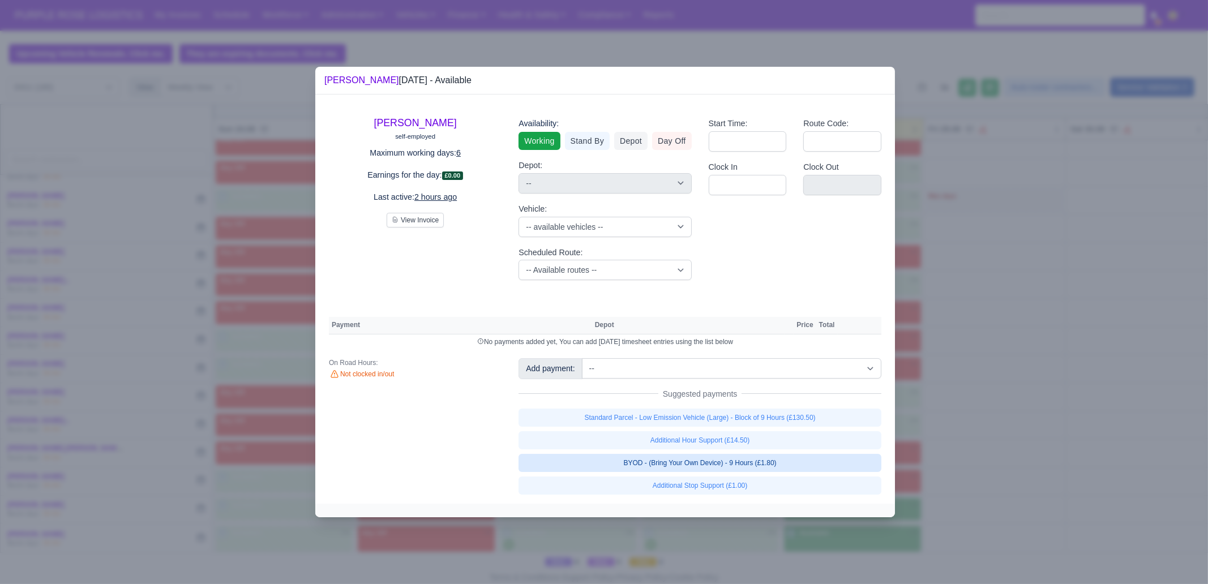
select select "1"
click at [793, 449] on link "Additional Hour Support (£14.50)" at bounding box center [700, 440] width 363 height 18
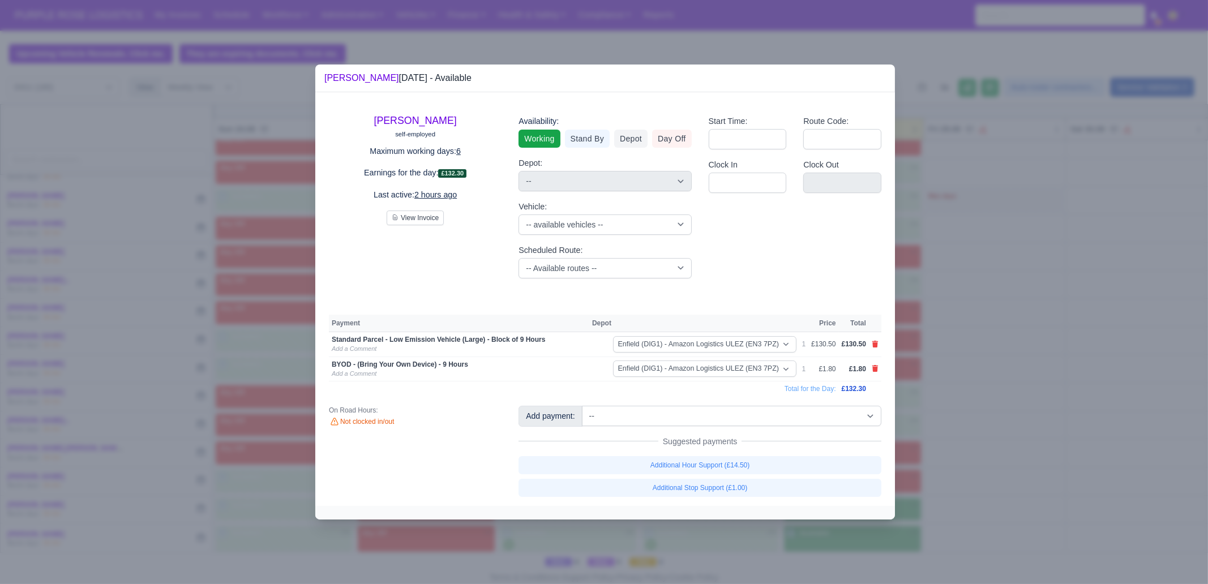
click at [961, 446] on div at bounding box center [604, 292] width 1208 height 584
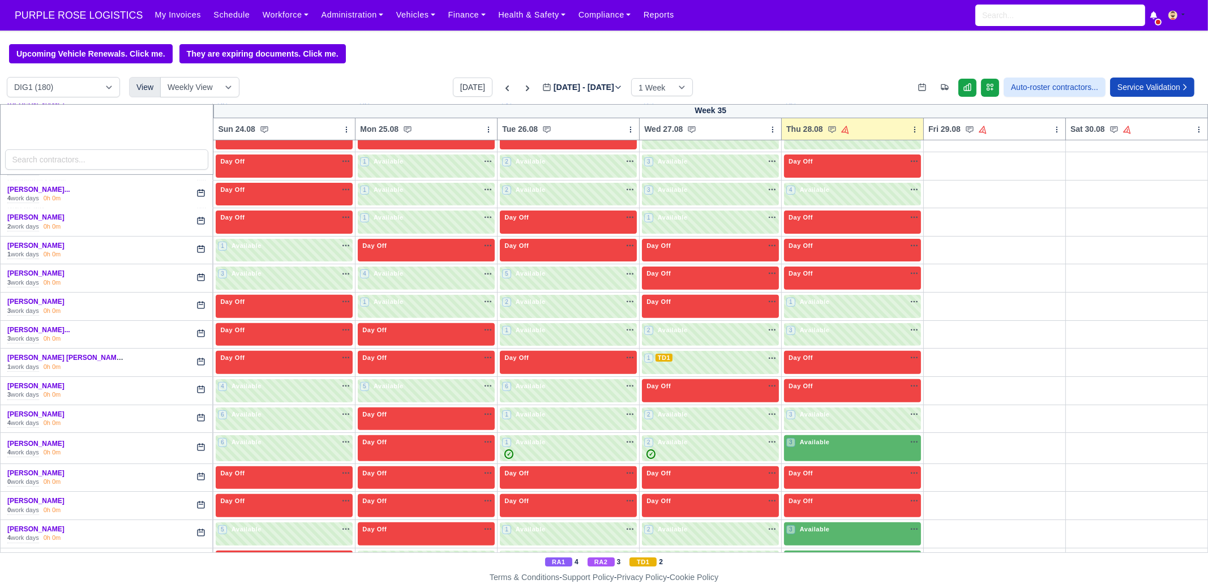
scroll to position [778, 0]
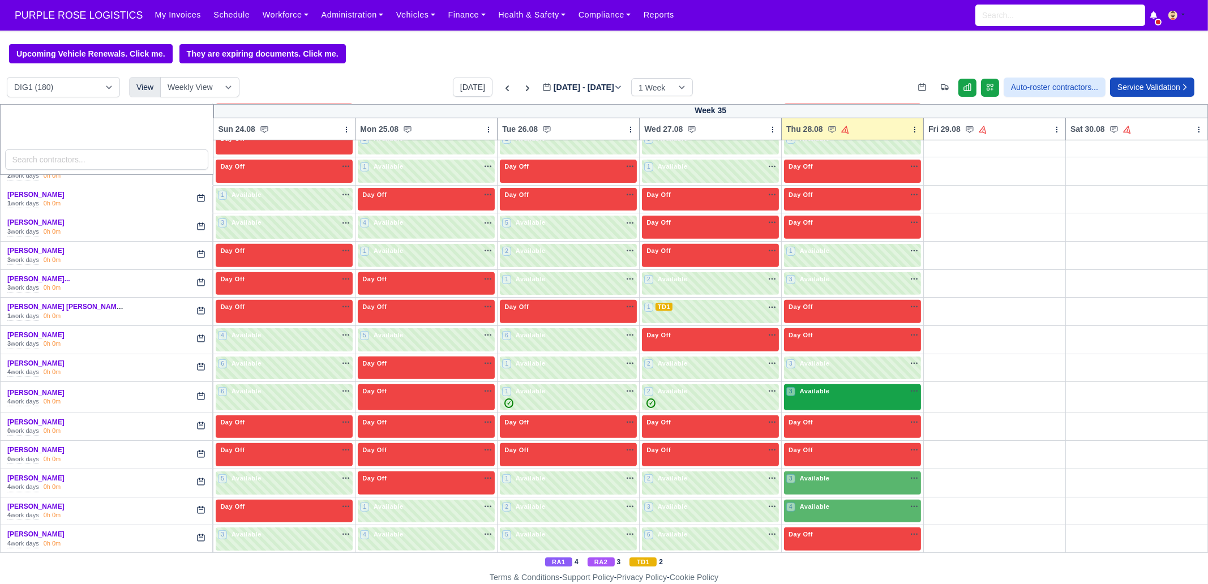
click at [824, 395] on div "3 Available" at bounding box center [852, 397] width 137 height 26
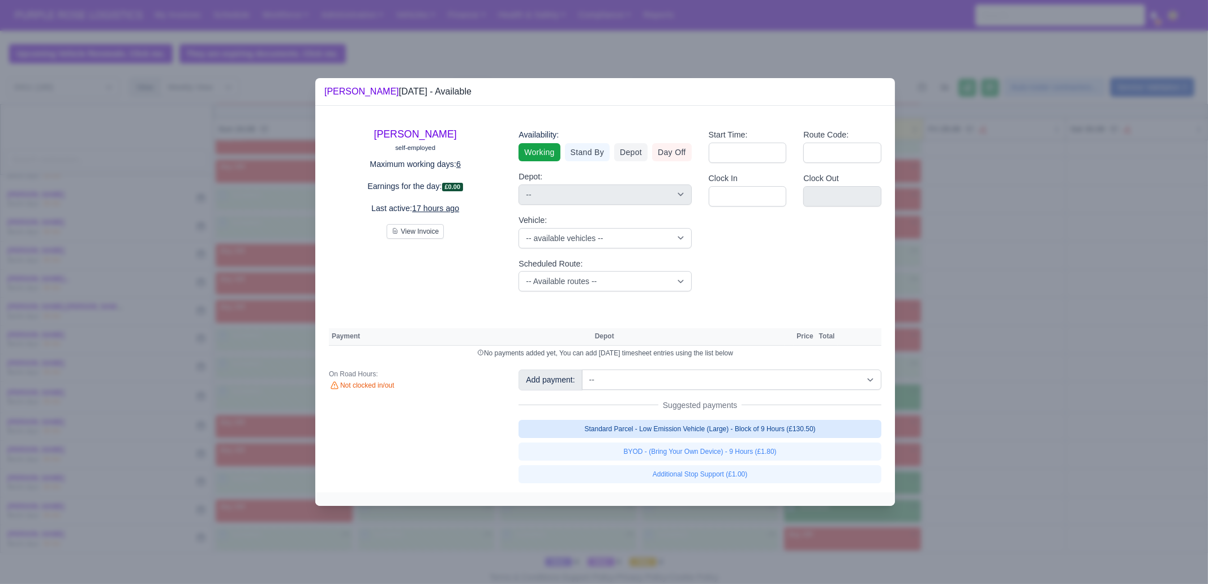
click at [789, 437] on link "Standard Parcel - Low Emission Vehicle (Large) - Block of 9 Hours (£130.50)" at bounding box center [700, 429] width 363 height 18
click at [778, 452] on link "BYOD - (Bring Your Own Device) - 9 Hours (£1.80)" at bounding box center [700, 452] width 363 height 18
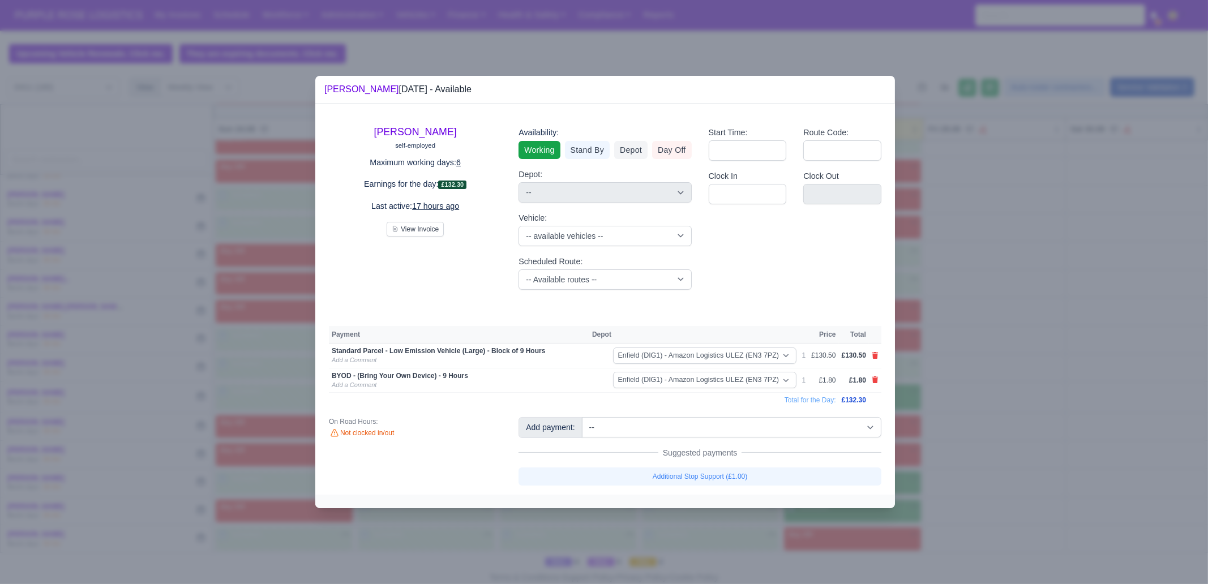
click at [944, 445] on div at bounding box center [604, 292] width 1208 height 584
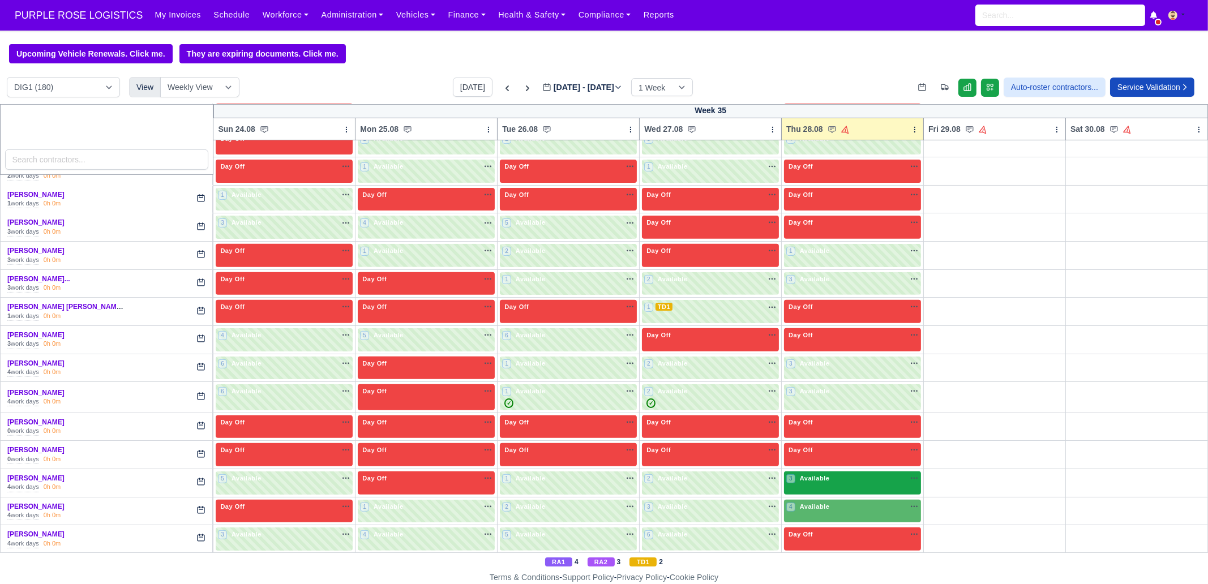
click at [821, 474] on span "Available" at bounding box center [815, 478] width 35 height 8
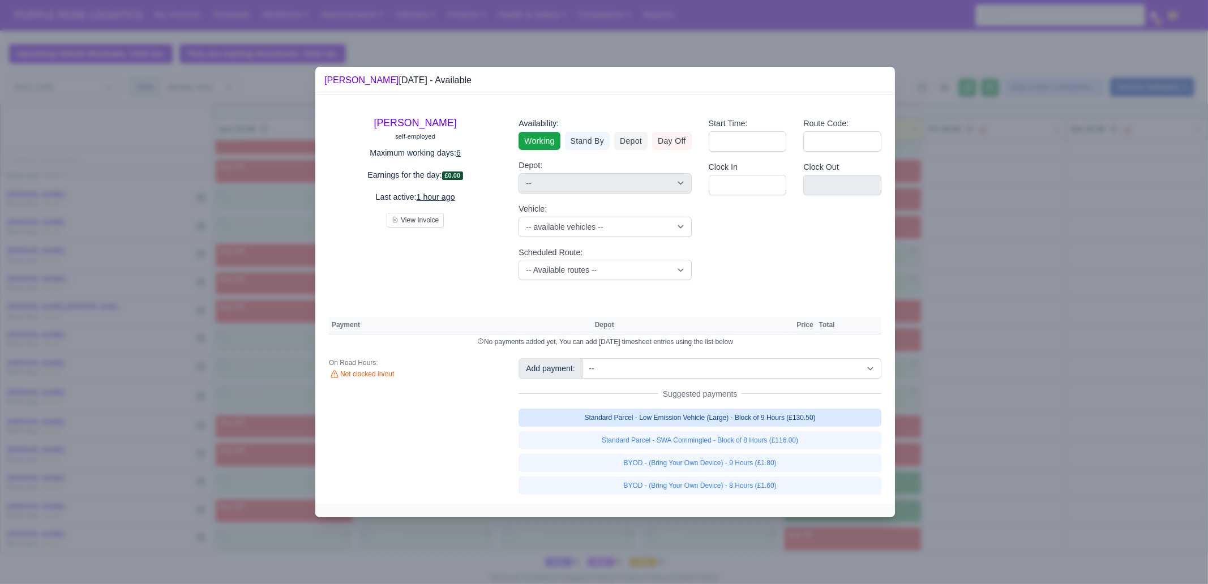
click at [810, 414] on link "Standard Parcel - Low Emission Vehicle (Large) - Block of 9 Hours (£130.50)" at bounding box center [700, 418] width 363 height 18
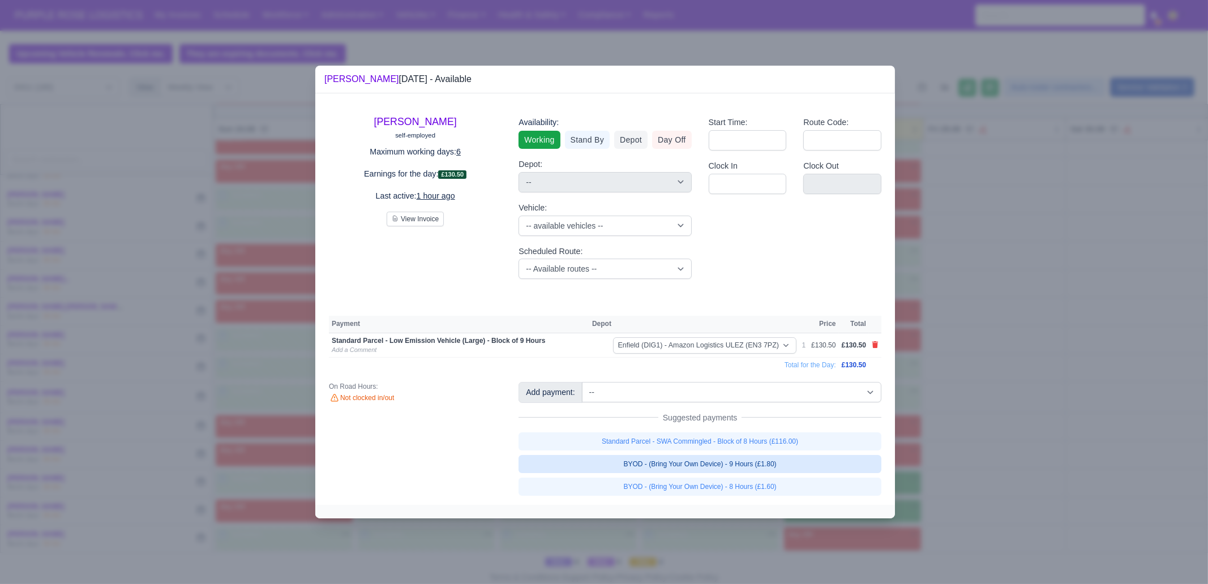
click at [802, 465] on link "BYOD - (Bring Your Own Device) - 9 Hours (£1.80)" at bounding box center [700, 464] width 363 height 18
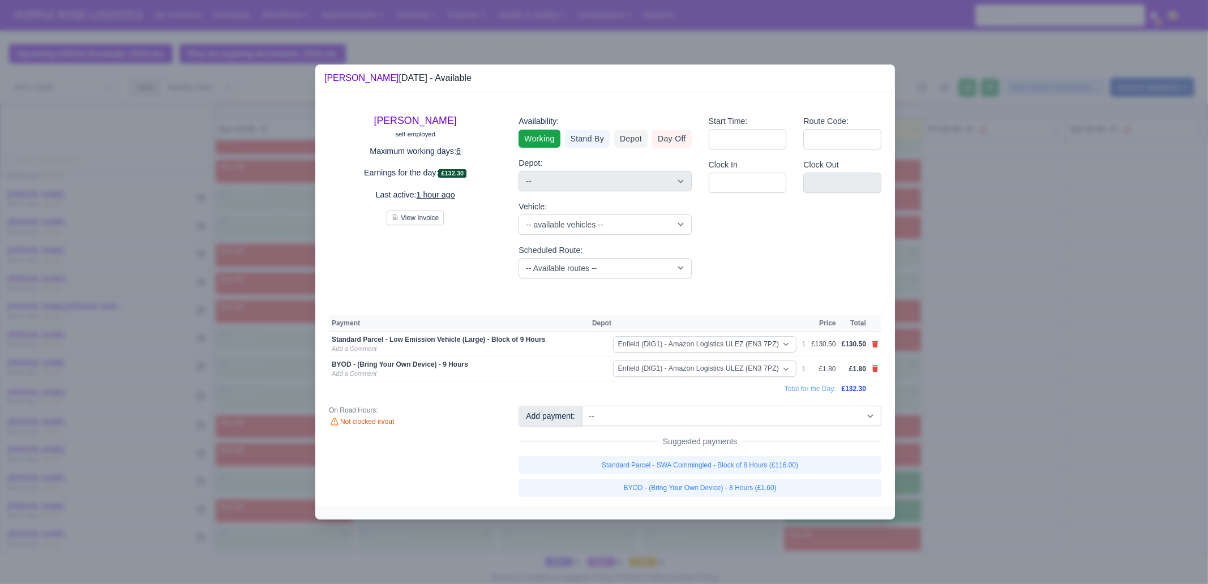
click at [962, 442] on div at bounding box center [604, 292] width 1208 height 584
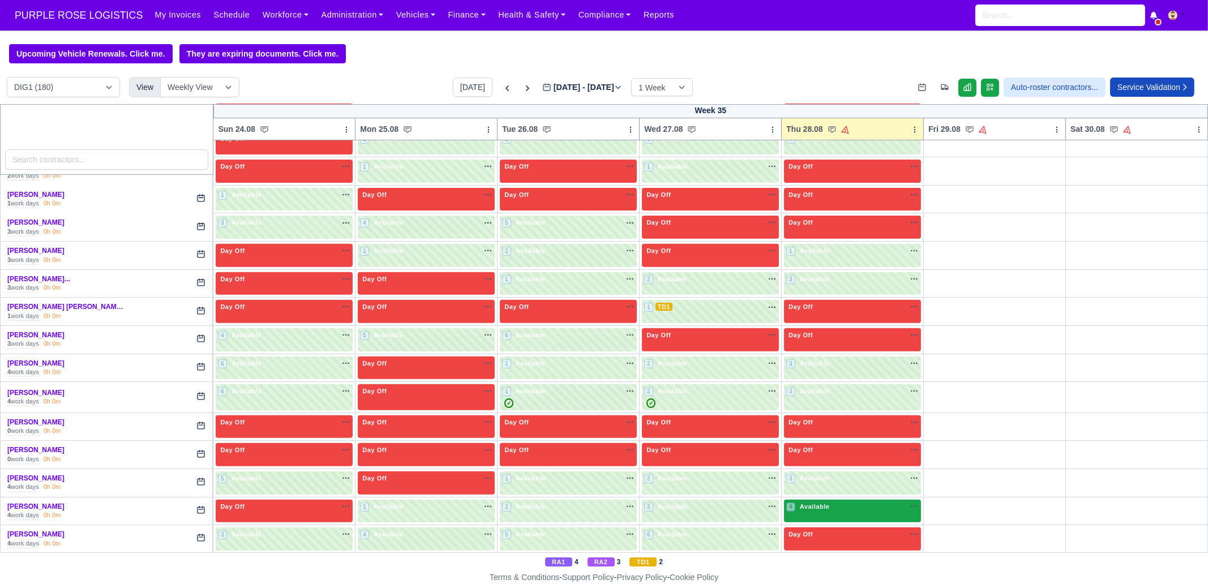
click at [850, 502] on div "4 Available na" at bounding box center [852, 507] width 132 height 10
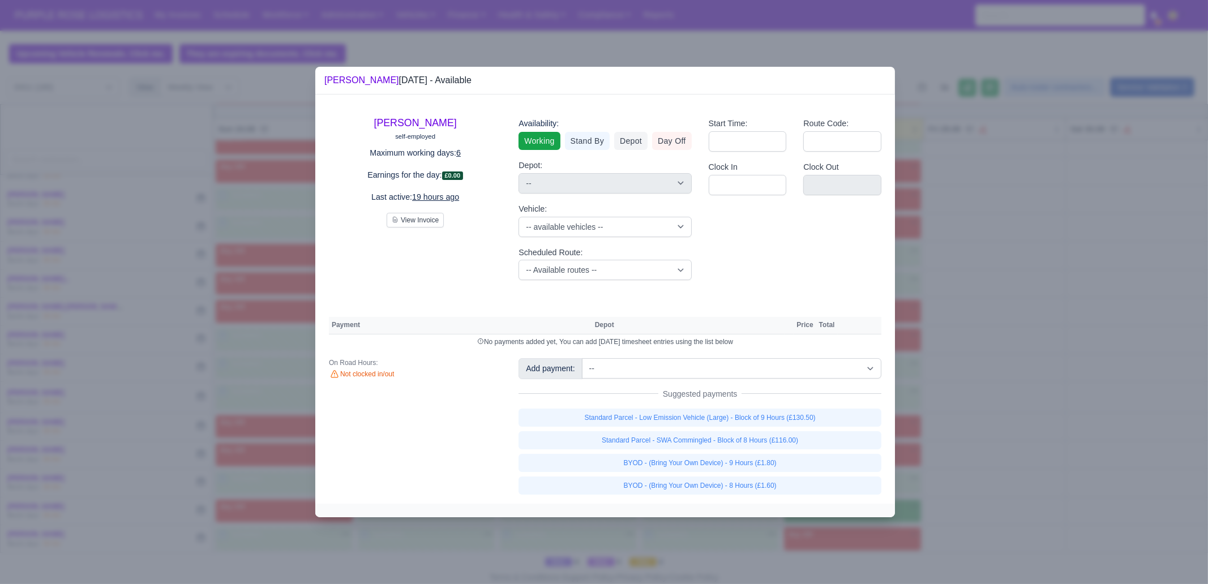
click at [827, 275] on div "Start Time: Route Code: Clock In Clock Out" at bounding box center [795, 198] width 190 height 181
click at [834, 415] on link "Standard Parcel - Low Emission Vehicle (Large) - Block of 9 Hours (£130.50)" at bounding box center [700, 418] width 363 height 18
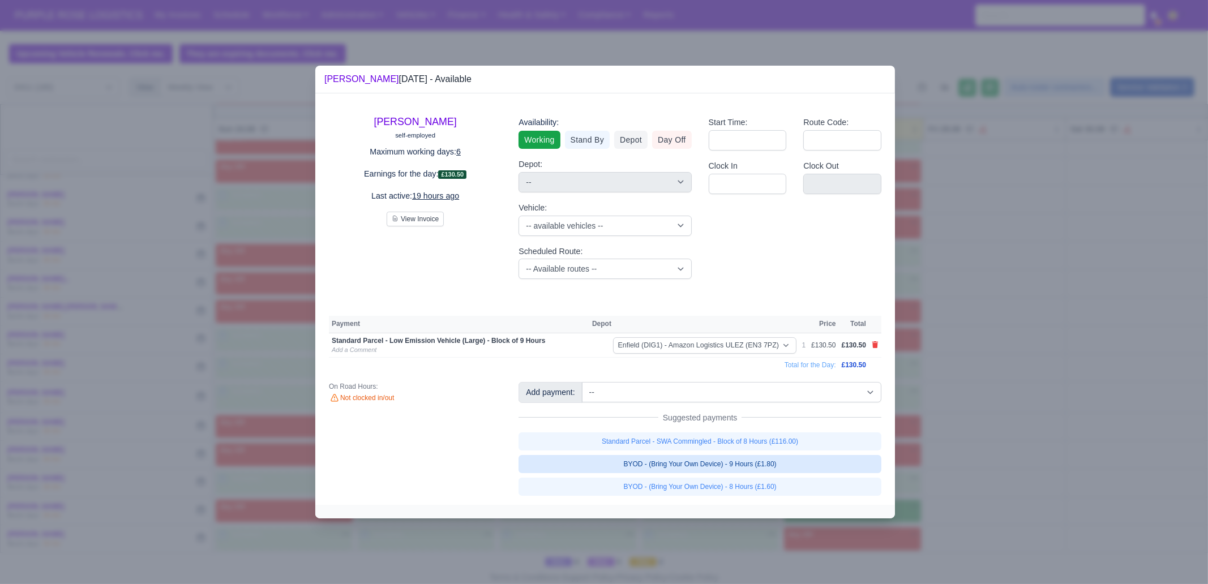
click at [787, 470] on link "BYOD - (Bring Your Own Device) - 9 Hours (£1.80)" at bounding box center [700, 464] width 363 height 18
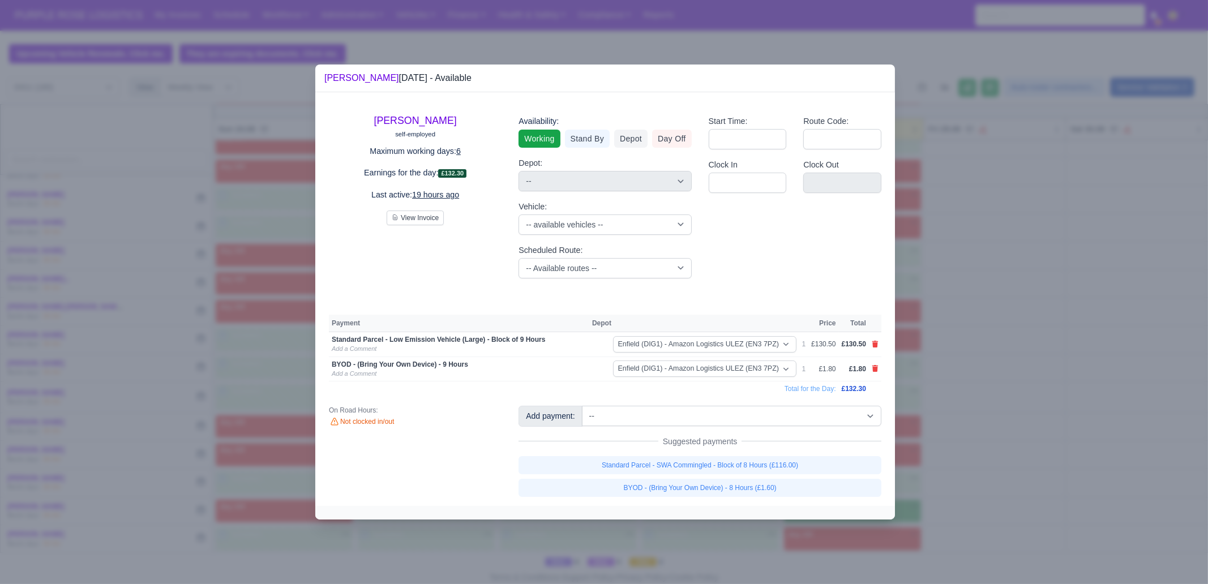
click at [997, 436] on div at bounding box center [604, 292] width 1208 height 584
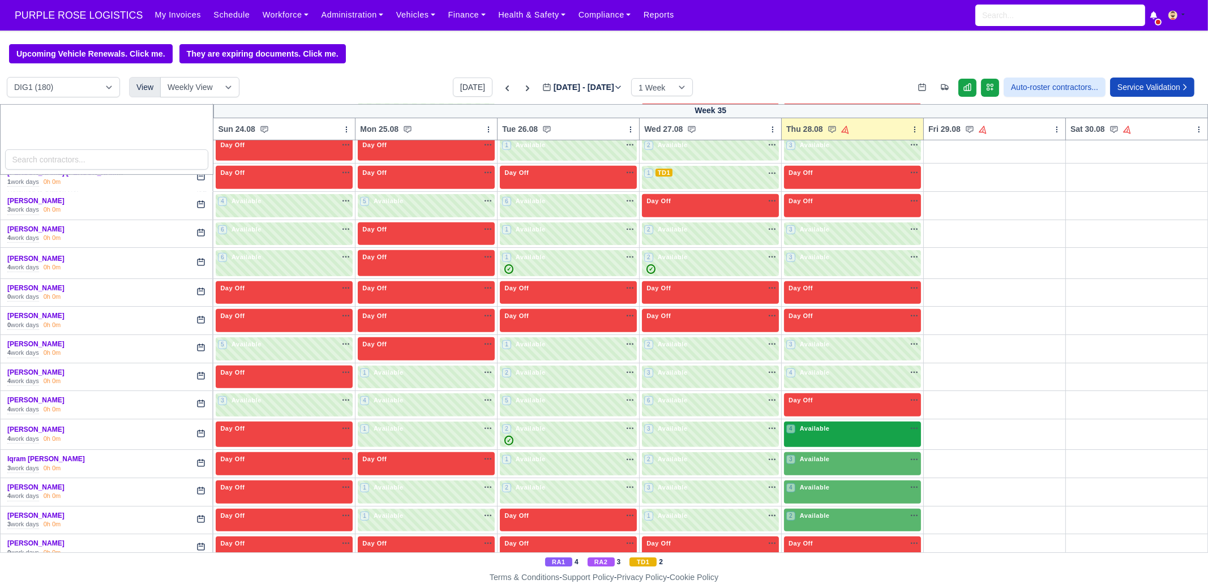
scroll to position [919, 0]
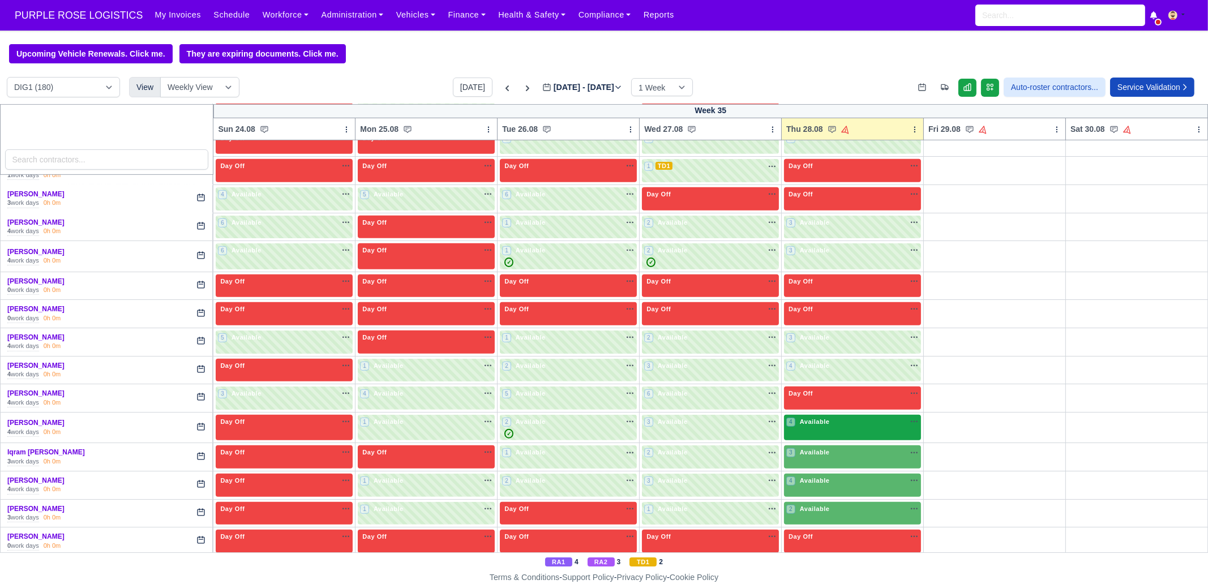
click at [827, 417] on div "4 Available na" at bounding box center [852, 422] width 132 height 10
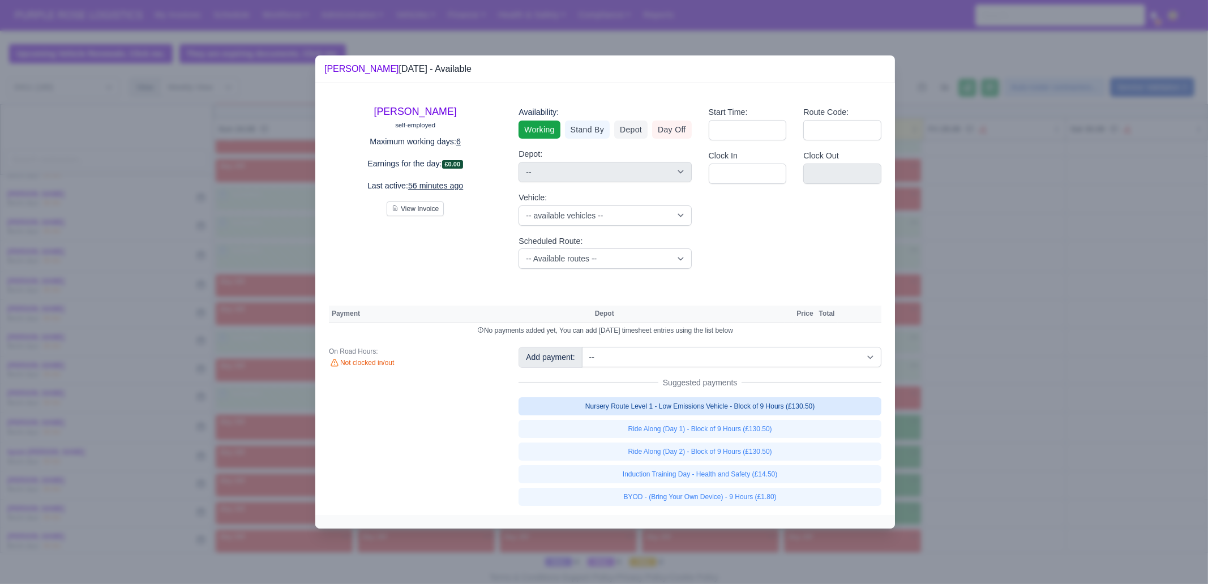
click at [793, 406] on link "Nursery Route Level 1 - Low Emissions Vehicle - Block of 9 Hours (£130.50)" at bounding box center [700, 406] width 363 height 18
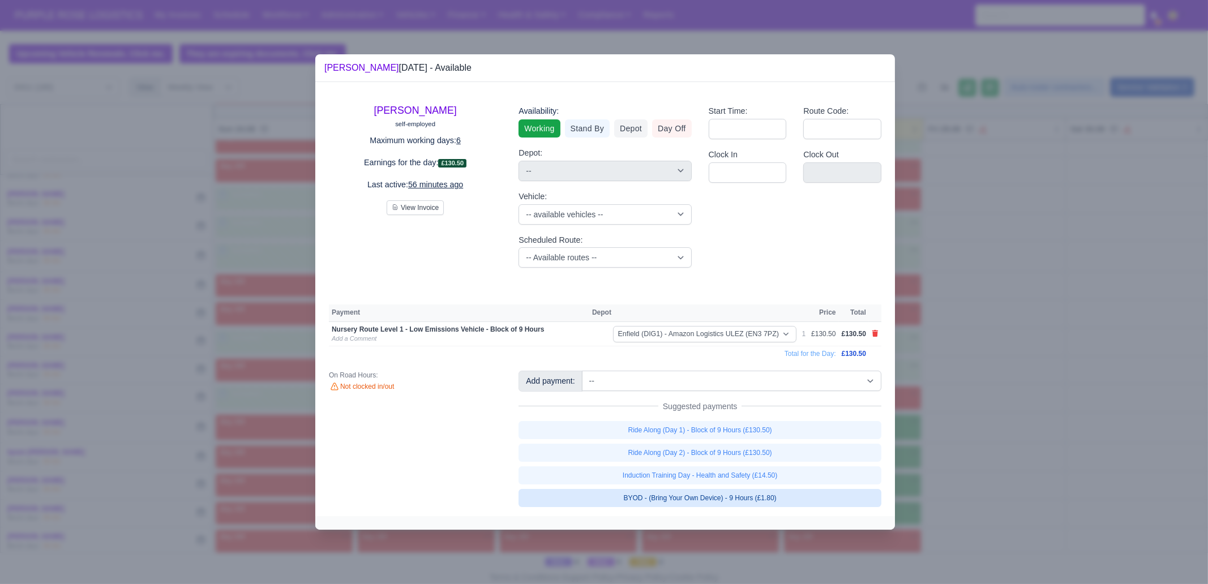
click at [786, 496] on link "BYOD - (Bring Your Own Device) - 9 Hours (£1.80)" at bounding box center [700, 498] width 363 height 18
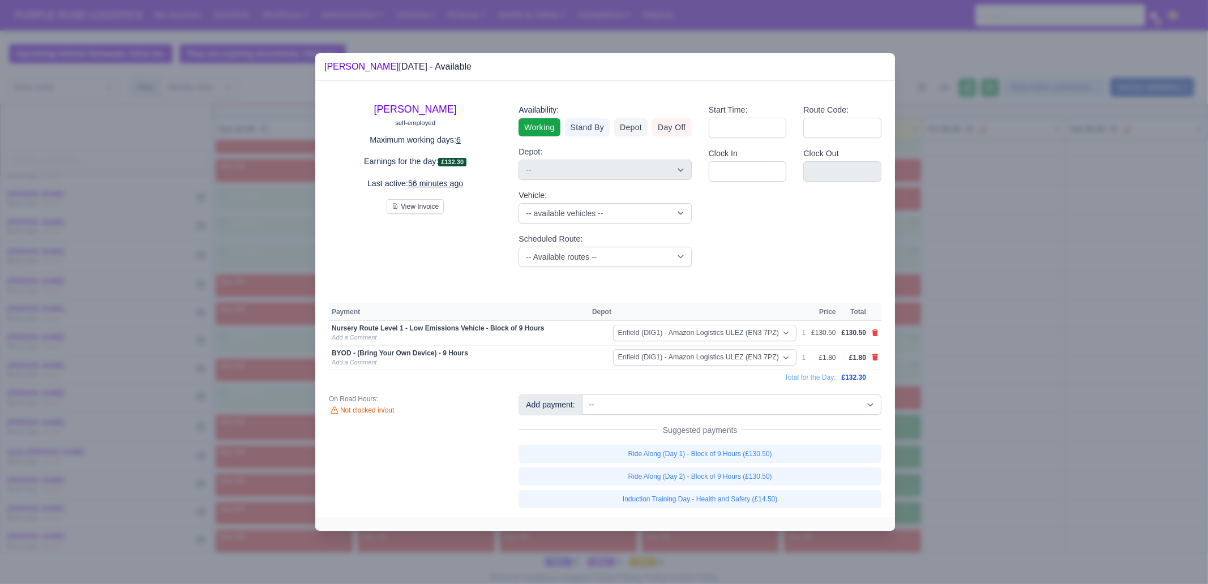
click at [979, 446] on div at bounding box center [604, 292] width 1208 height 584
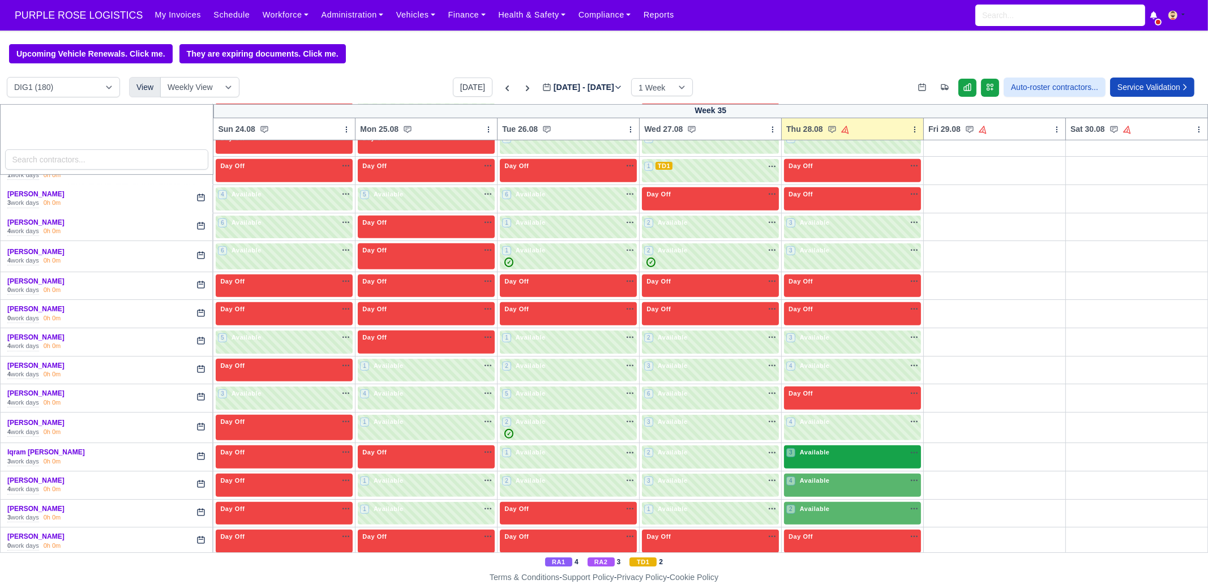
click at [819, 451] on div "3 Available na" at bounding box center [852, 454] width 132 height 12
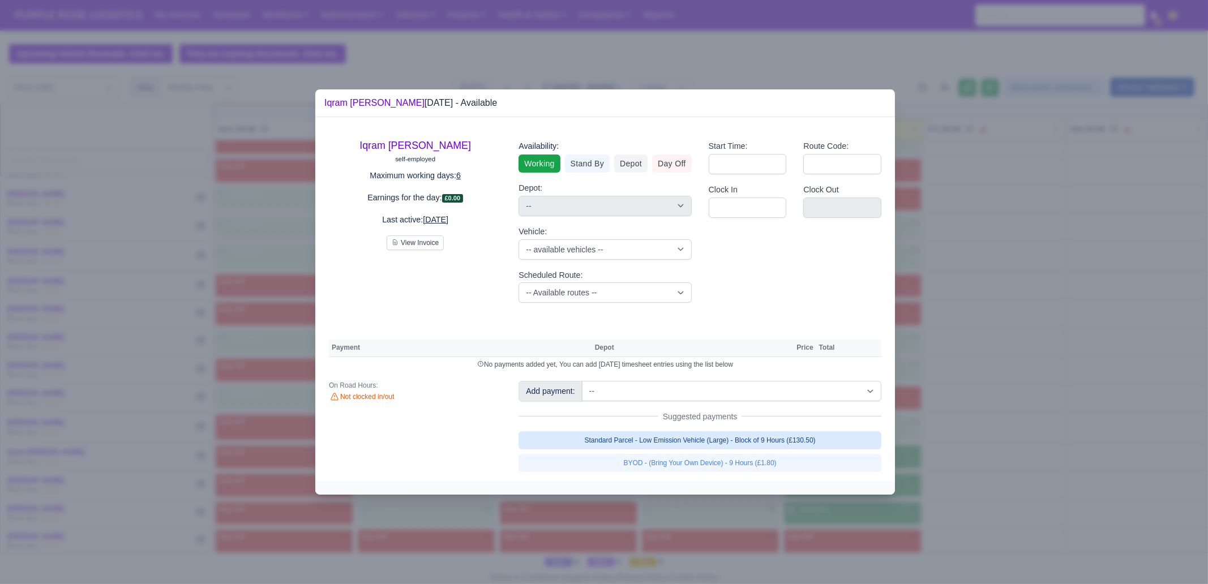
click at [779, 438] on link "Standard Parcel - Low Emission Vehicle (Large) - Block of 9 Hours (£130.50)" at bounding box center [700, 440] width 363 height 18
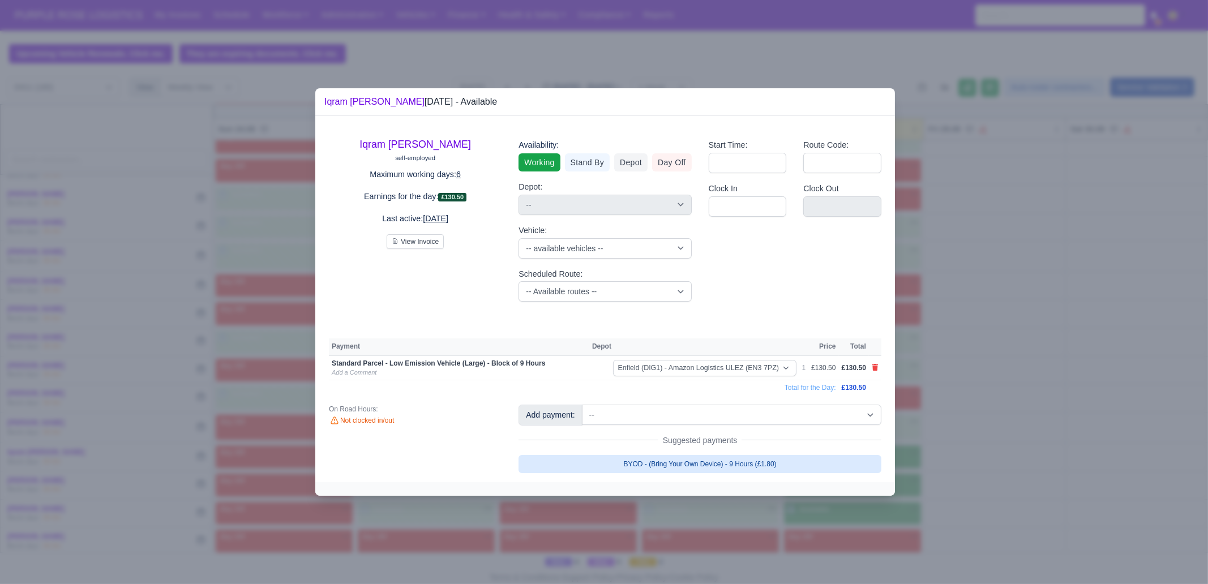
click at [763, 468] on link "BYOD - (Bring Your Own Device) - 9 Hours (£1.80)" at bounding box center [700, 464] width 363 height 18
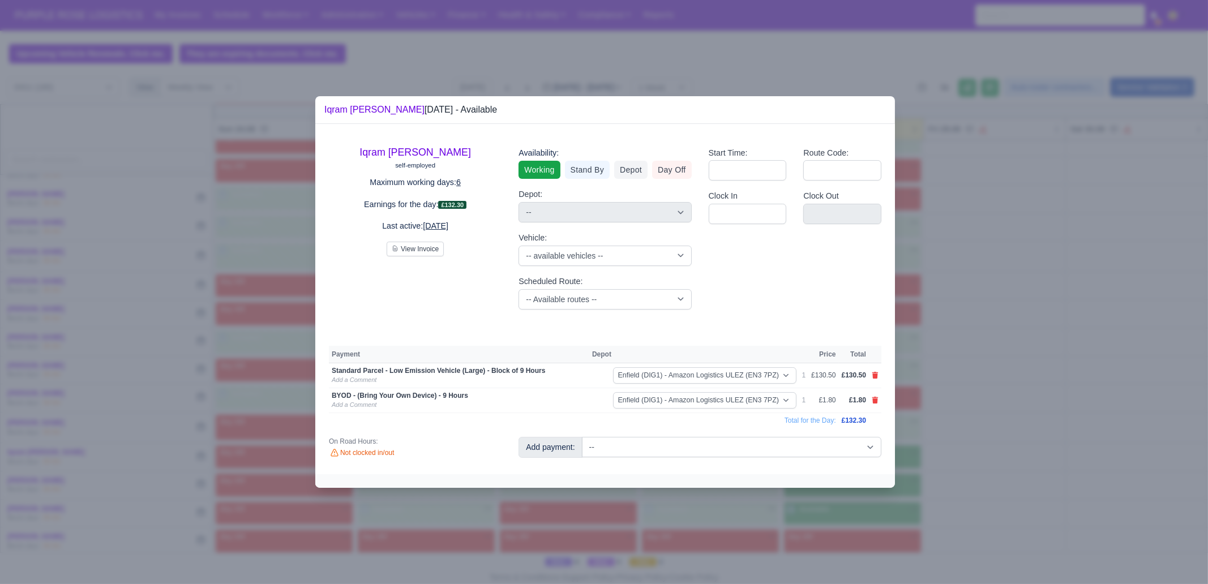
click at [1074, 475] on div at bounding box center [604, 292] width 1208 height 584
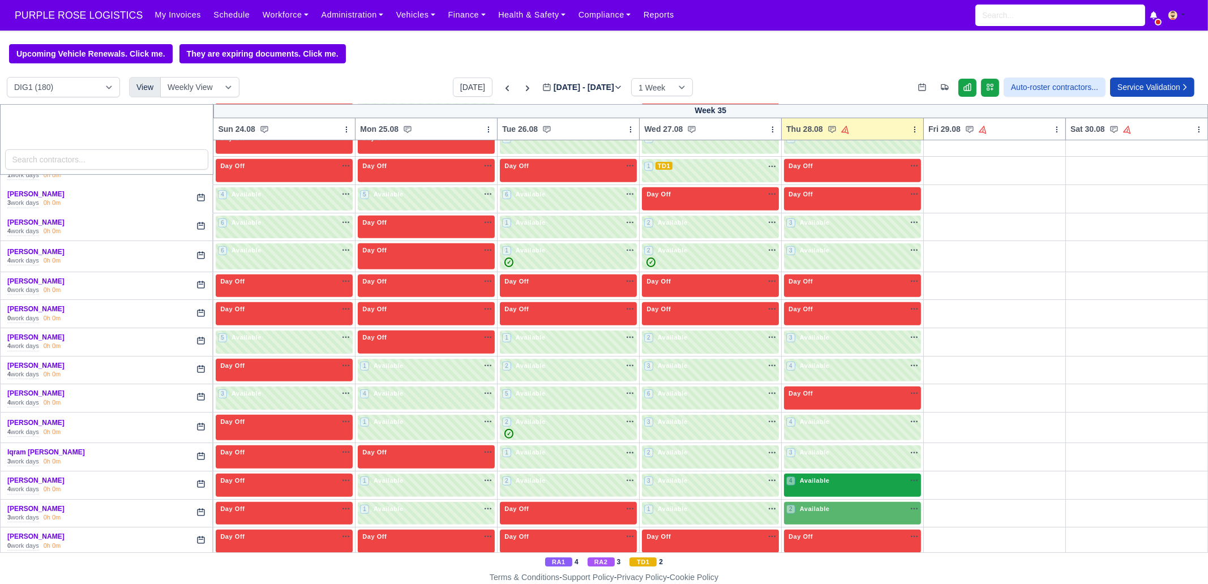
click at [820, 477] on span "Available" at bounding box center [815, 481] width 35 height 8
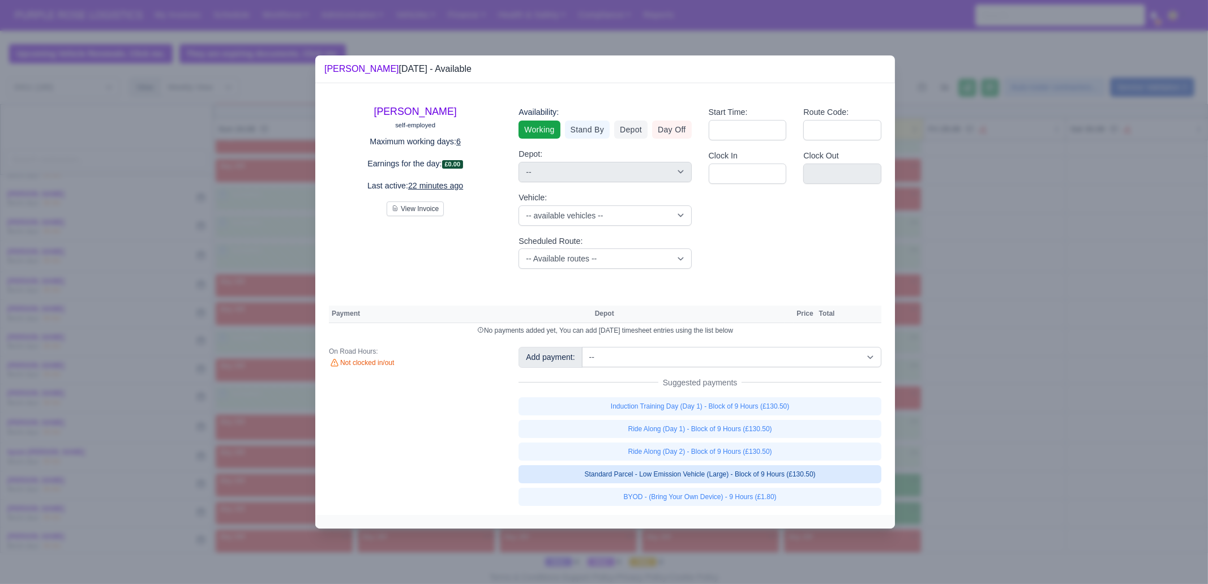
click at [804, 478] on link "Standard Parcel - Low Emission Vehicle (Large) - Block of 9 Hours (£130.50)" at bounding box center [700, 474] width 363 height 18
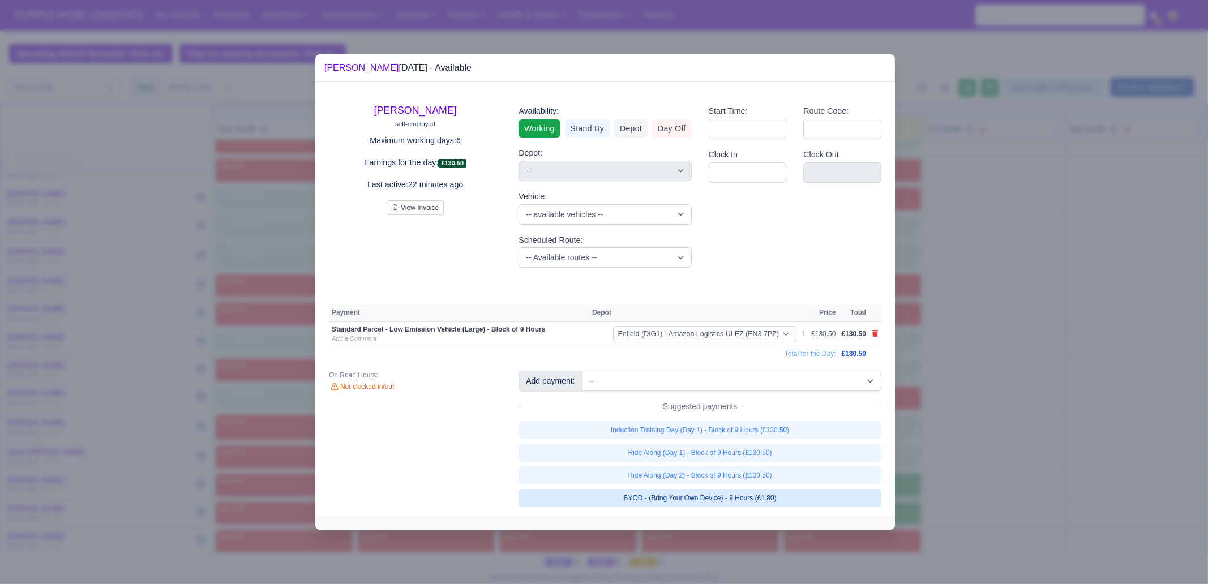
click at [789, 500] on link "BYOD - (Bring Your Own Device) - 9 Hours (£1.80)" at bounding box center [700, 498] width 363 height 18
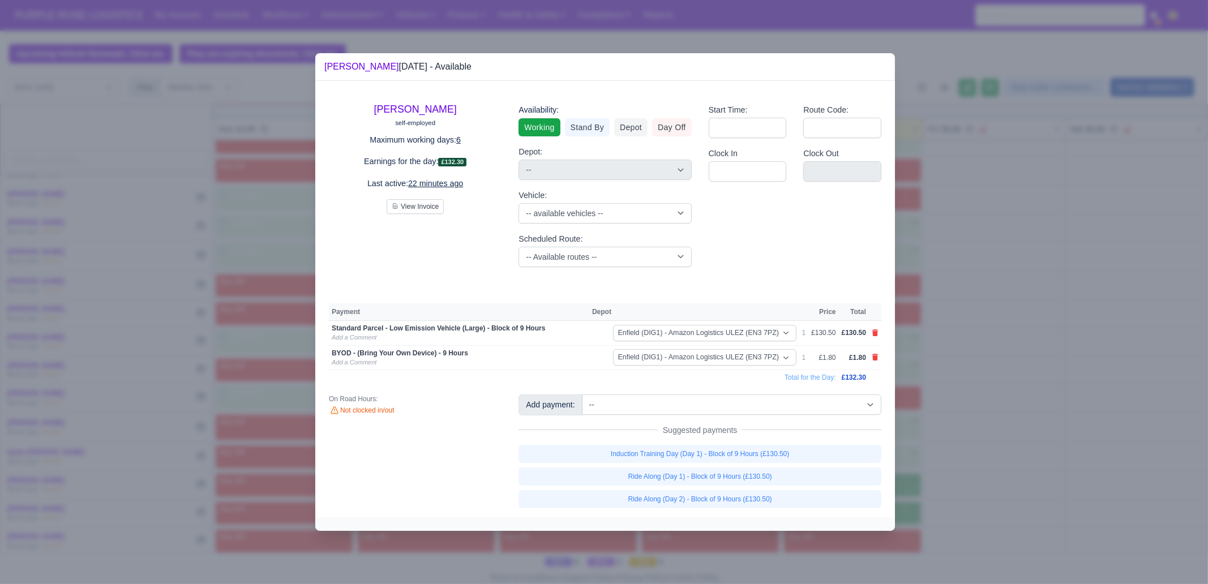
click at [981, 479] on div at bounding box center [604, 292] width 1208 height 584
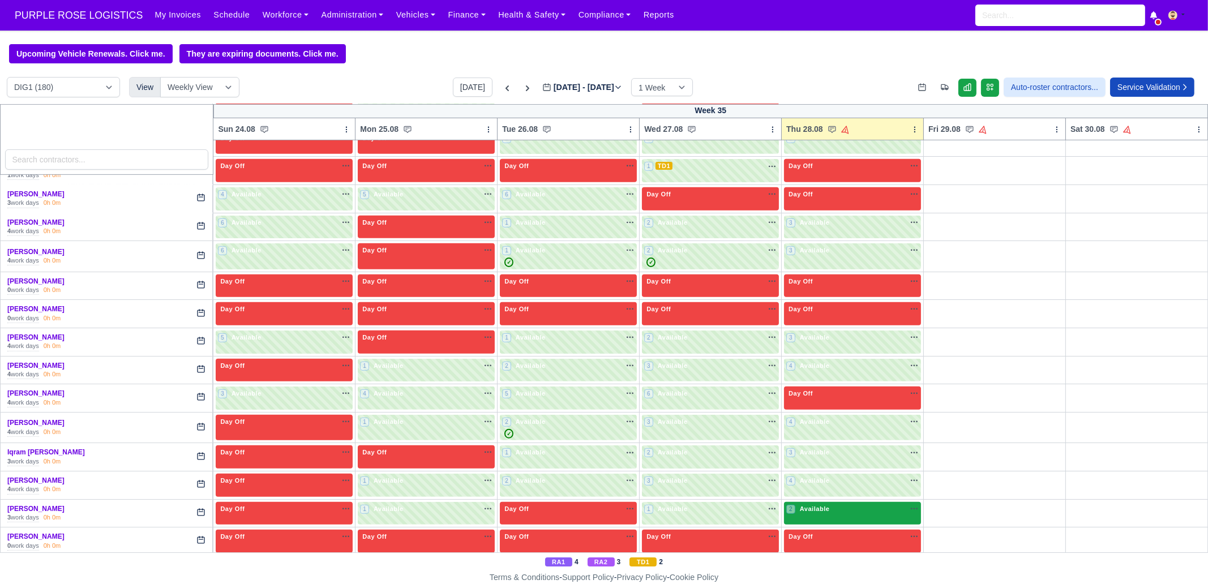
click at [877, 504] on div "2 Available na" at bounding box center [852, 509] width 132 height 10
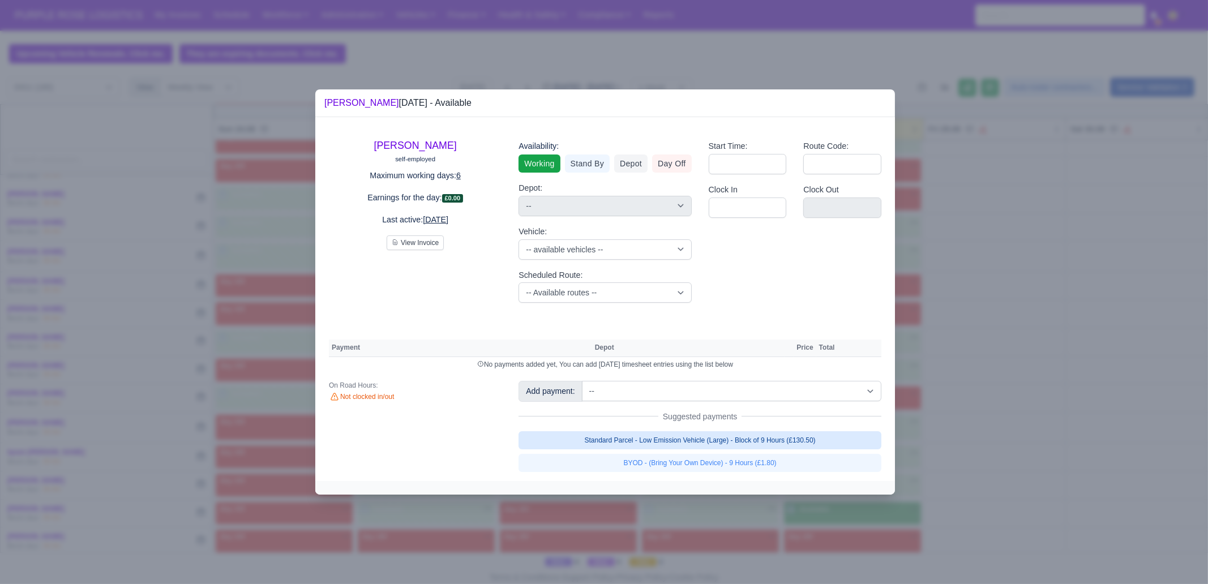
click at [776, 438] on link "Standard Parcel - Low Emission Vehicle (Large) - Block of 9 Hours (£130.50)" at bounding box center [700, 440] width 363 height 18
click at [769, 449] on link "Standard Parcel - Low Emission Vehicle (Large) - Block of 9 Hours (£130.50)" at bounding box center [700, 440] width 363 height 18
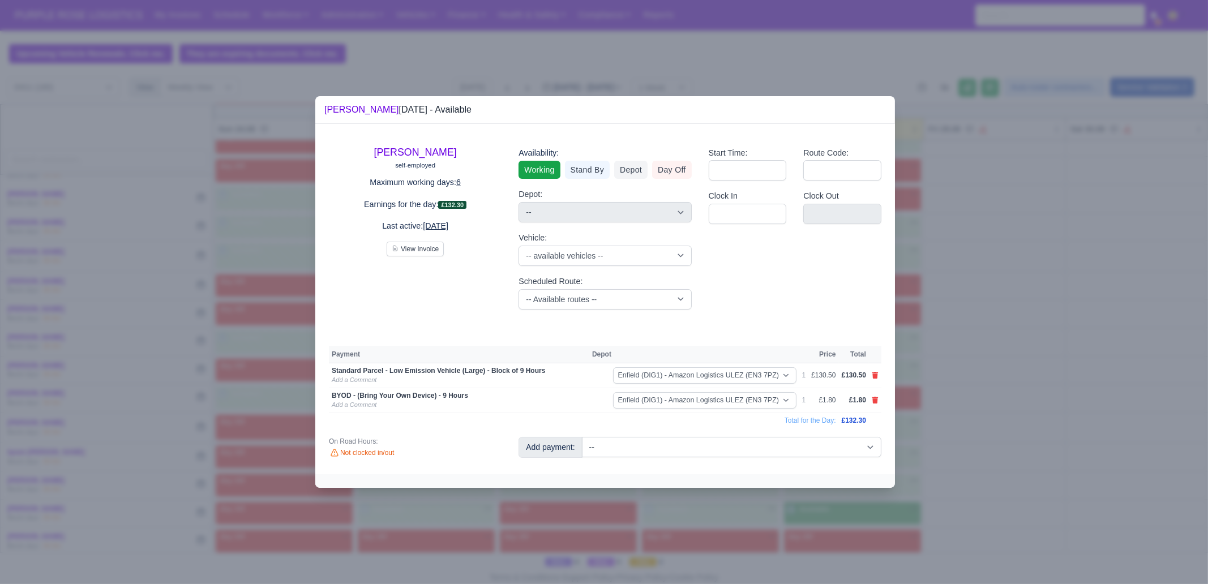
click at [1014, 457] on div at bounding box center [604, 292] width 1208 height 584
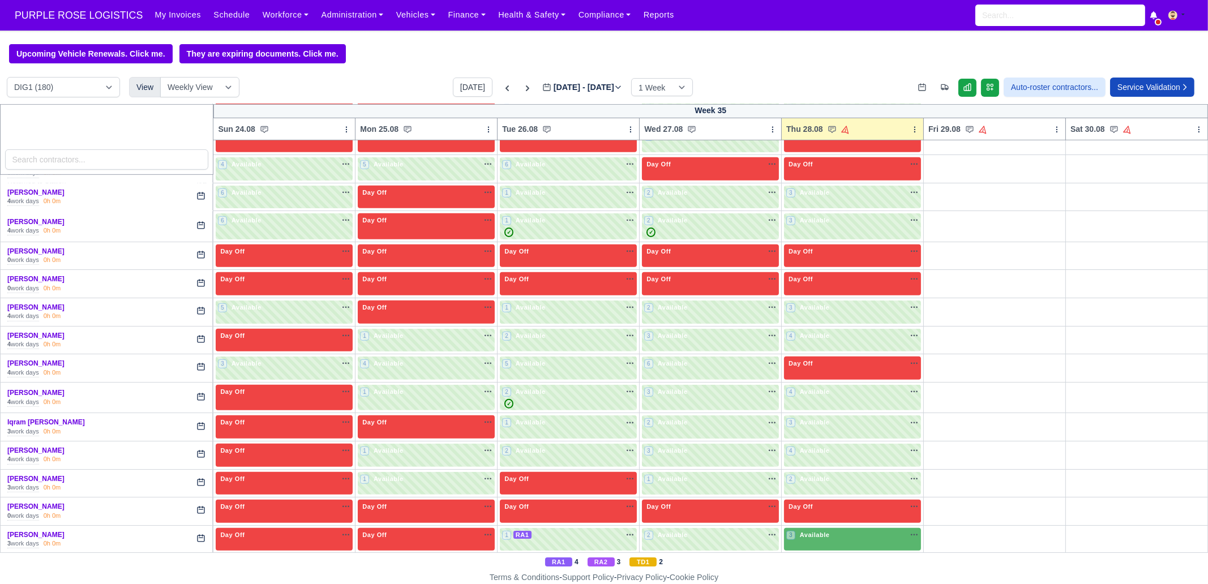
scroll to position [1061, 0]
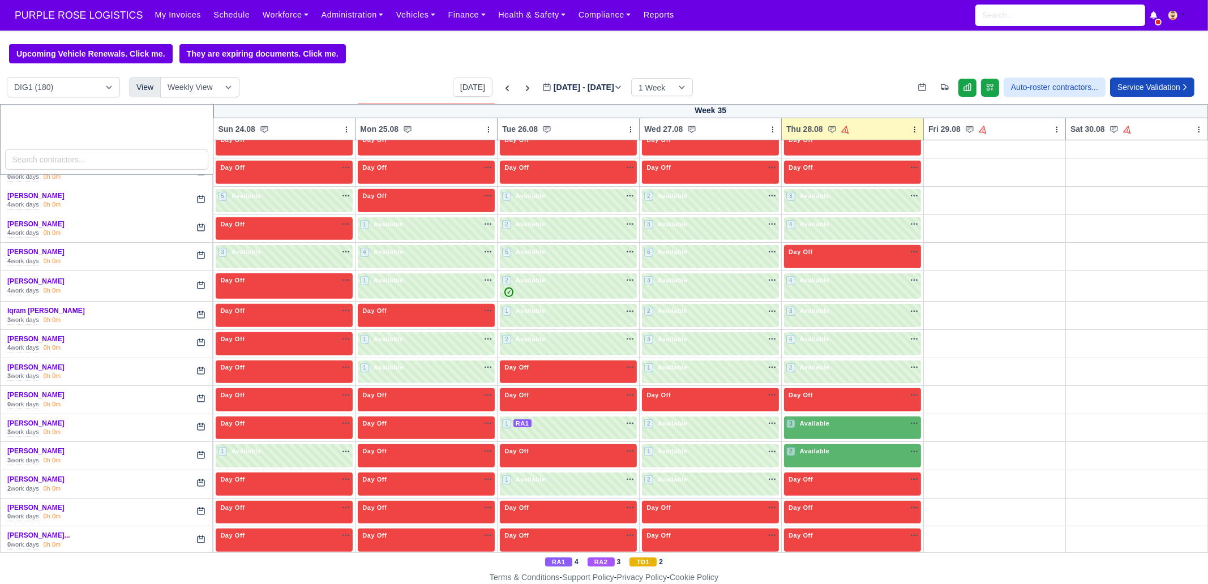
click at [835, 414] on td "3 Available" at bounding box center [853, 428] width 142 height 28
click at [824, 426] on div "3 Available" at bounding box center [852, 428] width 137 height 23
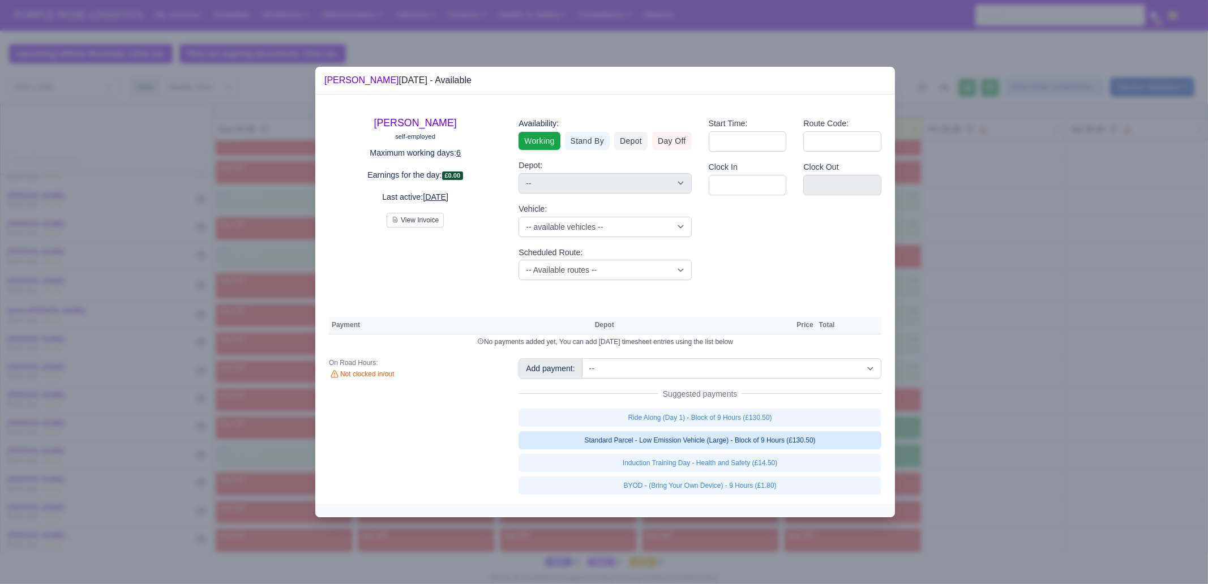
click at [785, 442] on link "Standard Parcel - Low Emission Vehicle (Large) - Block of 9 Hours (£130.50)" at bounding box center [700, 440] width 363 height 18
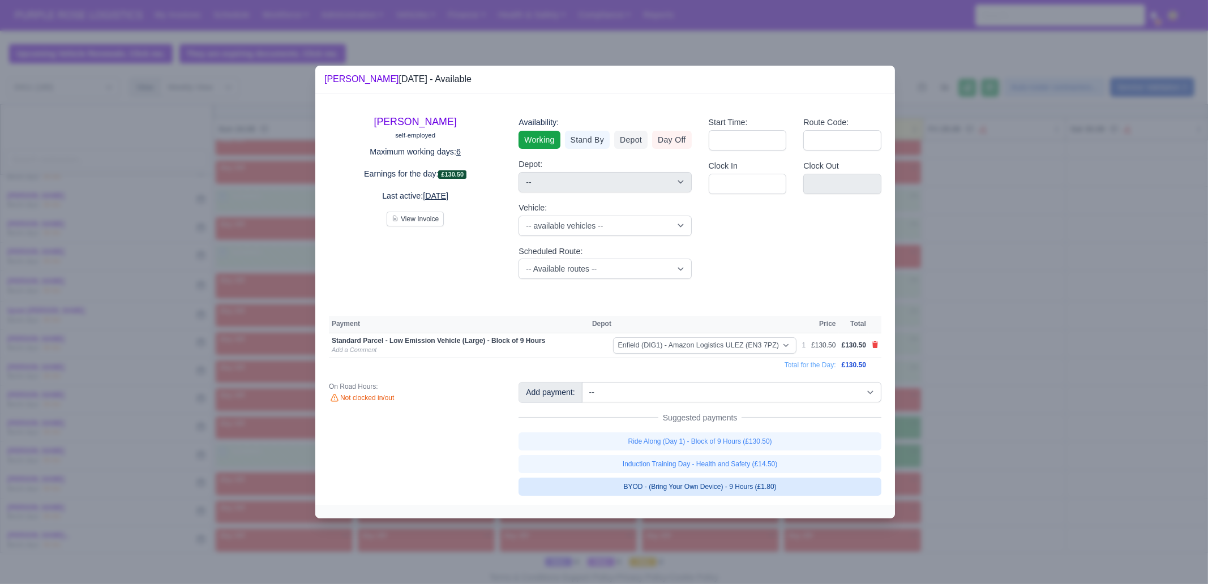
click at [781, 491] on link "BYOD - (Bring Your Own Device) - 9 Hours (£1.80)" at bounding box center [700, 487] width 363 height 18
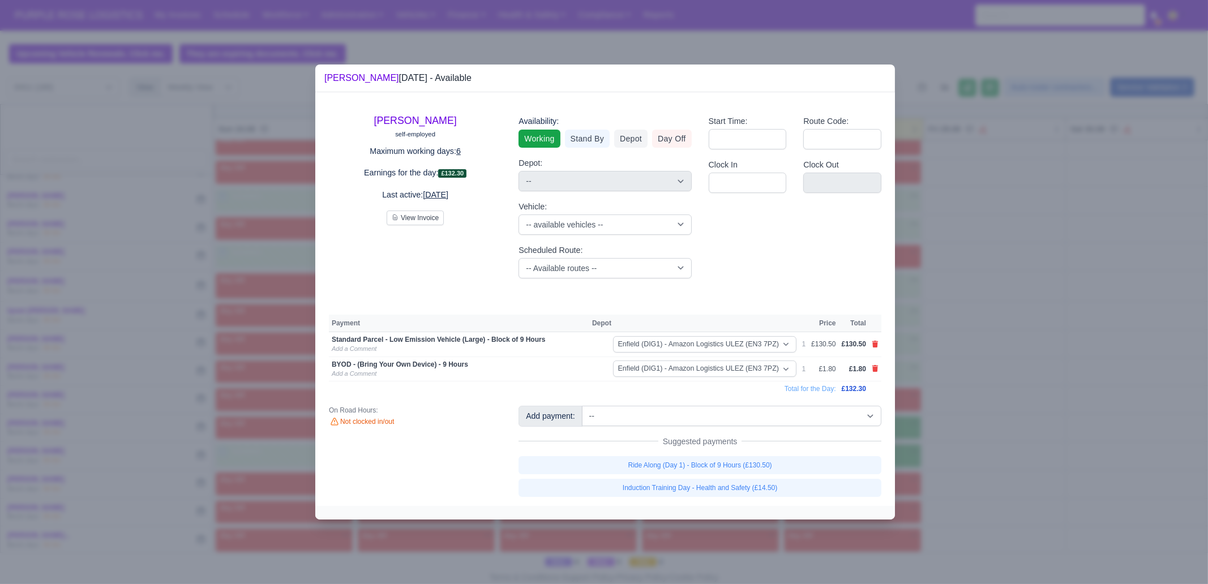
click at [937, 451] on div at bounding box center [604, 292] width 1208 height 584
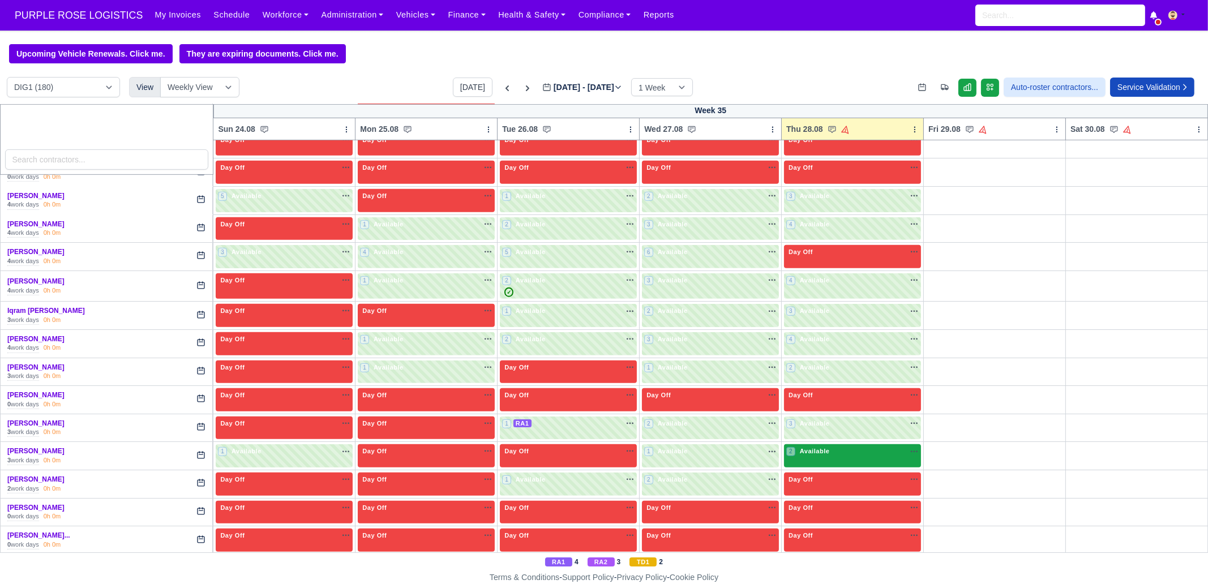
click at [850, 444] on div "2 Available" at bounding box center [852, 455] width 137 height 23
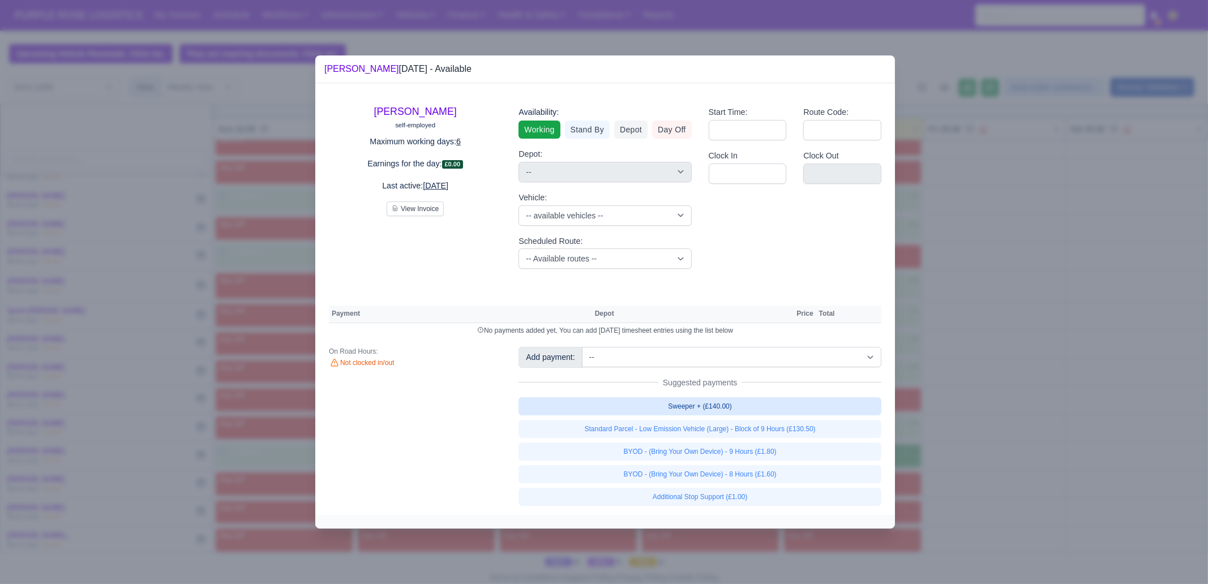
click at [780, 413] on link "Sweeper + (£140.00)" at bounding box center [700, 406] width 363 height 18
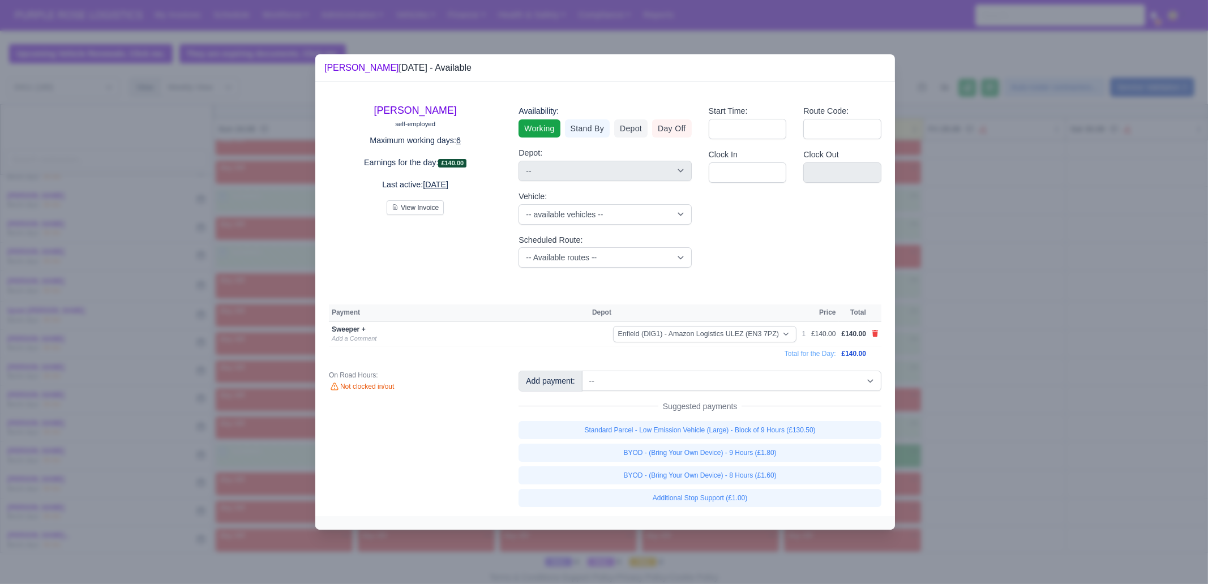
click at [966, 451] on div at bounding box center [604, 292] width 1208 height 584
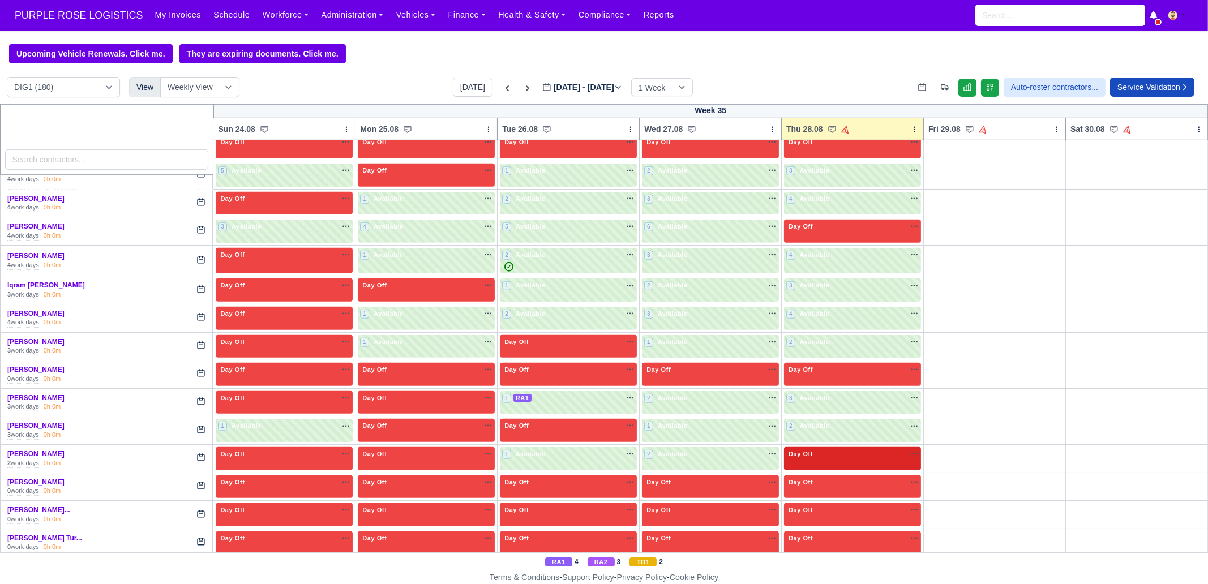
scroll to position [1203, 0]
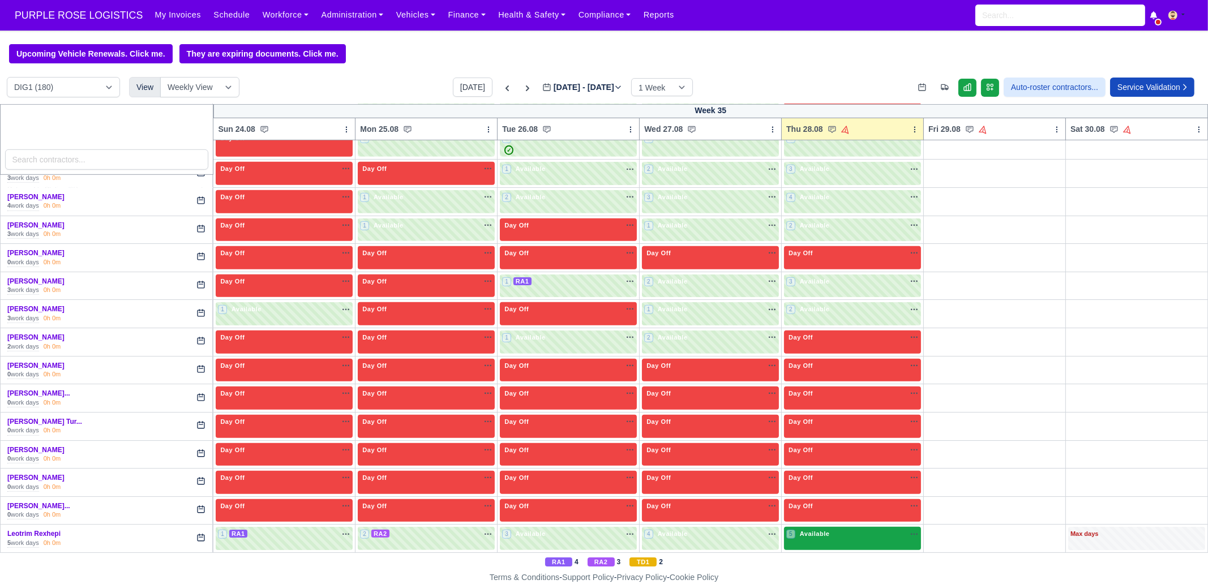
click at [836, 529] on div "5 Available na" at bounding box center [852, 534] width 132 height 10
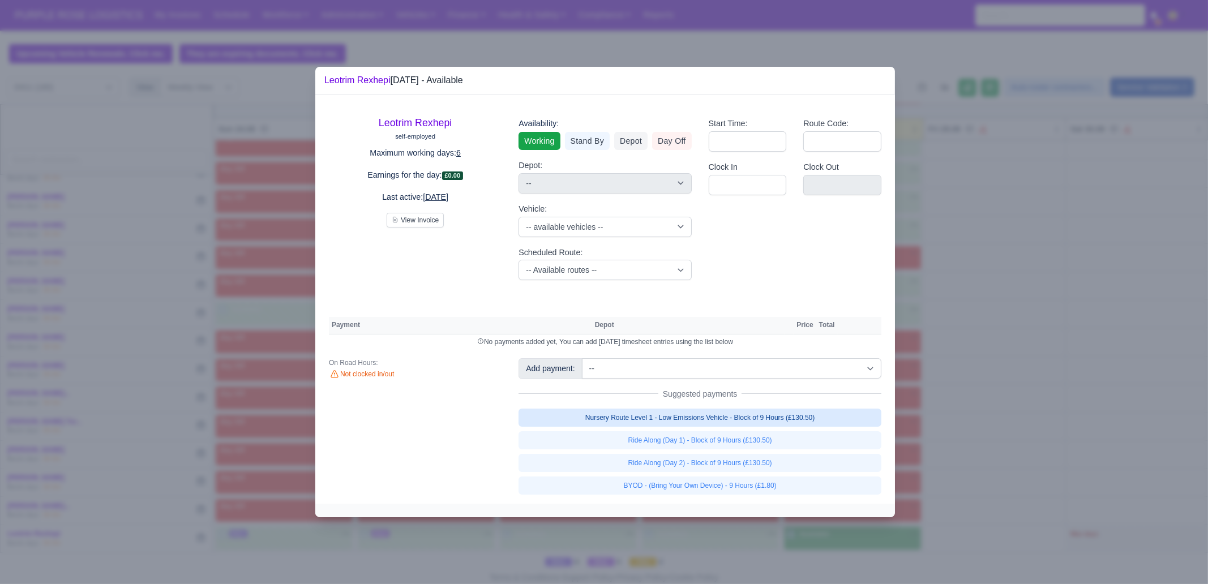
click at [780, 420] on link "Nursery Route Level 1 - Low Emissions Vehicle - Block of 9 Hours (£130.50)" at bounding box center [700, 418] width 363 height 18
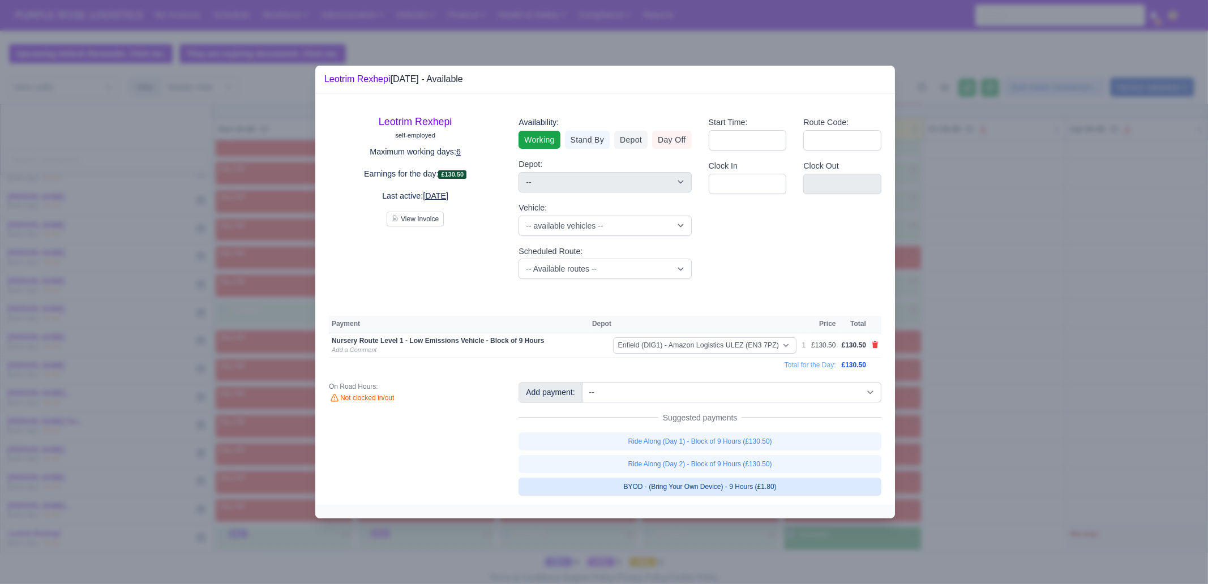
click at [784, 486] on link "BYOD - (Bring Your Own Device) - 9 Hours (£1.80)" at bounding box center [700, 487] width 363 height 18
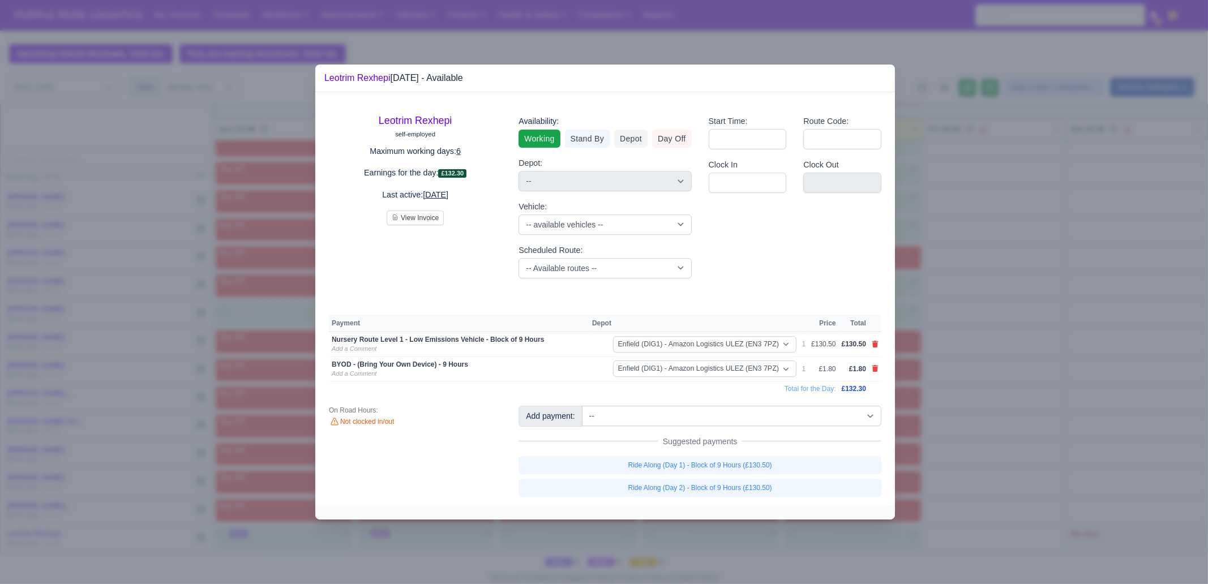
click at [964, 434] on div at bounding box center [604, 292] width 1208 height 584
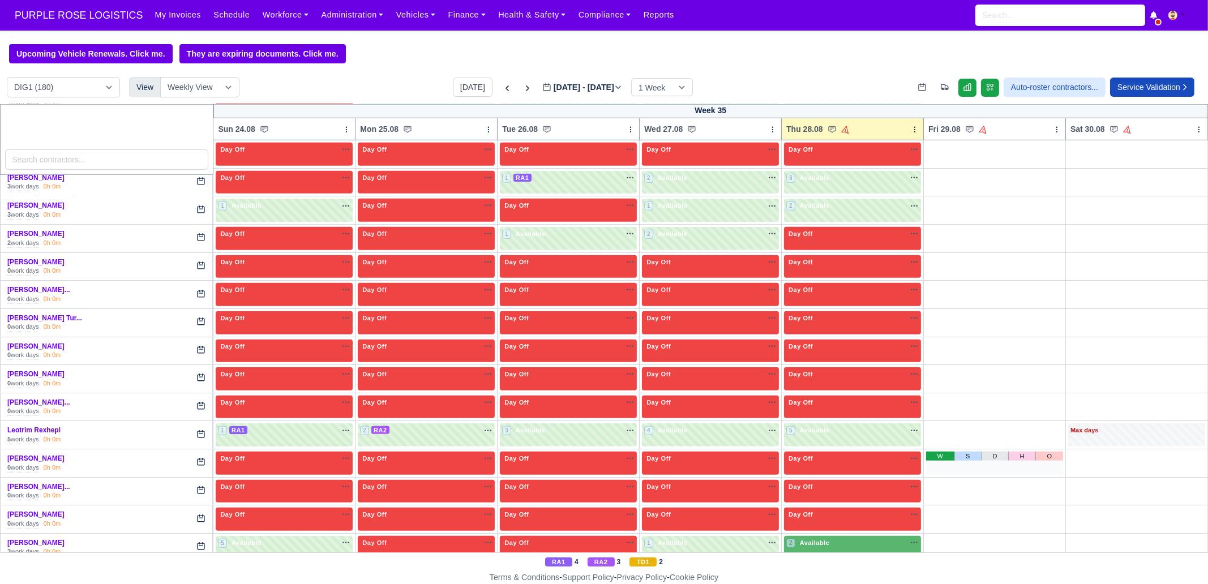
scroll to position [1344, 0]
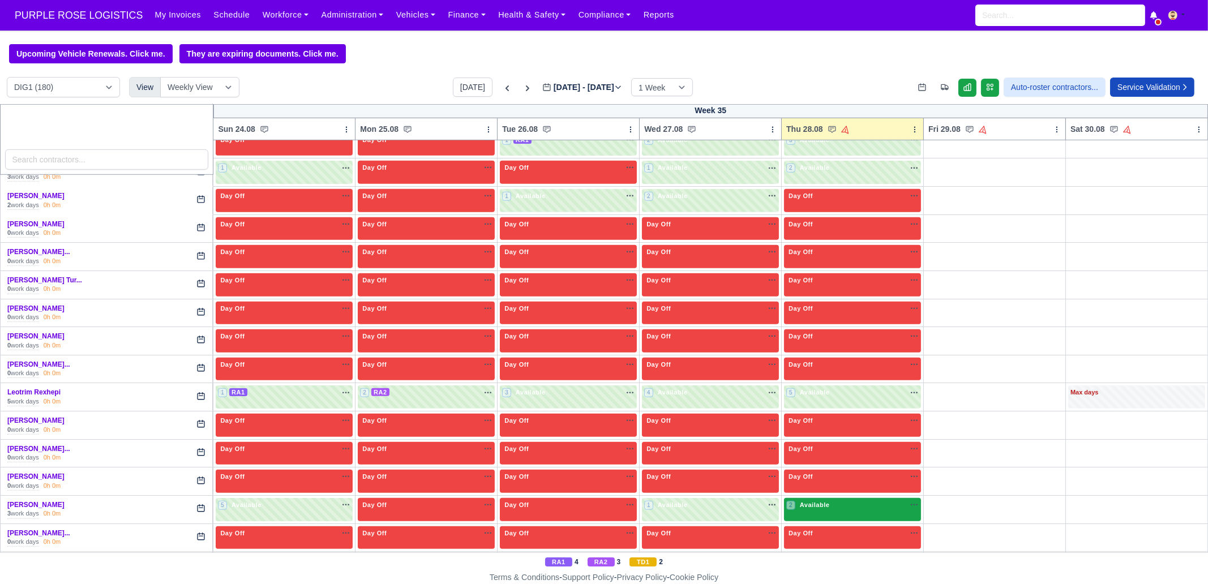
click at [834, 500] on div "2 Available na" at bounding box center [852, 505] width 132 height 10
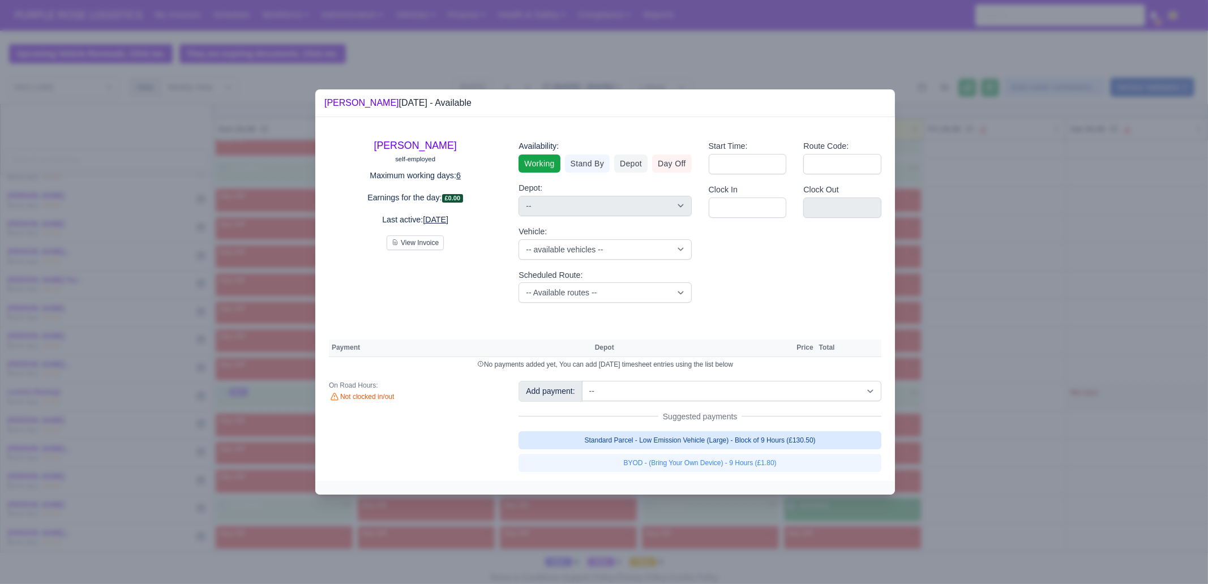
click at [809, 440] on link "Standard Parcel - Low Emission Vehicle (Large) - Block of 9 Hours (£130.50)" at bounding box center [700, 440] width 363 height 18
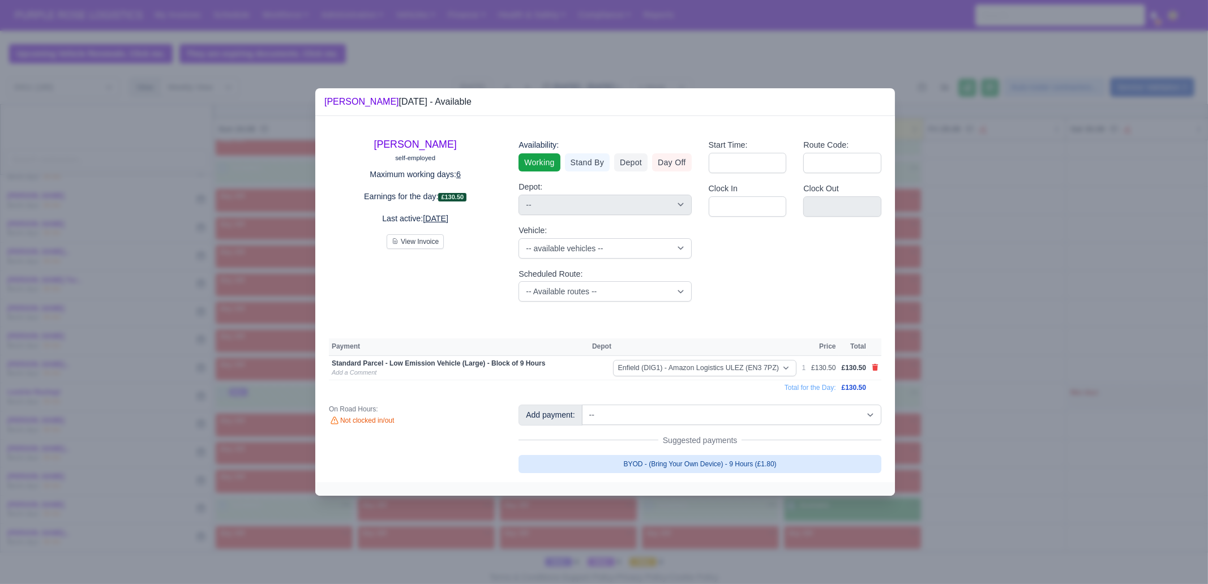
click at [789, 460] on link "BYOD - (Bring Your Own Device) - 9 Hours (£1.80)" at bounding box center [700, 464] width 363 height 18
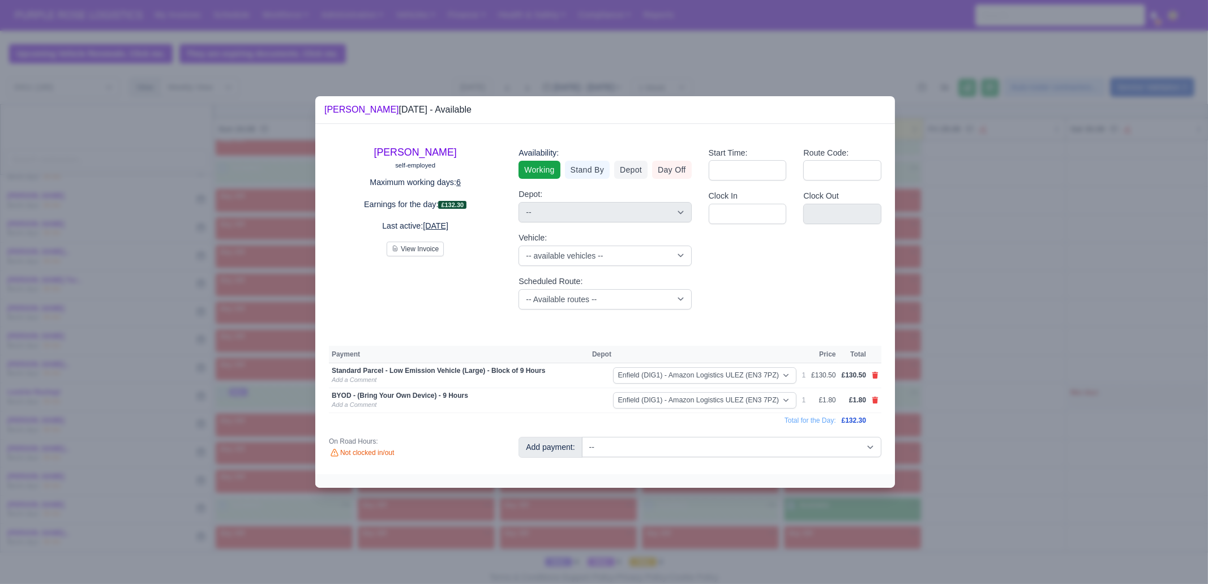
click at [934, 455] on div at bounding box center [604, 292] width 1208 height 584
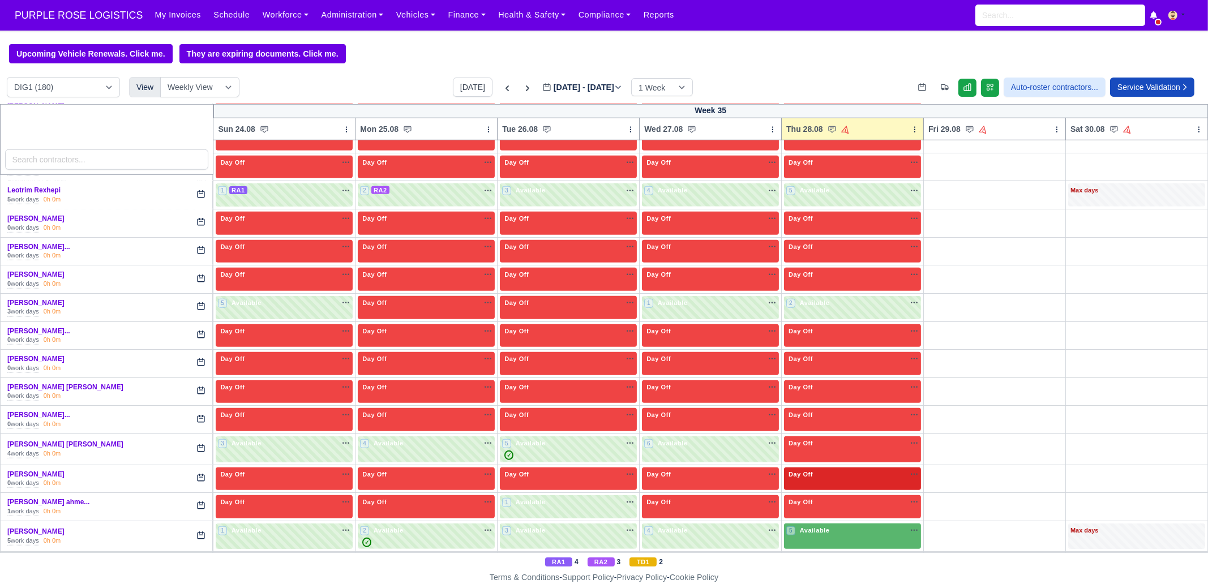
scroll to position [1557, 0]
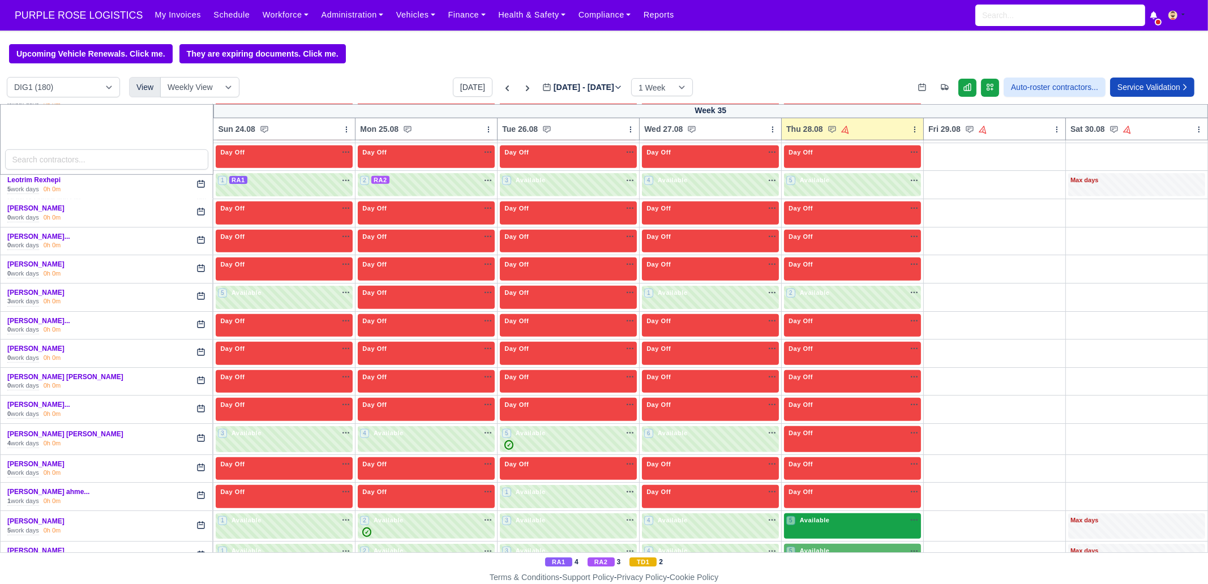
click at [819, 516] on span "Available" at bounding box center [815, 520] width 35 height 8
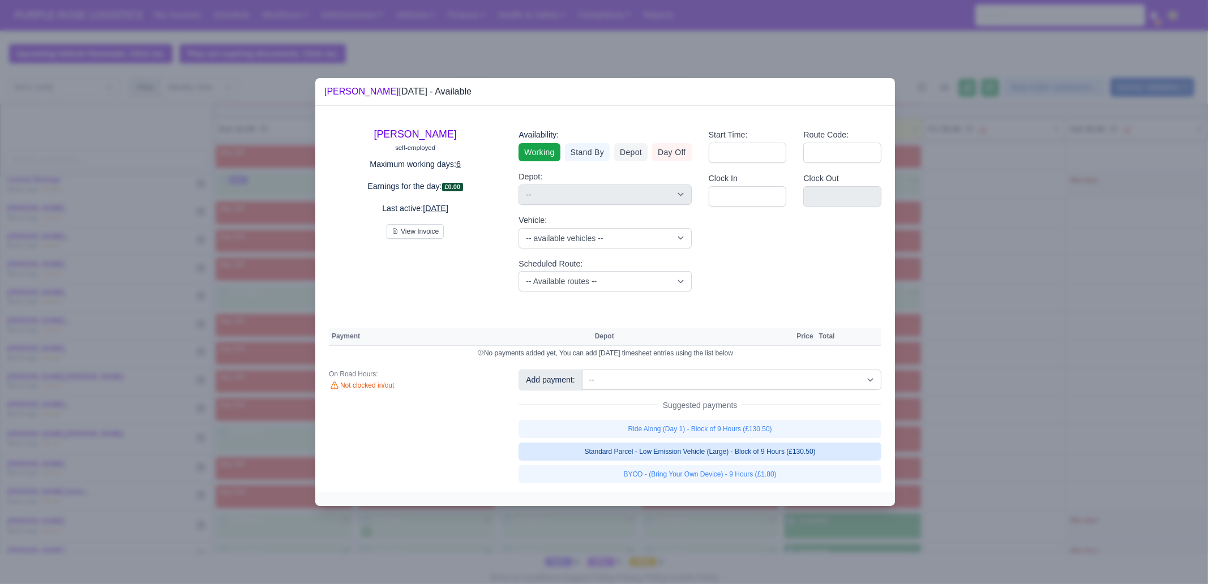
click at [785, 451] on link "Standard Parcel - Low Emission Vehicle (Large) - Block of 9 Hours (£130.50)" at bounding box center [700, 452] width 363 height 18
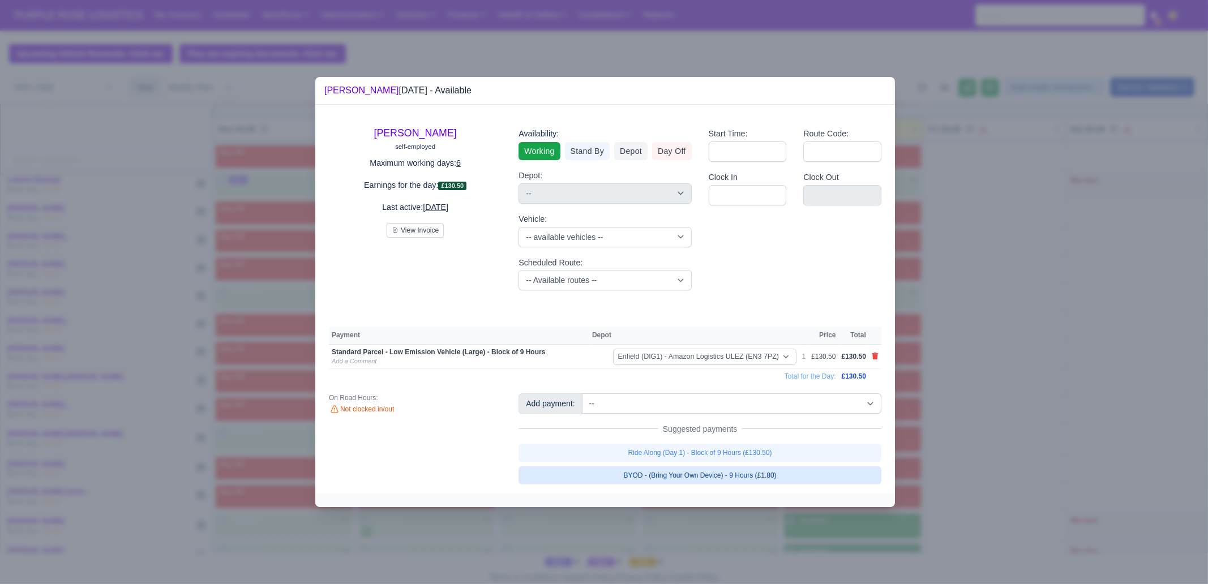
click at [781, 472] on link "BYOD - (Bring Your Own Device) - 9 Hours (£1.80)" at bounding box center [700, 475] width 363 height 18
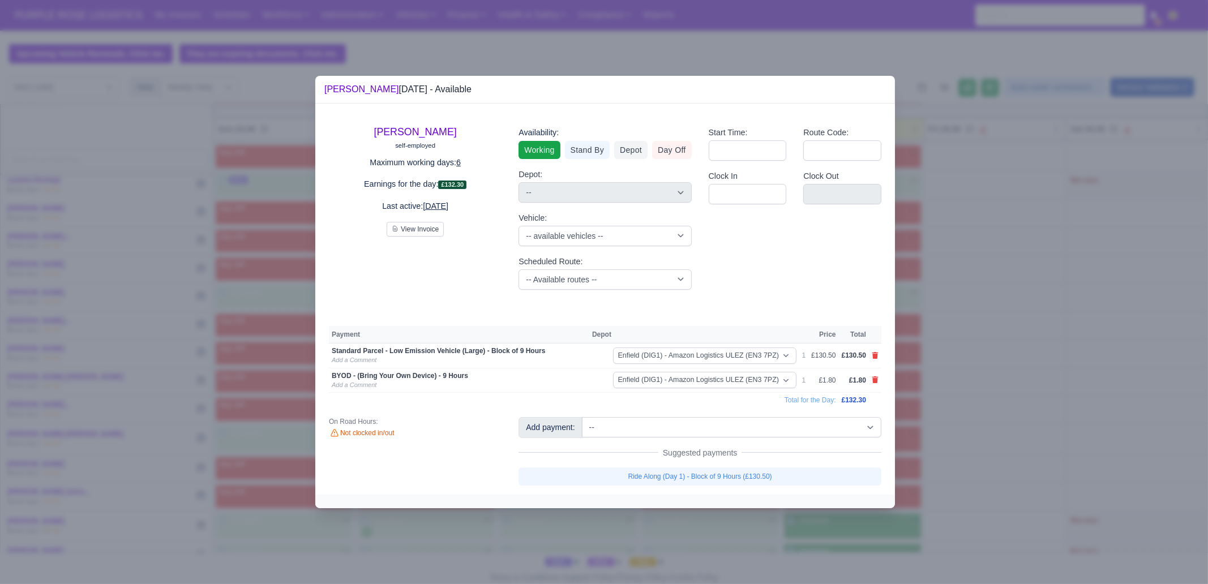
click at [977, 457] on div at bounding box center [604, 292] width 1208 height 584
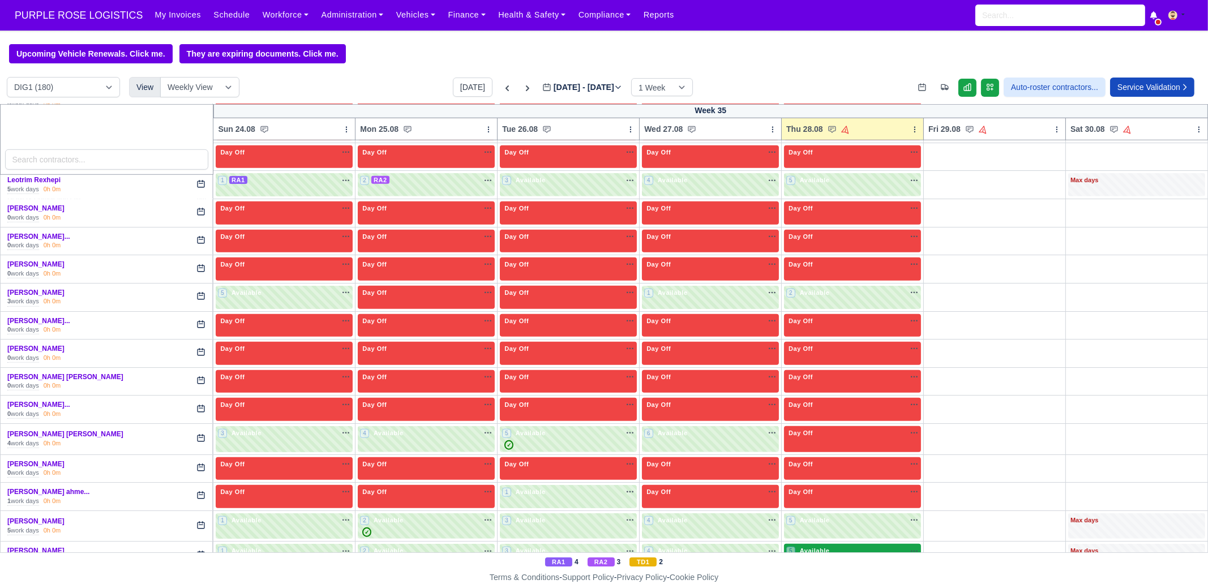
click at [868, 546] on div "5 Available na" at bounding box center [852, 551] width 132 height 10
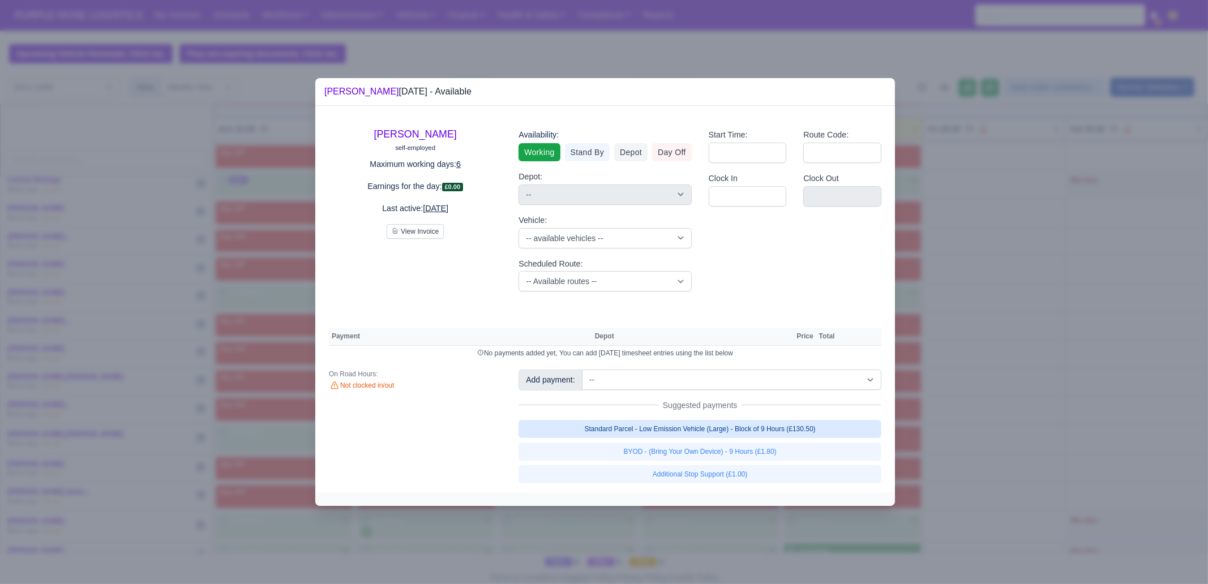
click at [793, 422] on link "Standard Parcel - Low Emission Vehicle (Large) - Block of 9 Hours (£130.50)" at bounding box center [700, 429] width 363 height 18
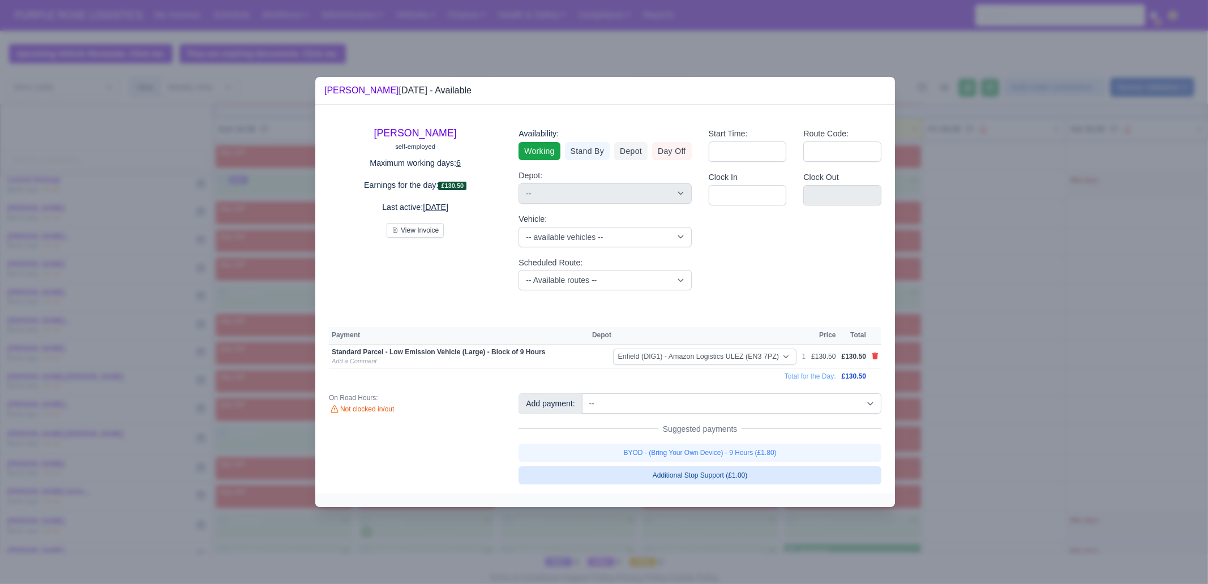
click at [787, 457] on link "BYOD - (Bring Your Own Device) - 9 Hours (£1.80)" at bounding box center [700, 453] width 363 height 18
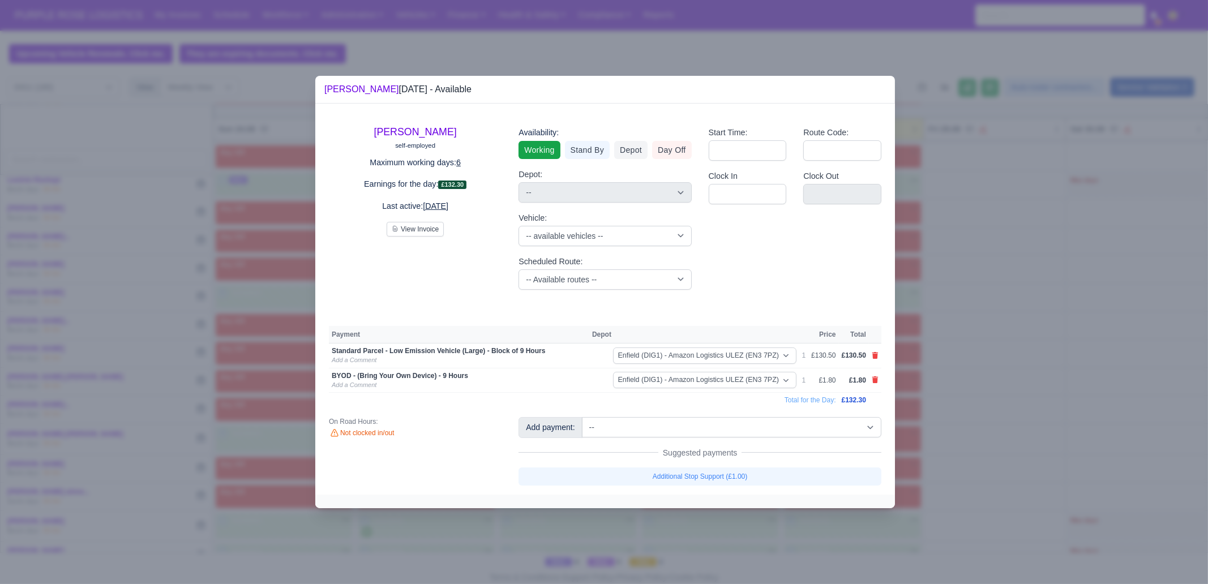
click at [970, 421] on div at bounding box center [604, 292] width 1208 height 584
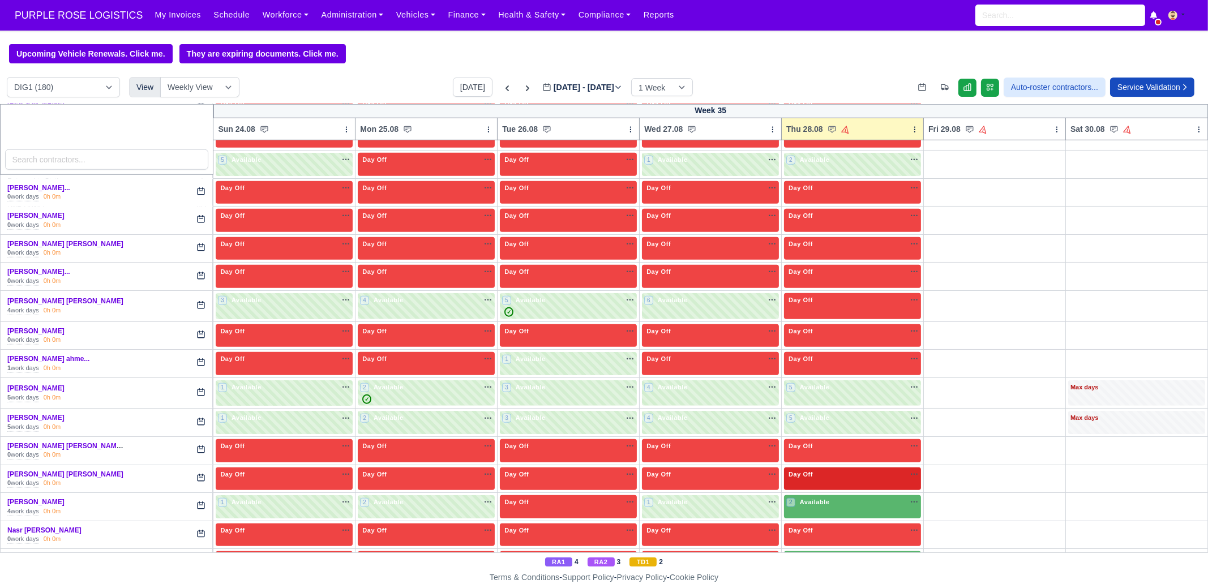
scroll to position [1698, 0]
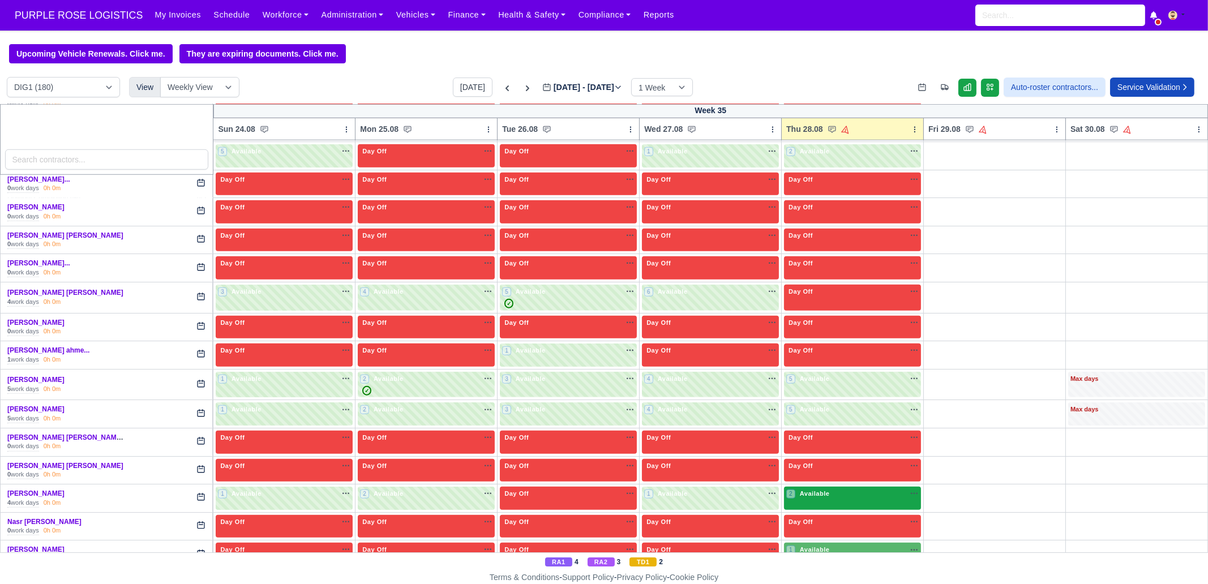
click at [846, 489] on div "2 Available na" at bounding box center [852, 494] width 132 height 10
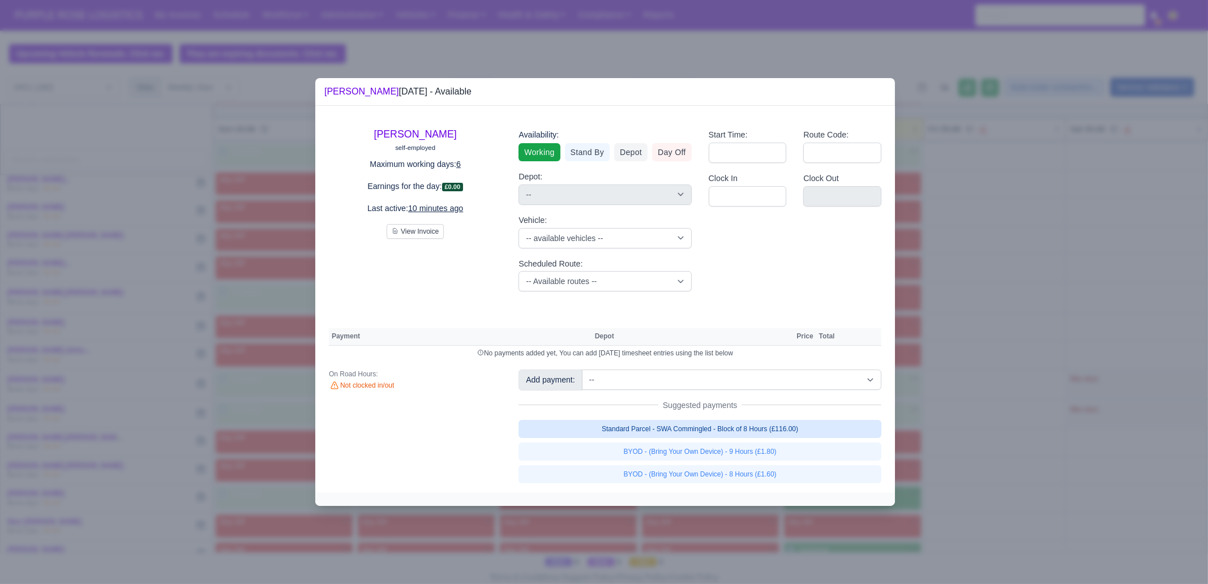
click at [810, 431] on link "Standard Parcel - SWA Commingled - Block of 8 Hours (£116.00)" at bounding box center [700, 429] width 363 height 18
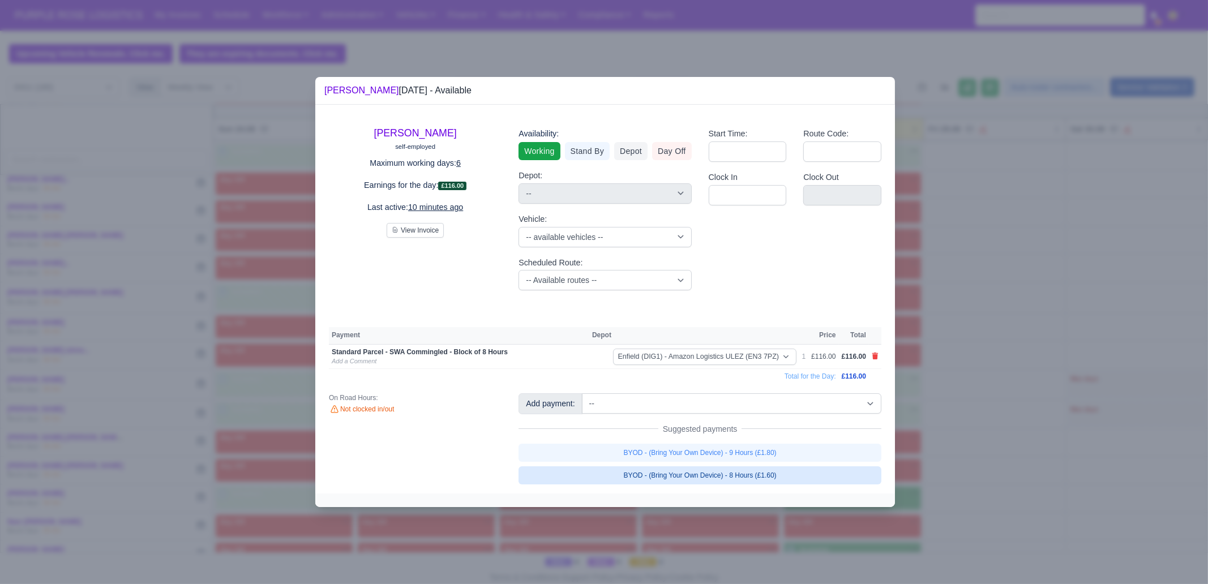
click at [793, 470] on link "BYOD - (Bring Your Own Device) - 8 Hours (£1.60)" at bounding box center [700, 475] width 363 height 18
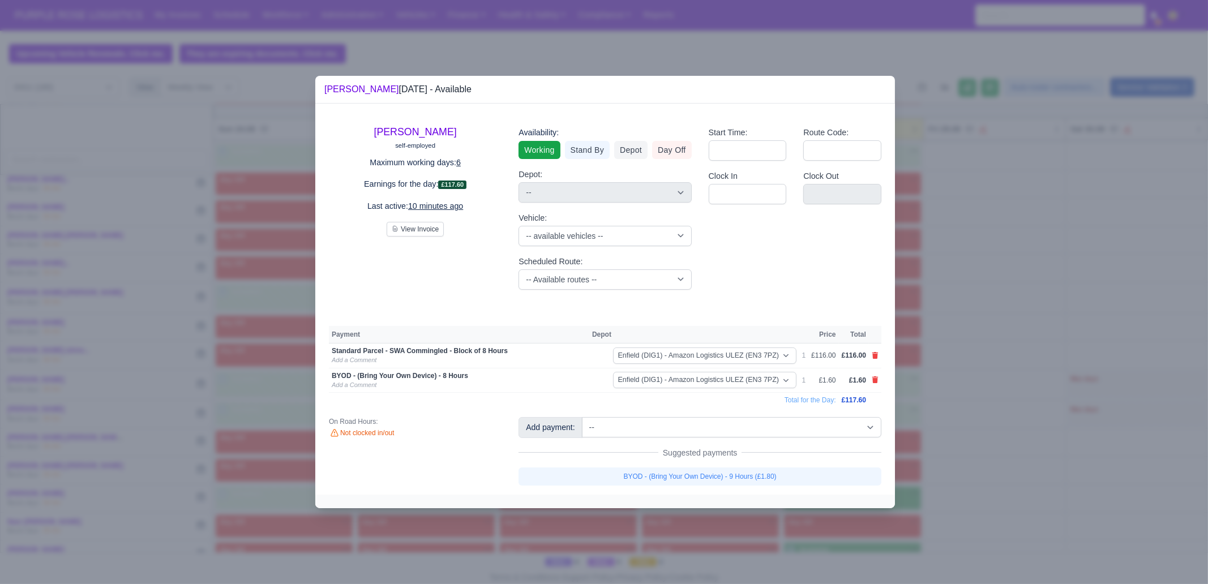
click at [971, 444] on div at bounding box center [604, 292] width 1208 height 584
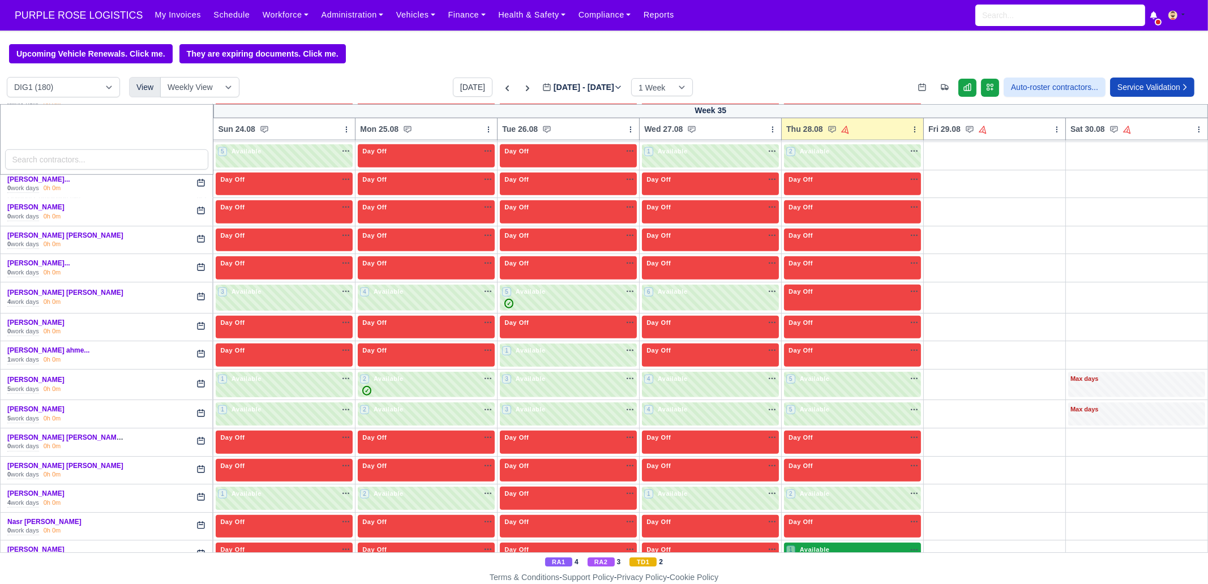
click at [833, 545] on div "1 Available na" at bounding box center [852, 550] width 132 height 10
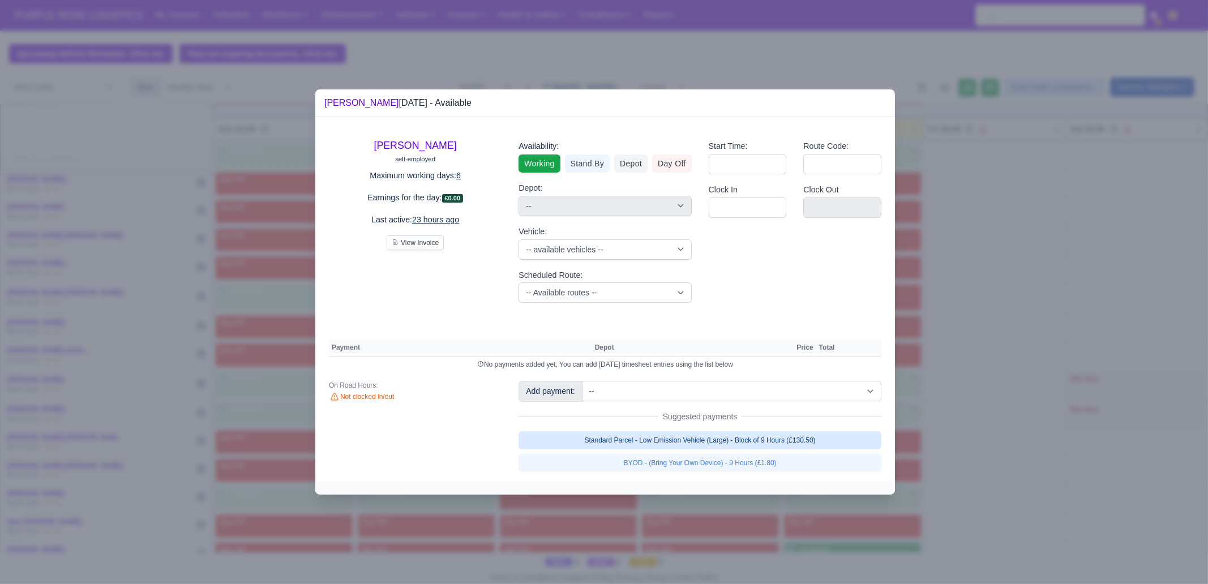
click at [791, 442] on link "Standard Parcel - Low Emission Vehicle (Large) - Block of 9 Hours (£130.50)" at bounding box center [700, 440] width 363 height 18
click at [773, 470] on link "BYOD - (Bring Your Own Device) - 9 Hours (£1.80)" at bounding box center [700, 463] width 363 height 18
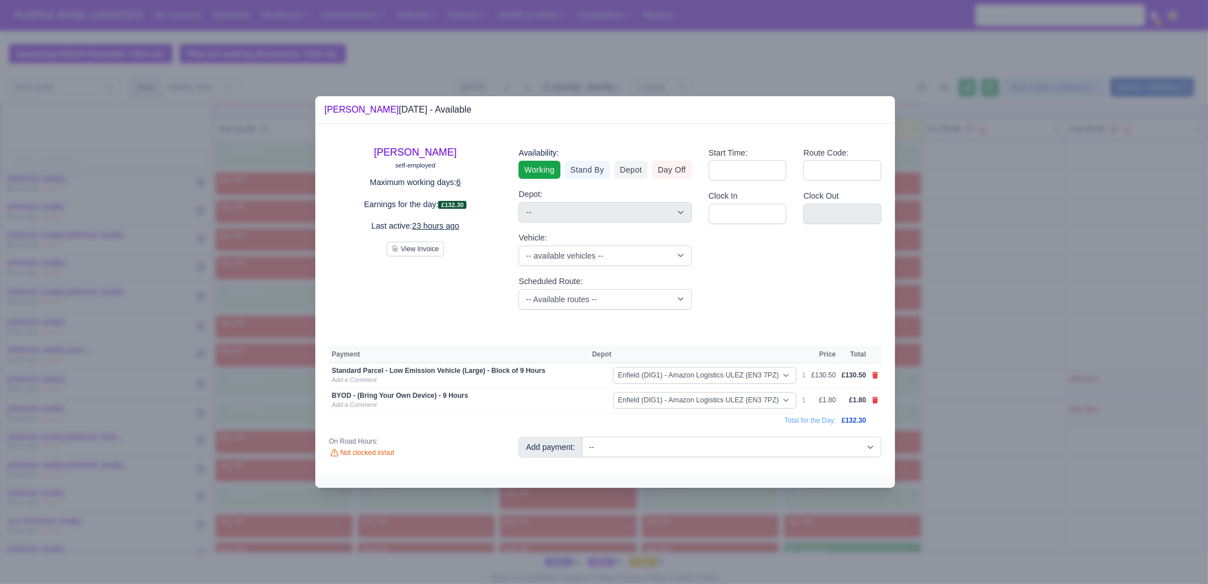
click at [840, 531] on div at bounding box center [604, 292] width 1208 height 584
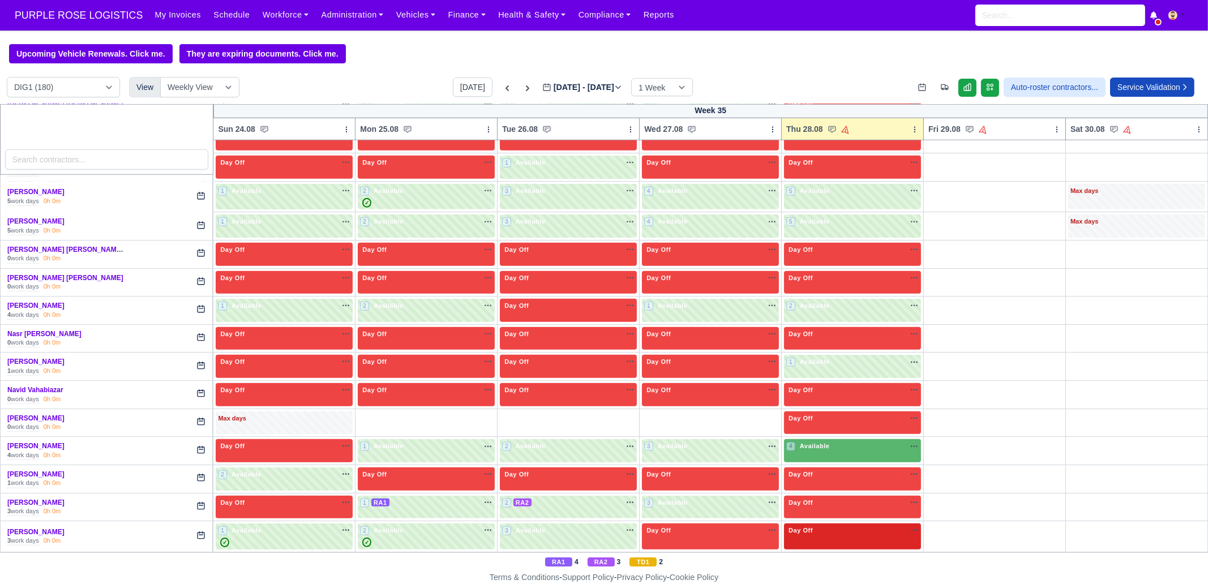
scroll to position [1910, 0]
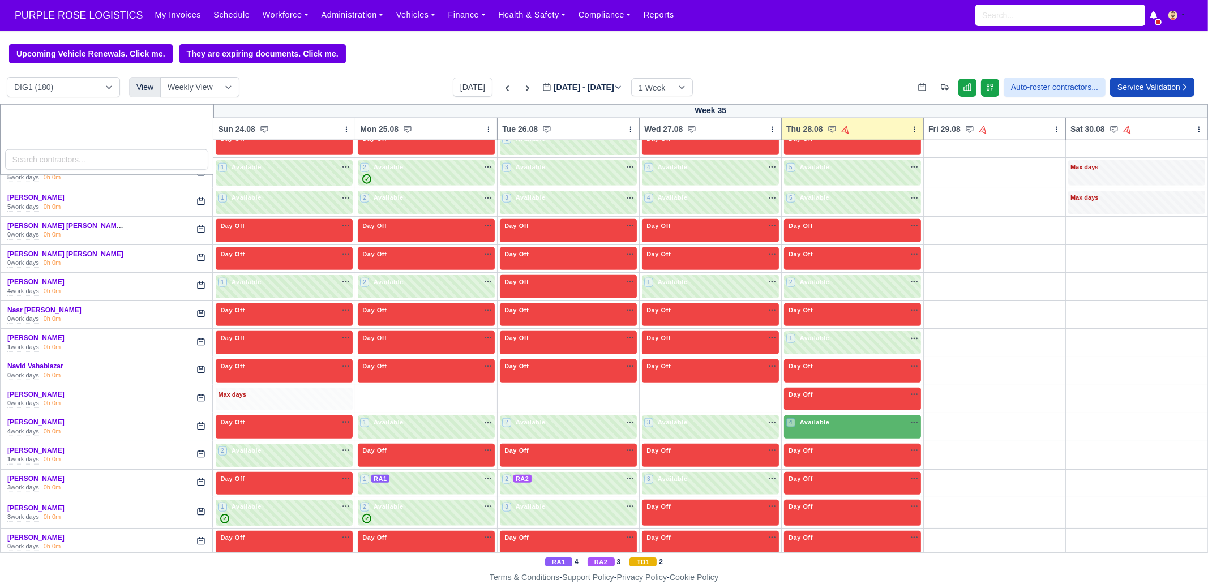
click at [312, 389] on div "Max days" at bounding box center [284, 399] width 137 height 23
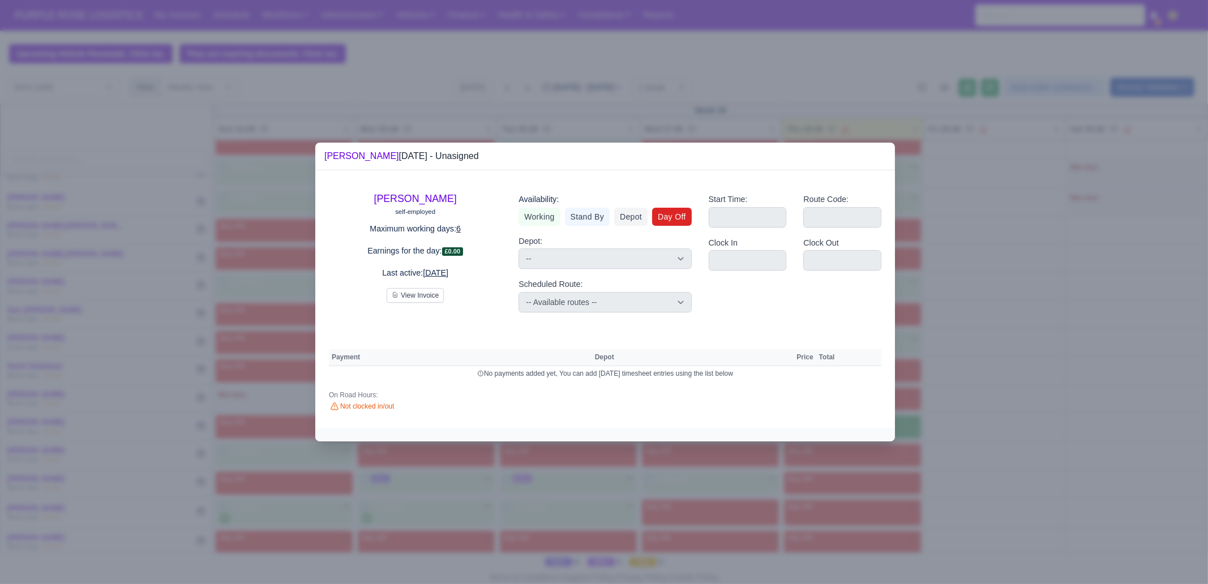
click at [680, 221] on link "Day Off" at bounding box center [672, 217] width 40 height 18
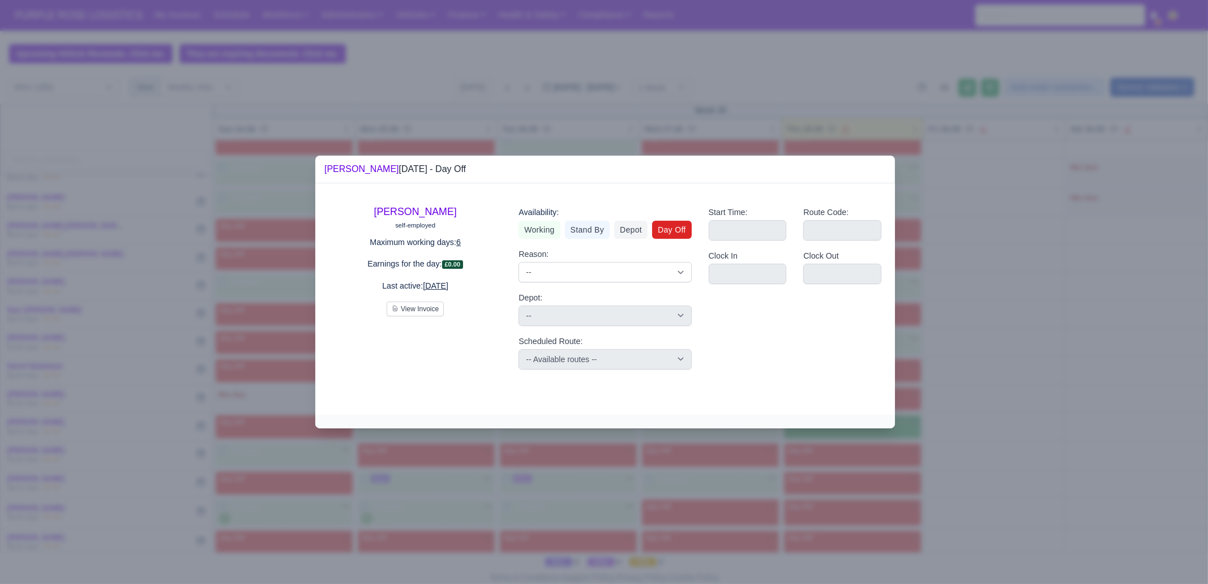
click at [999, 361] on div at bounding box center [604, 292] width 1208 height 584
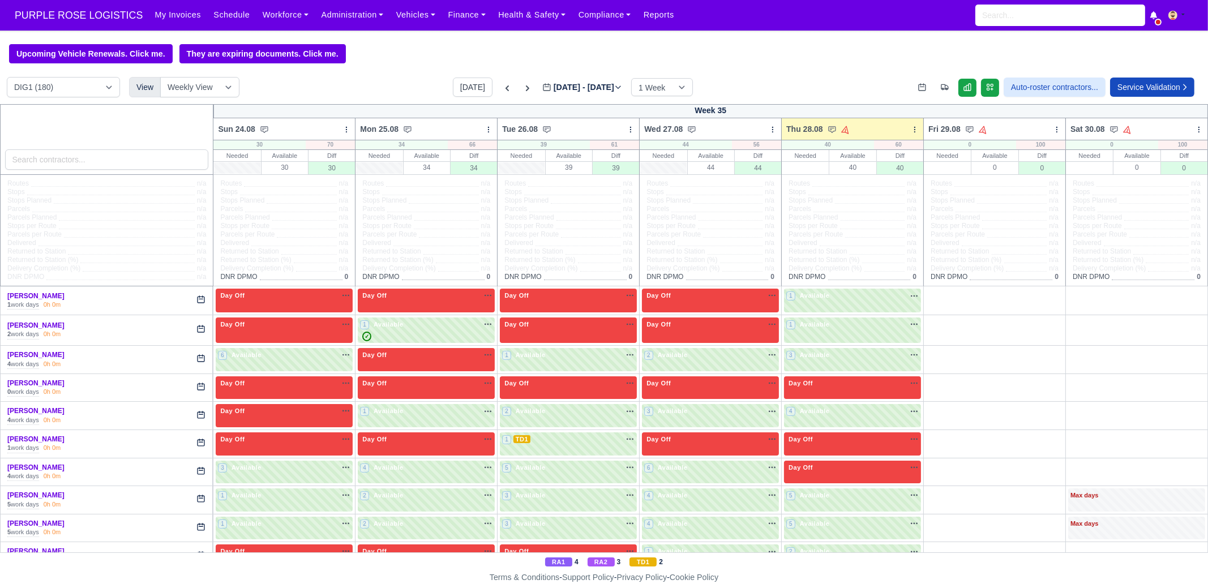
scroll to position [1910, 0]
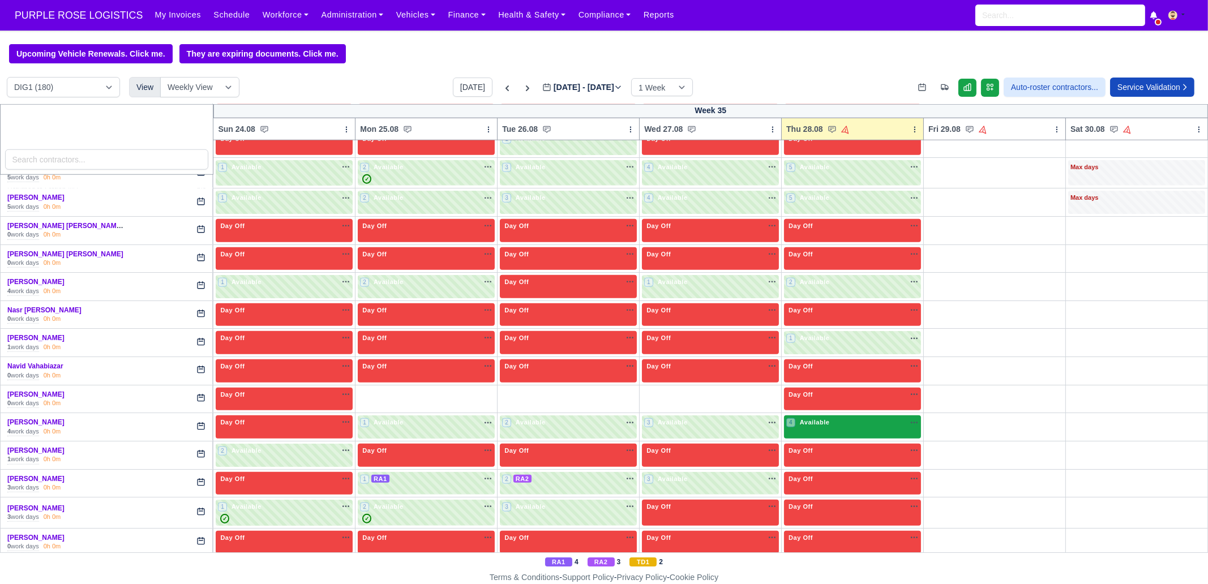
click at [854, 418] on div "4 Available na" at bounding box center [852, 423] width 132 height 10
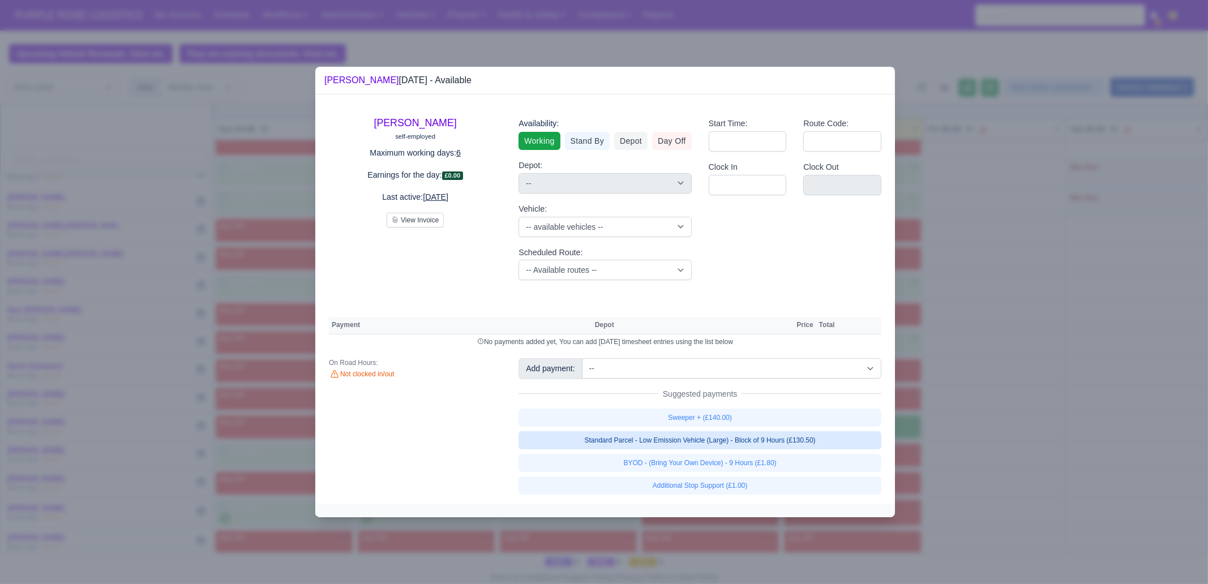
click at [783, 440] on link "Standard Parcel - Low Emission Vehicle (Large) - Block of 9 Hours (£130.50)" at bounding box center [700, 440] width 363 height 18
select select "1"
click at [782, 460] on div "Sweeper + (£140.00) Standard Parcel - Low Emission Vehicle (Large) - Block of 9…" at bounding box center [700, 452] width 363 height 86
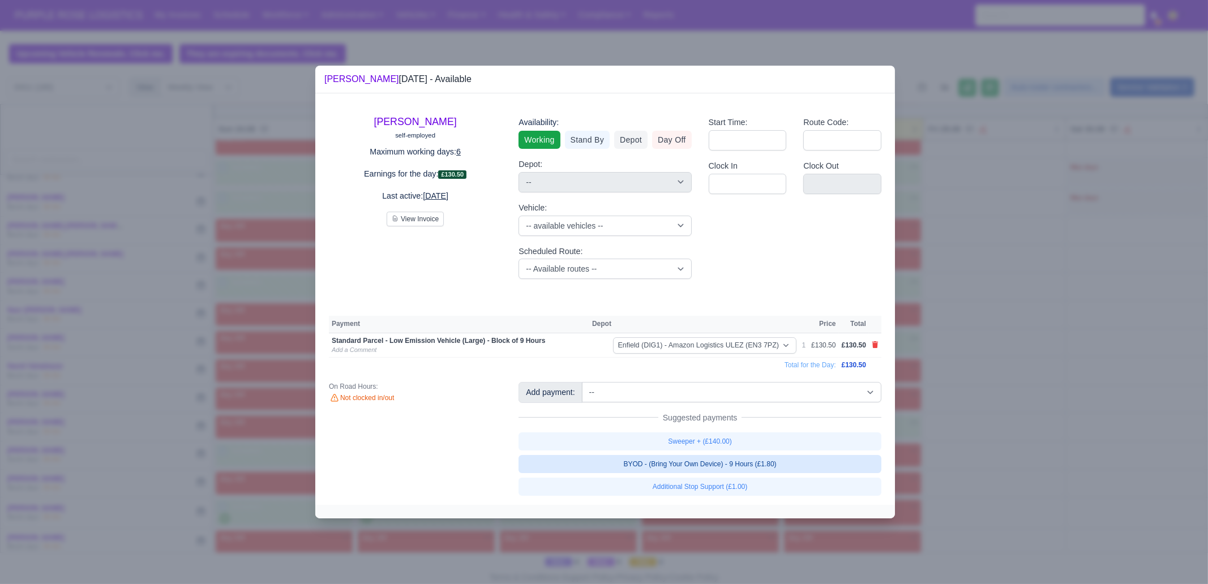
click at [832, 463] on link "BYOD - (Bring Your Own Device) - 9 Hours (£1.80)" at bounding box center [700, 464] width 363 height 18
select select "1"
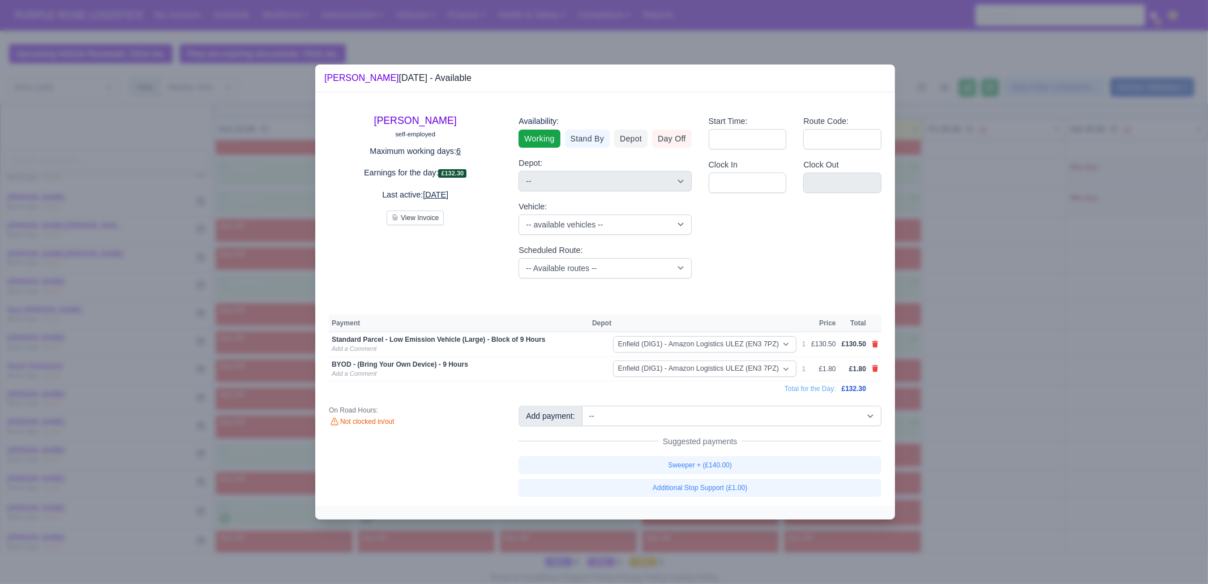
click at [994, 483] on div at bounding box center [604, 292] width 1208 height 584
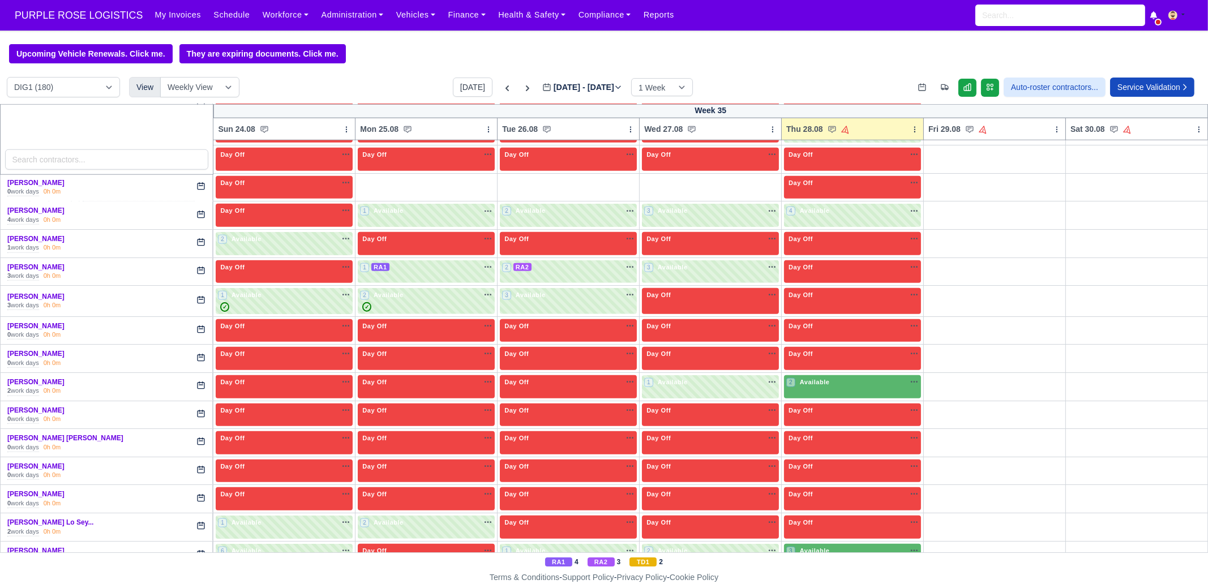
scroll to position [2122, 0]
click at [824, 377] on div "2 Available na" at bounding box center [852, 383] width 132 height 12
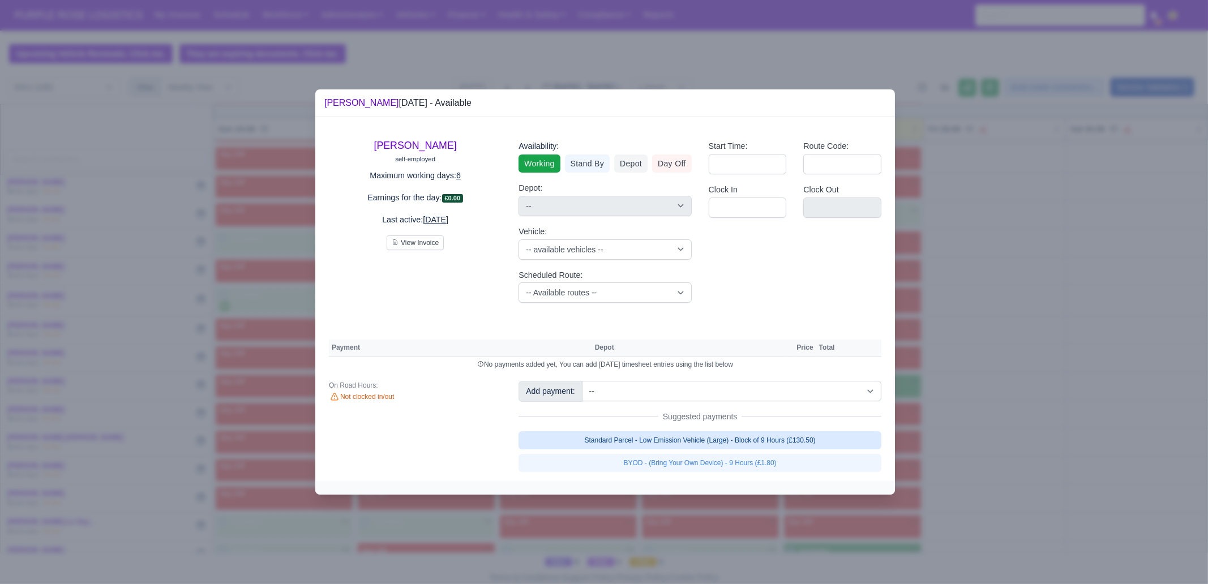
click at [770, 446] on link "Standard Parcel - Low Emission Vehicle (Large) - Block of 9 Hours (£130.50)" at bounding box center [700, 440] width 363 height 18
select select "1"
click at [768, 449] on link "Standard Parcel - Low Emission Vehicle (Large) - Block of 9 Hours (£130.50)" at bounding box center [700, 440] width 363 height 18
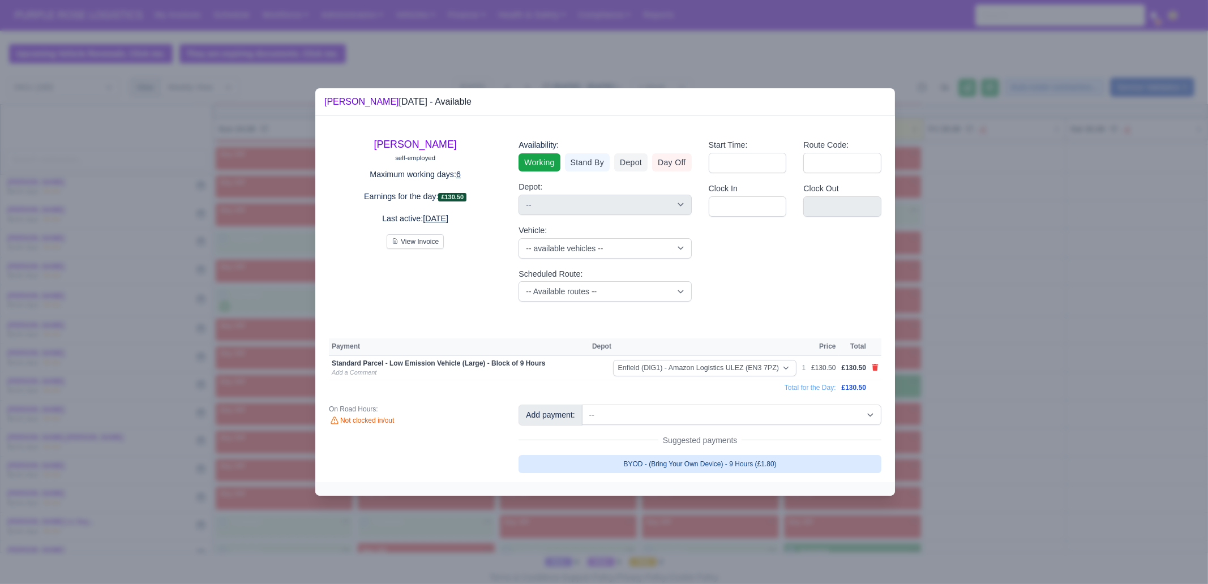
select select "1"
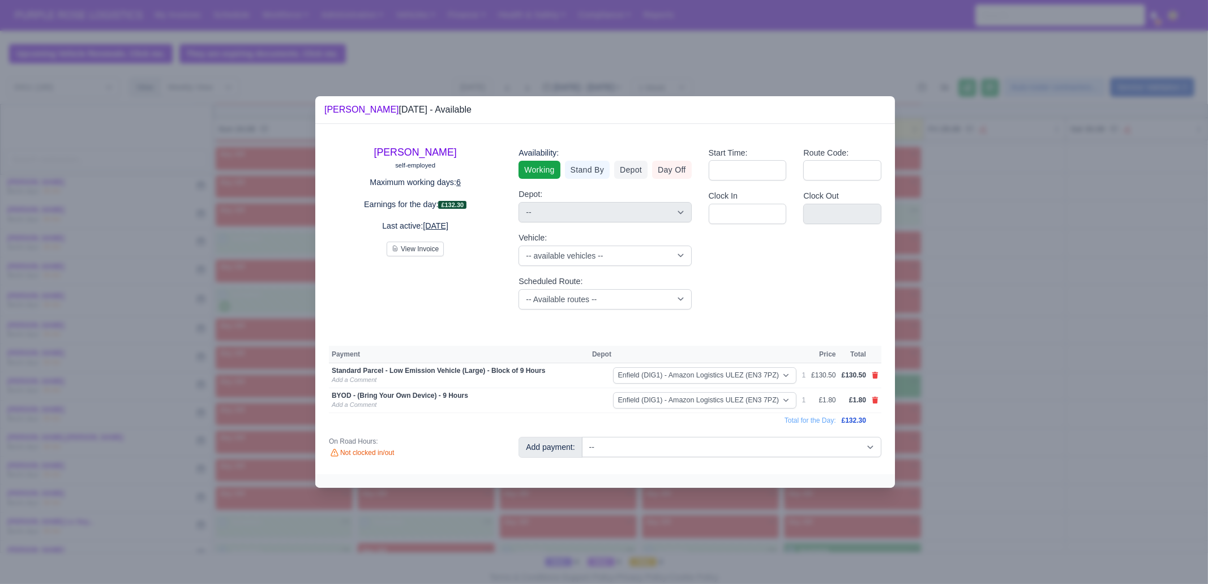
click at [927, 463] on div at bounding box center [604, 292] width 1208 height 584
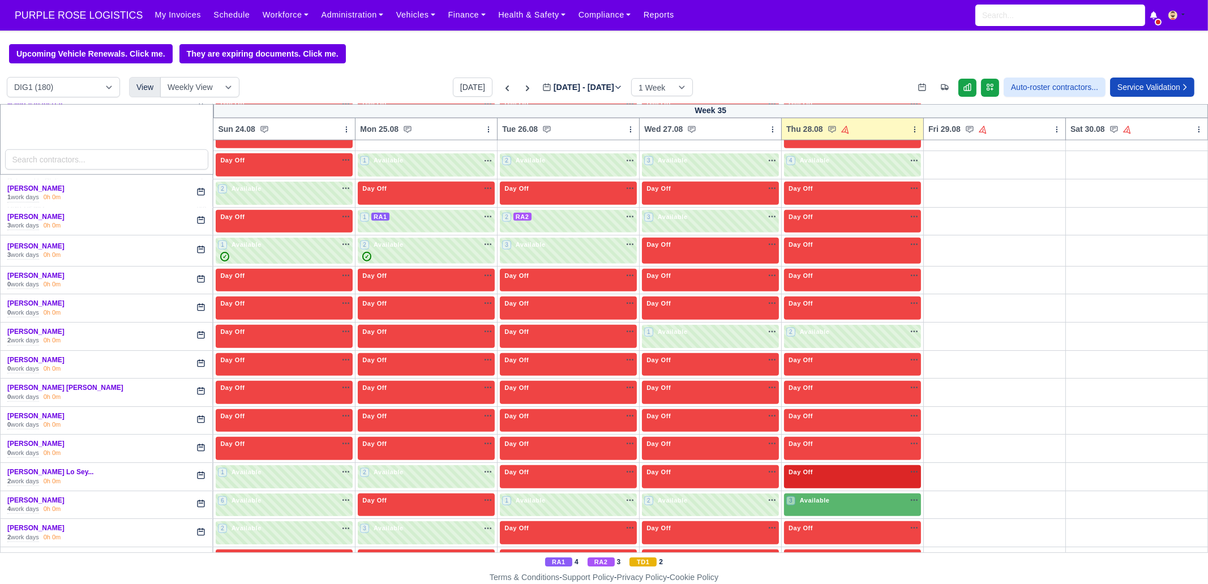
scroll to position [2193, 0]
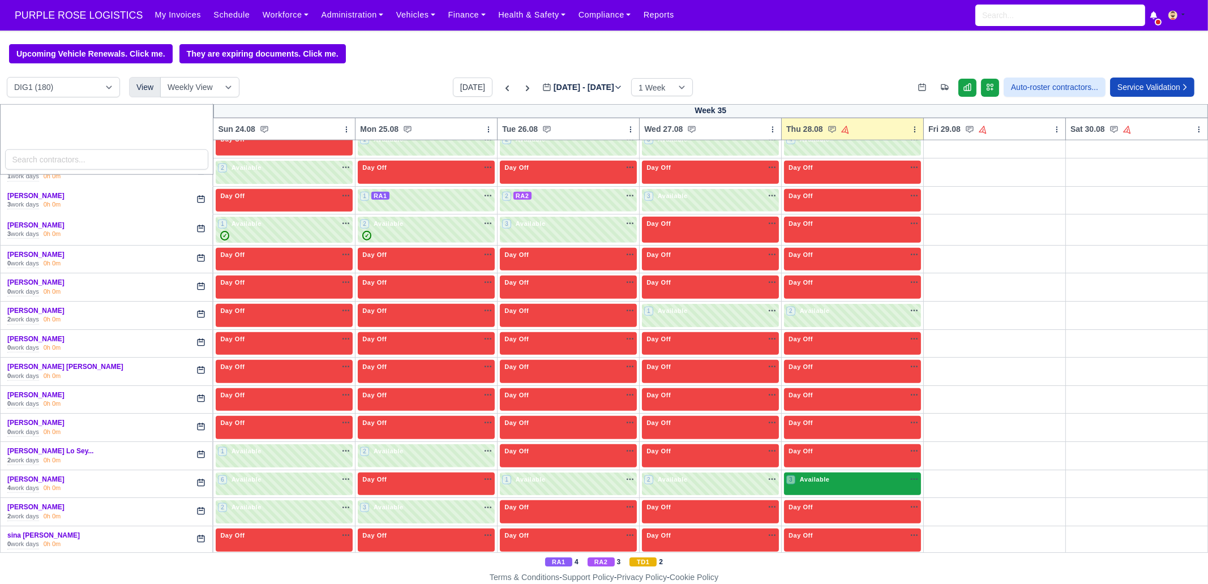
click at [819, 476] on span "Available" at bounding box center [815, 480] width 35 height 8
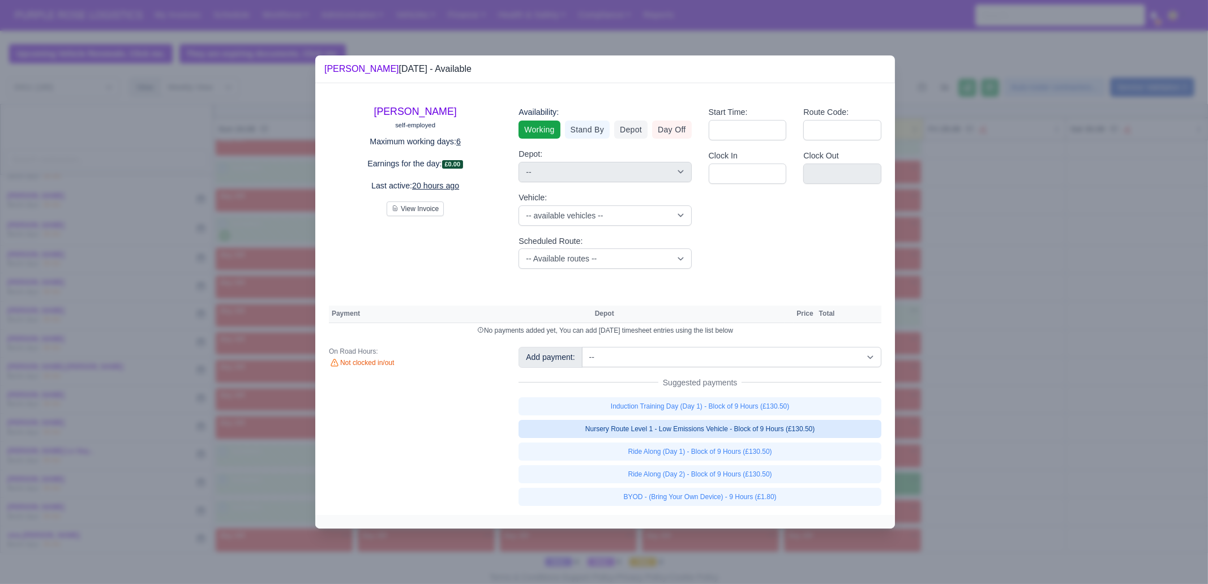
click at [833, 426] on link "Nursery Route Level 1 - Low Emissions Vehicle - Block of 9 Hours (£130.50)" at bounding box center [700, 429] width 363 height 18
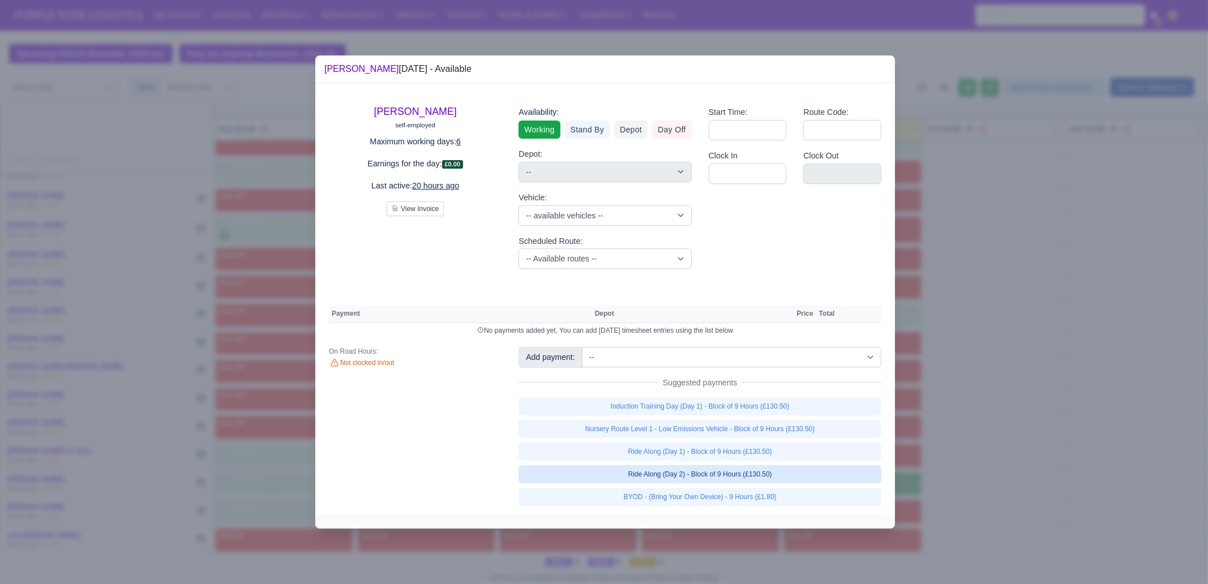
select select "1"
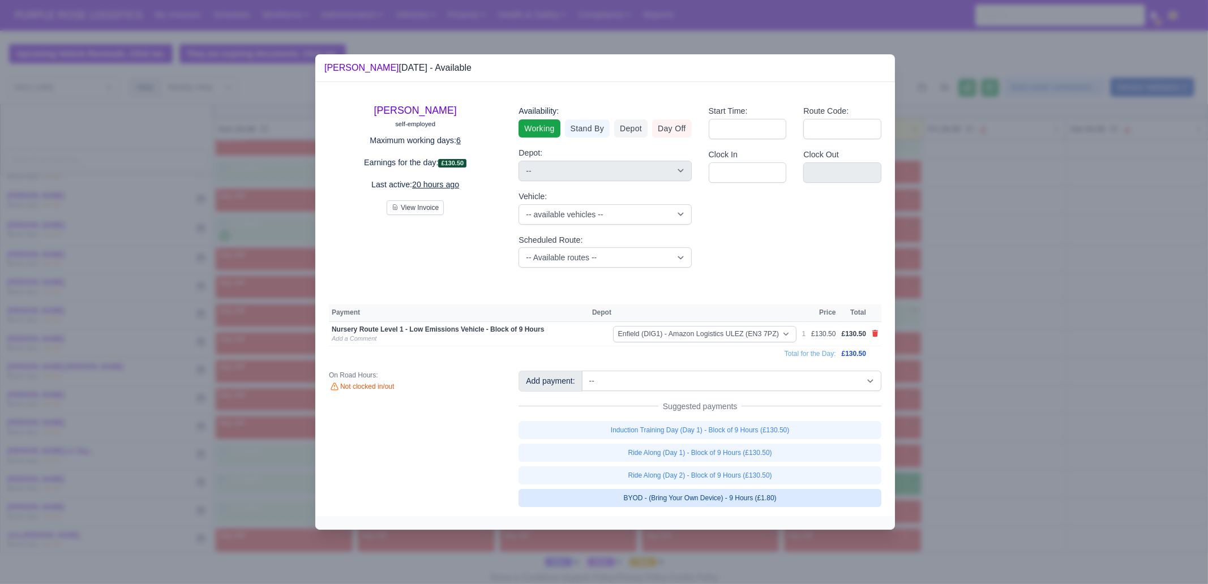
click at [790, 496] on link "BYOD - (Bring Your Own Device) - 9 Hours (£1.80)" at bounding box center [700, 498] width 363 height 18
select select "1"
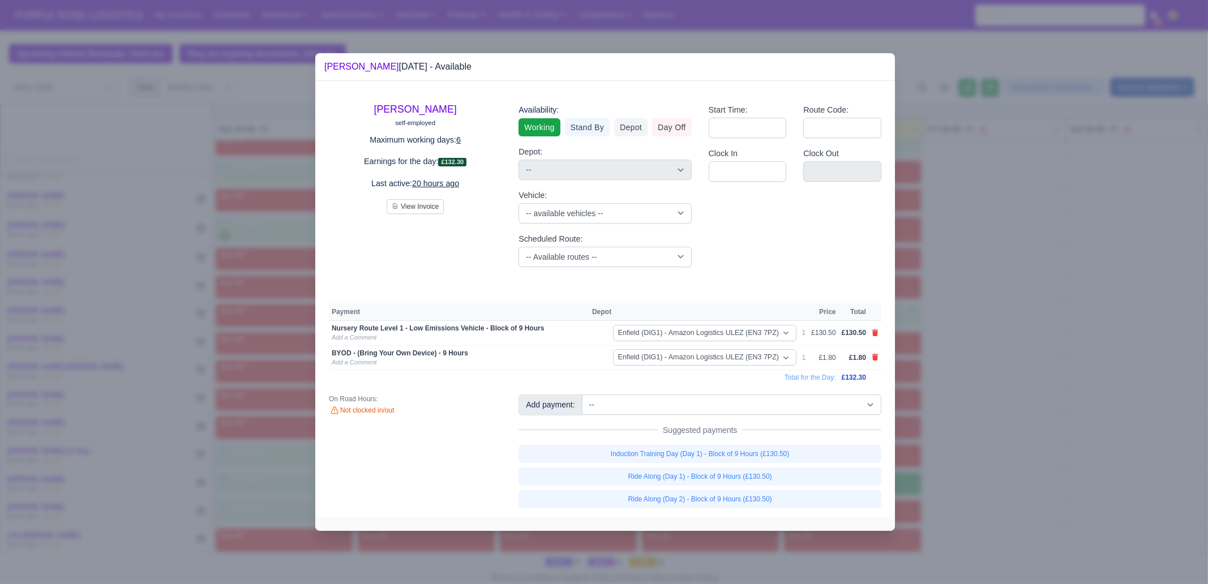
click at [992, 447] on div at bounding box center [604, 292] width 1208 height 584
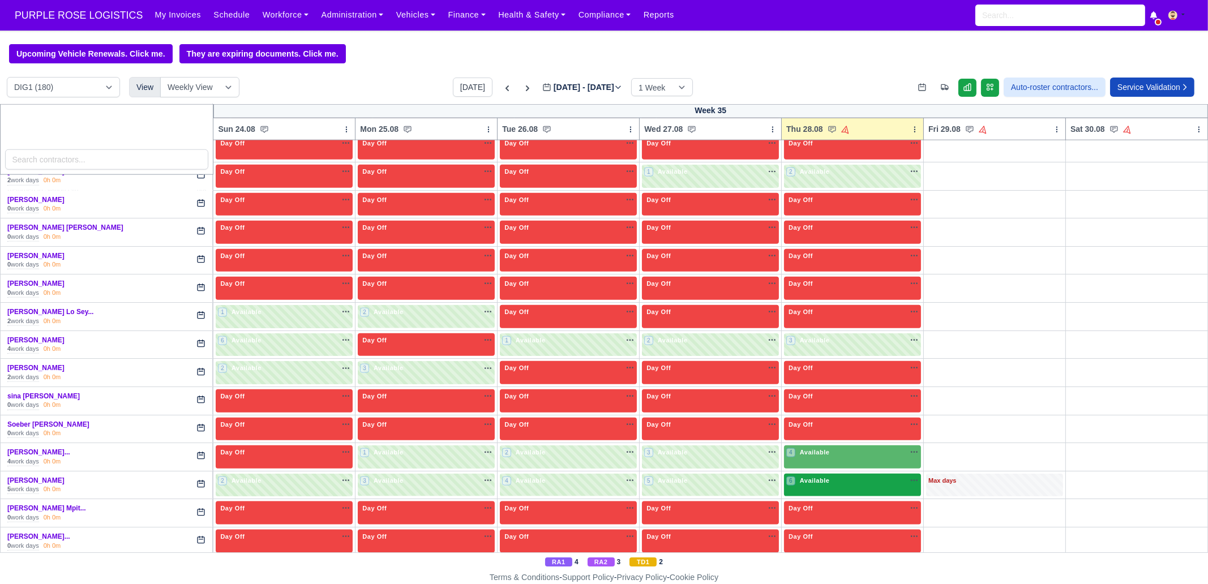
scroll to position [2406, 0]
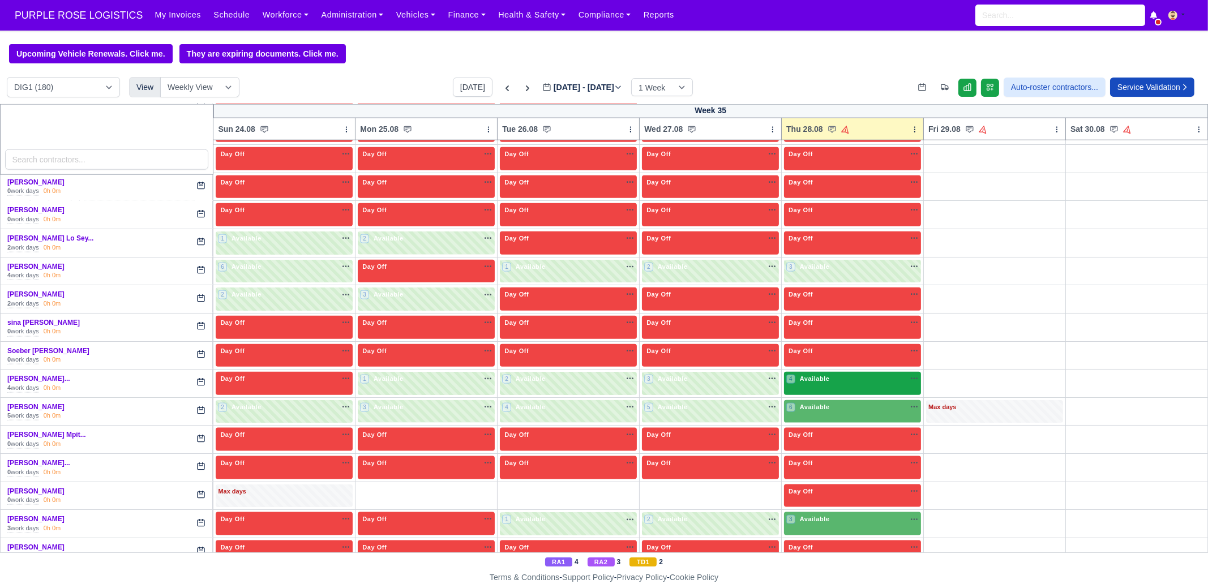
click at [825, 374] on div "4 Available na" at bounding box center [852, 379] width 132 height 10
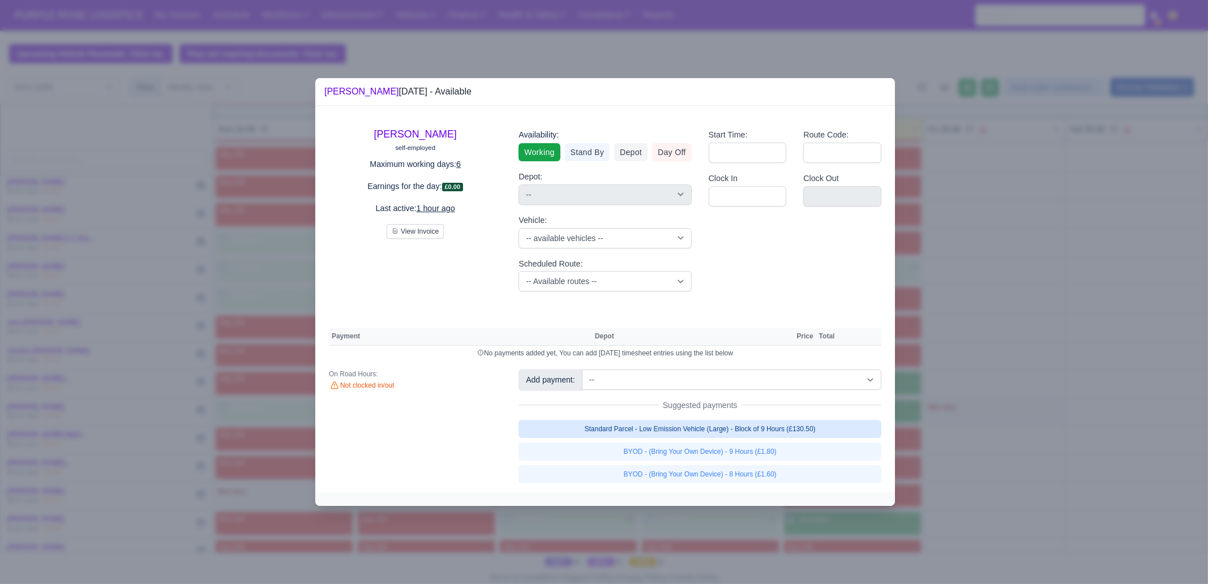
click at [778, 425] on link "Standard Parcel - Low Emission Vehicle (Large) - Block of 9 Hours (£130.50)" at bounding box center [700, 429] width 363 height 18
select select "1"
click at [780, 440] on div "Add payment: -- Additional Hour Support (£14.50) Additional Hour Support (Walke…" at bounding box center [700, 426] width 380 height 113
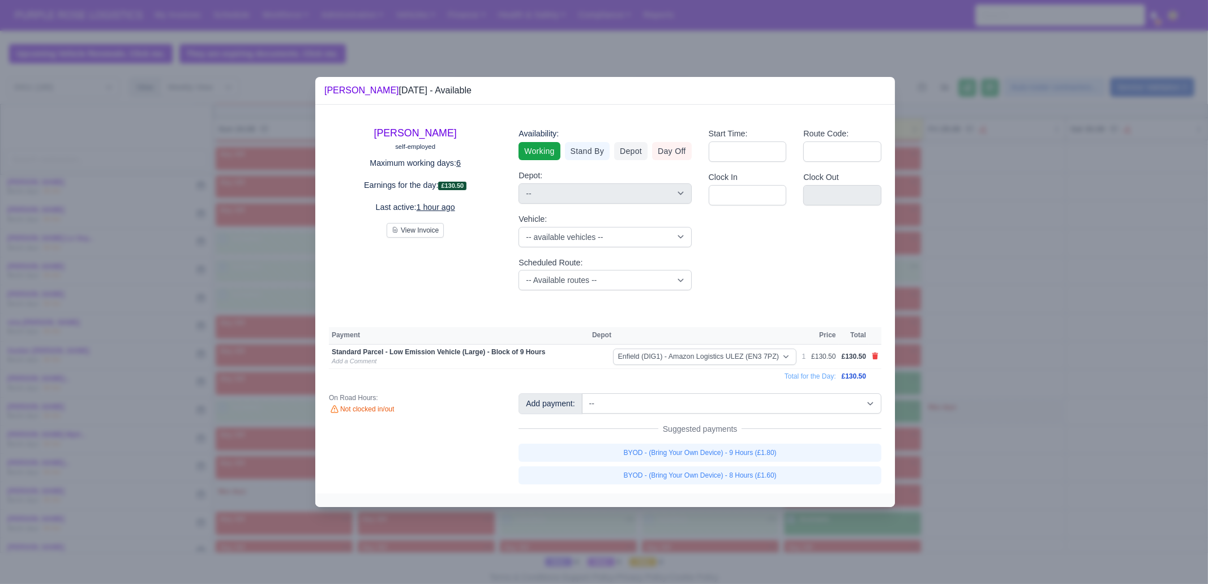
click at [780, 441] on div "Add payment: -- Additional Hour Support (£14.50) Additional Hour Support (Walke…" at bounding box center [700, 438] width 380 height 91
click at [780, 445] on link "BYOD - (Bring Your Own Device) - 9 Hours (£1.80)" at bounding box center [700, 453] width 363 height 18
select select "1"
click at [1117, 482] on div at bounding box center [604, 292] width 1208 height 584
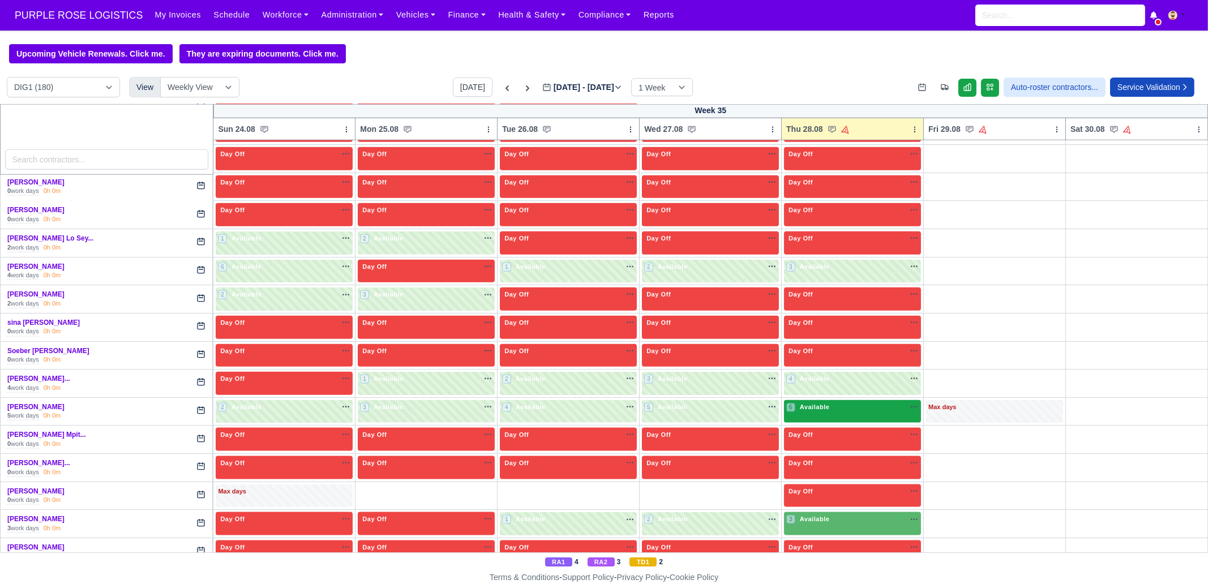
click at [858, 402] on div "6 Available na" at bounding box center [852, 407] width 132 height 10
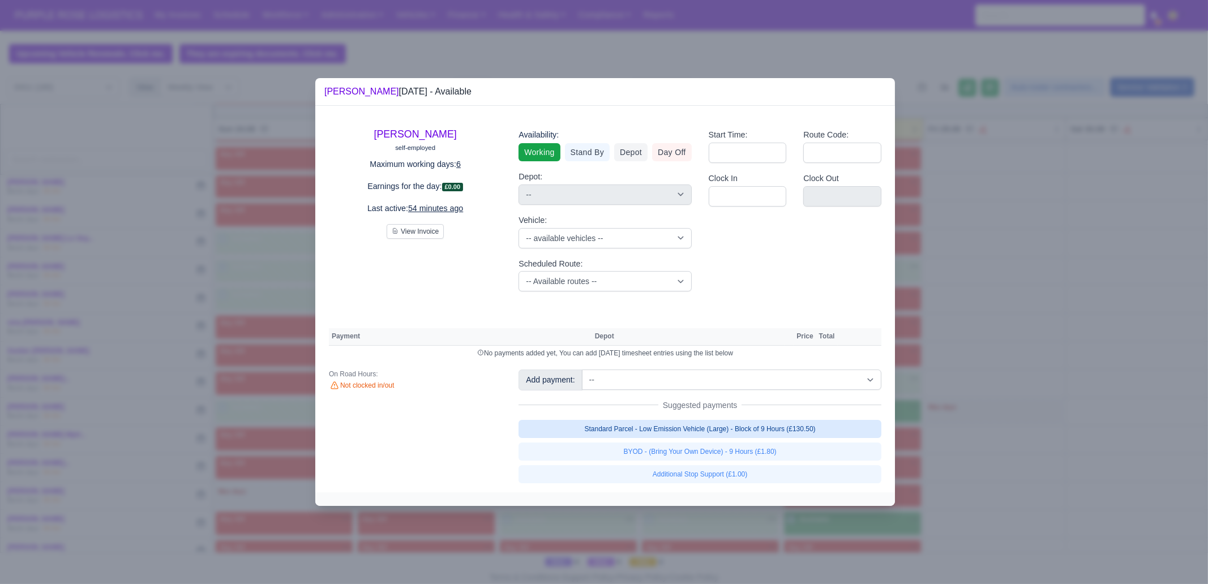
click at [797, 421] on link "Standard Parcel - Low Emission Vehicle (Large) - Block of 9 Hours (£130.50)" at bounding box center [700, 429] width 363 height 18
select select "1"
click at [802, 438] on link "Standard Parcel - Low Emission Vehicle (Large) - Block of 9 Hours (£130.50)" at bounding box center [700, 429] width 363 height 18
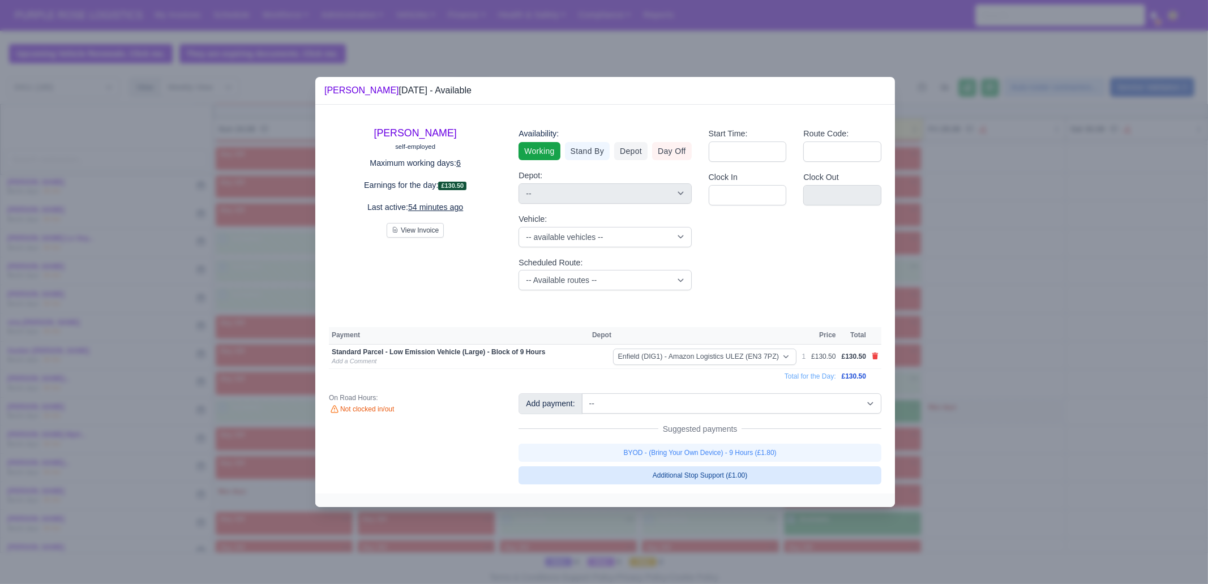
select select "1"
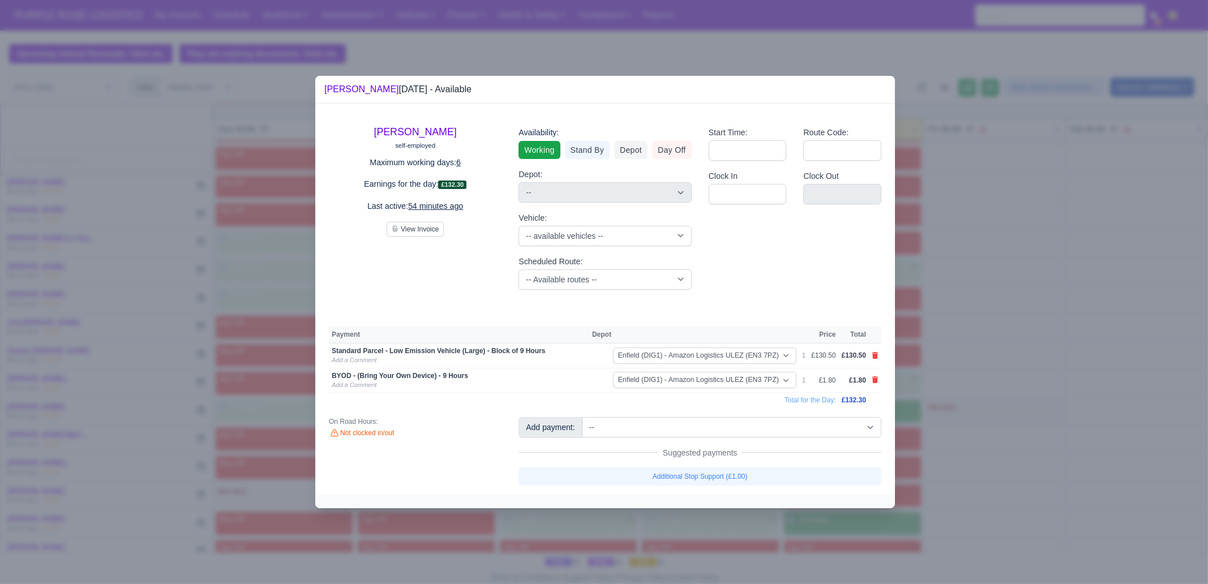
click at [923, 444] on div at bounding box center [604, 292] width 1208 height 584
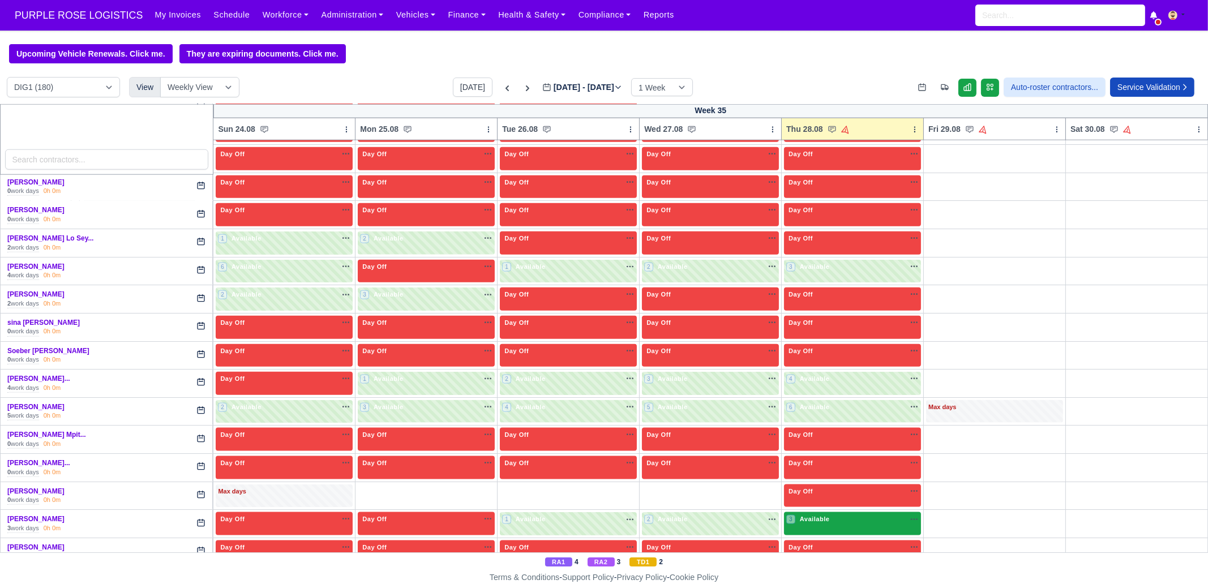
click at [850, 515] on div "3 Available na" at bounding box center [852, 520] width 132 height 10
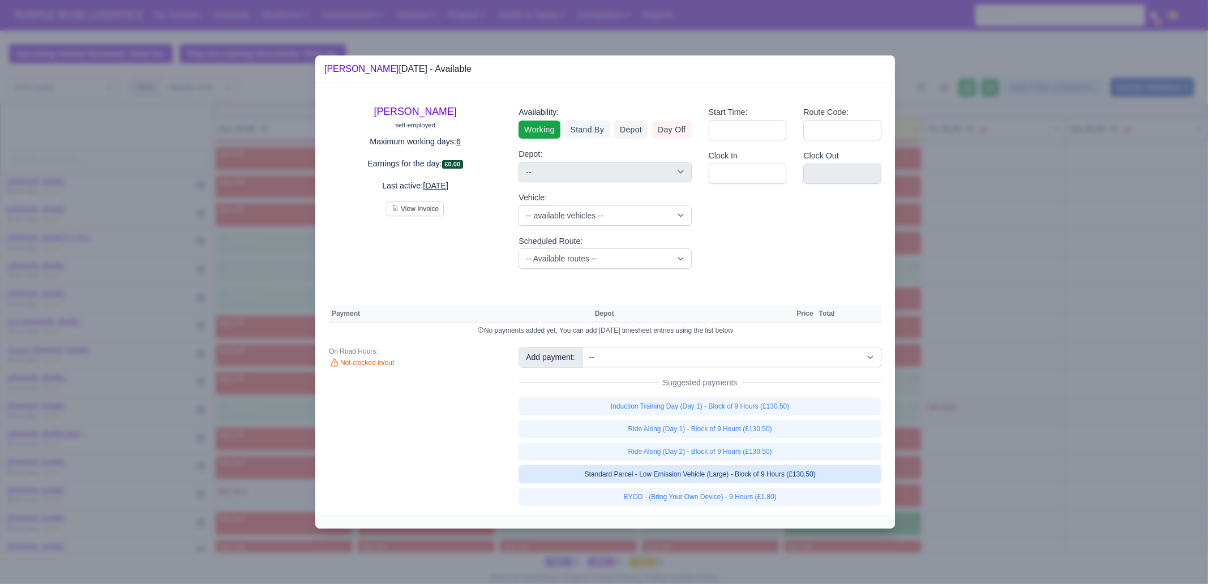
click at [829, 472] on link "Standard Parcel - Low Emission Vehicle (Large) - Block of 9 Hours (£130.50)" at bounding box center [700, 474] width 363 height 18
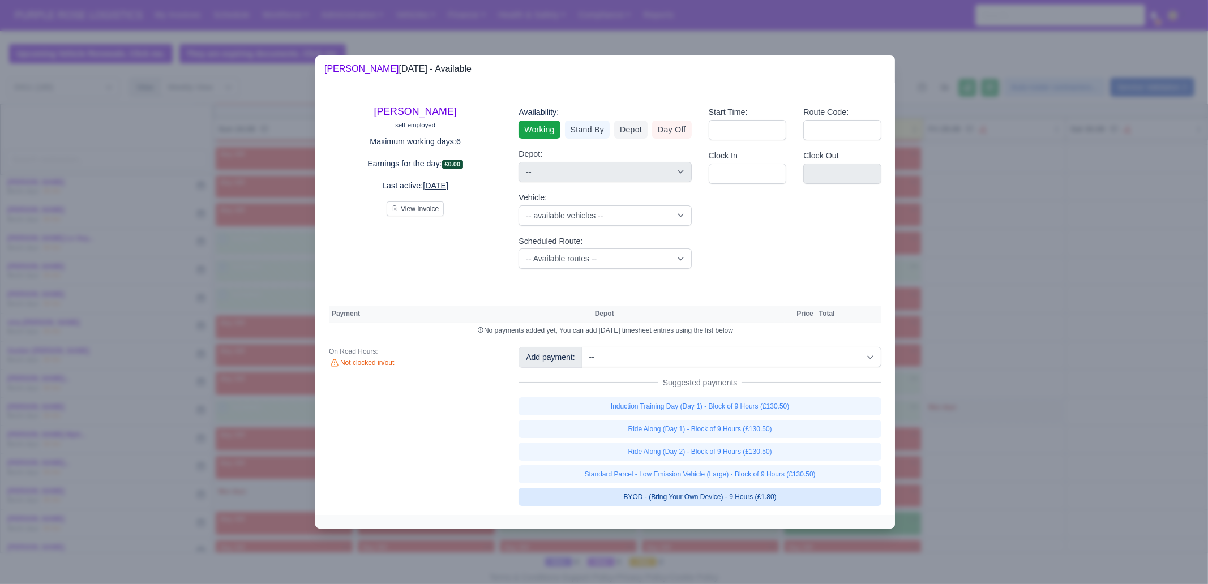
select select "1"
click at [807, 483] on link "Standard Parcel - Low Emission Vehicle (Large) - Block of 9 Hours (£130.50)" at bounding box center [700, 474] width 363 height 18
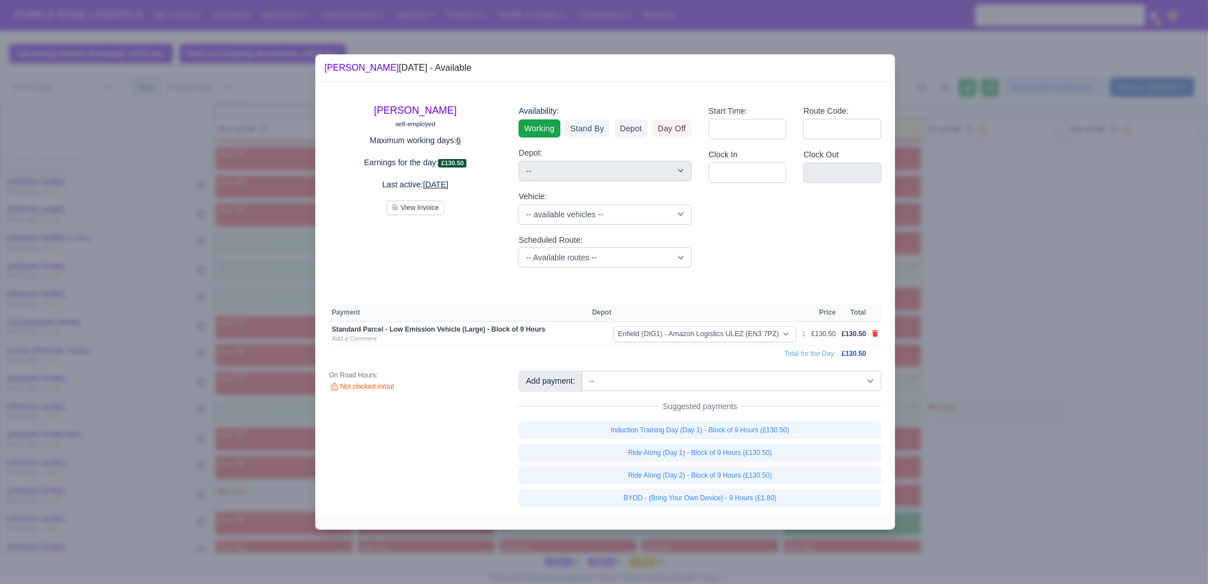
select select "1"
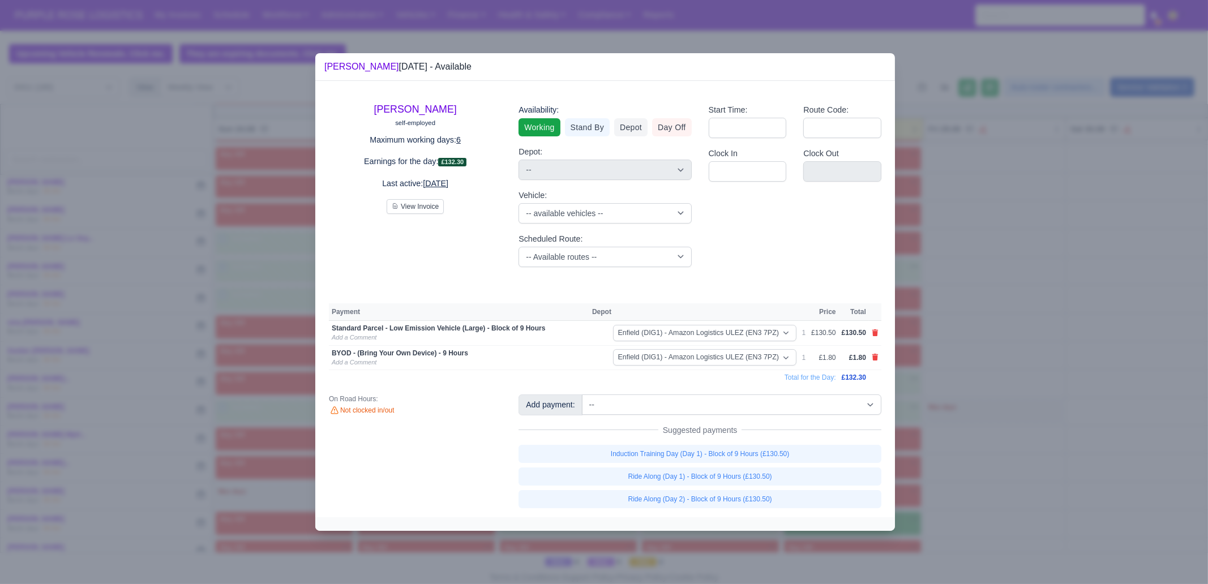
click at [953, 497] on div at bounding box center [604, 292] width 1208 height 584
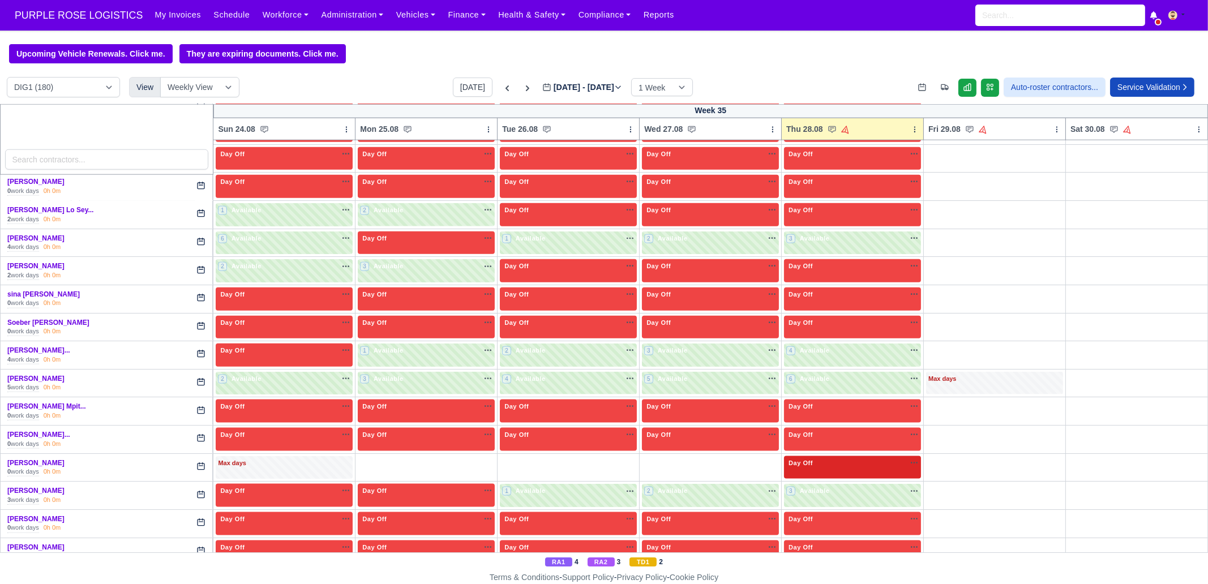
scroll to position [2477, 0]
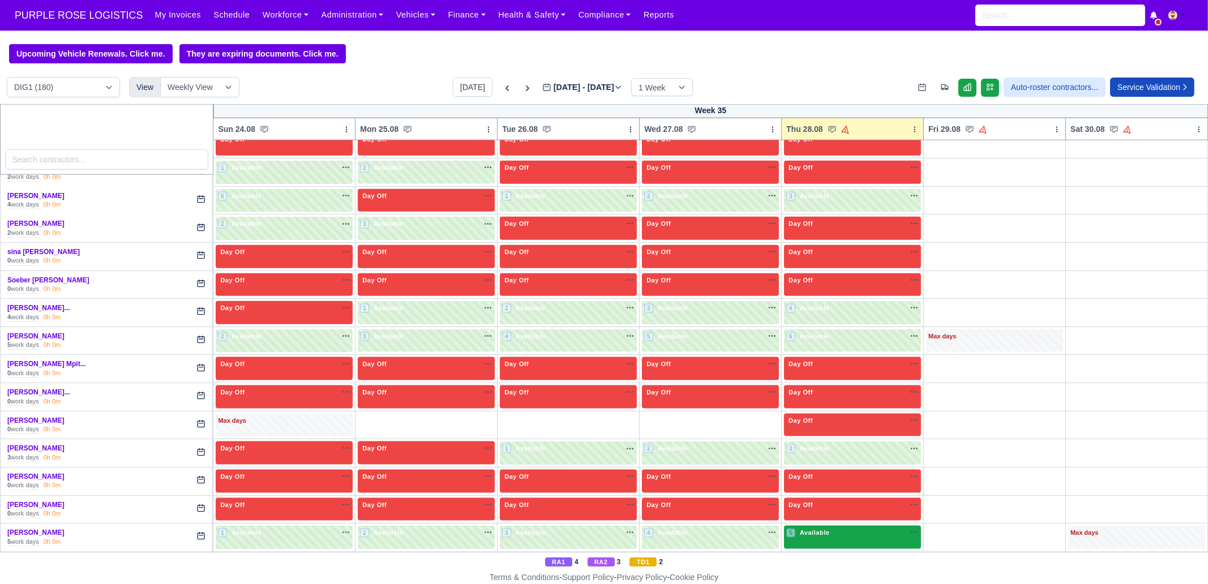
click at [821, 529] on span "Available" at bounding box center [815, 533] width 35 height 8
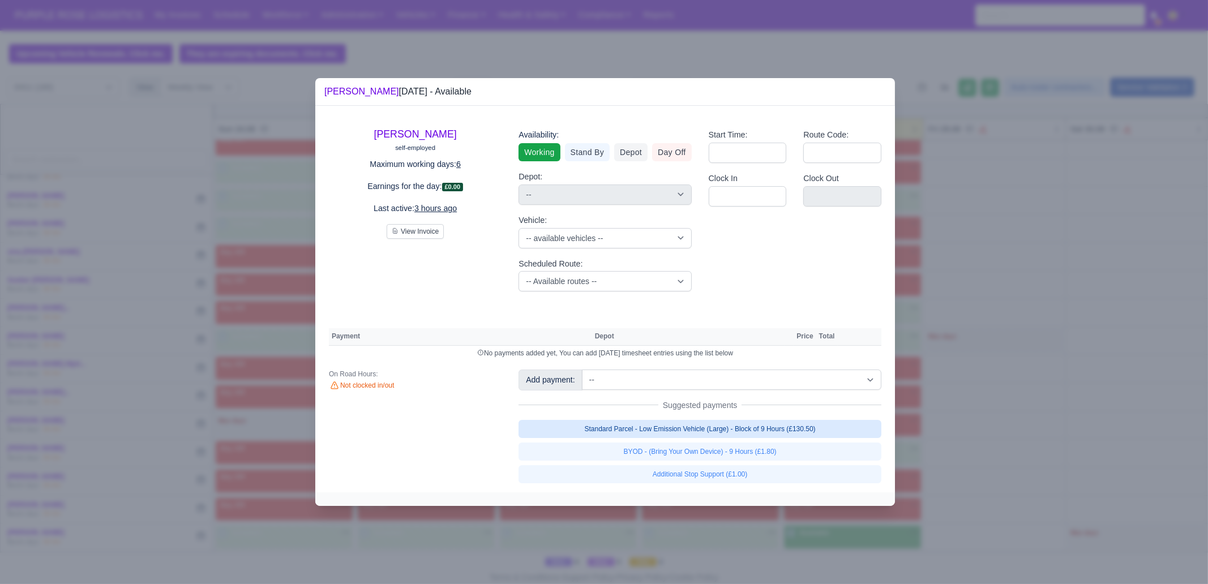
click at [785, 431] on link "Standard Parcel - Low Emission Vehicle (Large) - Block of 9 Hours (£130.50)" at bounding box center [700, 429] width 363 height 18
select select "1"
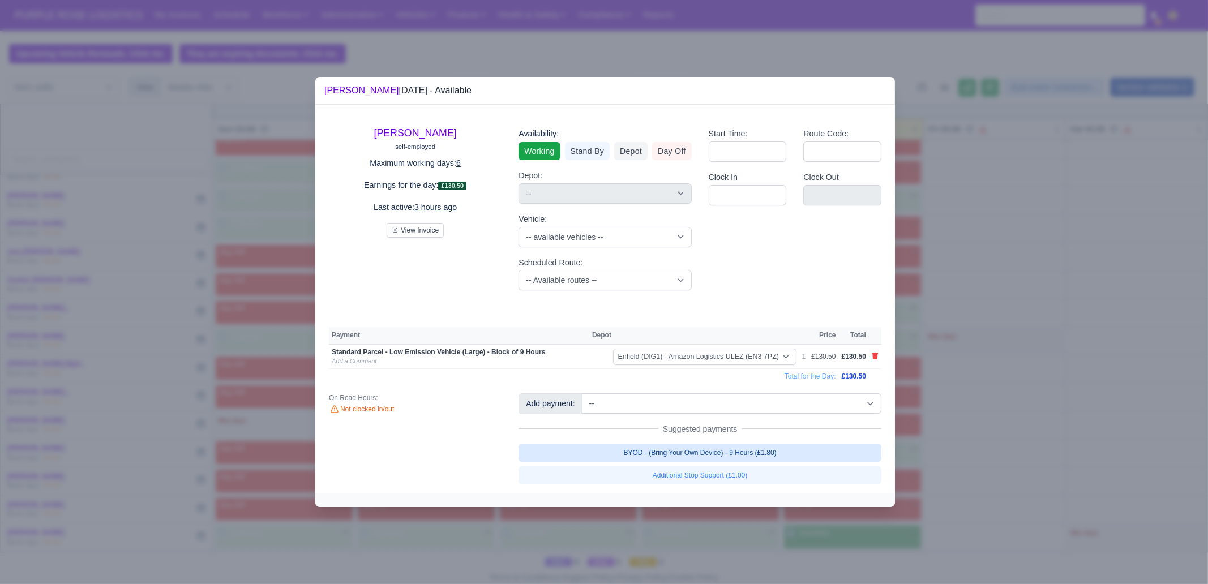
click at [787, 451] on link "BYOD - (Bring Your Own Device) - 9 Hours (£1.80)" at bounding box center [700, 453] width 363 height 18
select select "1"
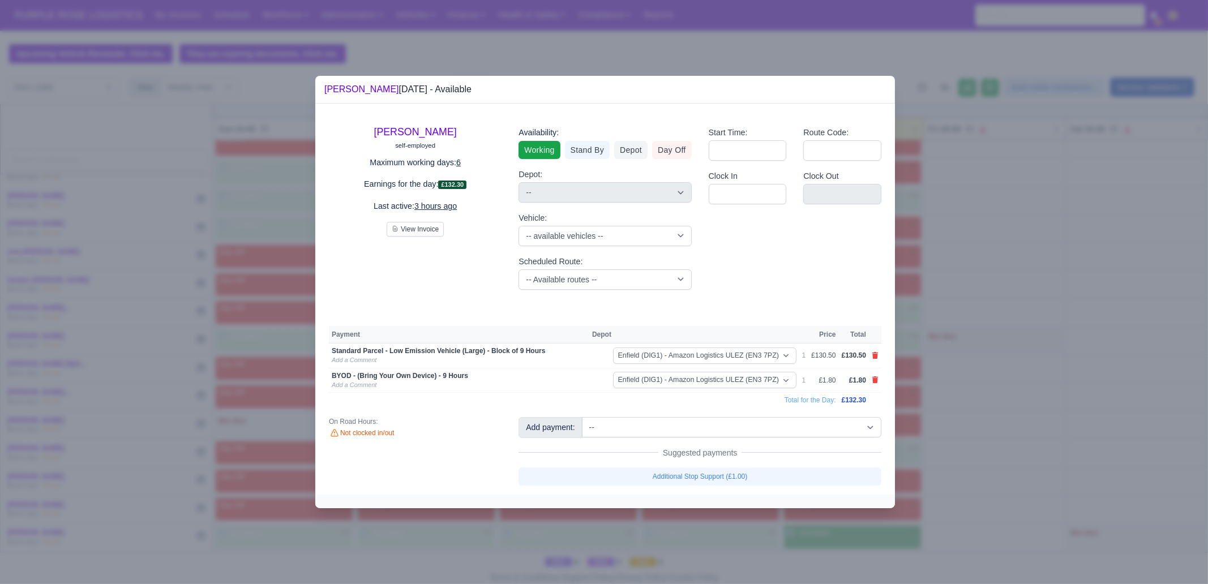
click at [986, 456] on div at bounding box center [604, 292] width 1208 height 584
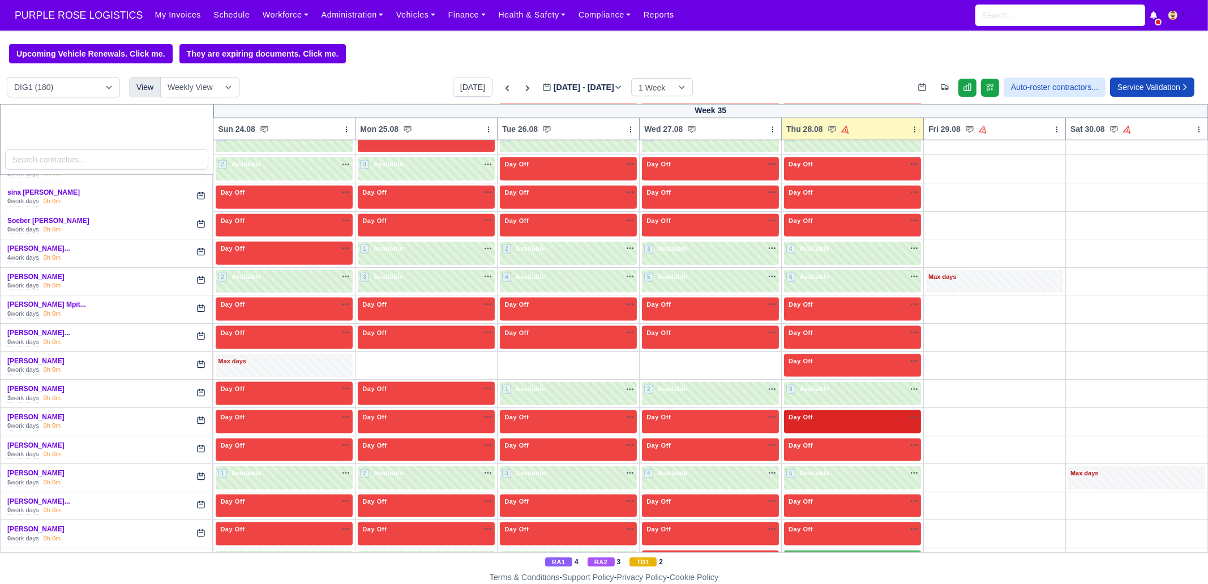
scroll to position [2541, 0]
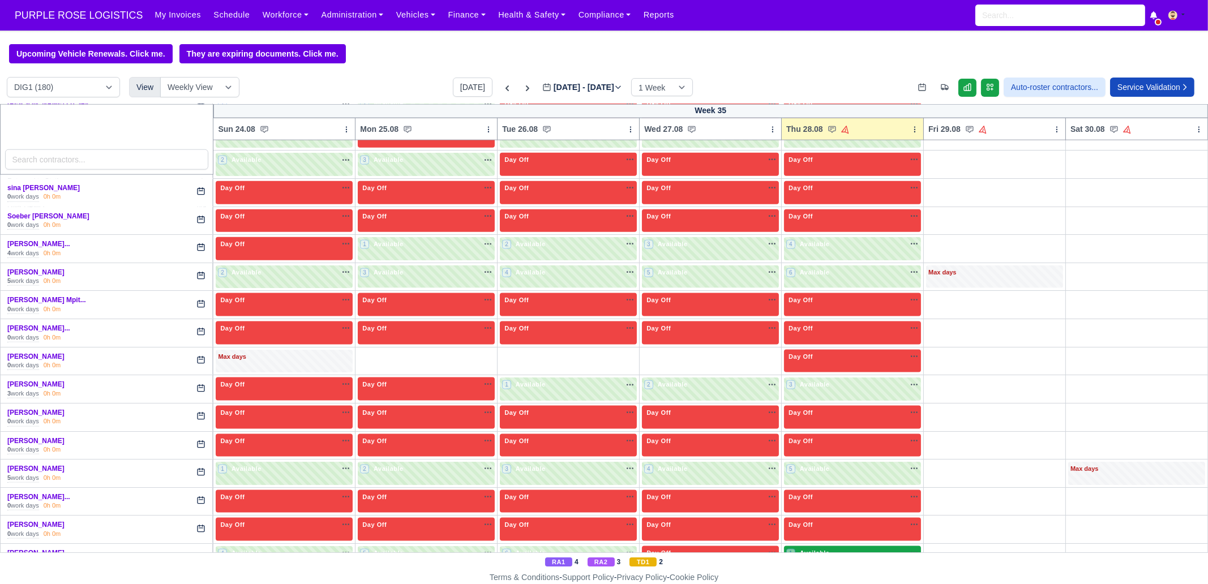
click at [861, 549] on div "1 Available na" at bounding box center [852, 554] width 132 height 10
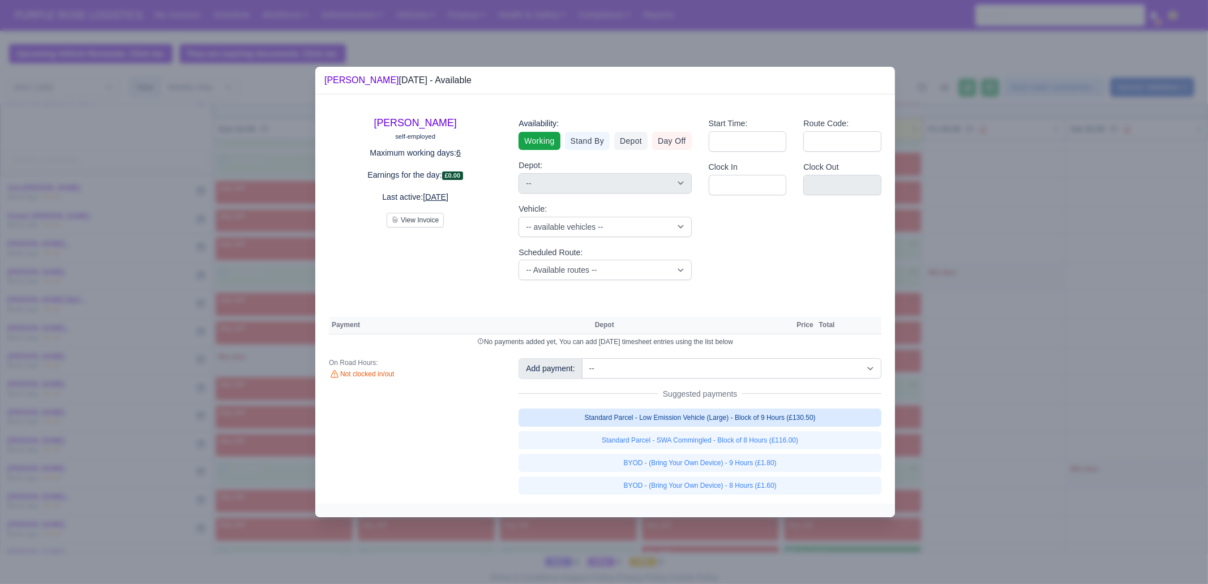
click at [811, 421] on link "Standard Parcel - Low Emission Vehicle (Large) - Block of 9 Hours (£130.50)" at bounding box center [700, 418] width 363 height 18
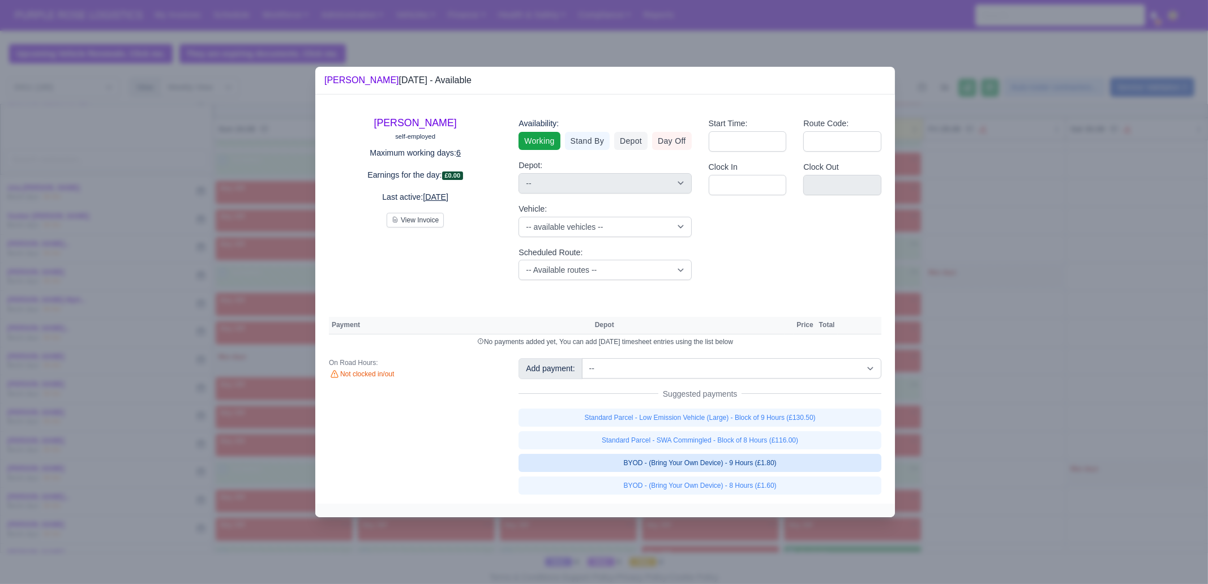
select select "1"
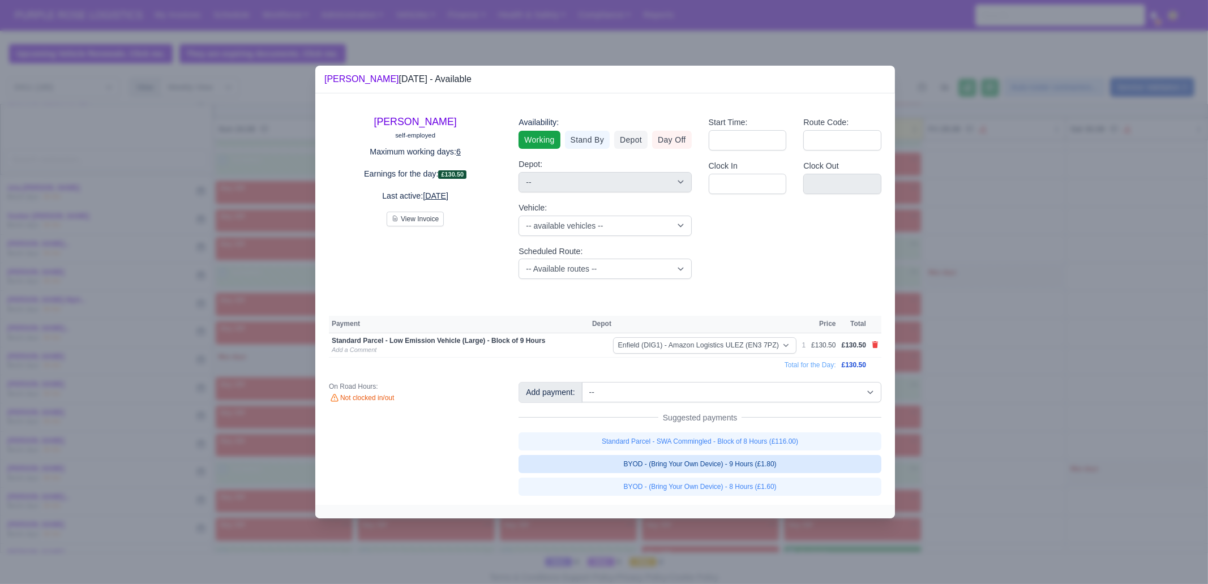
click at [800, 468] on link "BYOD - (Bring Your Own Device) - 9 Hours (£1.80)" at bounding box center [700, 464] width 363 height 18
select select "1"
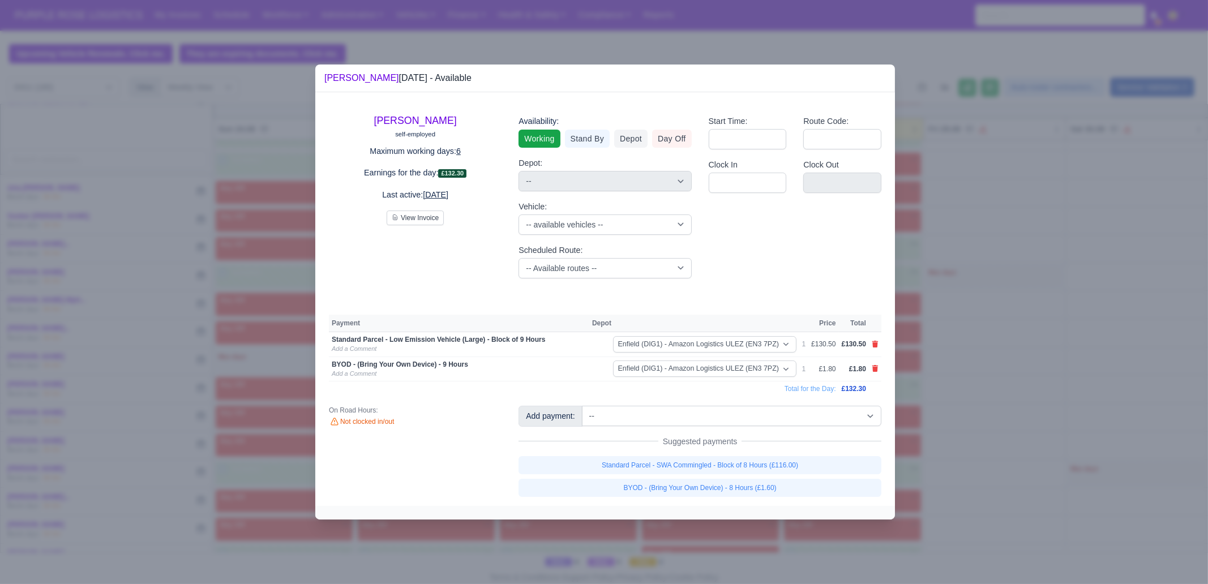
click at [1020, 399] on div at bounding box center [604, 292] width 1208 height 584
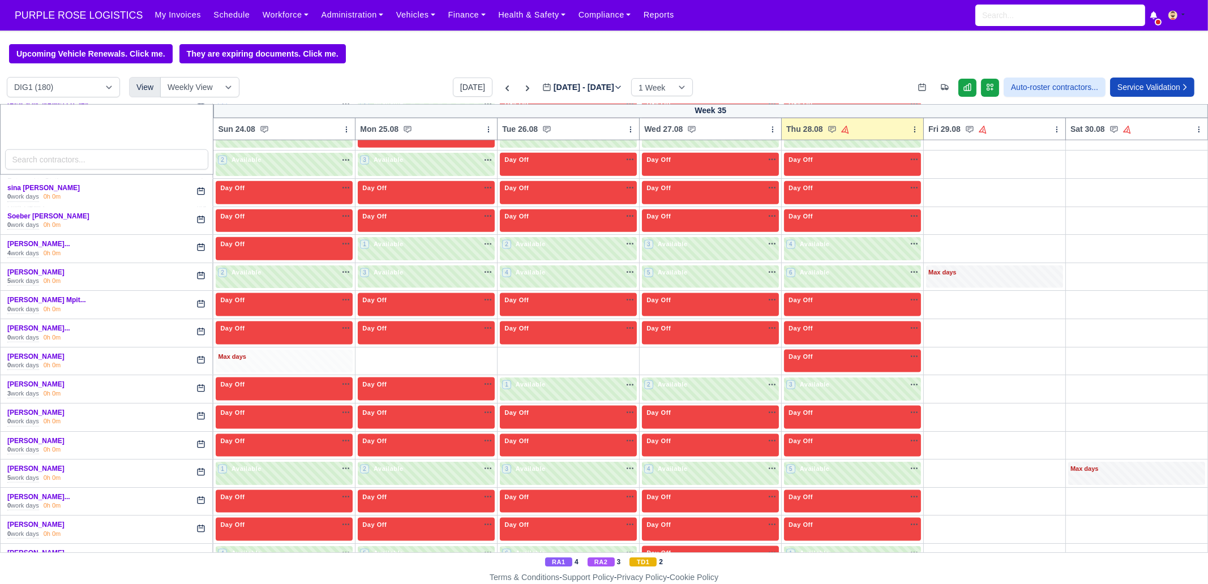
click at [320, 352] on div "Max days" at bounding box center [284, 357] width 132 height 10
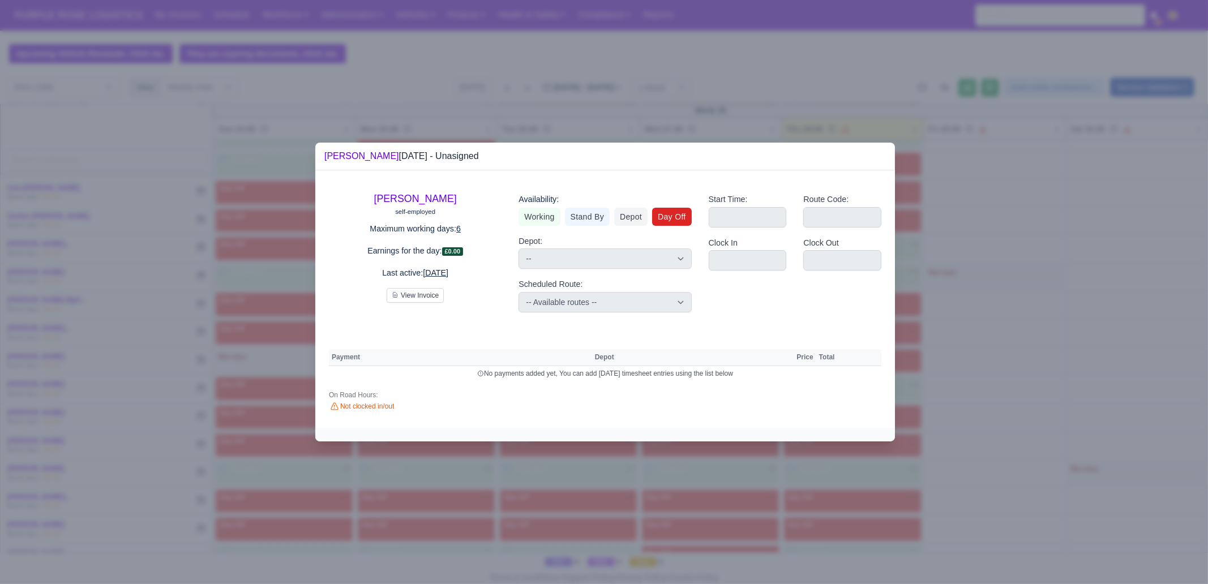
click at [693, 221] on div "Availability: Working Stand By Depot Day Off Depot: -- Harlow (DHW1) - Amazon L…" at bounding box center [605, 253] width 190 height 138
click at [682, 221] on link "Day Off" at bounding box center [672, 217] width 40 height 18
select select
select select "na"
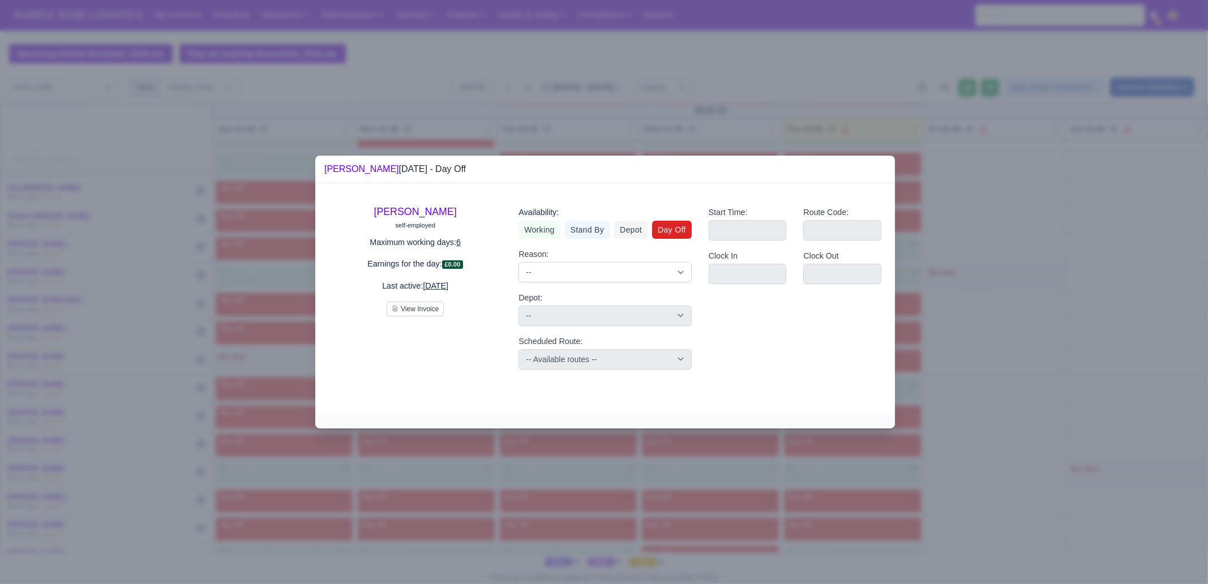
click at [830, 505] on div at bounding box center [604, 292] width 1208 height 584
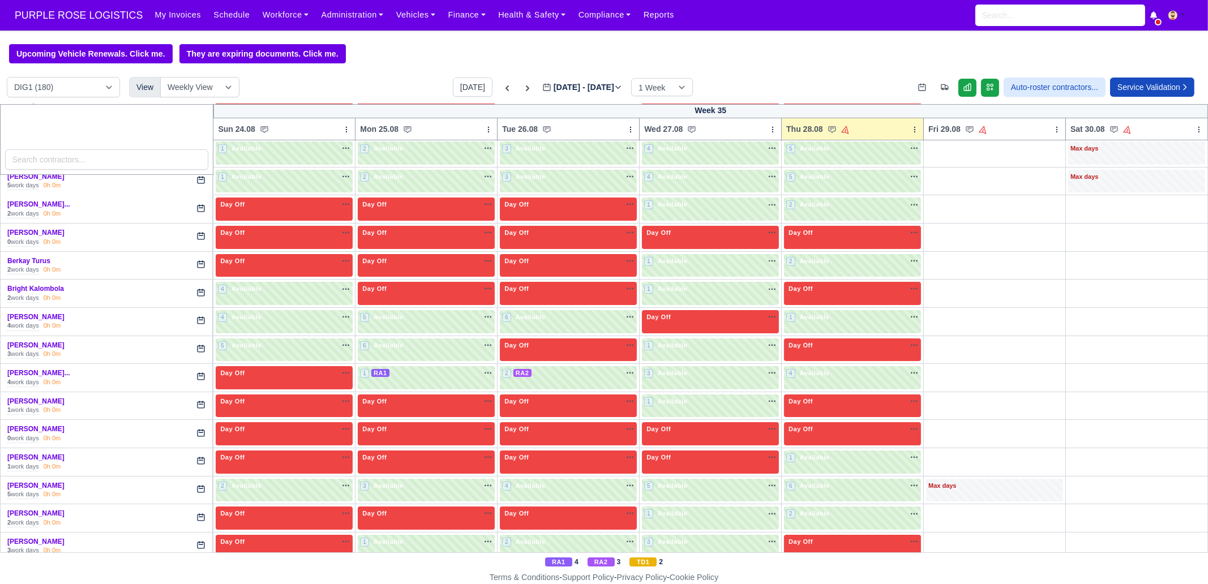
scroll to position [0, 0]
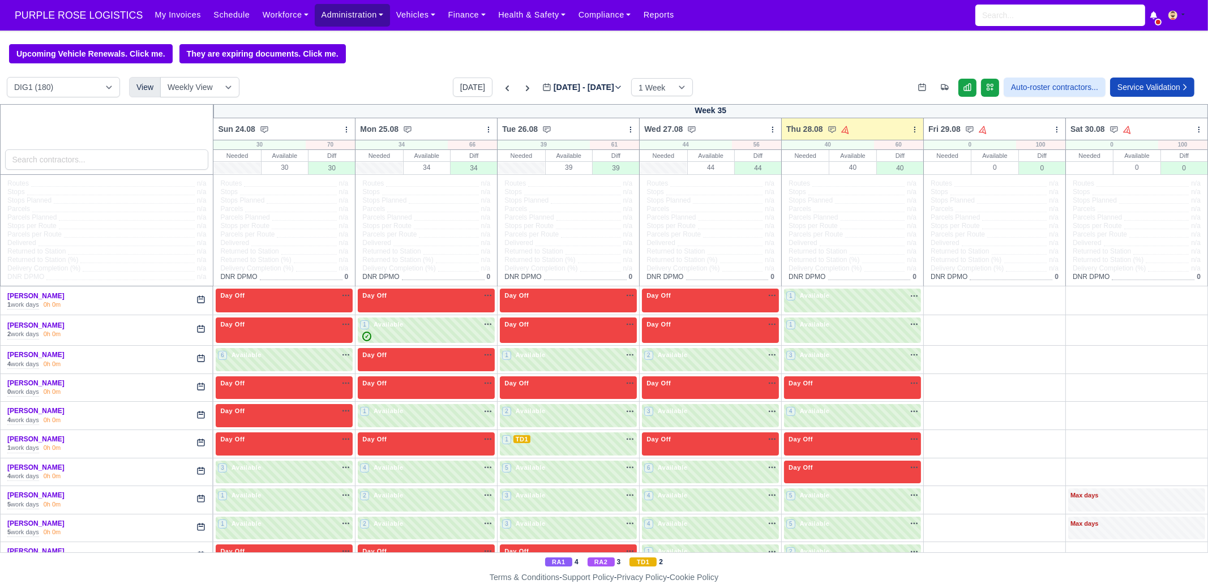
click at [320, 19] on link "Administration" at bounding box center [352, 15] width 75 height 22
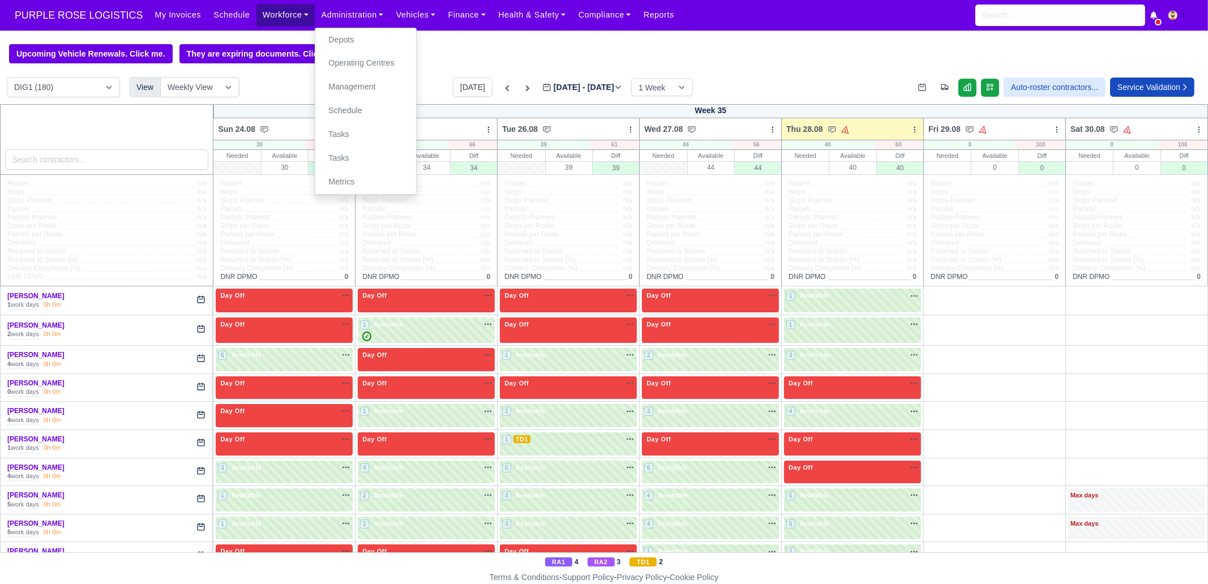
click at [280, 23] on link "Workforce" at bounding box center [285, 15] width 59 height 22
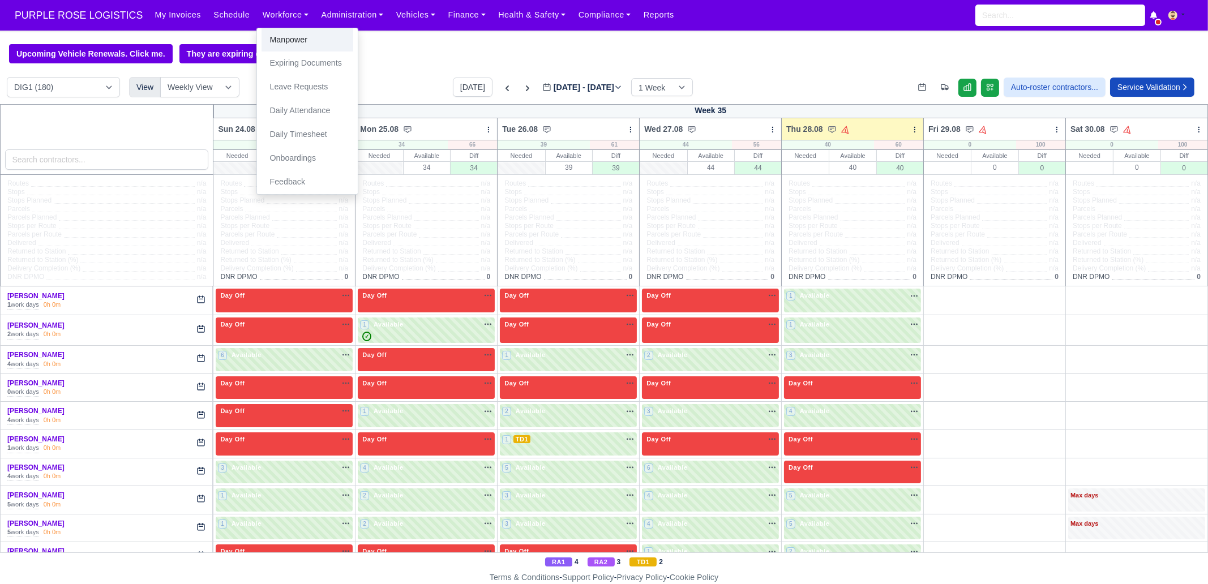
click at [292, 37] on link "Manpower" at bounding box center [308, 40] width 92 height 24
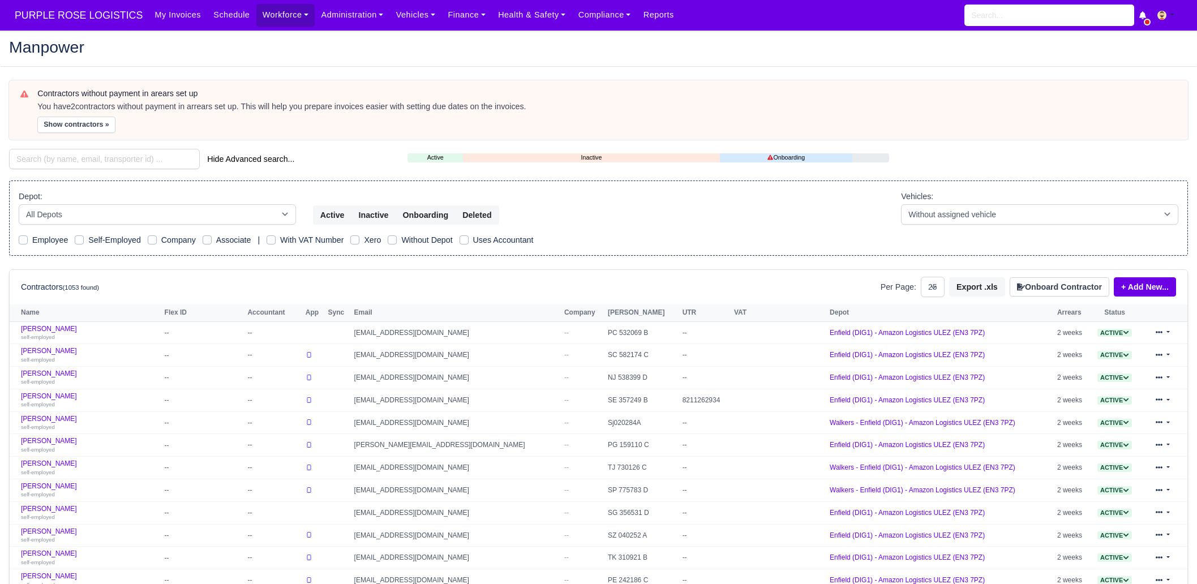
select select "25"
click at [130, 155] on input "search" at bounding box center [104, 159] width 191 height 20
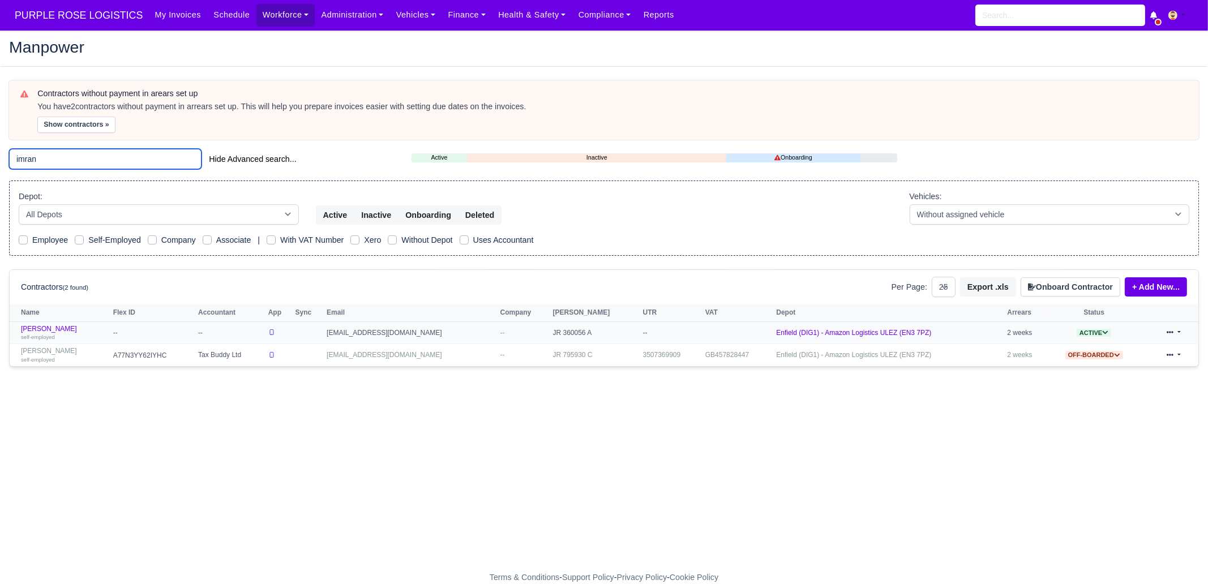
type input "imran"
click at [49, 340] on td "[PERSON_NAME] self-employed" at bounding box center [60, 333] width 101 height 23
click at [66, 336] on div "self-employed" at bounding box center [64, 337] width 87 height 8
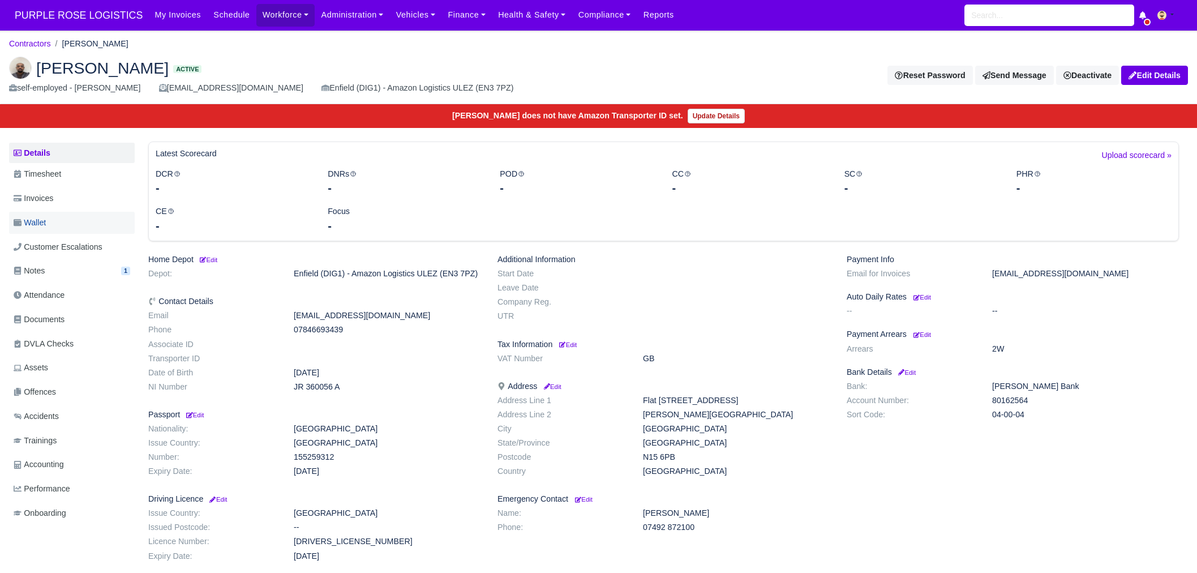
click at [77, 228] on link "Wallet" at bounding box center [72, 223] width 126 height 22
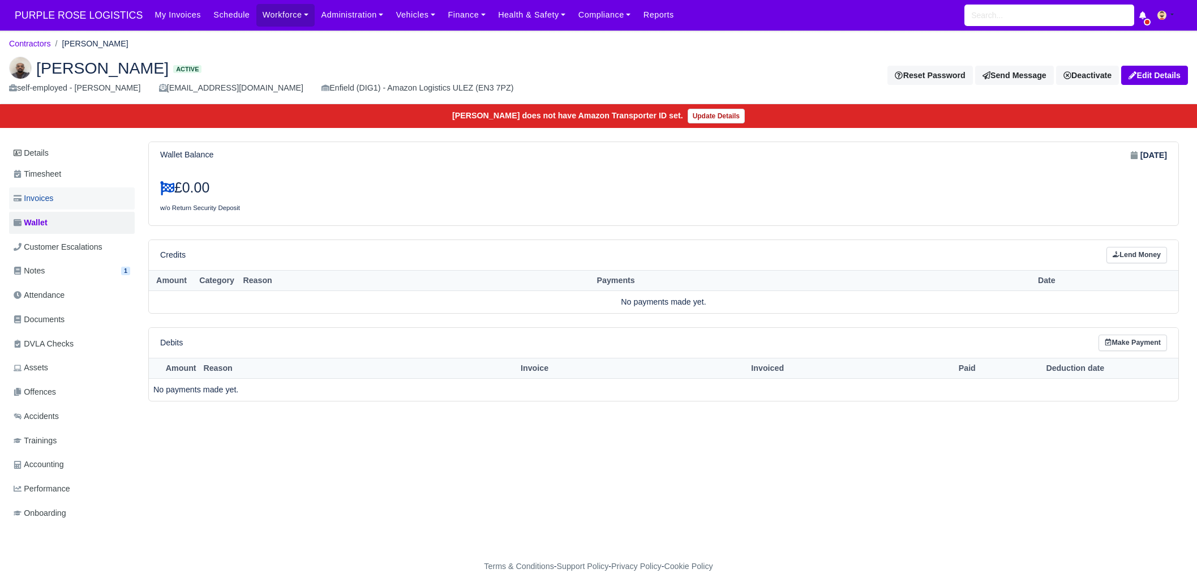
click at [96, 205] on link "Invoices" at bounding box center [72, 198] width 126 height 22
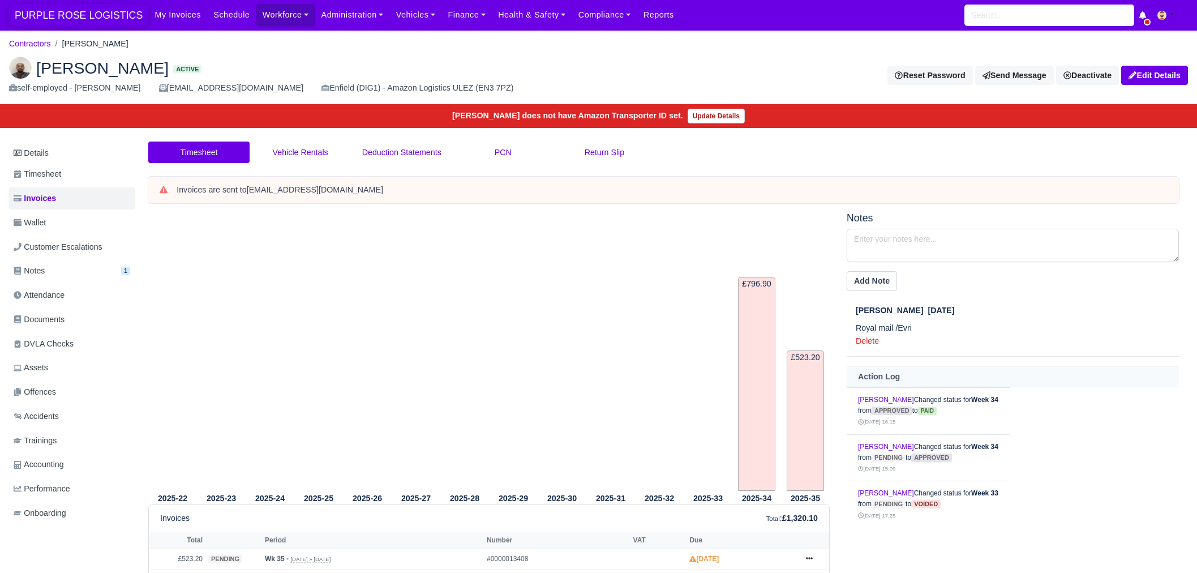
click at [91, 13] on span "PURPLE ROSE LOGISTICS" at bounding box center [78, 15] width 139 height 23
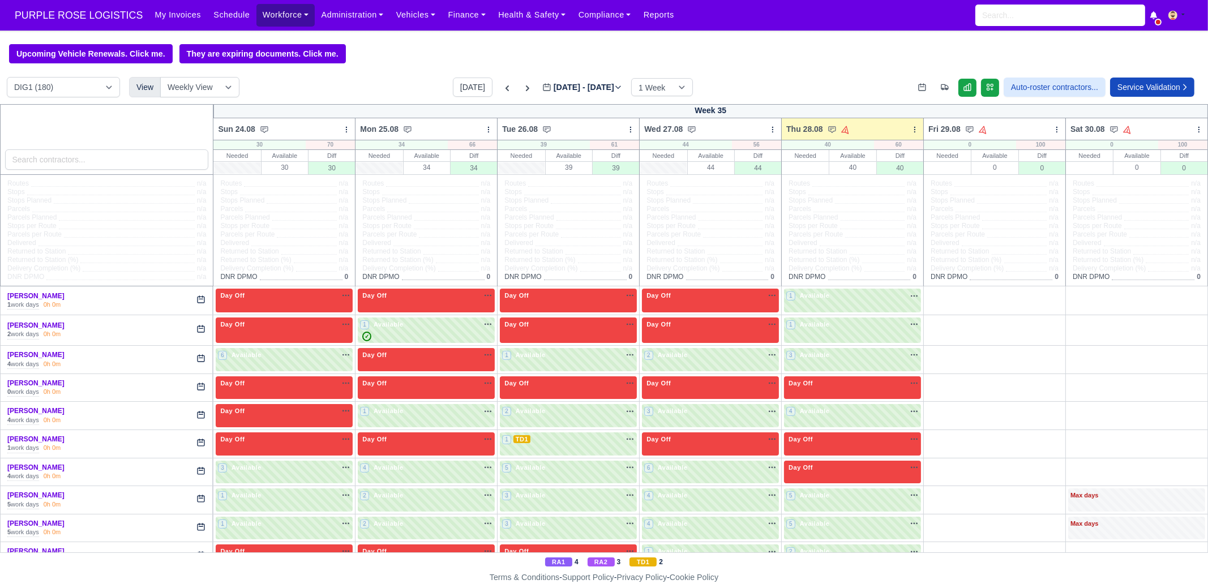
drag, startPoint x: 261, startPoint y: 15, endPoint x: 273, endPoint y: 31, distance: 19.8
click at [261, 15] on link "Workforce" at bounding box center [285, 15] width 59 height 22
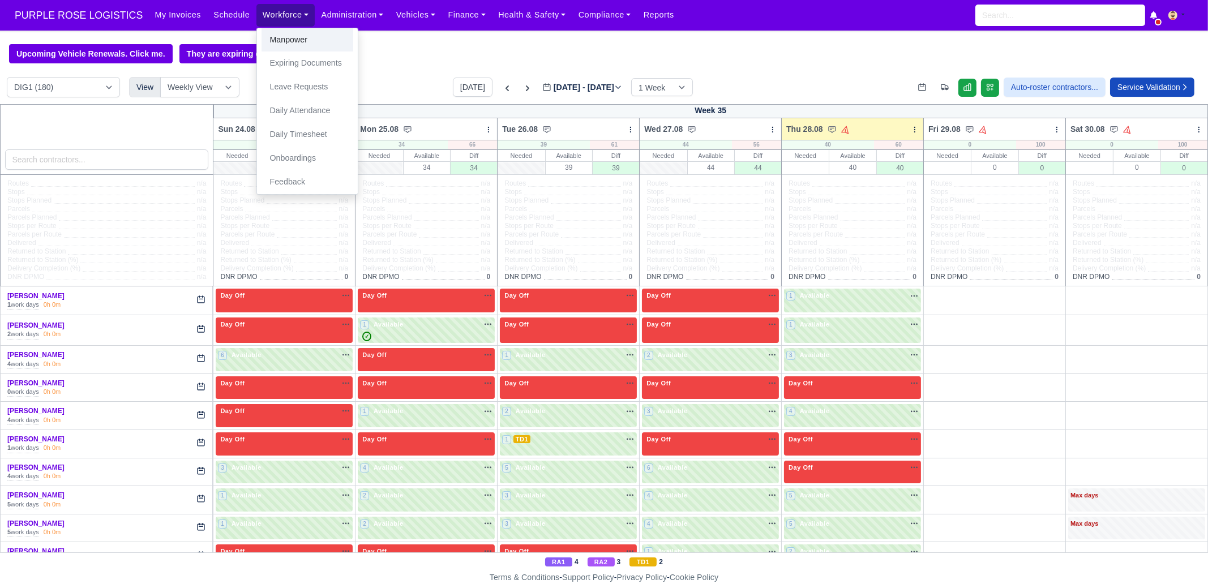
click at [282, 44] on link "Manpower" at bounding box center [308, 40] width 92 height 24
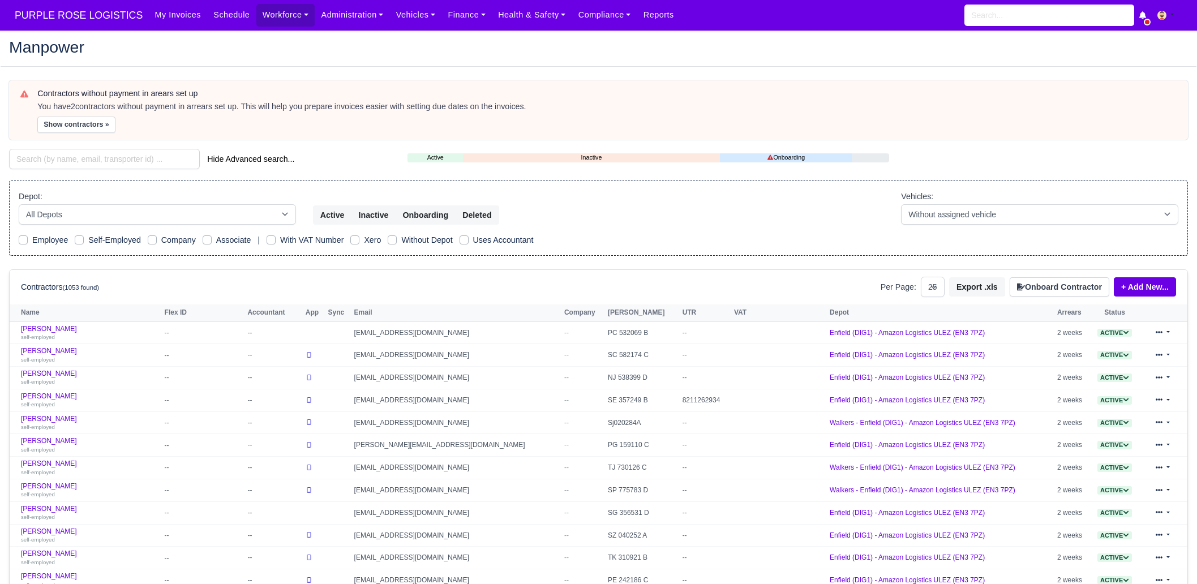
select select "25"
click at [142, 154] on input "search" at bounding box center [104, 159] width 191 height 20
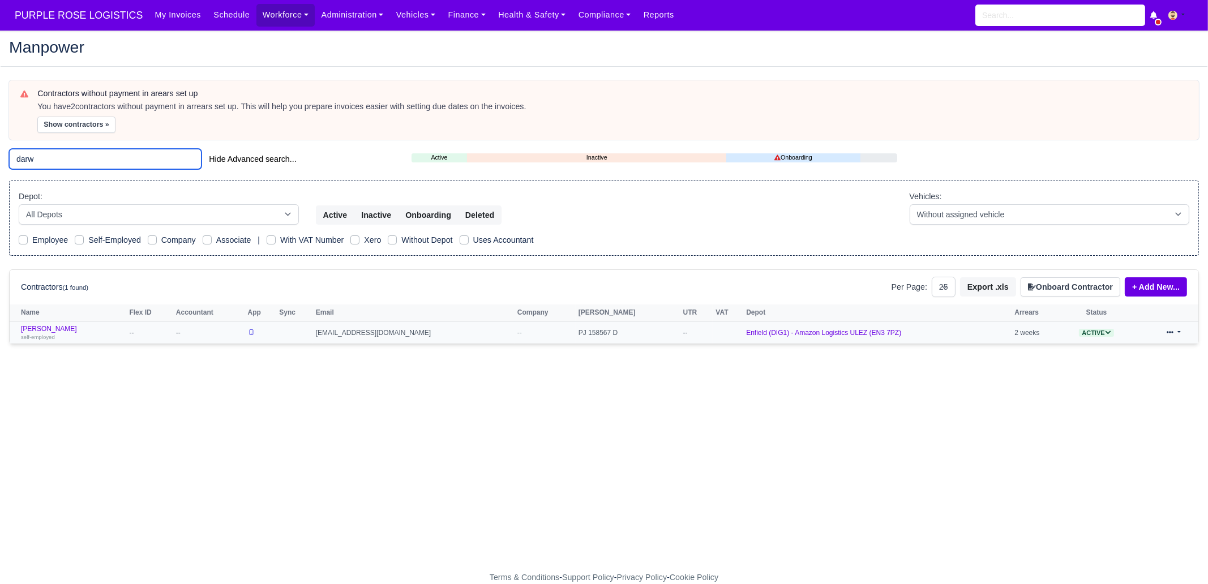
type input "darw"
click at [66, 341] on td "[PERSON_NAME] self-employed" at bounding box center [68, 333] width 117 height 22
click at [63, 328] on link "[PERSON_NAME] self-employed" at bounding box center [72, 333] width 102 height 16
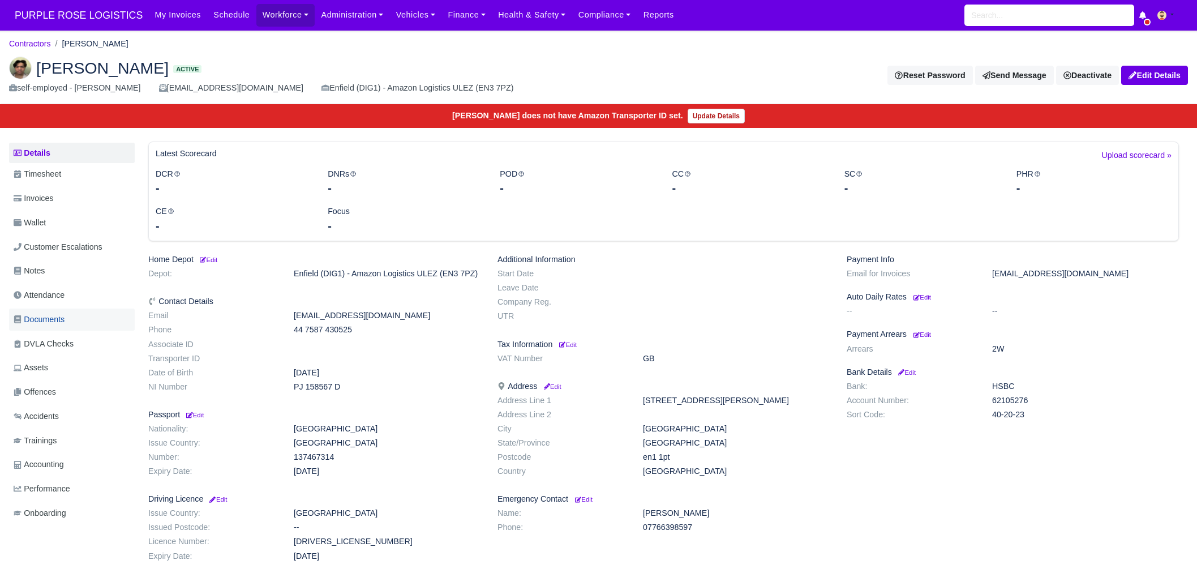
click at [84, 315] on link "Documents" at bounding box center [72, 320] width 126 height 22
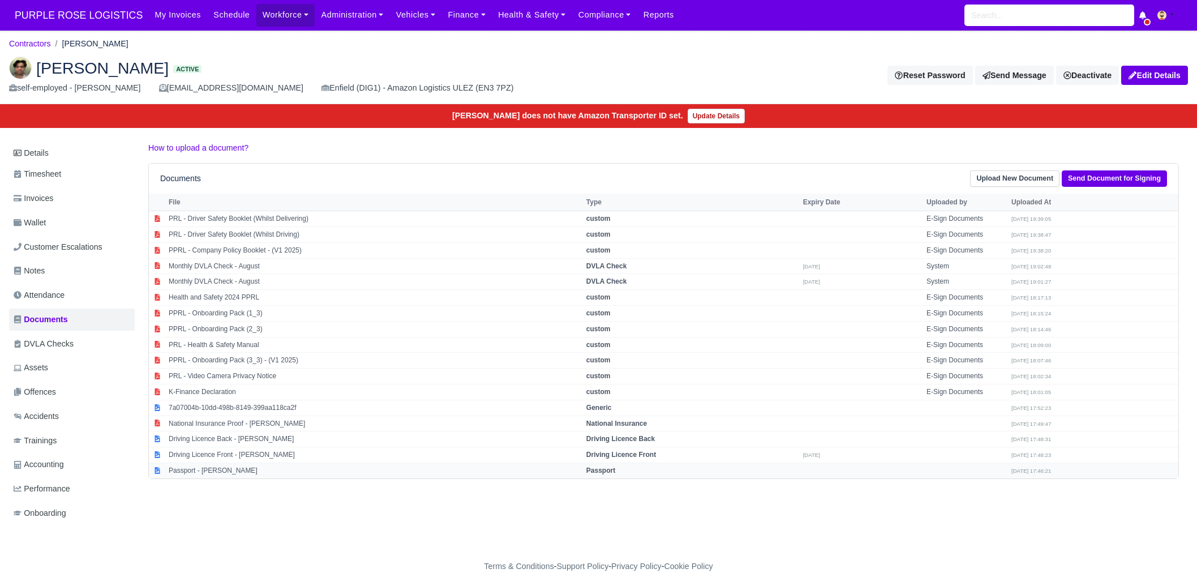
click at [230, 472] on td "Passport - [PERSON_NAME]" at bounding box center [375, 470] width 418 height 15
select select "passport"
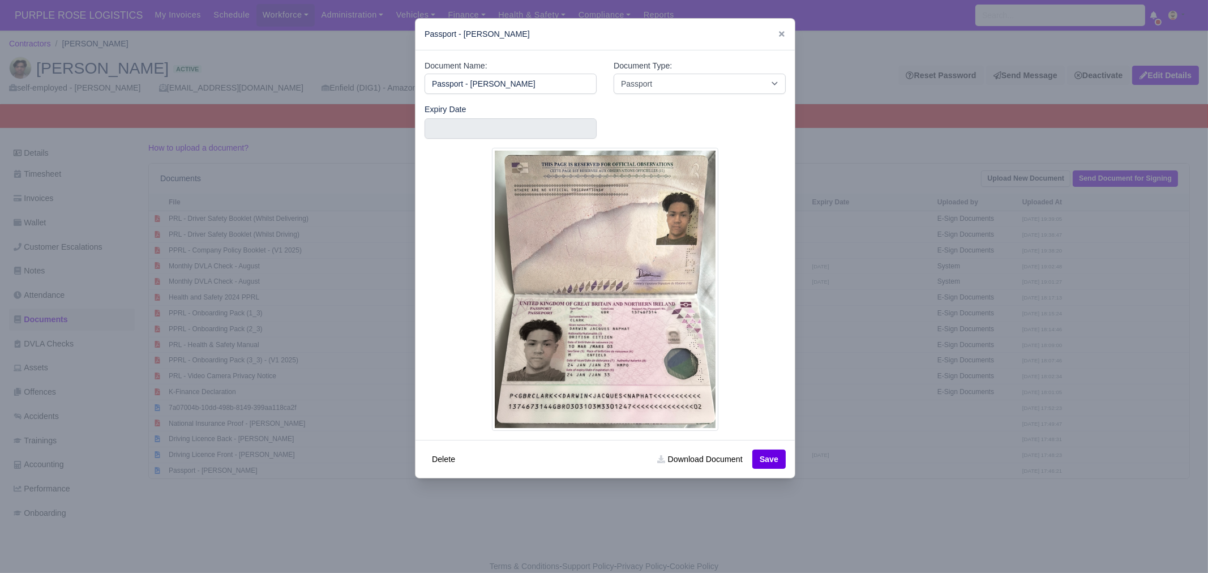
click at [198, 487] on div at bounding box center [604, 286] width 1208 height 573
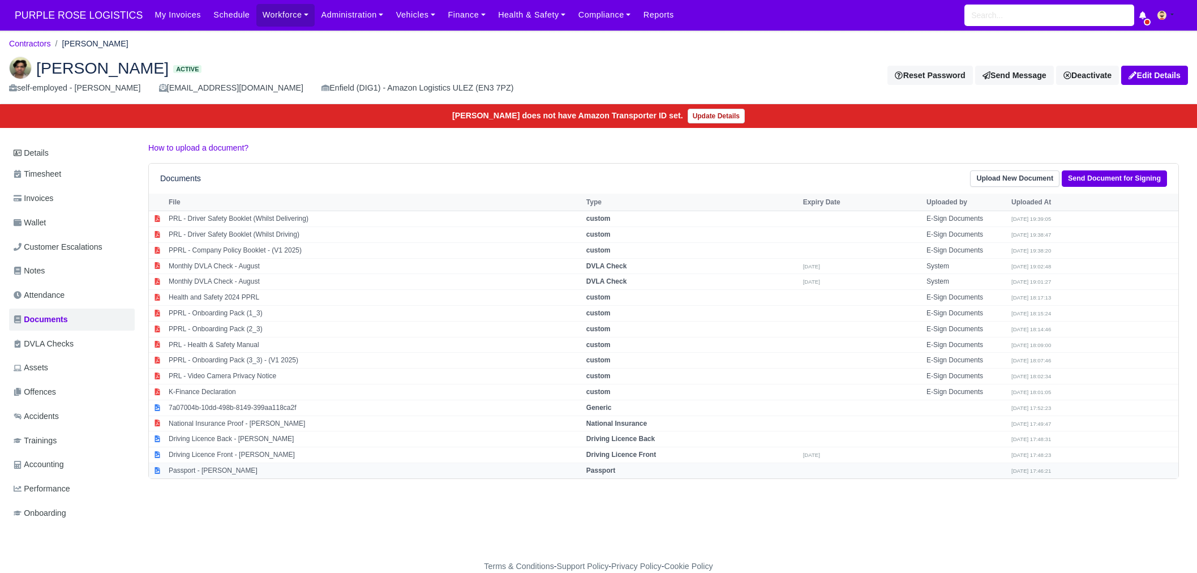
click at [209, 464] on td "Passport - [PERSON_NAME]" at bounding box center [375, 470] width 418 height 15
select select "passport"
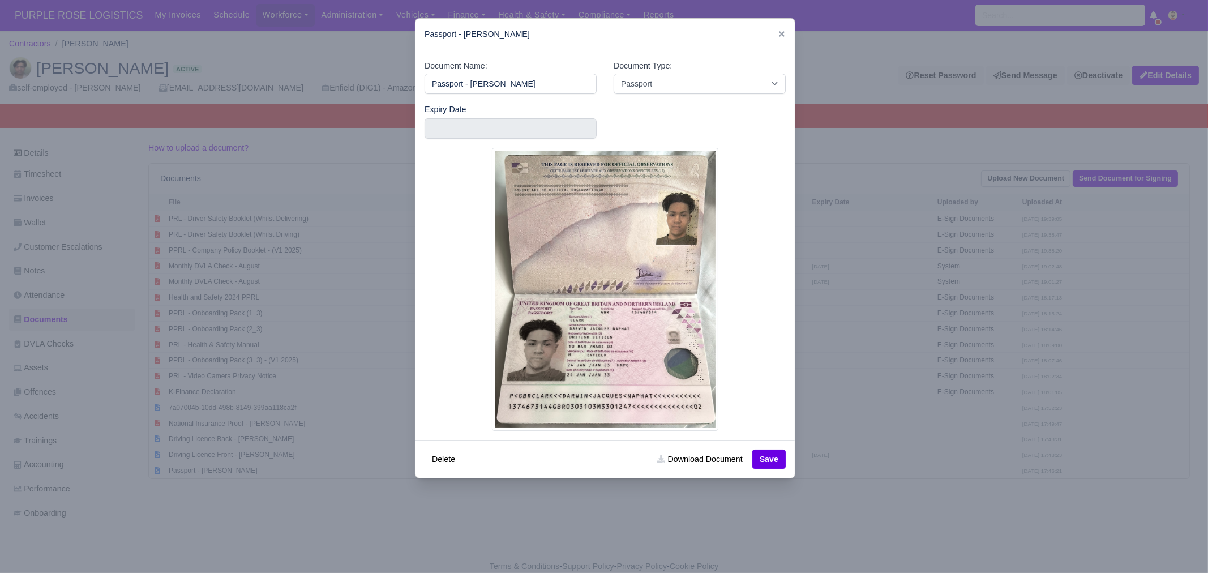
click at [690, 538] on div at bounding box center [604, 286] width 1208 height 573
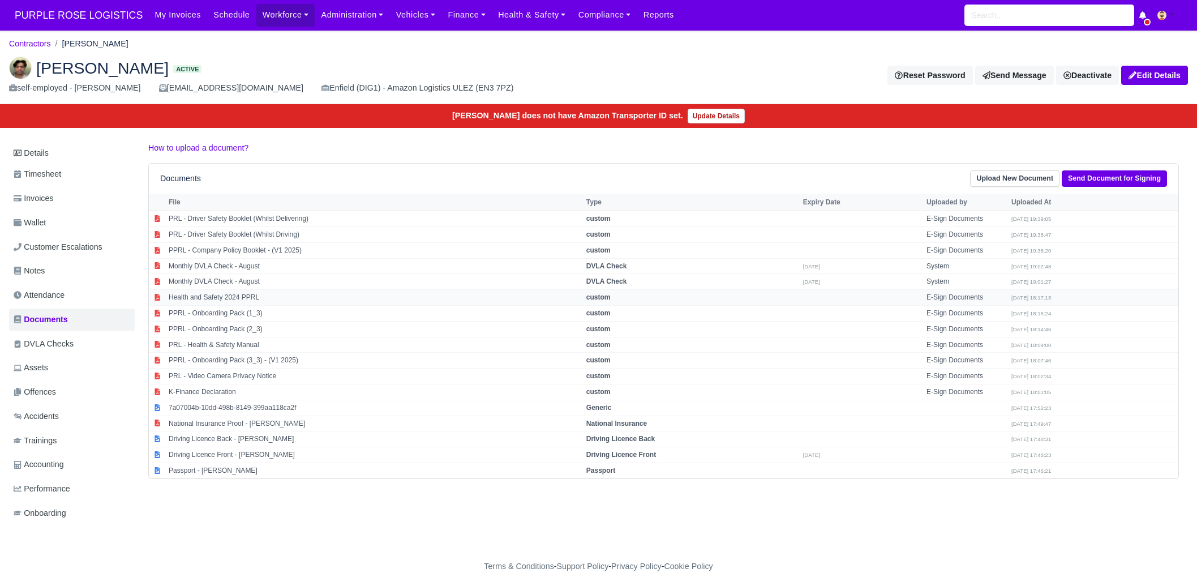
drag, startPoint x: 178, startPoint y: 537, endPoint x: 247, endPoint y: 297, distance: 250.2
click at [178, 537] on div "Details Timesheet Invoices Wallet Customer Escalations Notes Attendance Documen…" at bounding box center [598, 344] width 1179 height 405
click at [73, 12] on span "PURPLE ROSE LOGISTICS" at bounding box center [78, 15] width 139 height 23
